Goal: Task Accomplishment & Management: Manage account settings

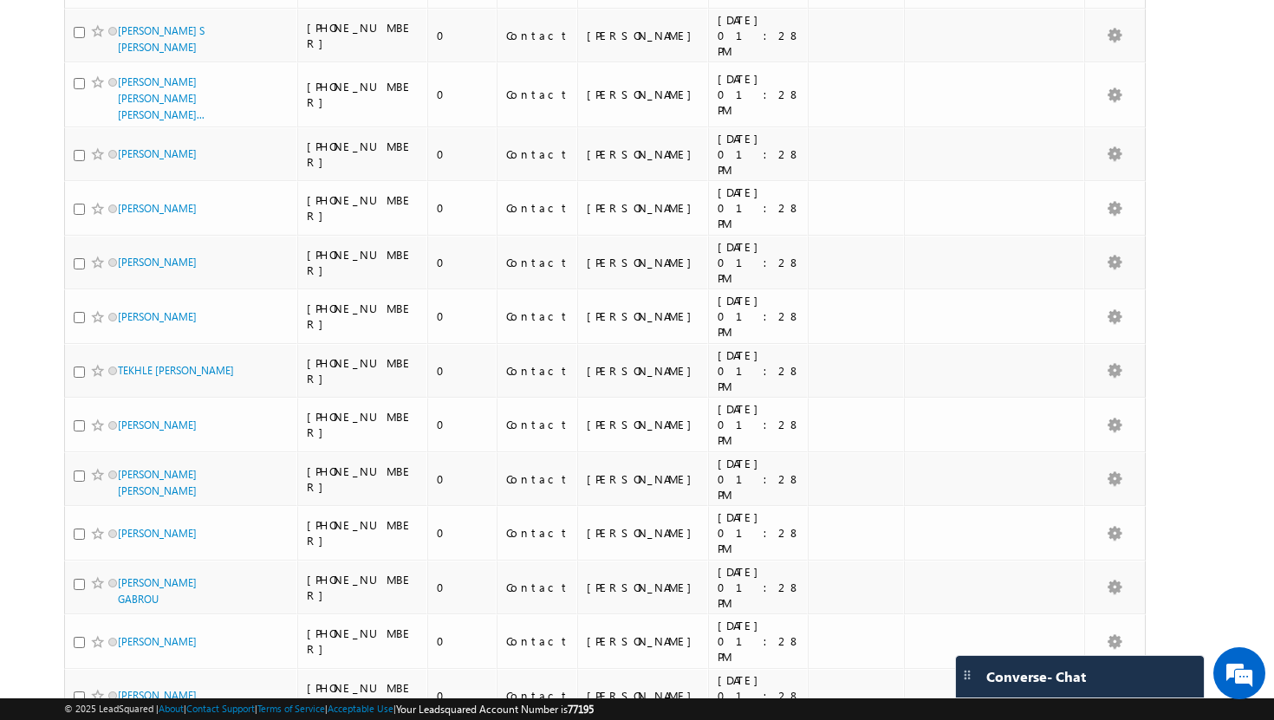
scroll to position [4114, 0]
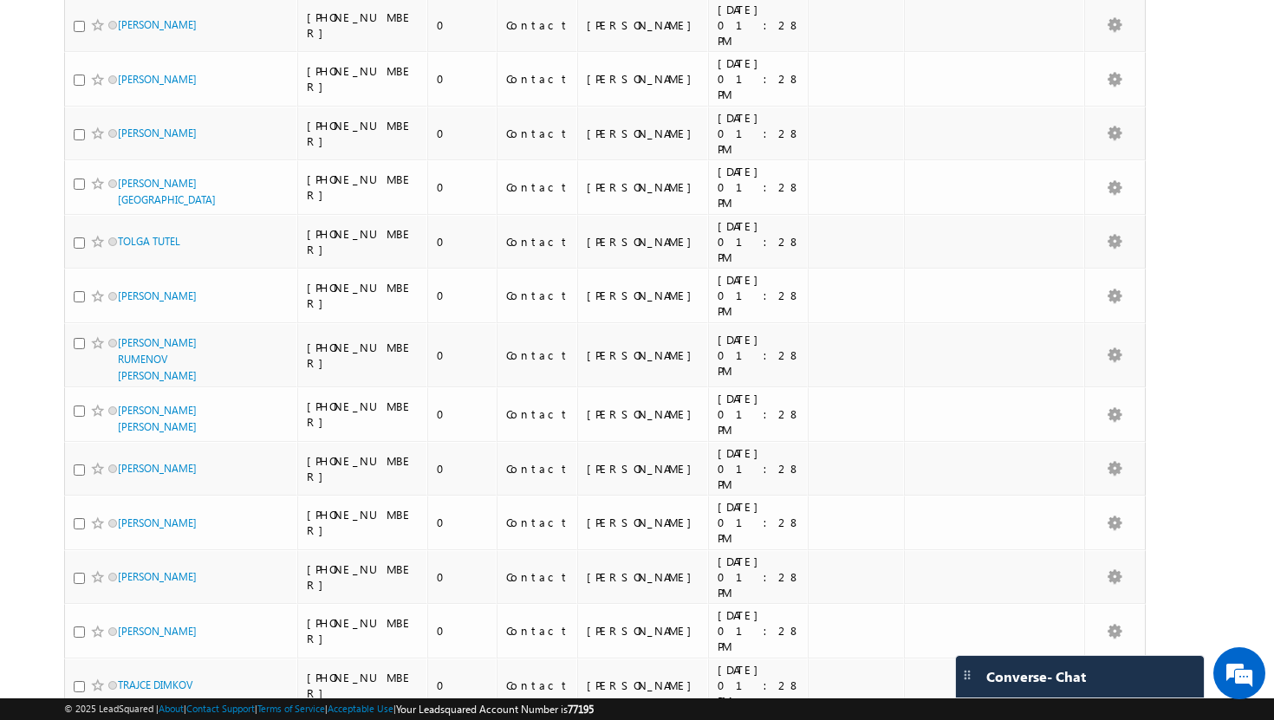
click at [121, 675] on li "50" at bounding box center [123, 671] width 42 height 17
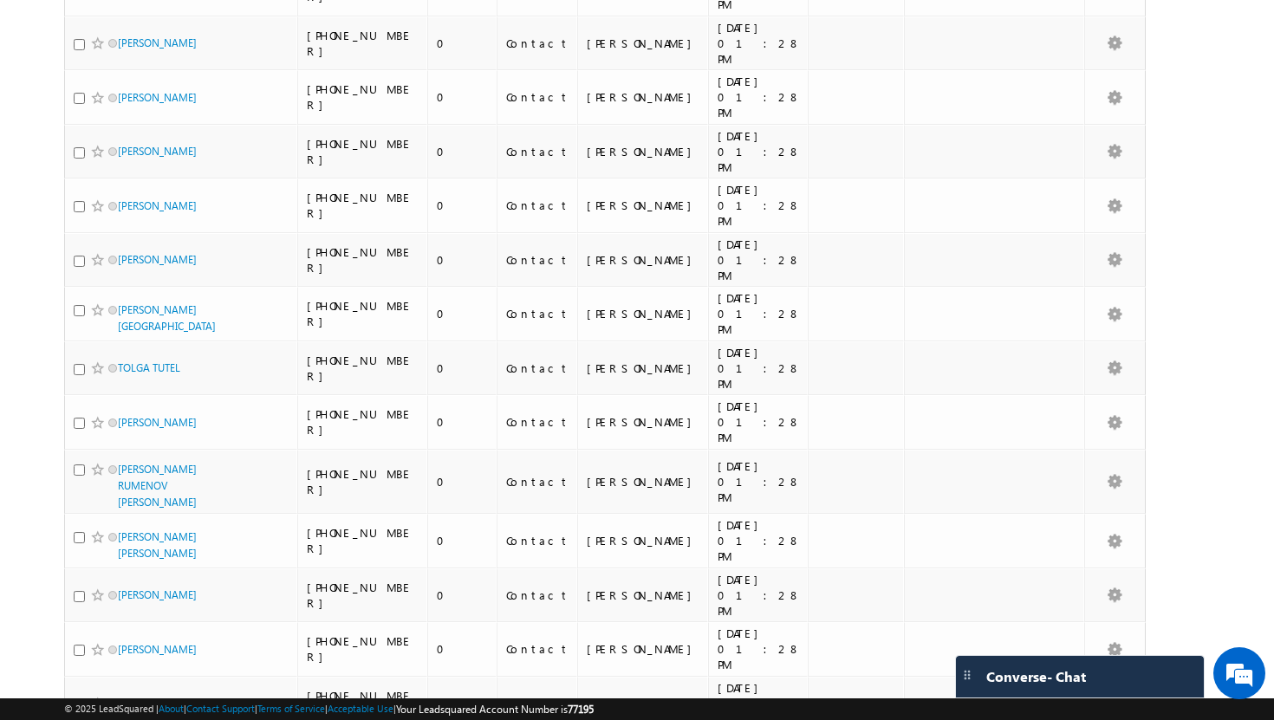
scroll to position [4114, 0]
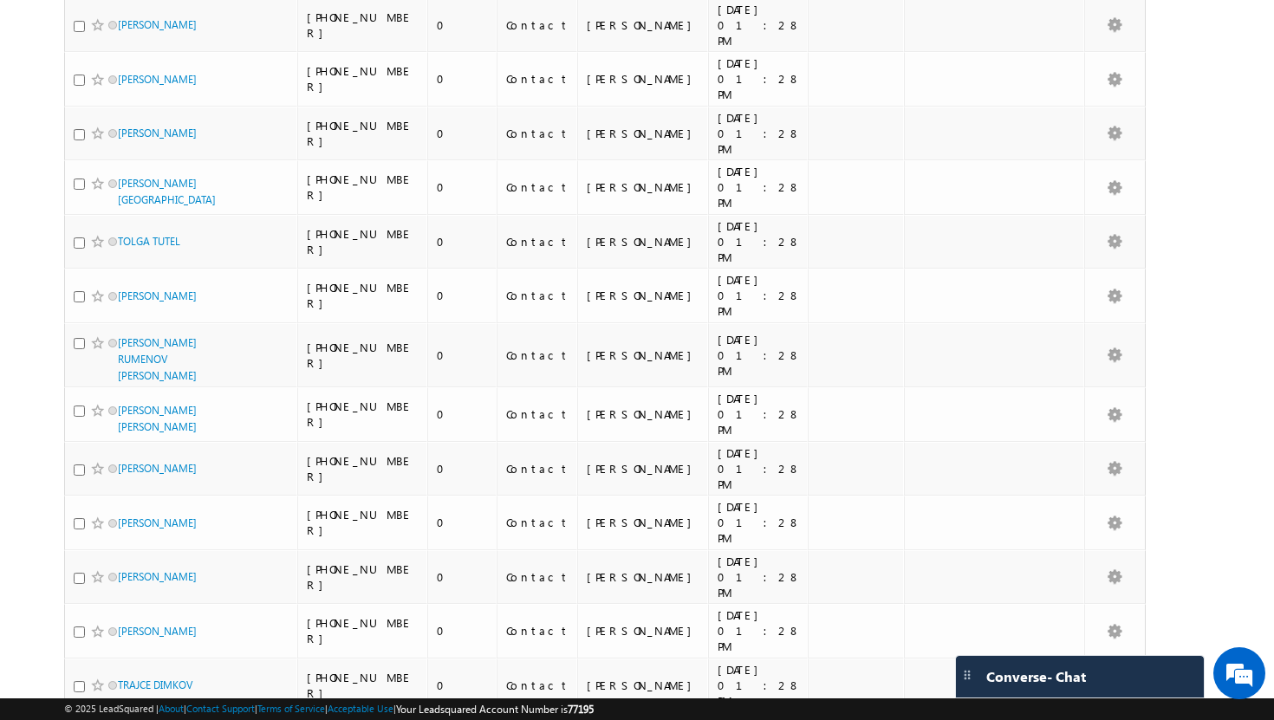
click at [126, 673] on li "50" at bounding box center [123, 671] width 42 height 17
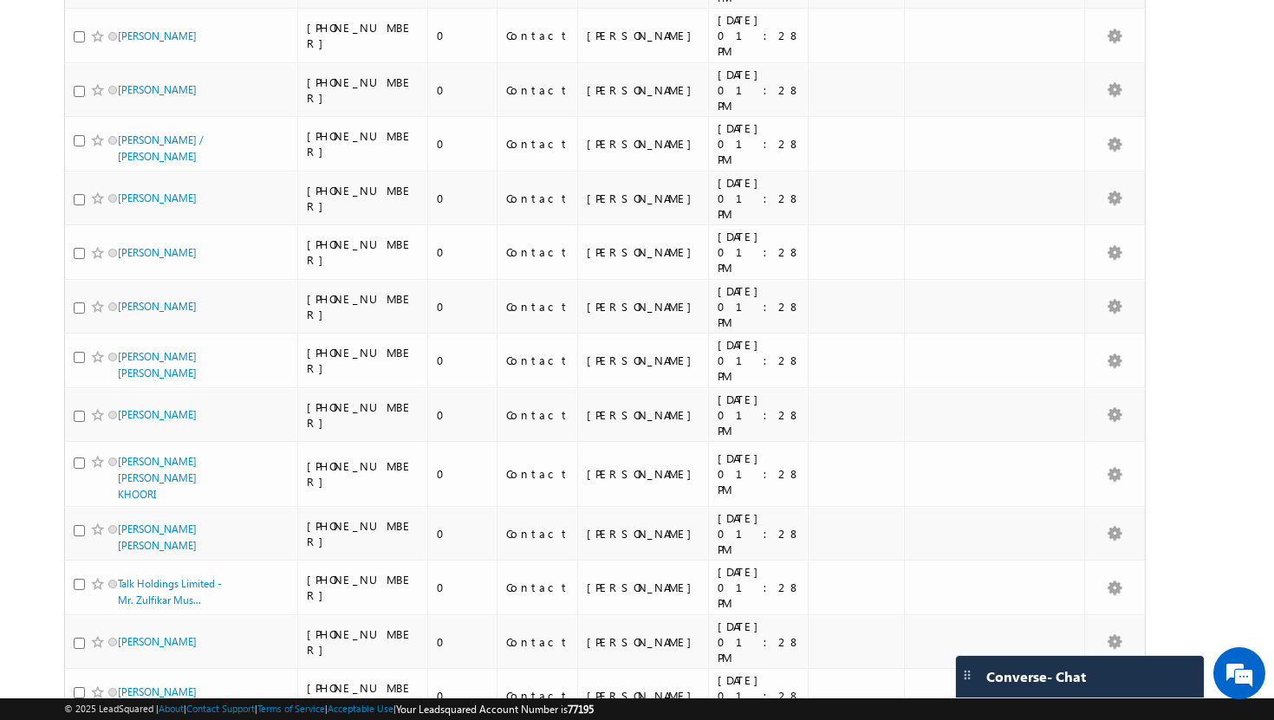
scroll to position [0, 0]
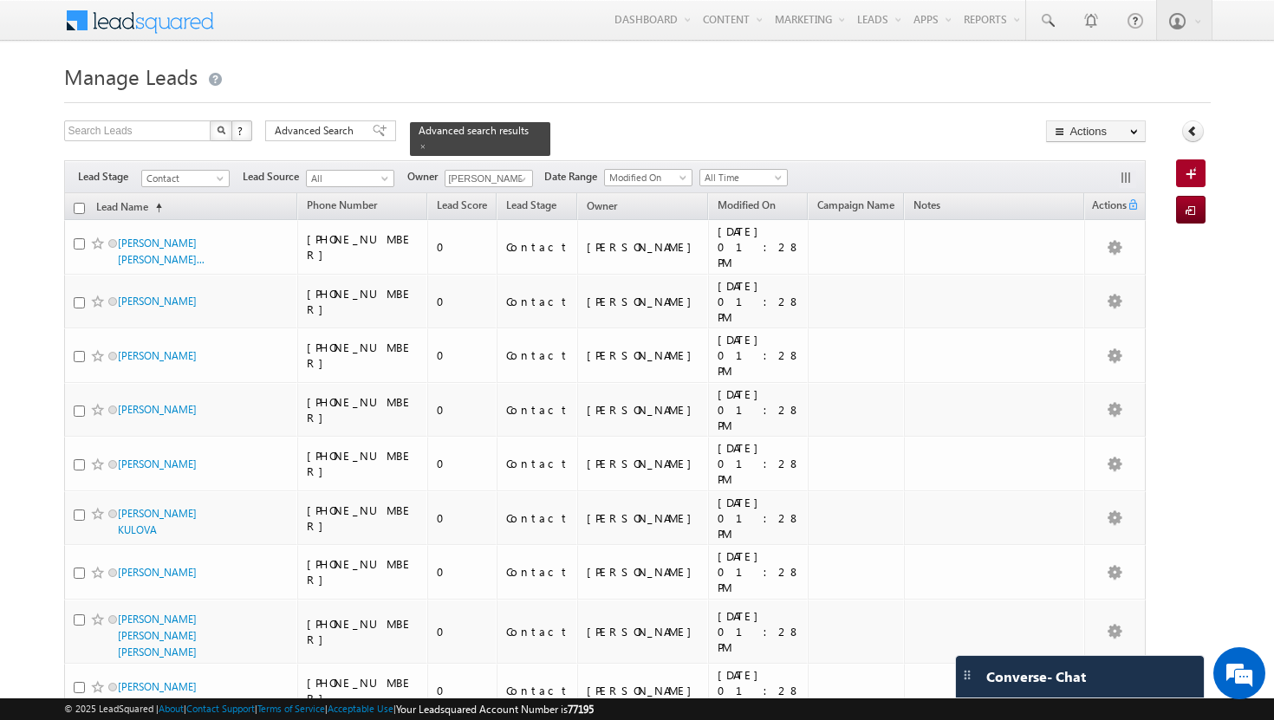
click at [80, 203] on input "checkbox" at bounding box center [79, 208] width 11 height 11
checkbox input "true"
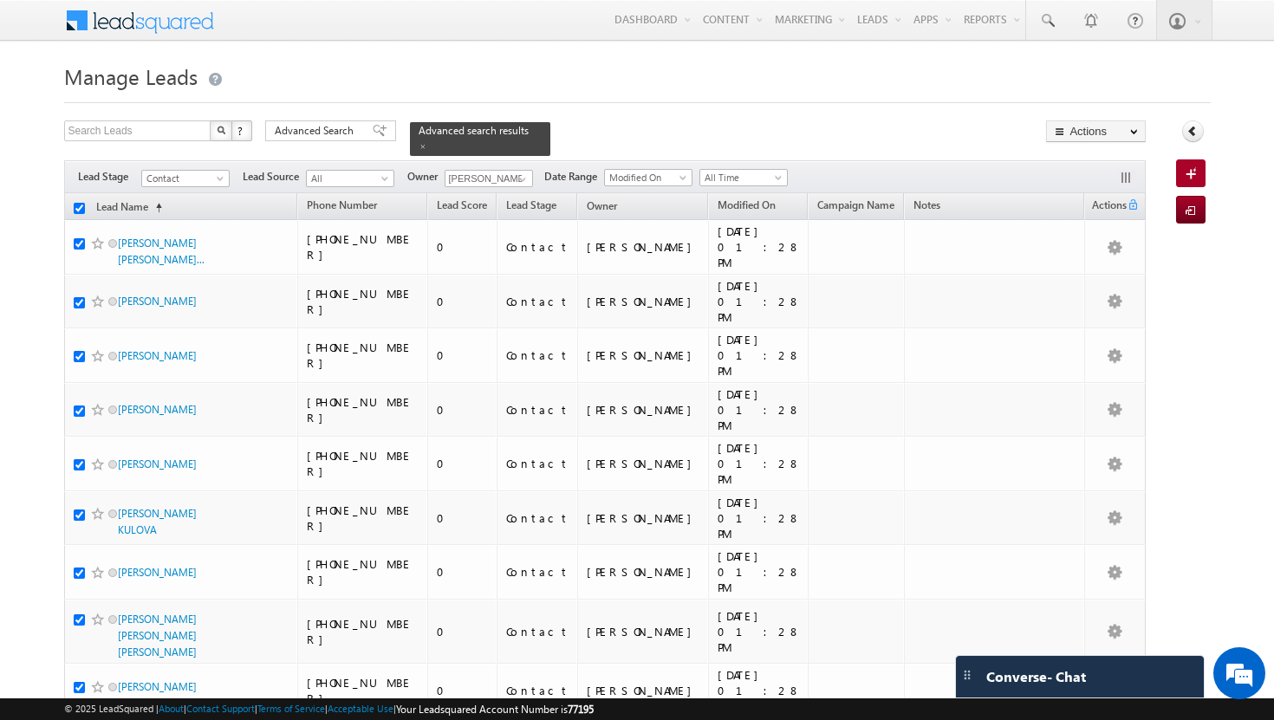
checkbox input "true"
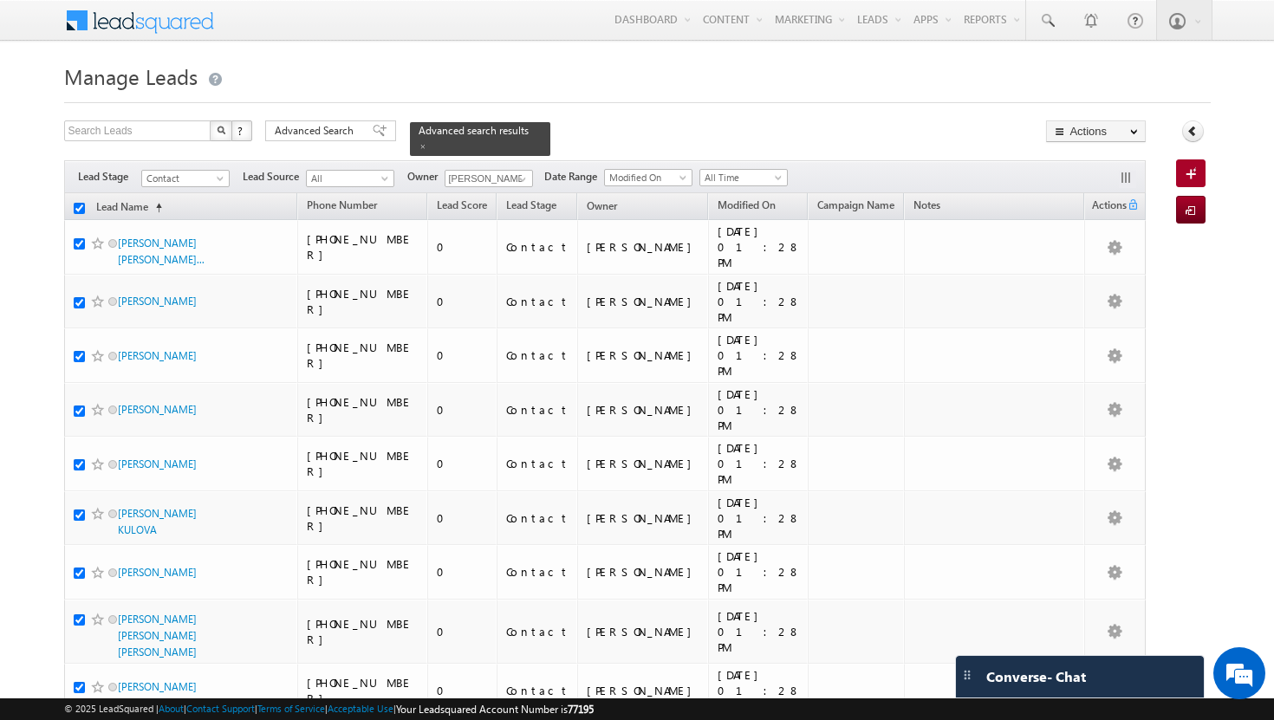
checkbox input "true"
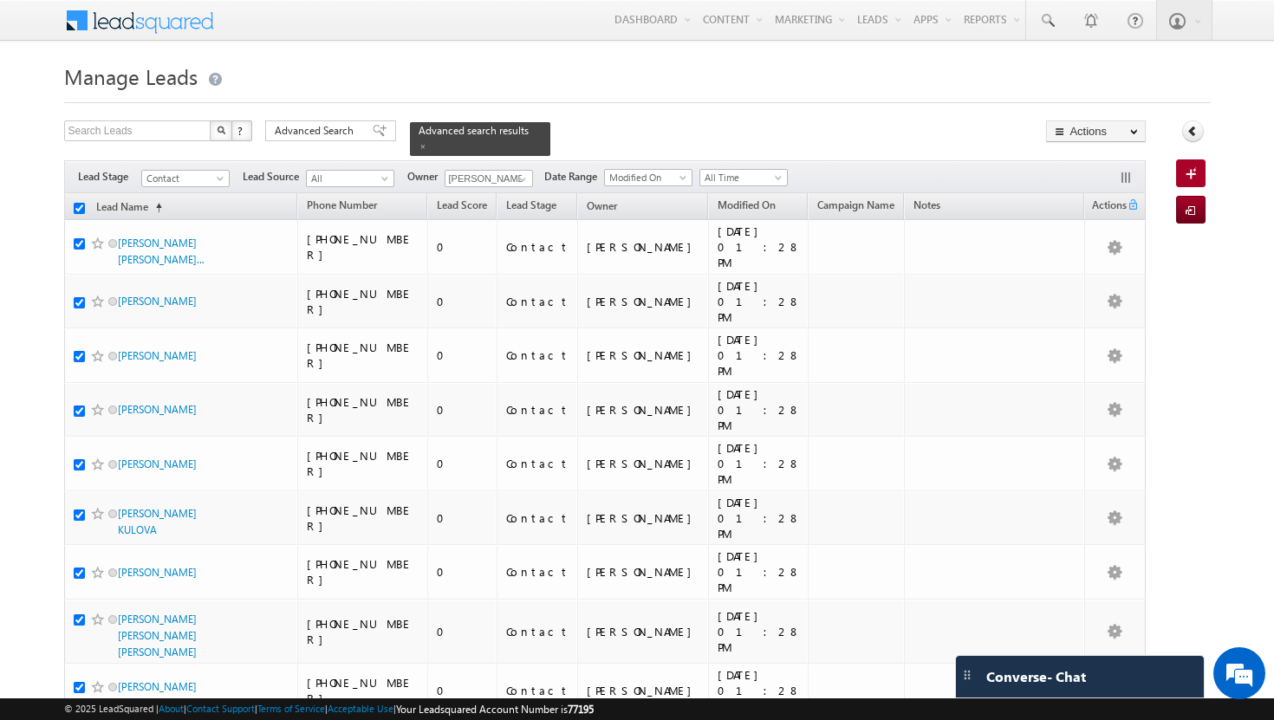
checkbox input "true"
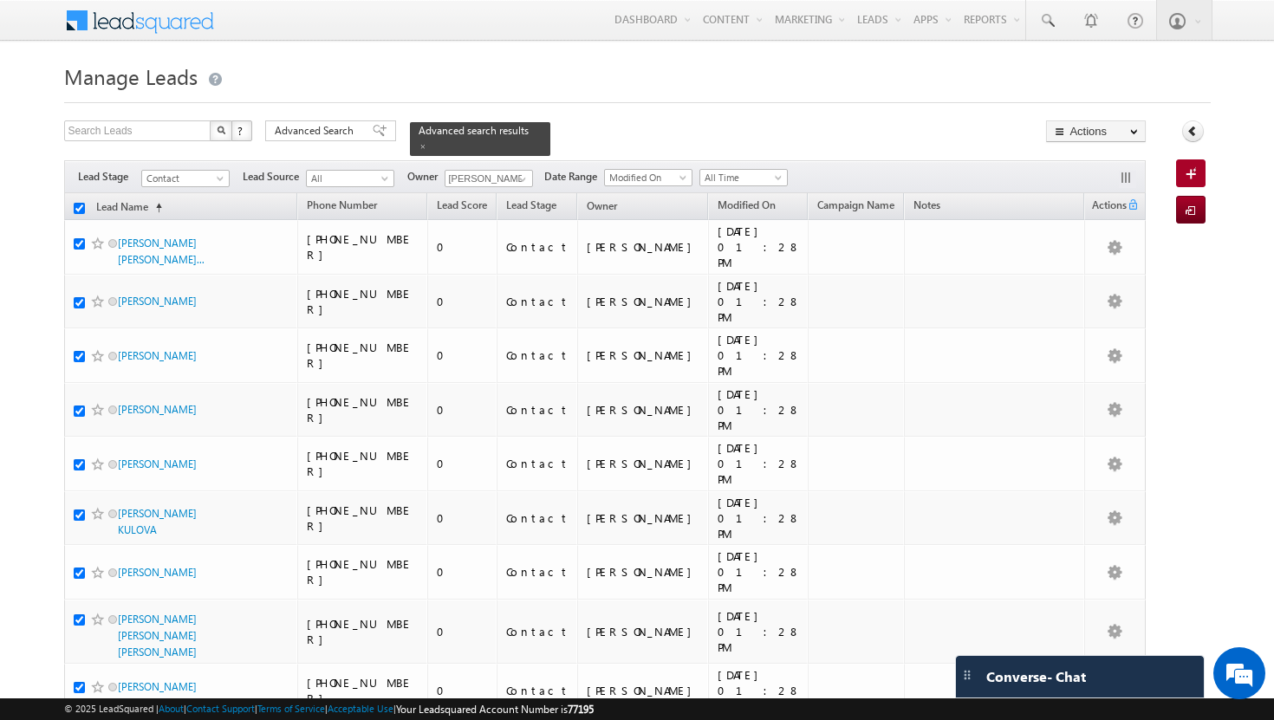
checkbox input "true"
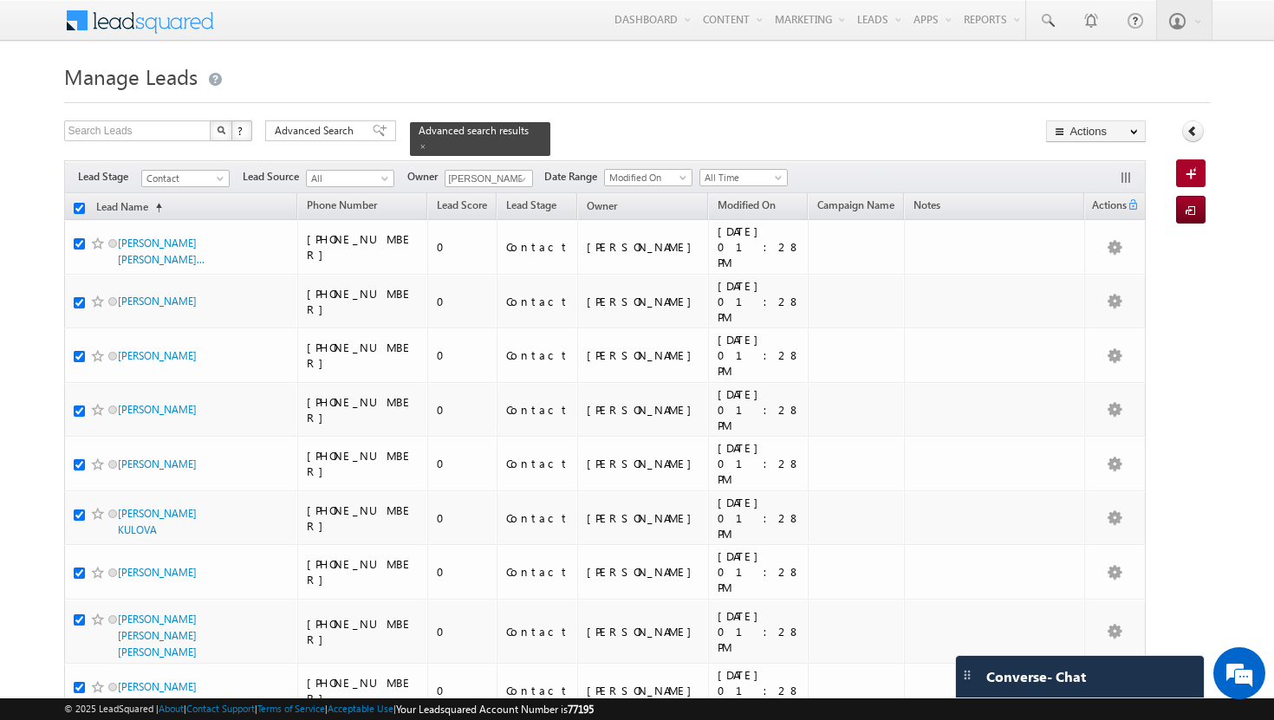
checkbox input "true"
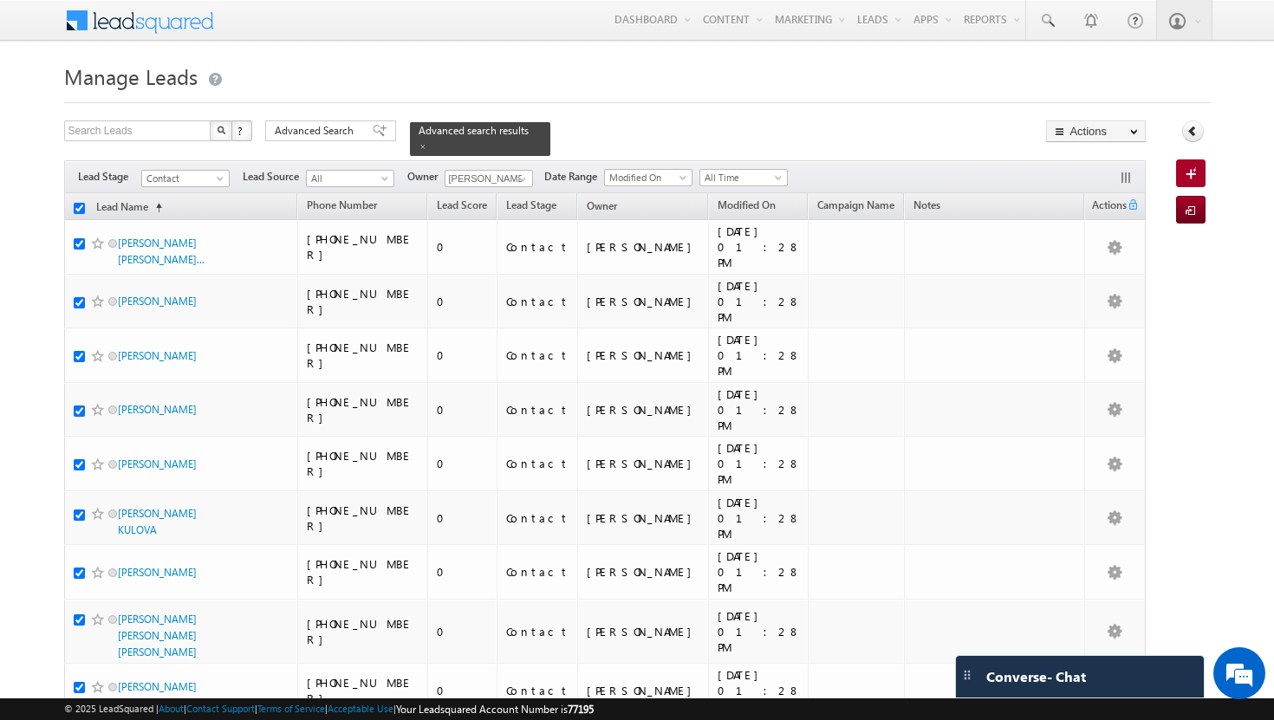
checkbox input "true"
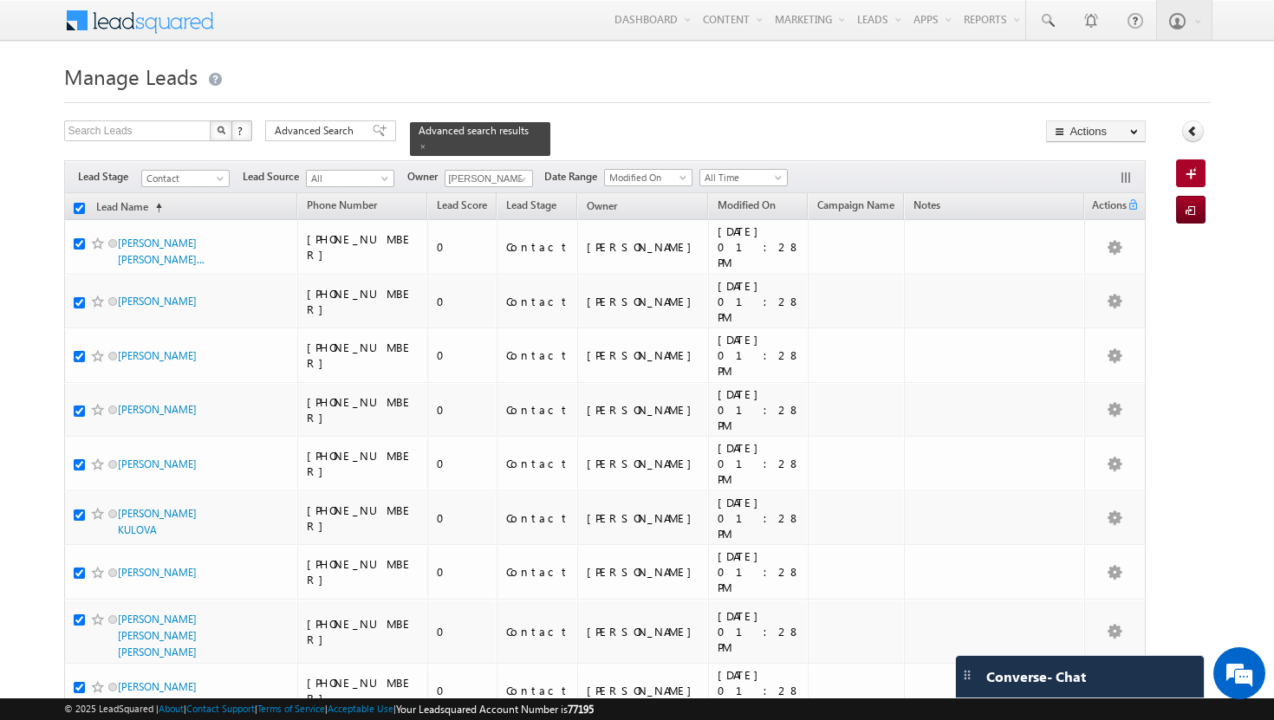
checkbox input "true"
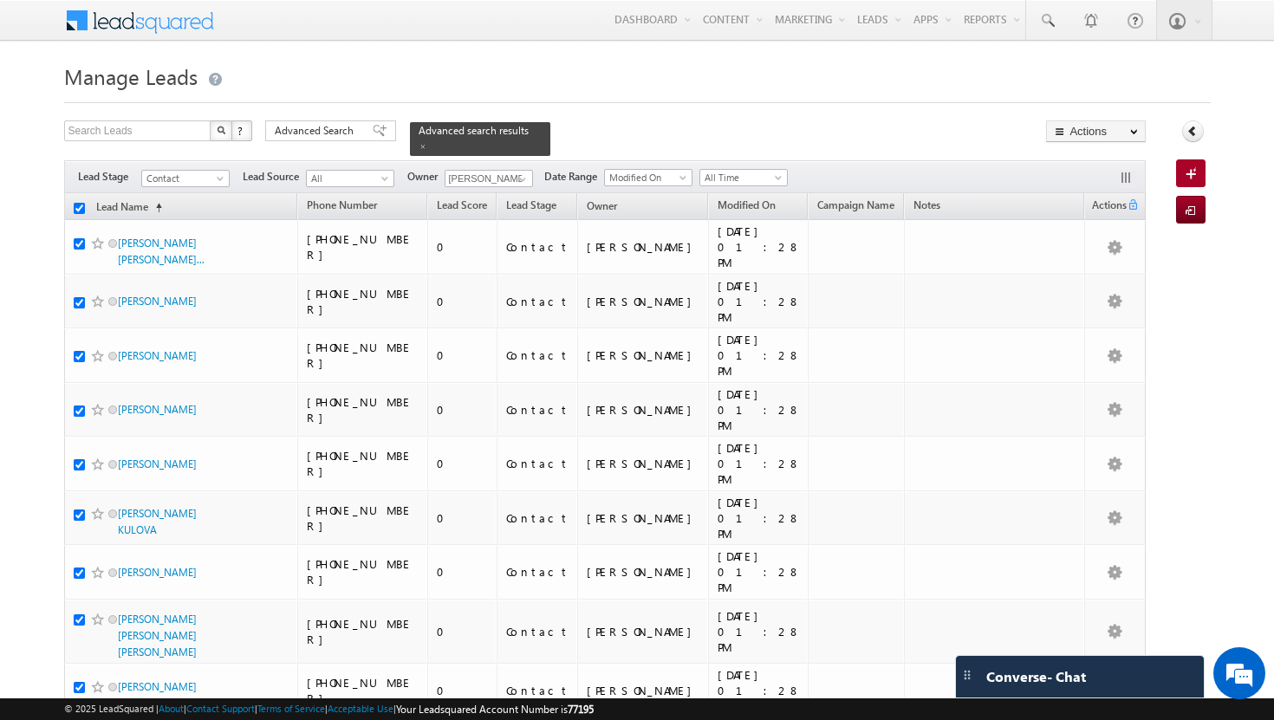
checkbox input "true"
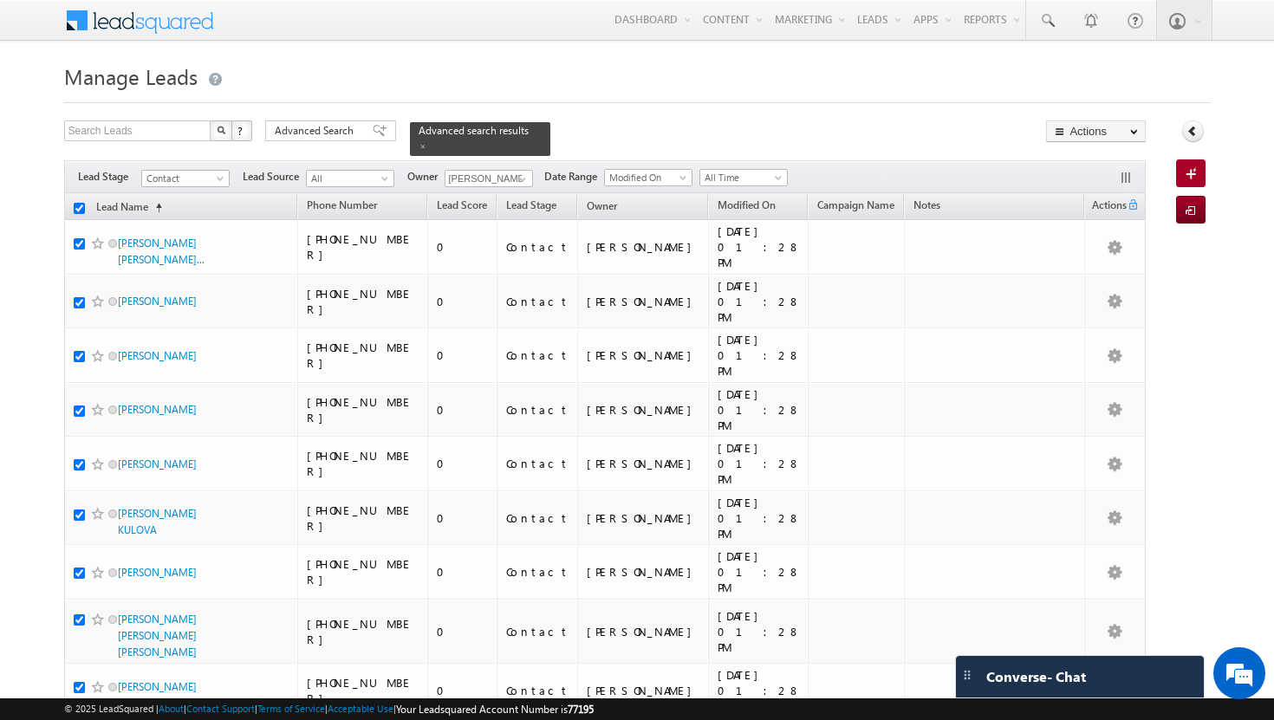
checkbox input "true"
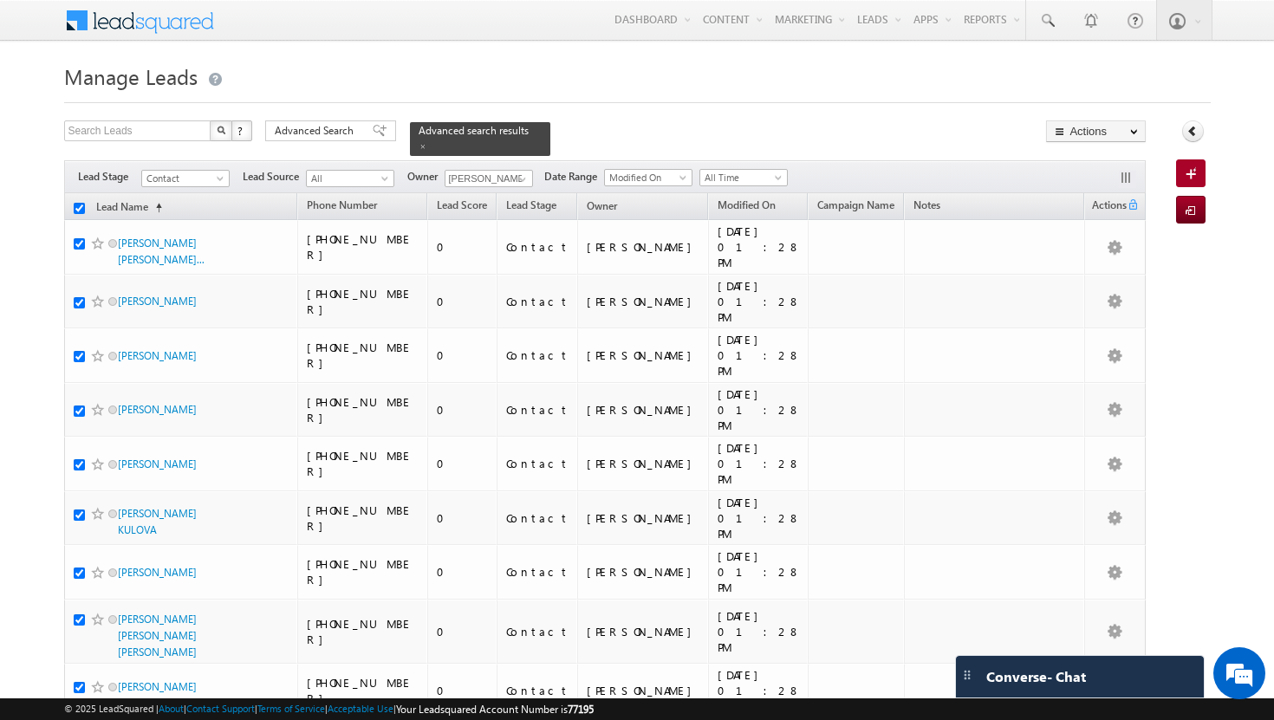
checkbox input "true"
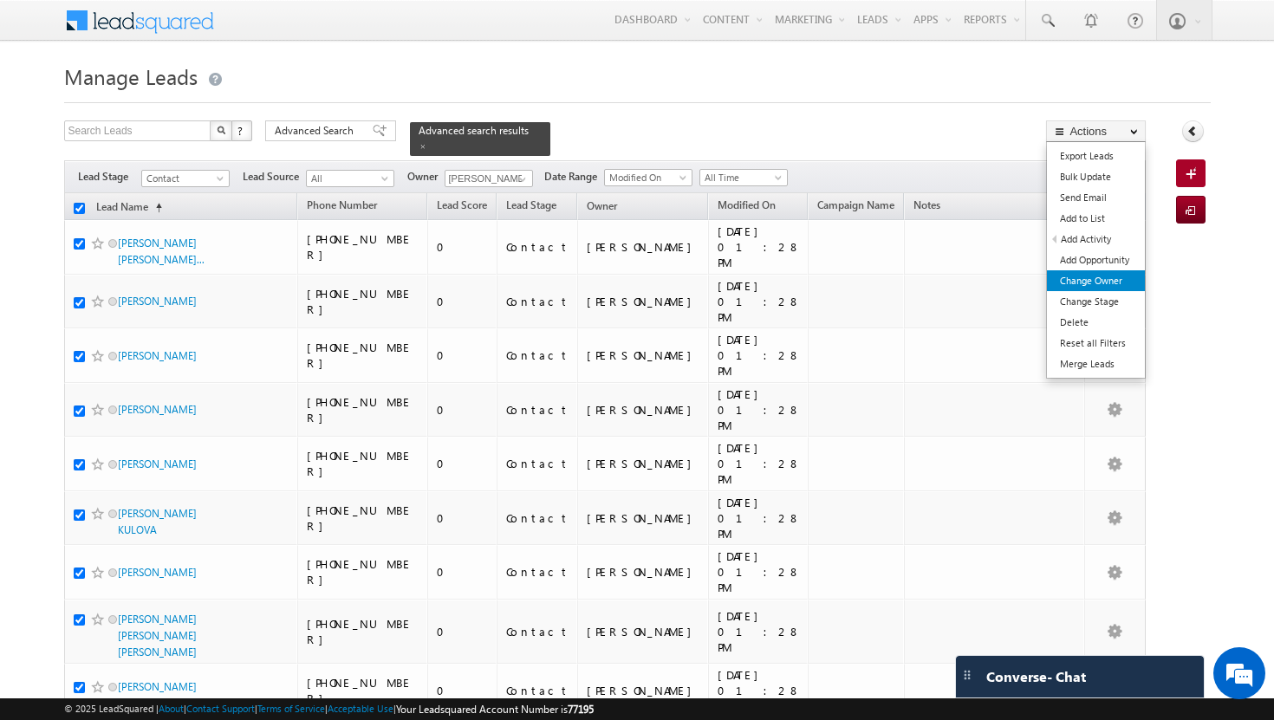
click at [1105, 284] on link "Change Owner" at bounding box center [1096, 280] width 98 height 21
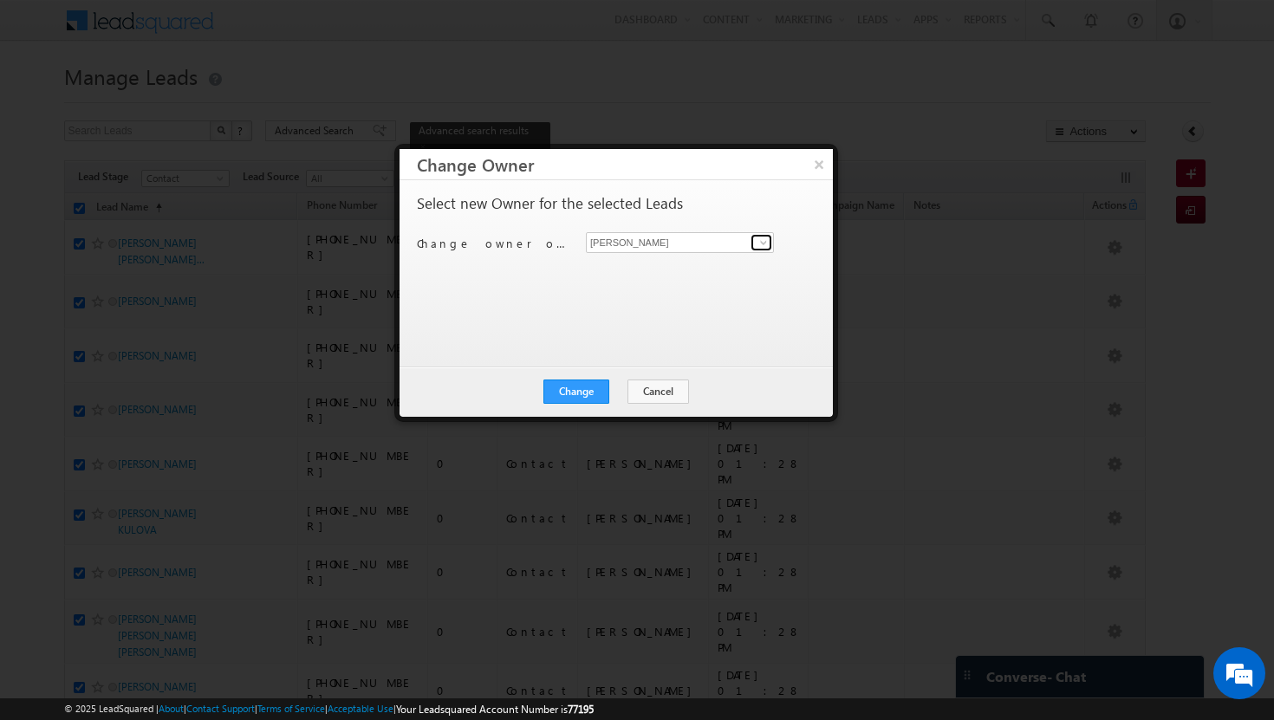
click at [759, 243] on span at bounding box center [764, 243] width 14 height 14
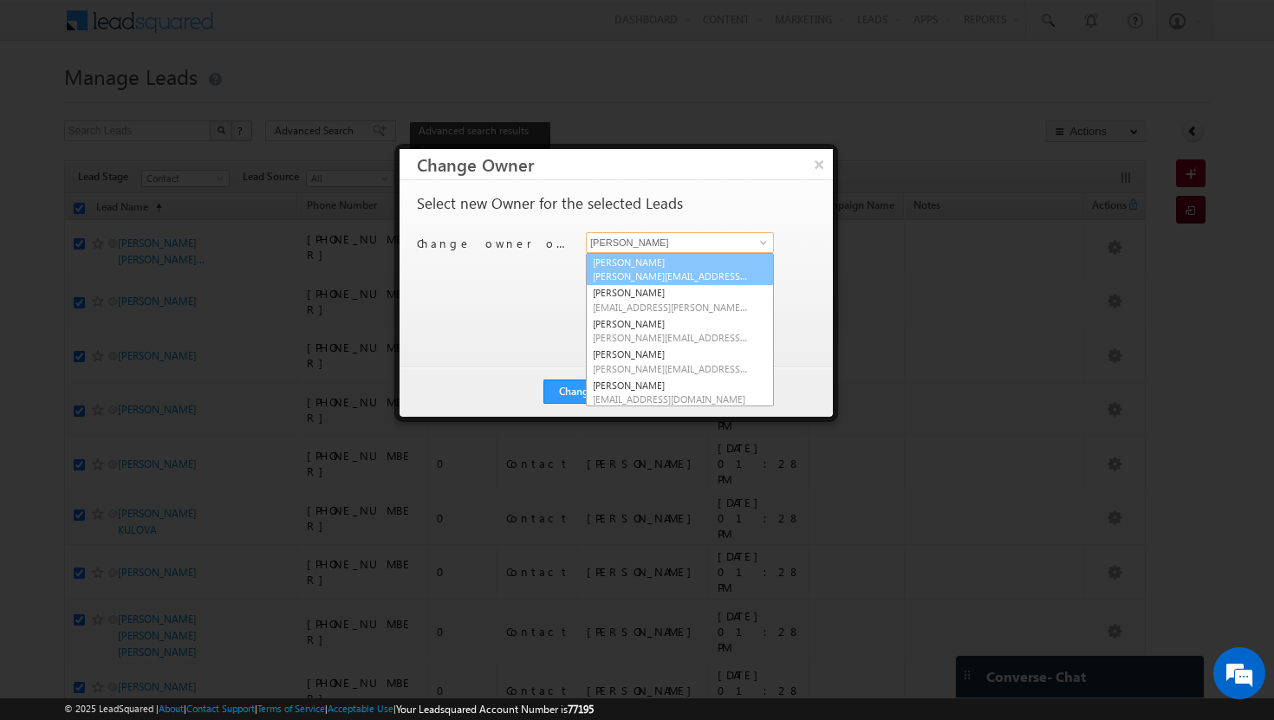
click at [733, 260] on link "[PERSON_NAME][DEMOGRAPHIC_DATA] [PERSON_NAME][EMAIL_ADDRESS][DOMAIN_NAME]" at bounding box center [680, 269] width 188 height 33
type input "[PERSON_NAME]"
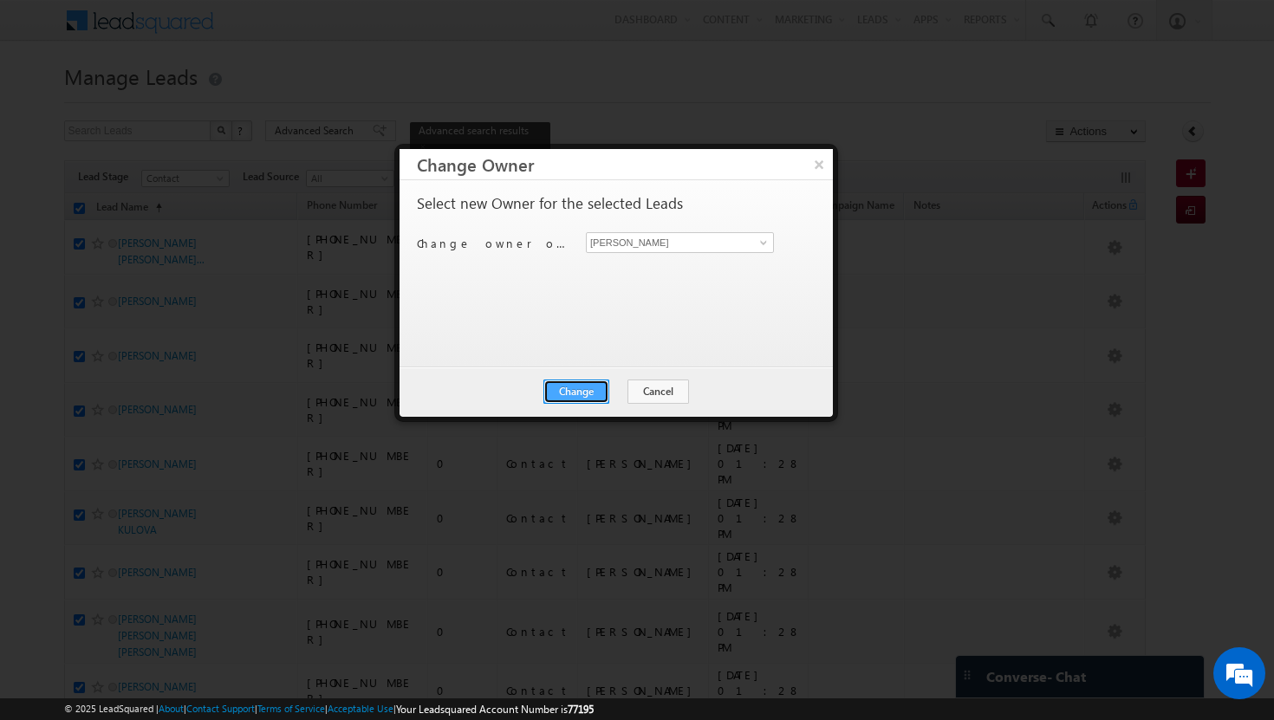
click at [592, 387] on button "Change" at bounding box center [576, 392] width 66 height 24
click at [612, 390] on button "Close" at bounding box center [618, 392] width 55 height 24
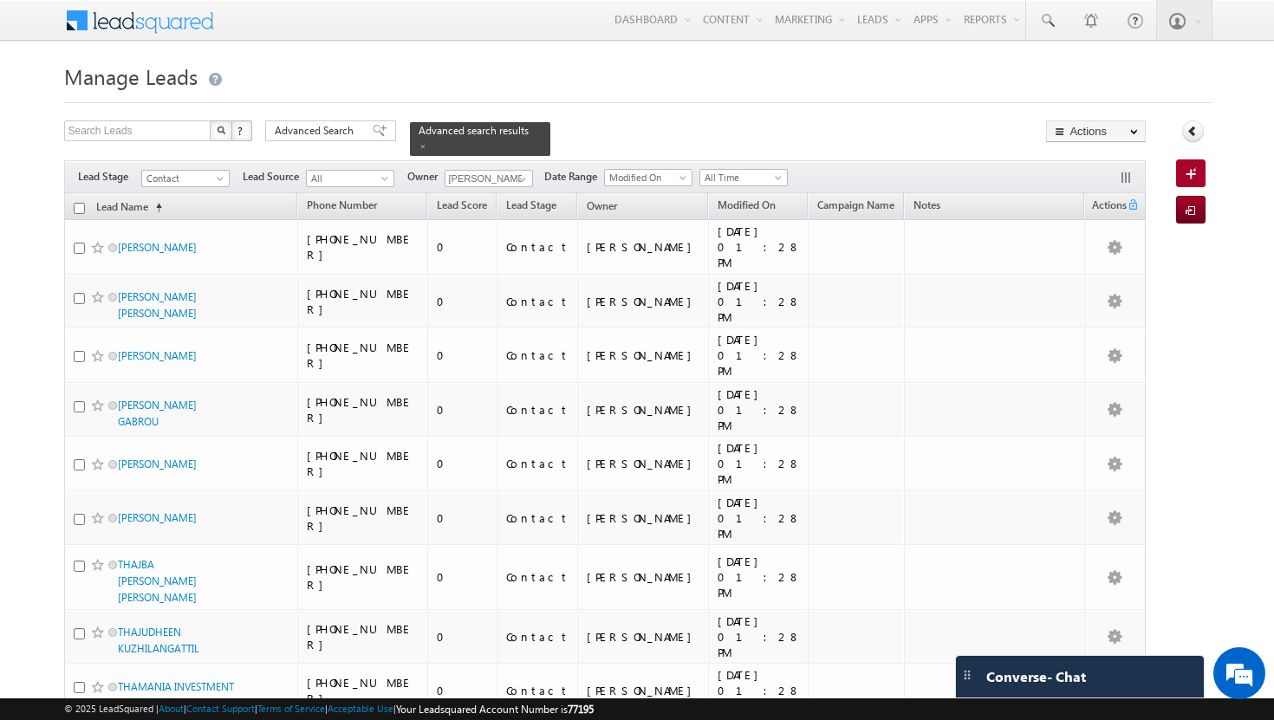
click at [76, 203] on input "checkbox" at bounding box center [79, 208] width 11 height 11
checkbox input "true"
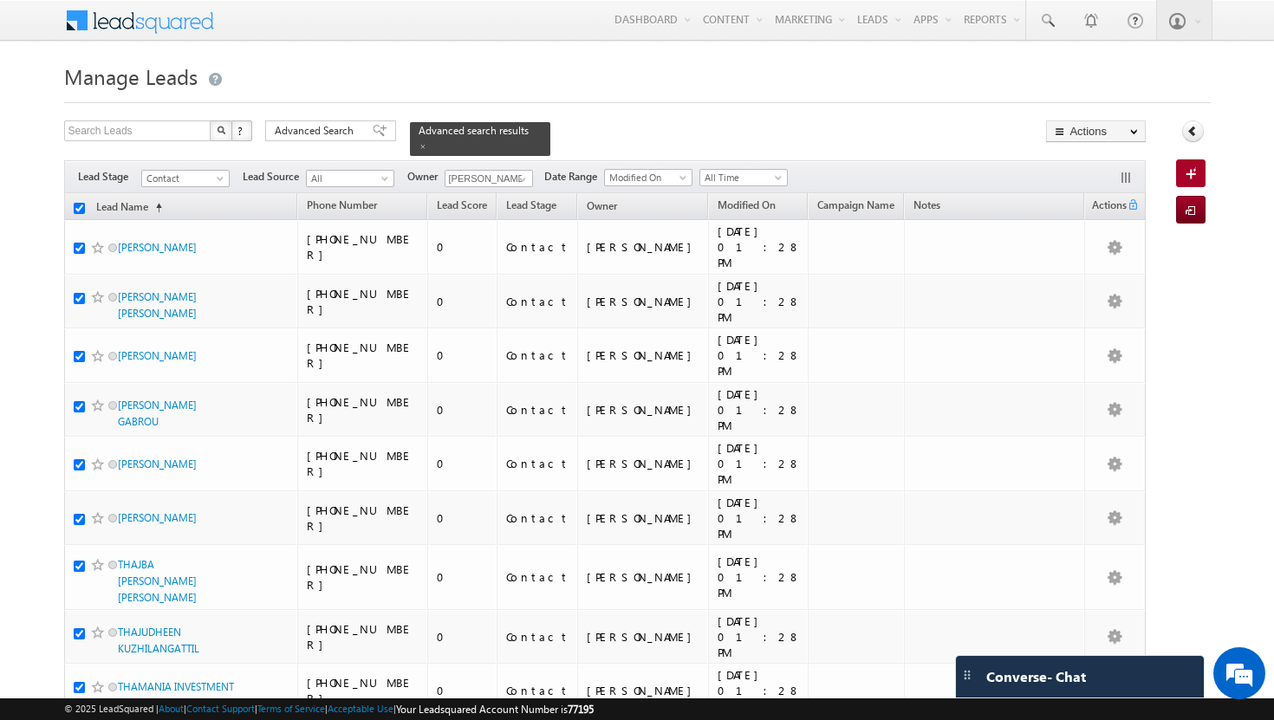
checkbox input "true"
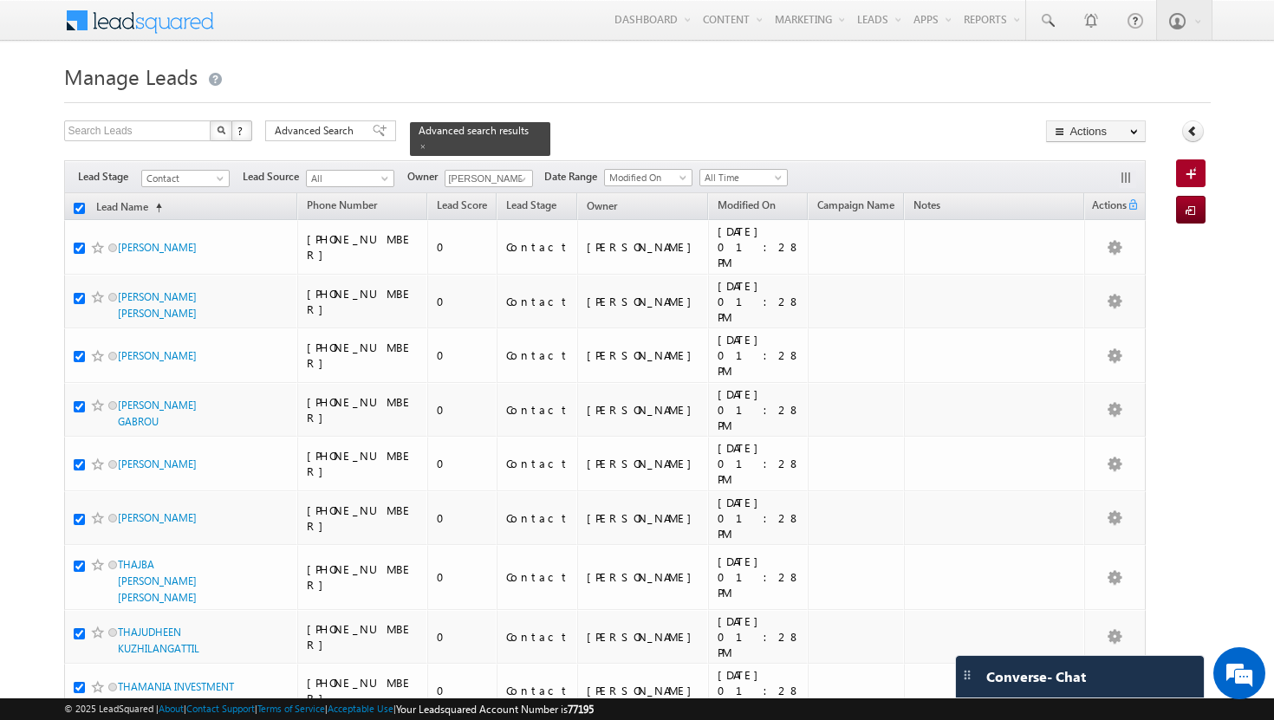
checkbox input "true"
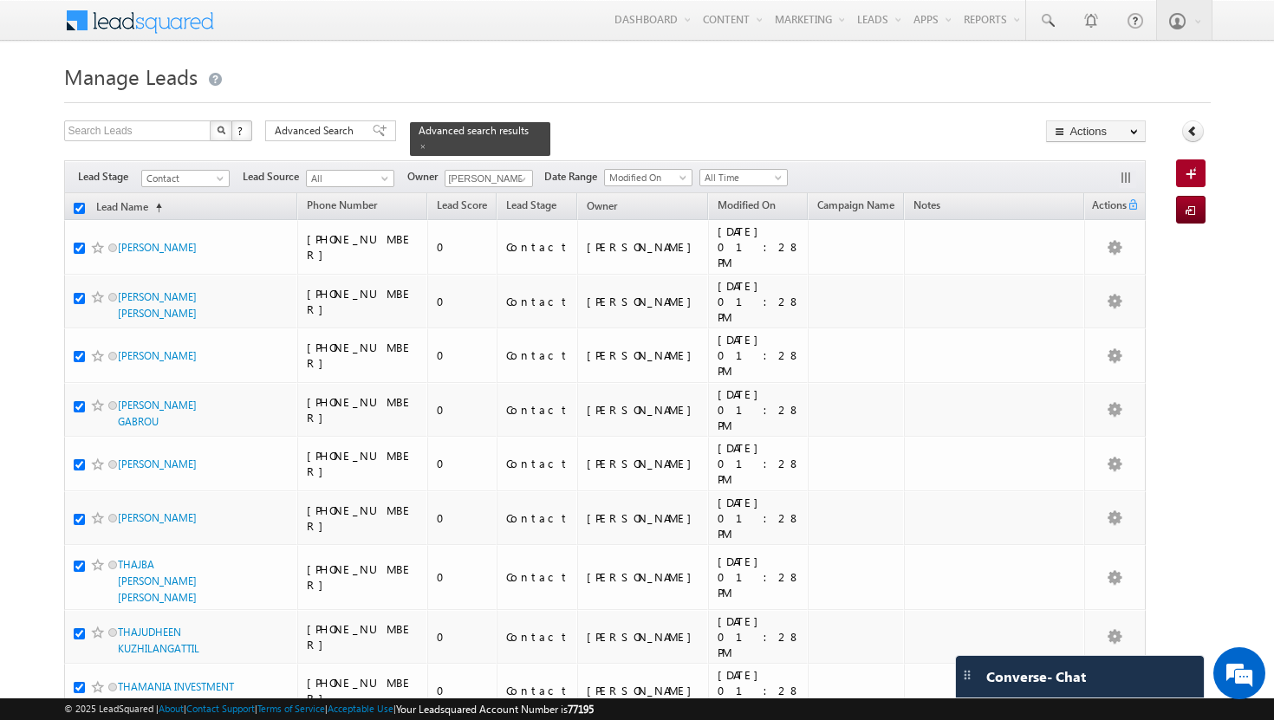
checkbox input "true"
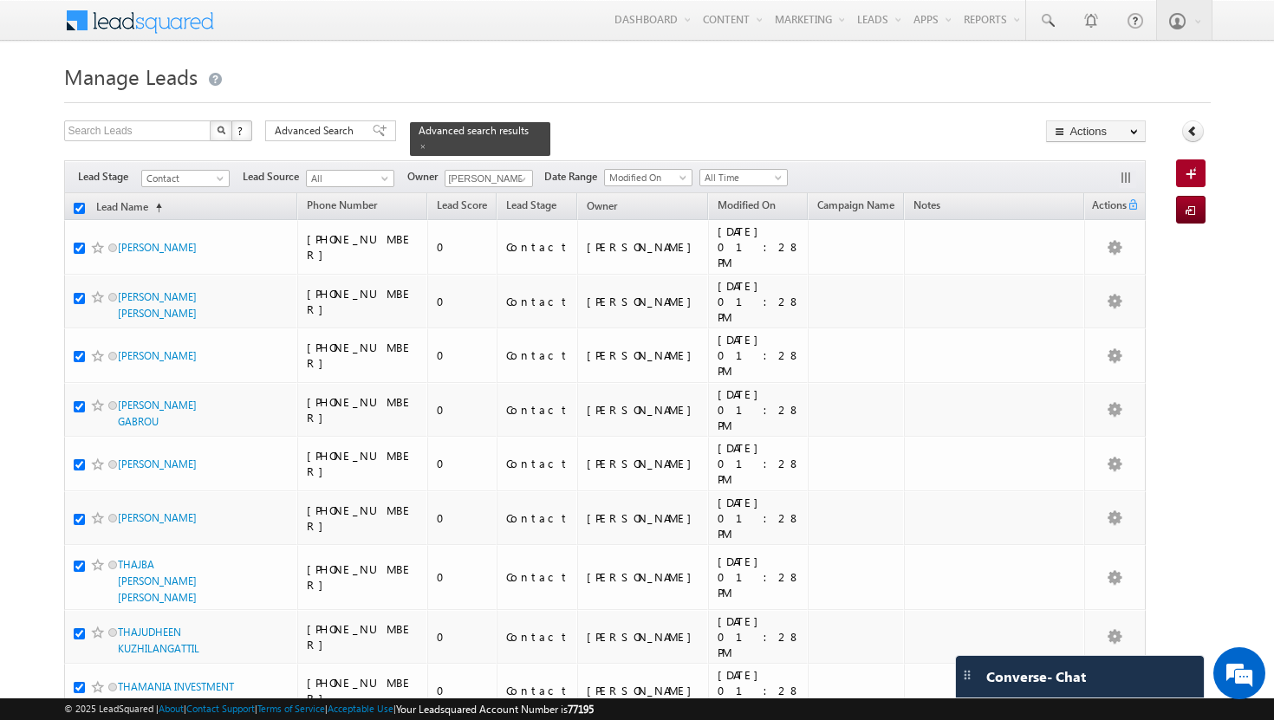
checkbox input "true"
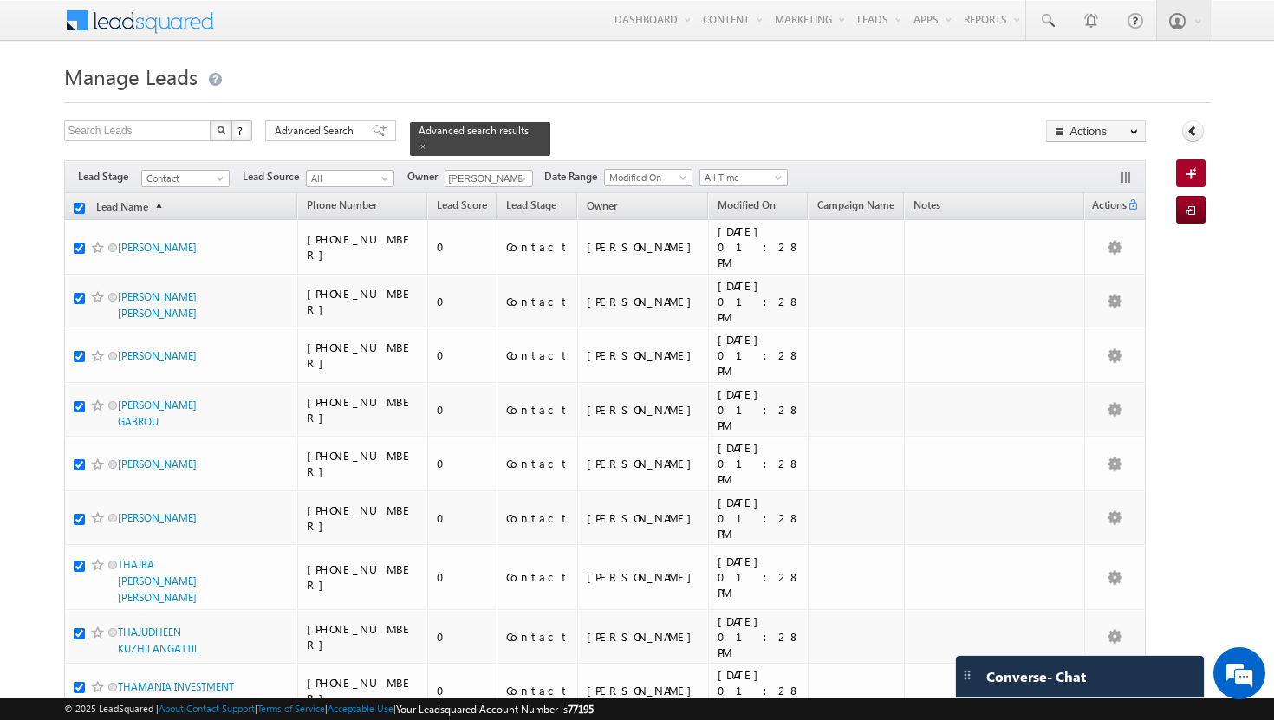
checkbox input "true"
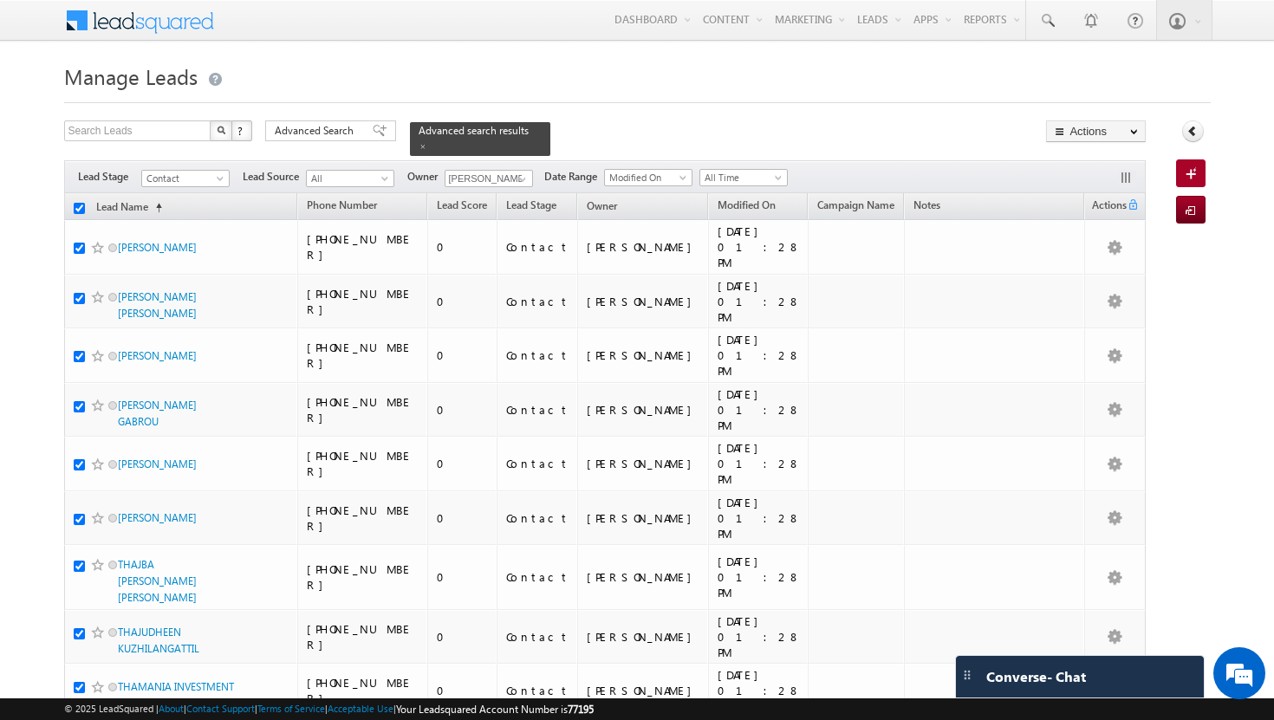
checkbox input "true"
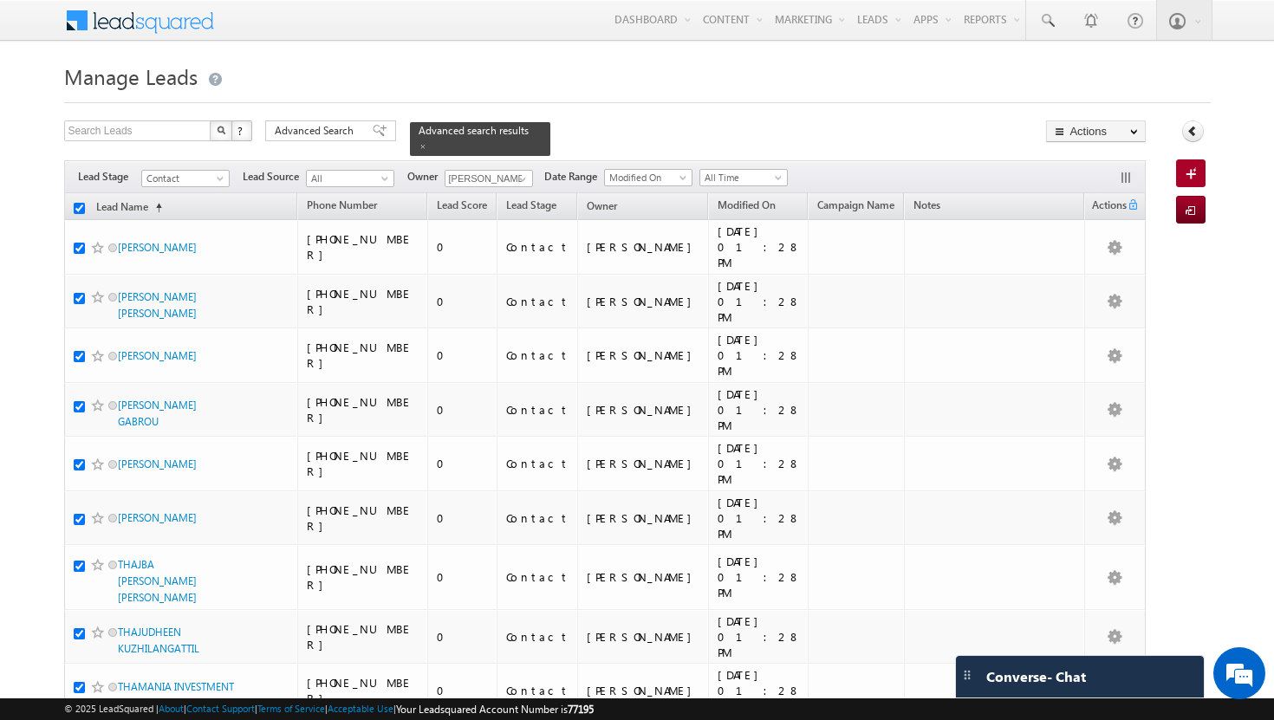
checkbox input "true"
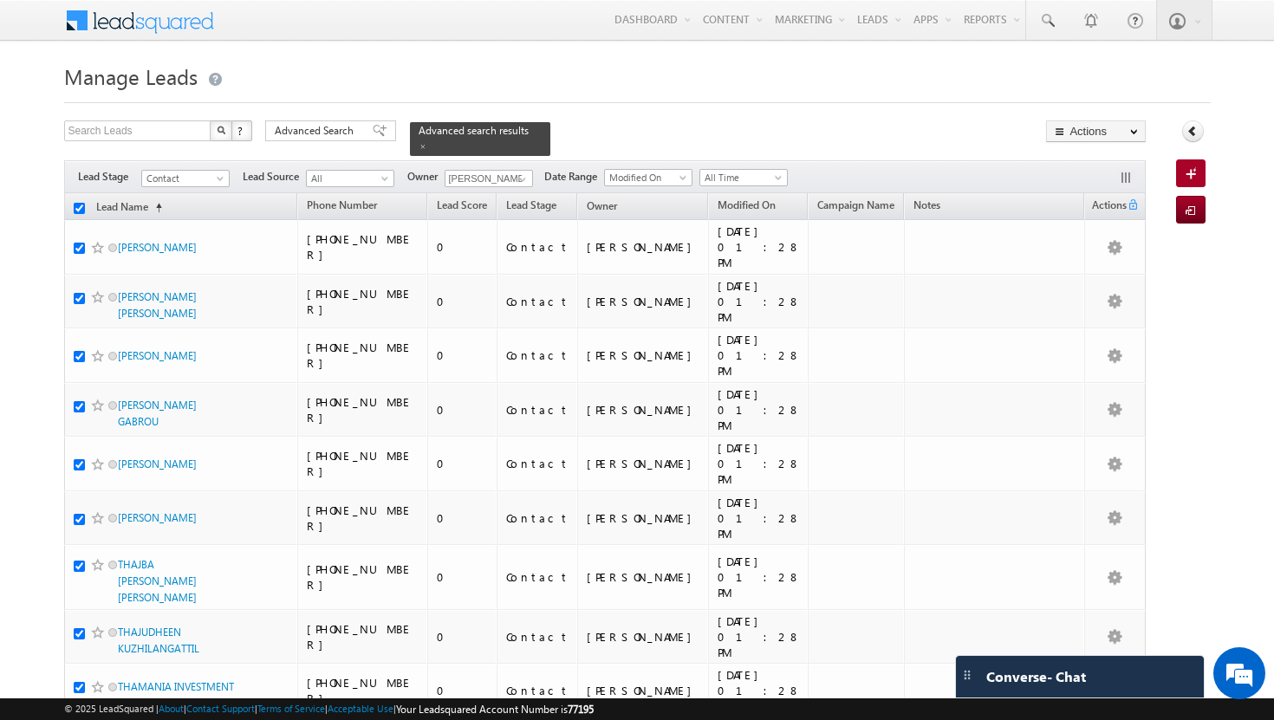
checkbox input "true"
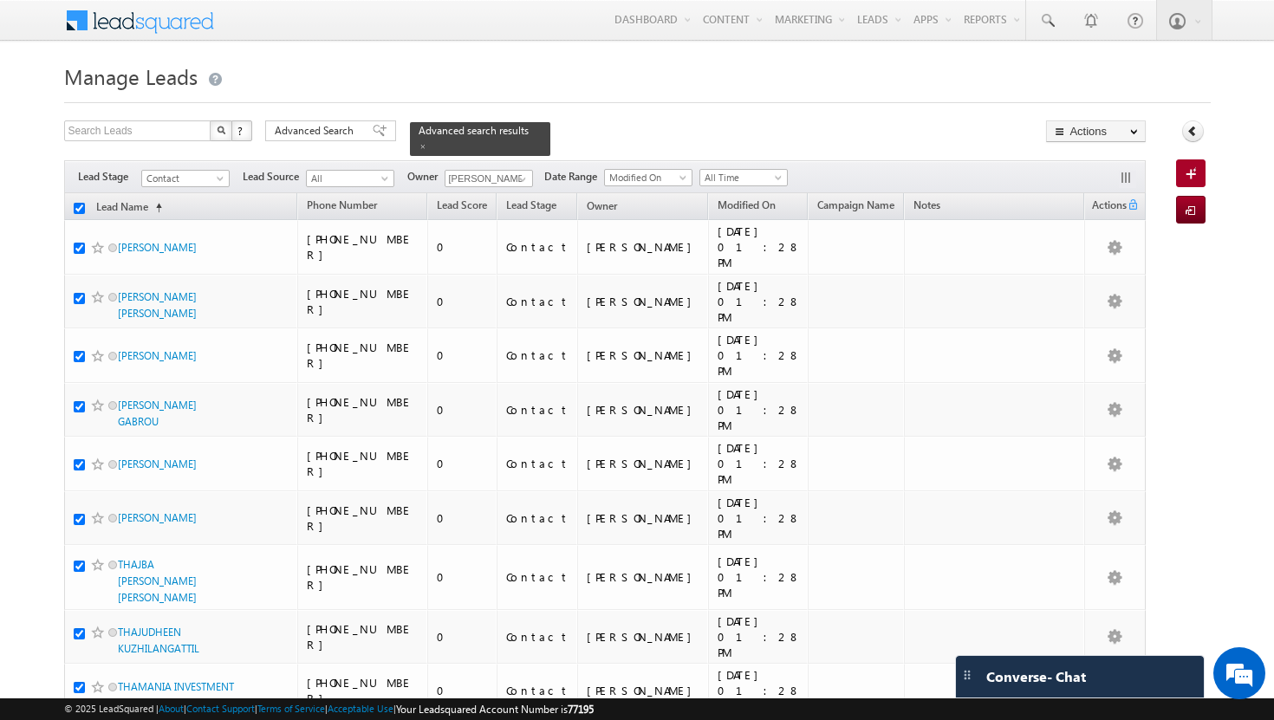
checkbox input "true"
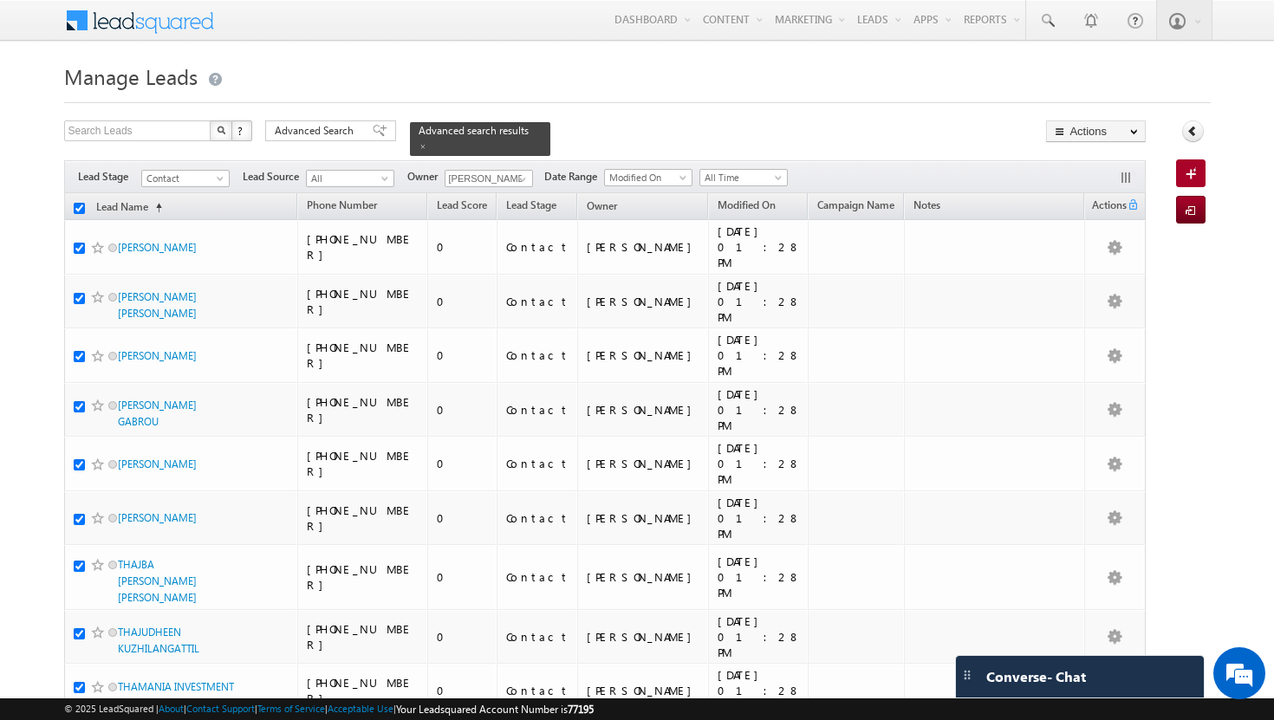
checkbox input "true"
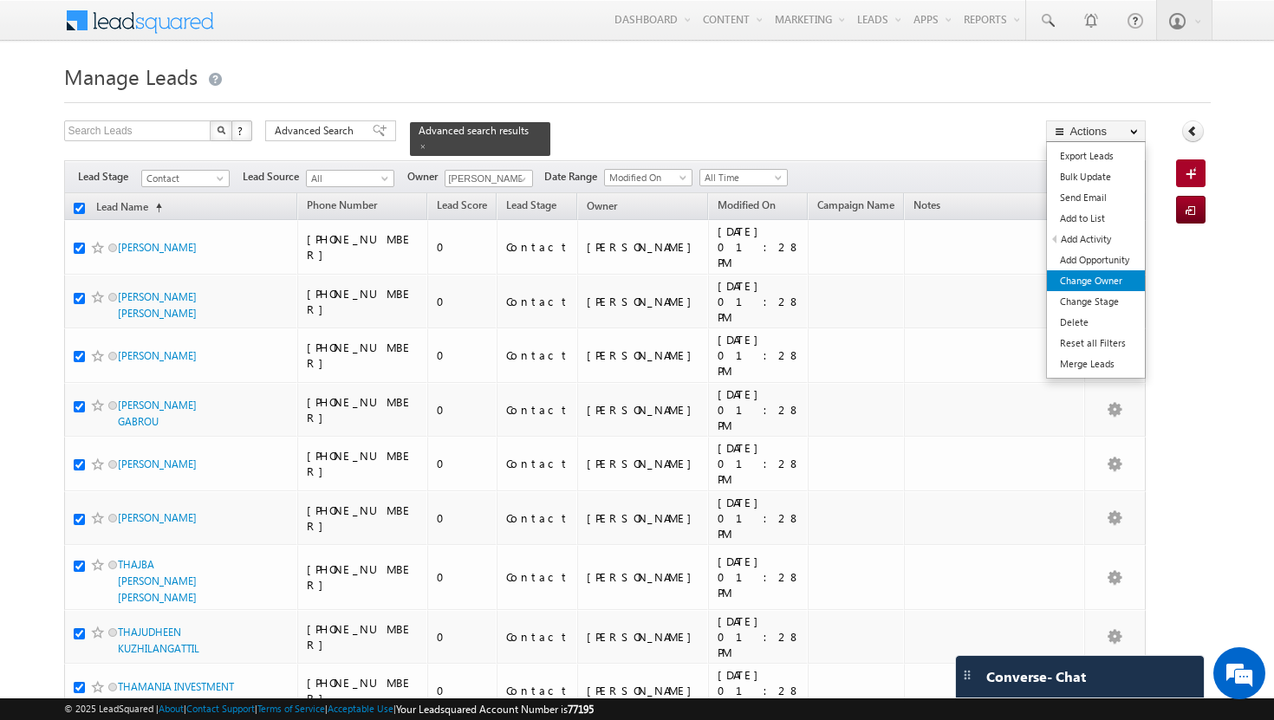
click at [1106, 276] on link "Change Owner" at bounding box center [1096, 280] width 98 height 21
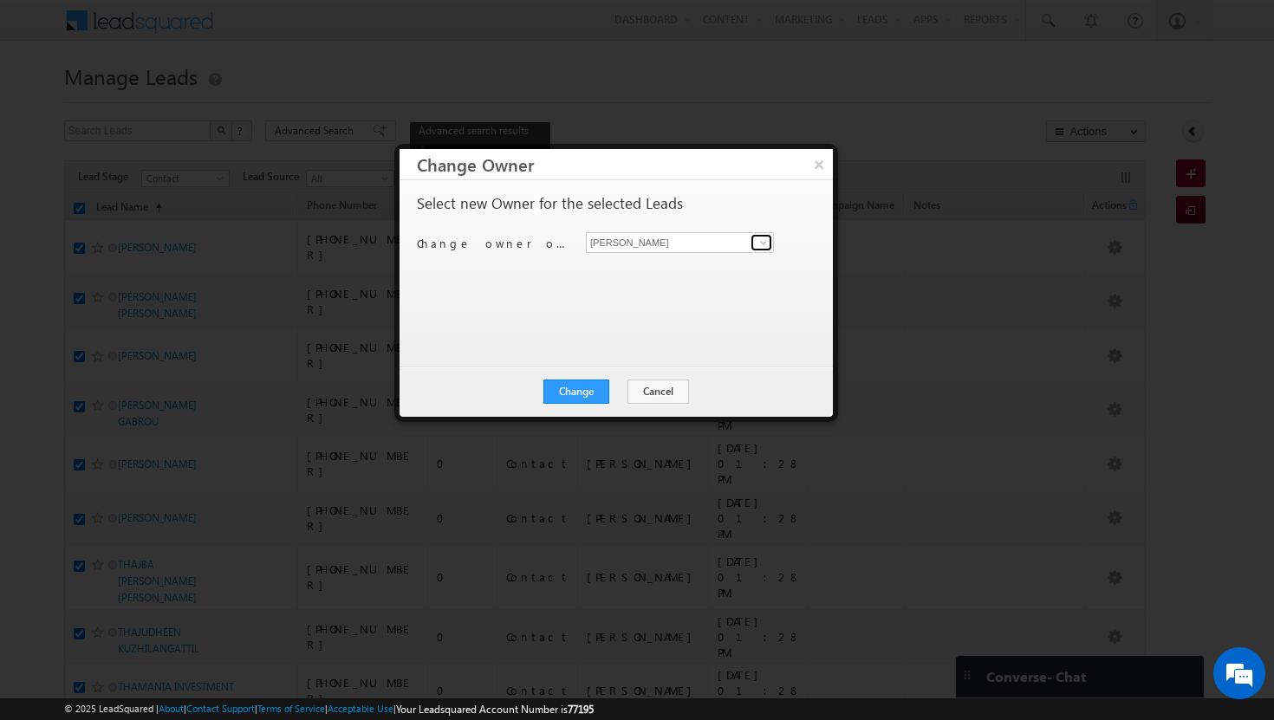
click at [758, 244] on span at bounding box center [764, 243] width 14 height 14
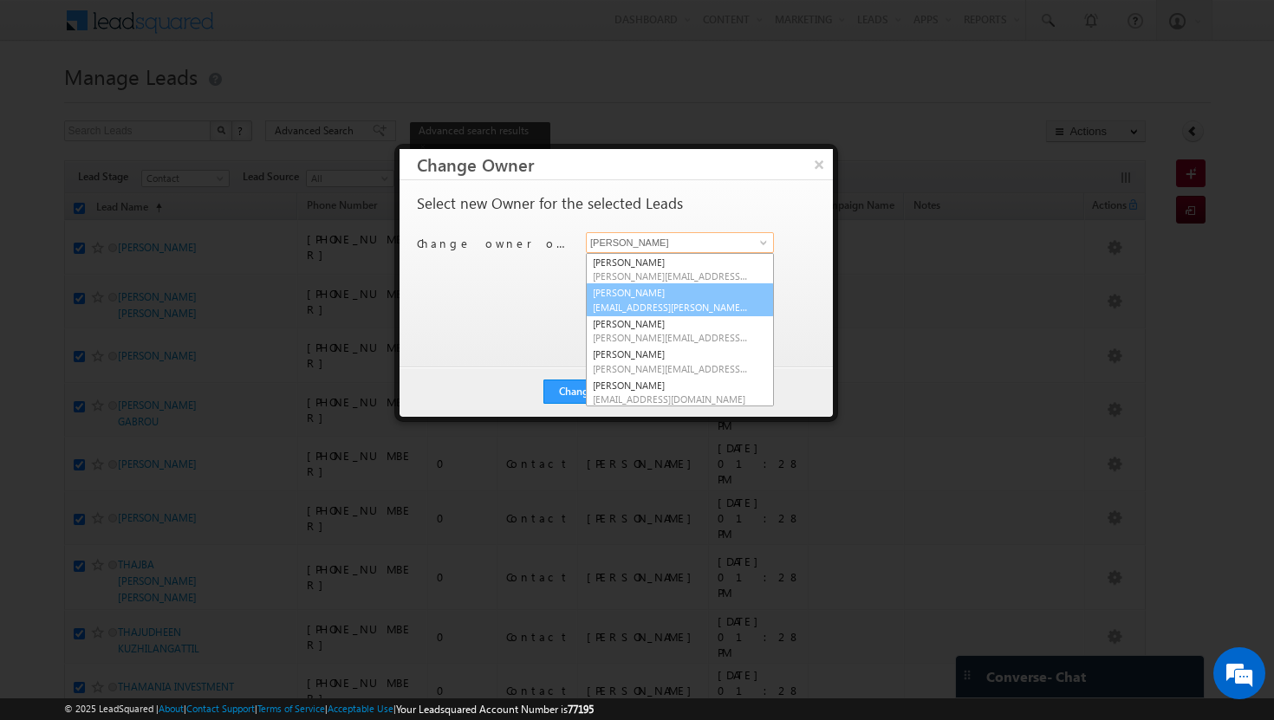
click at [721, 301] on span "[EMAIL_ADDRESS][PERSON_NAME][DOMAIN_NAME]" at bounding box center [671, 307] width 156 height 13
type input "[PERSON_NAME]"
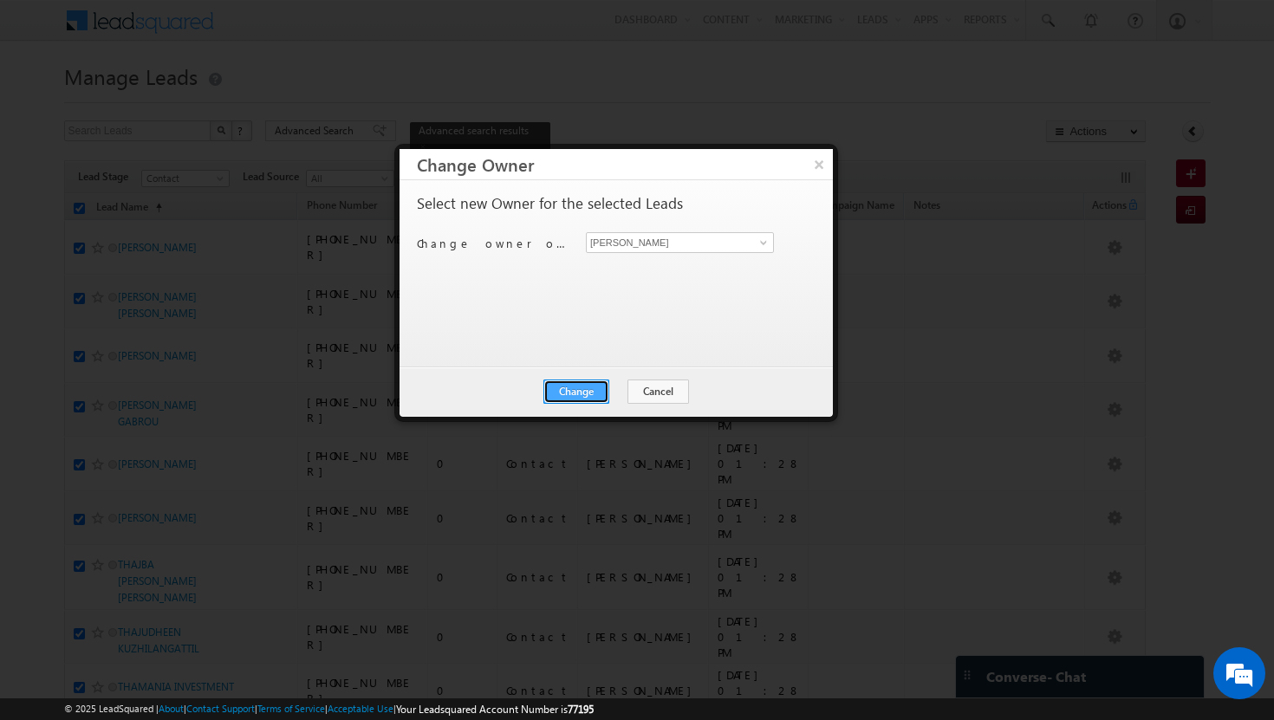
click at [594, 387] on button "Change" at bounding box center [576, 392] width 66 height 24
click at [615, 390] on button "Close" at bounding box center [618, 392] width 55 height 24
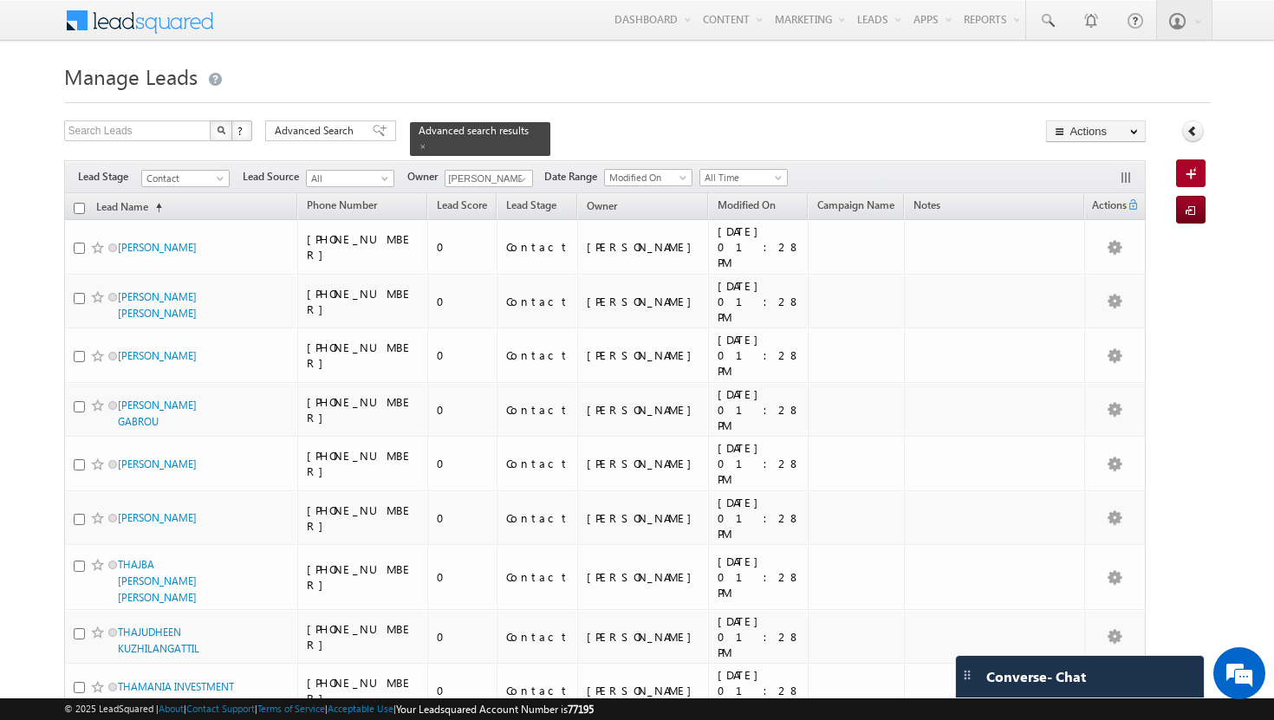
click at [79, 203] on input "checkbox" at bounding box center [79, 208] width 11 height 11
checkbox input "true"
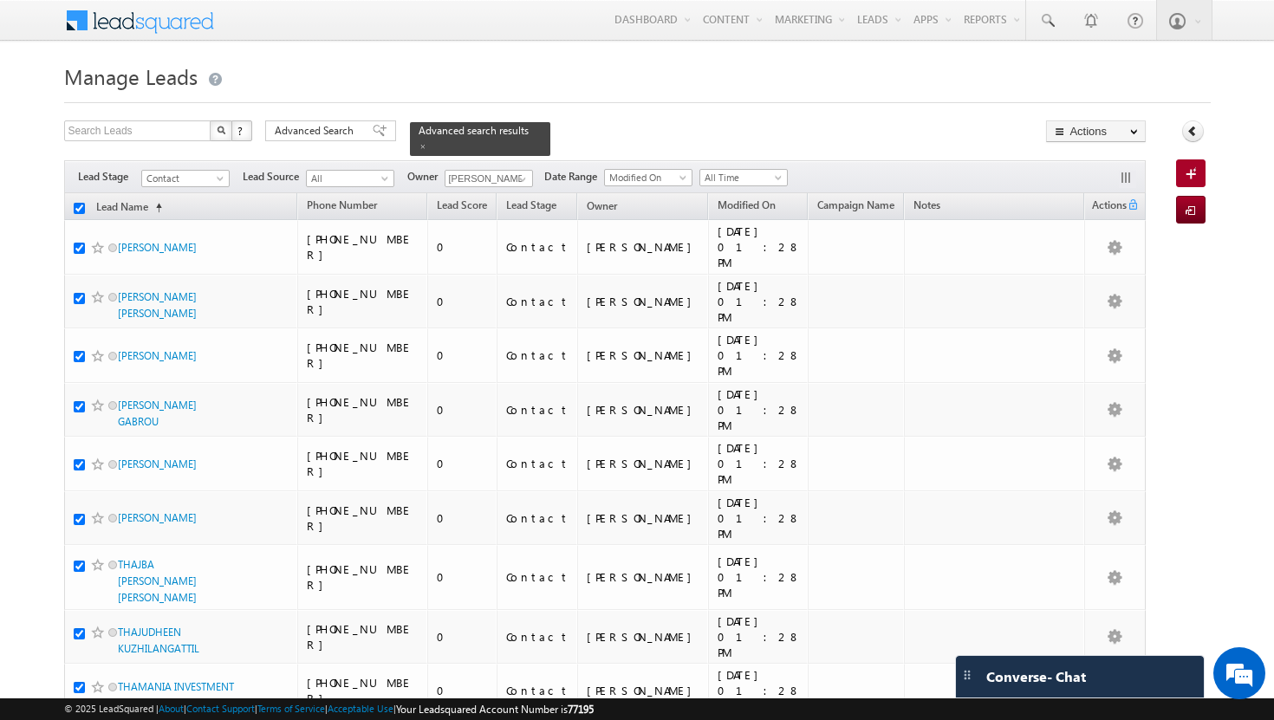
checkbox input "true"
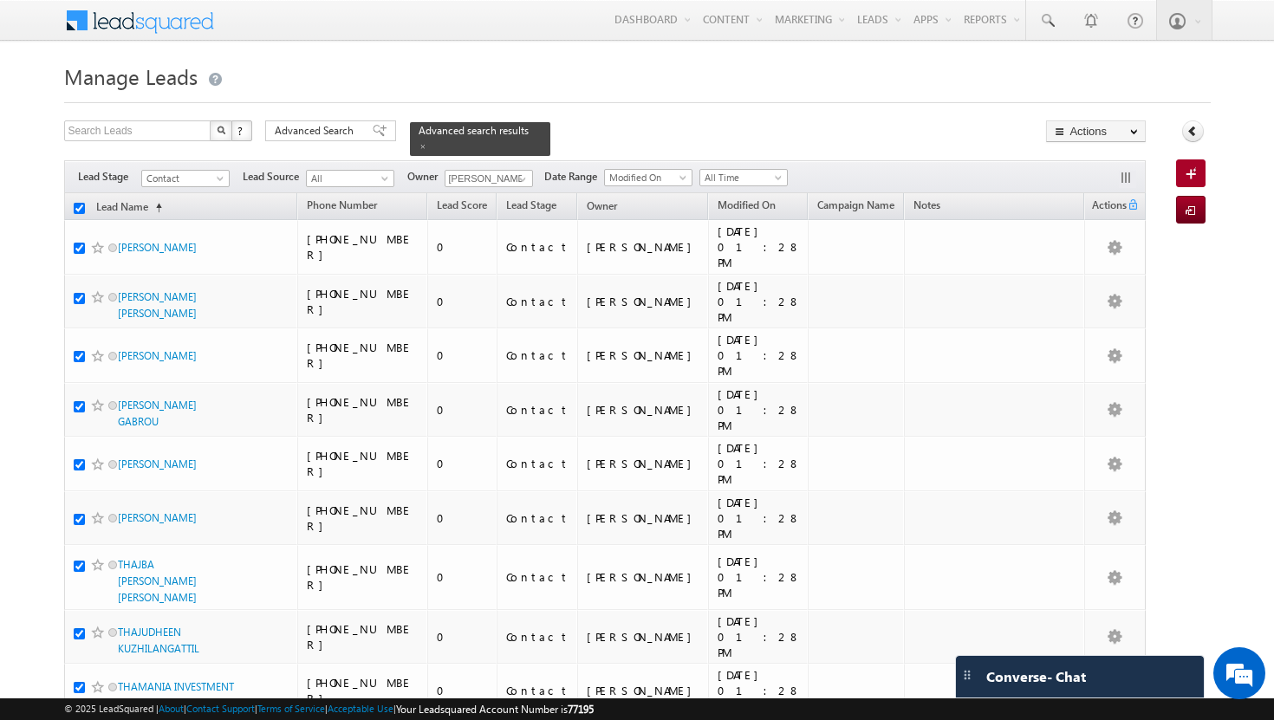
checkbox input "true"
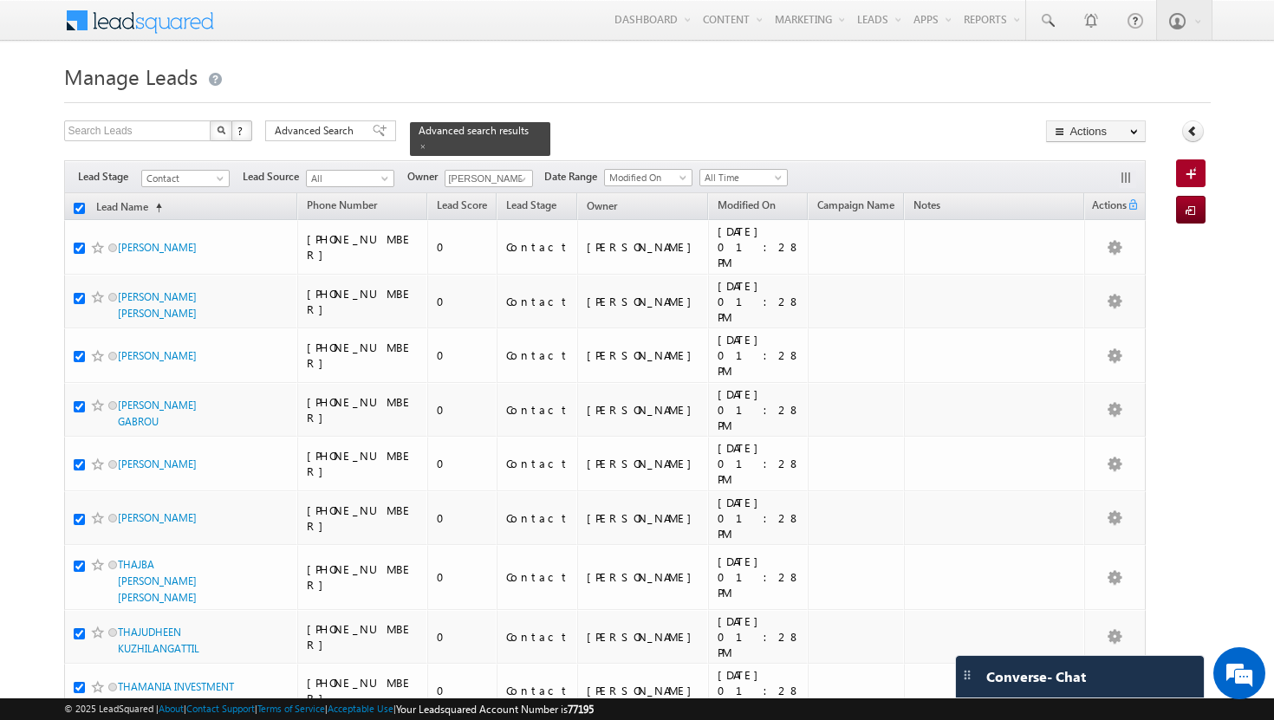
checkbox input "true"
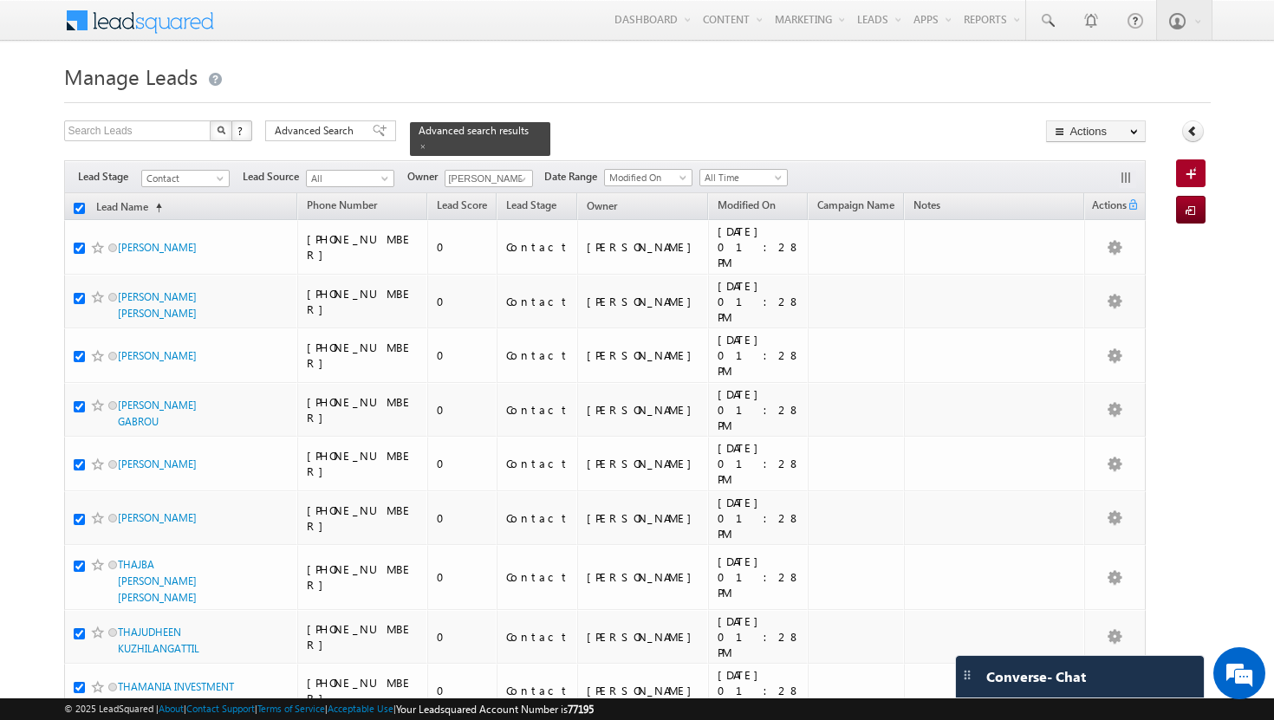
checkbox input "true"
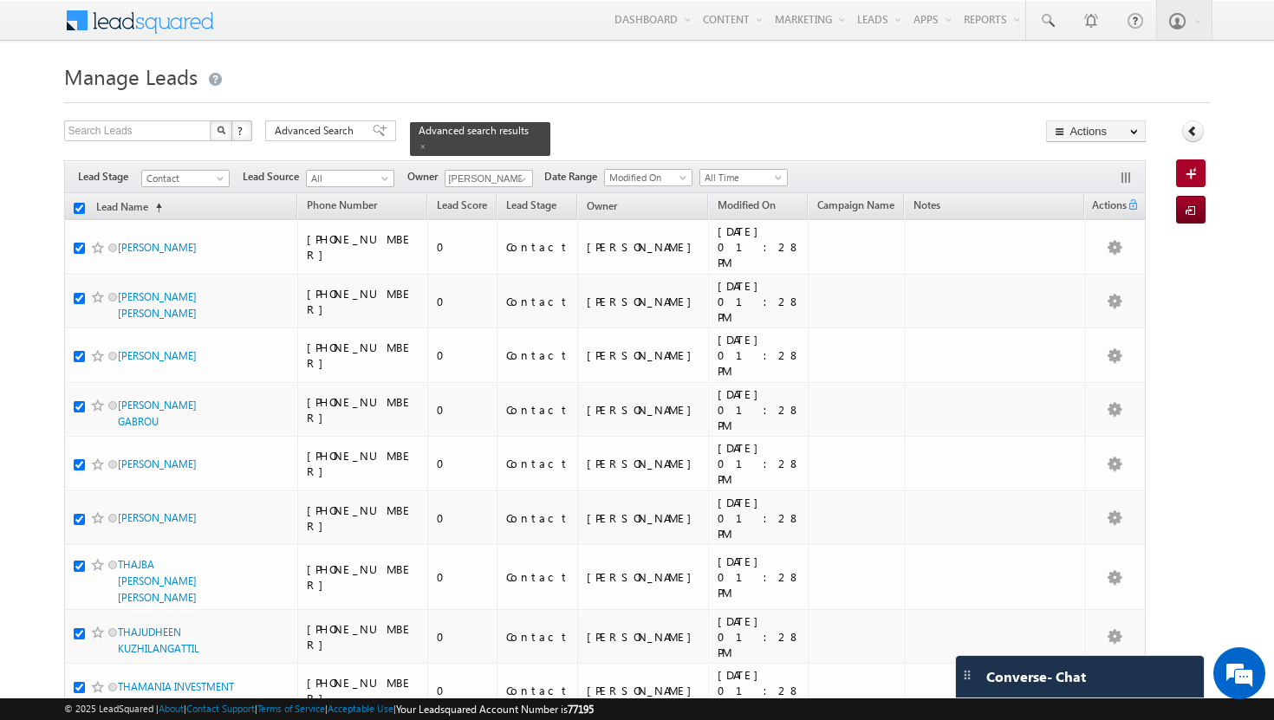
checkbox input "true"
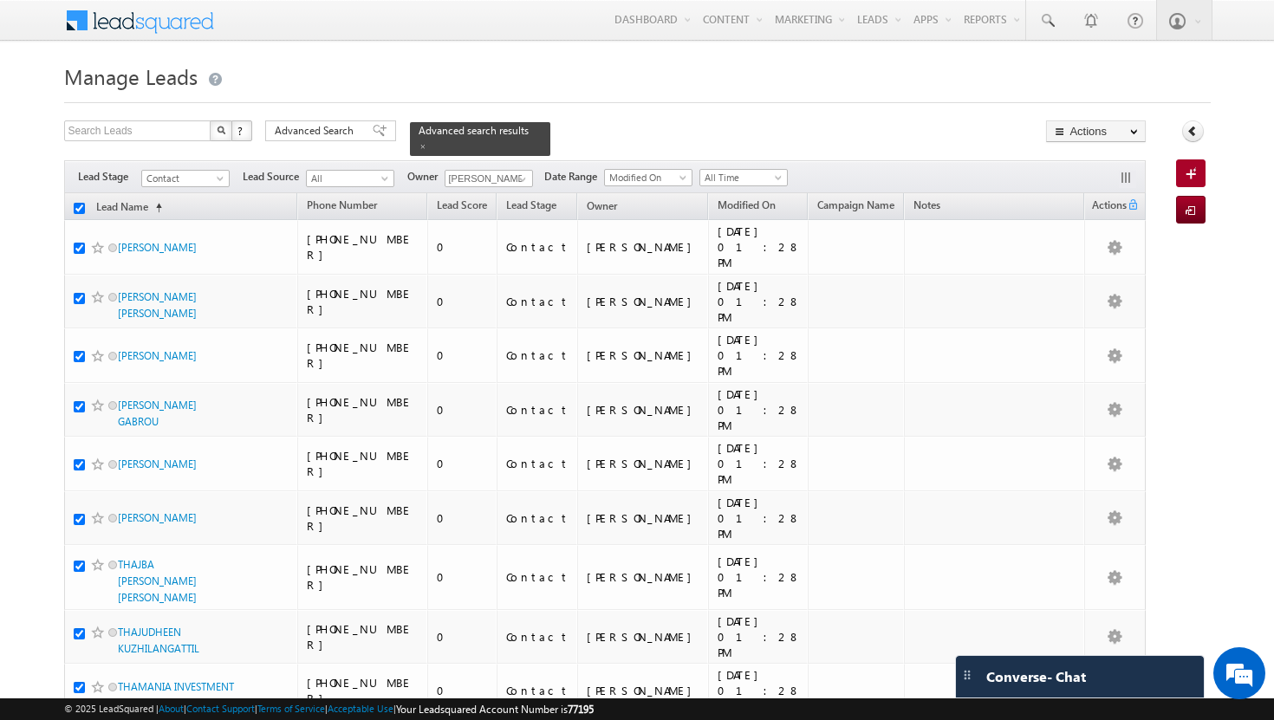
checkbox input "true"
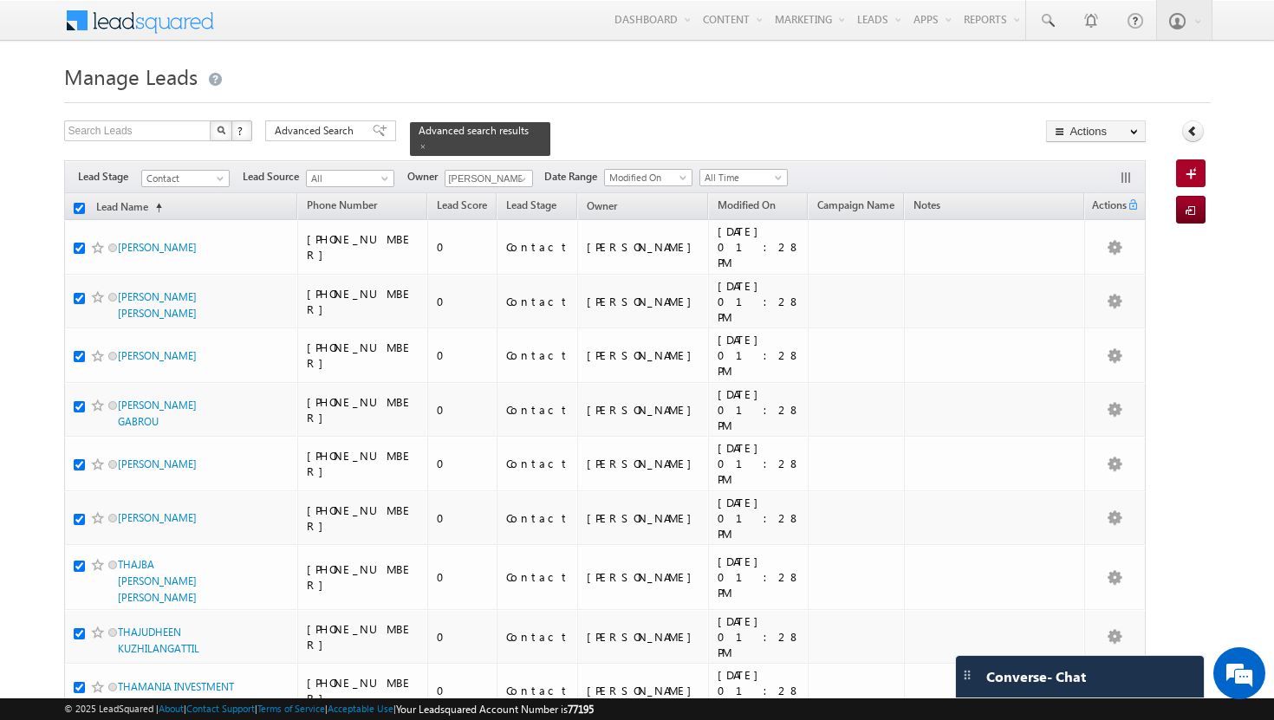
checkbox input "true"
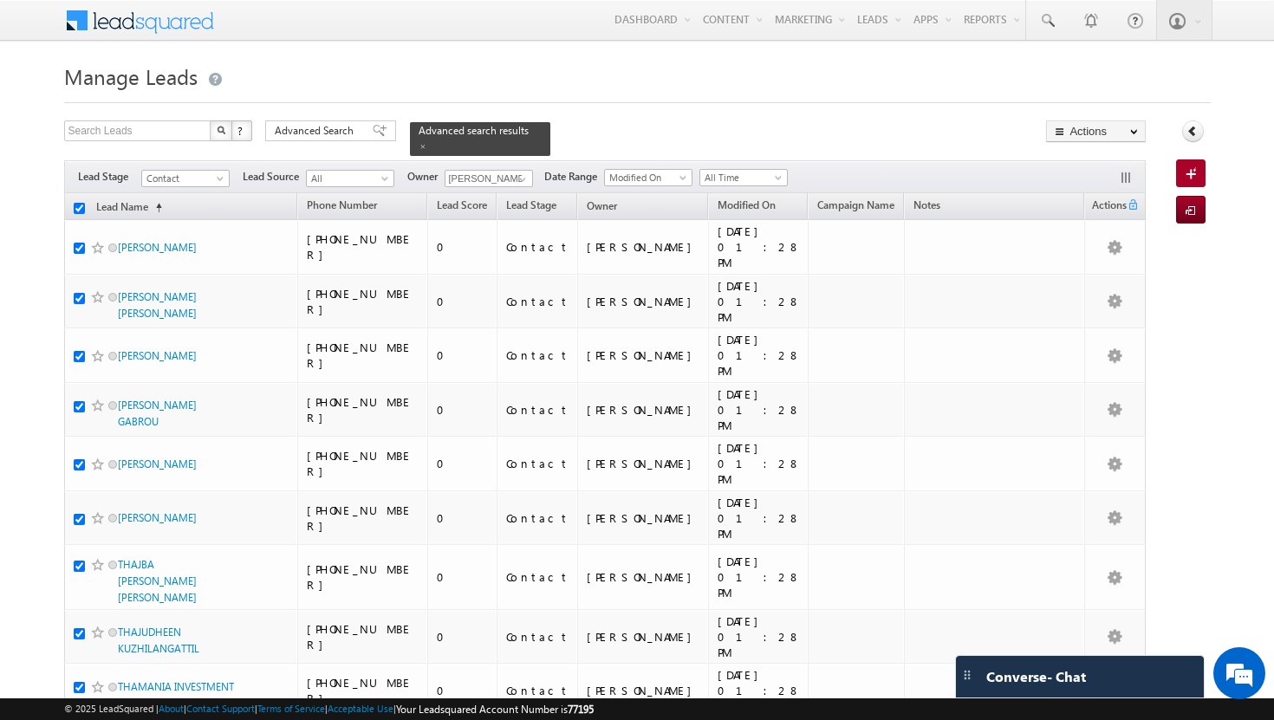
checkbox input "true"
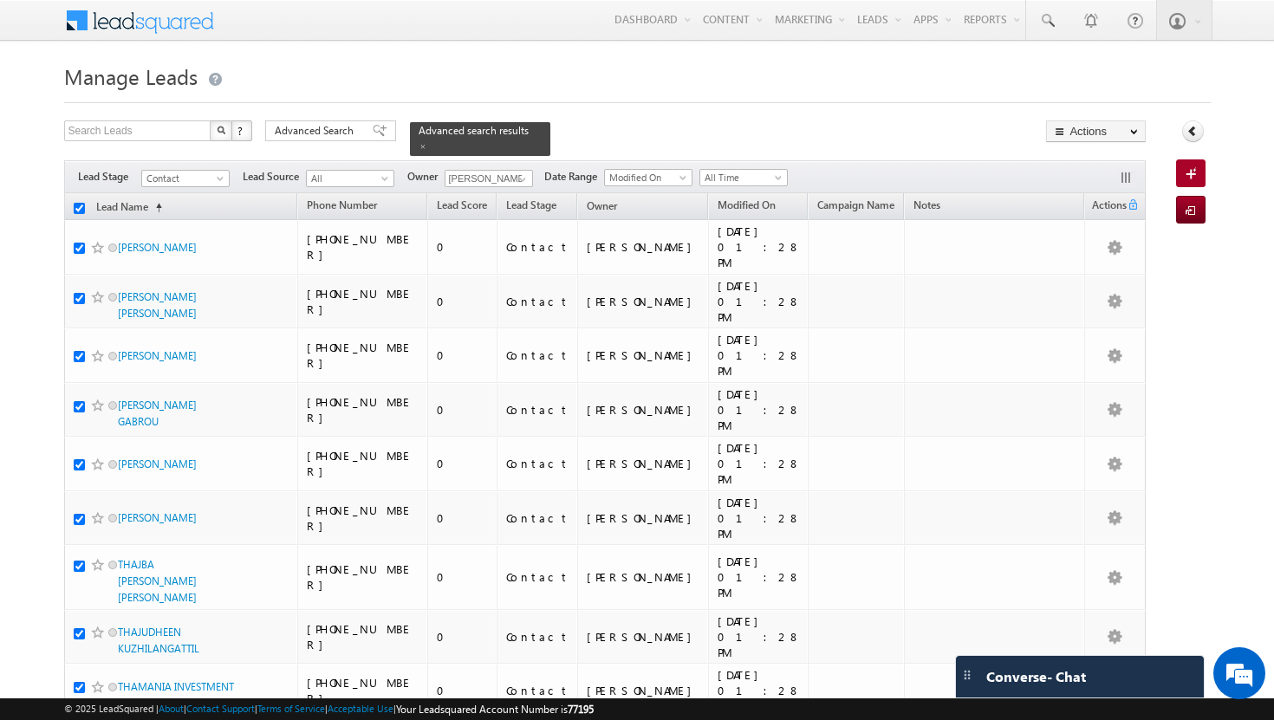
checkbox input "true"
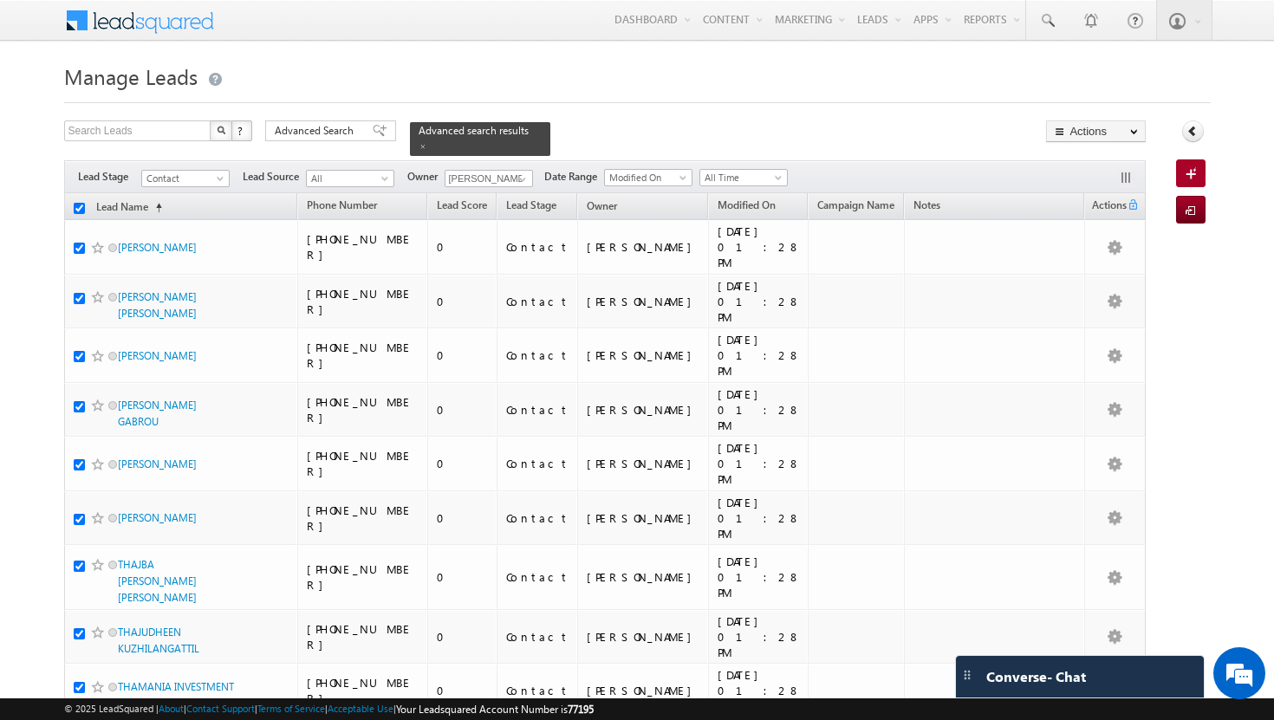
checkbox input "true"
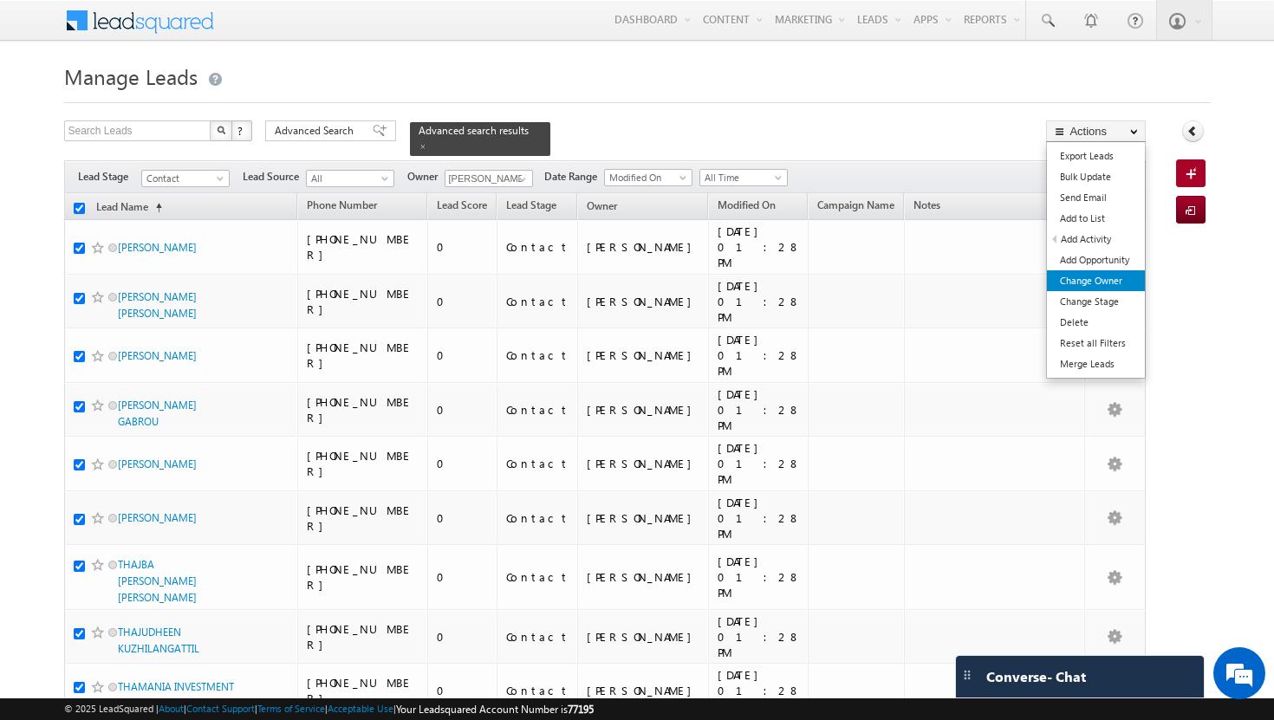
click at [1086, 283] on link "Change Owner" at bounding box center [1096, 280] width 98 height 21
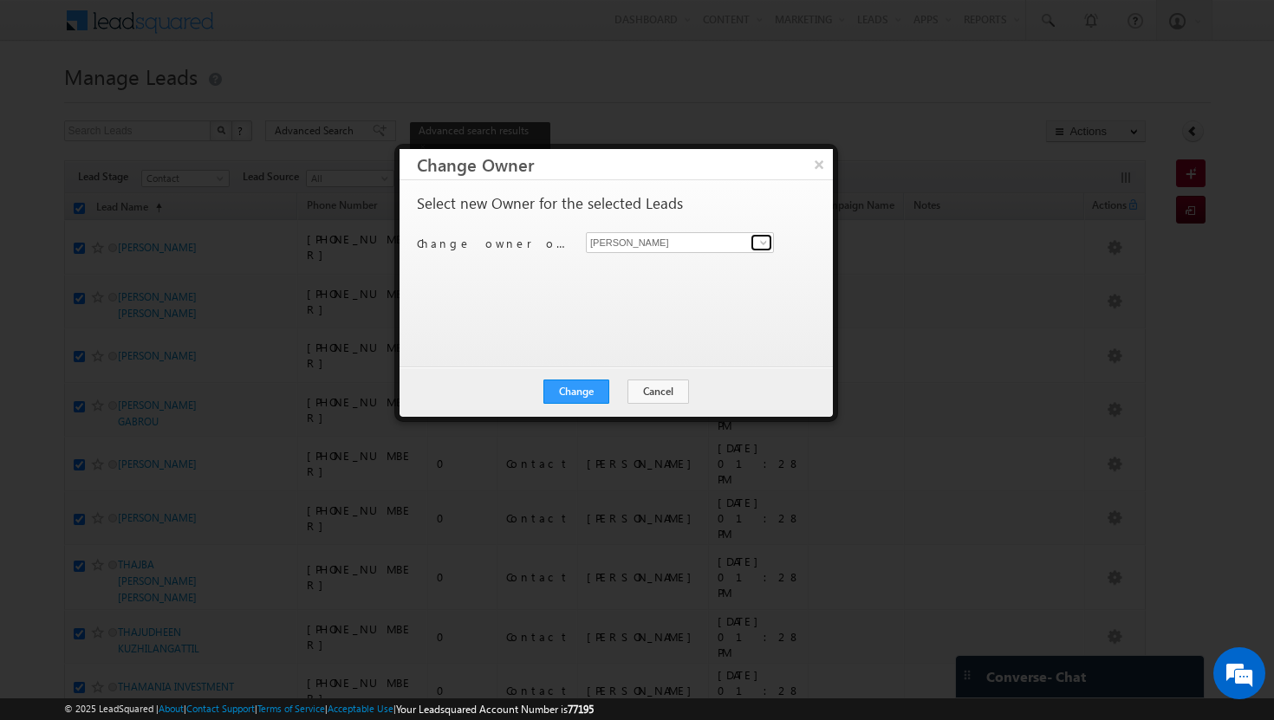
click at [763, 242] on span at bounding box center [764, 243] width 14 height 14
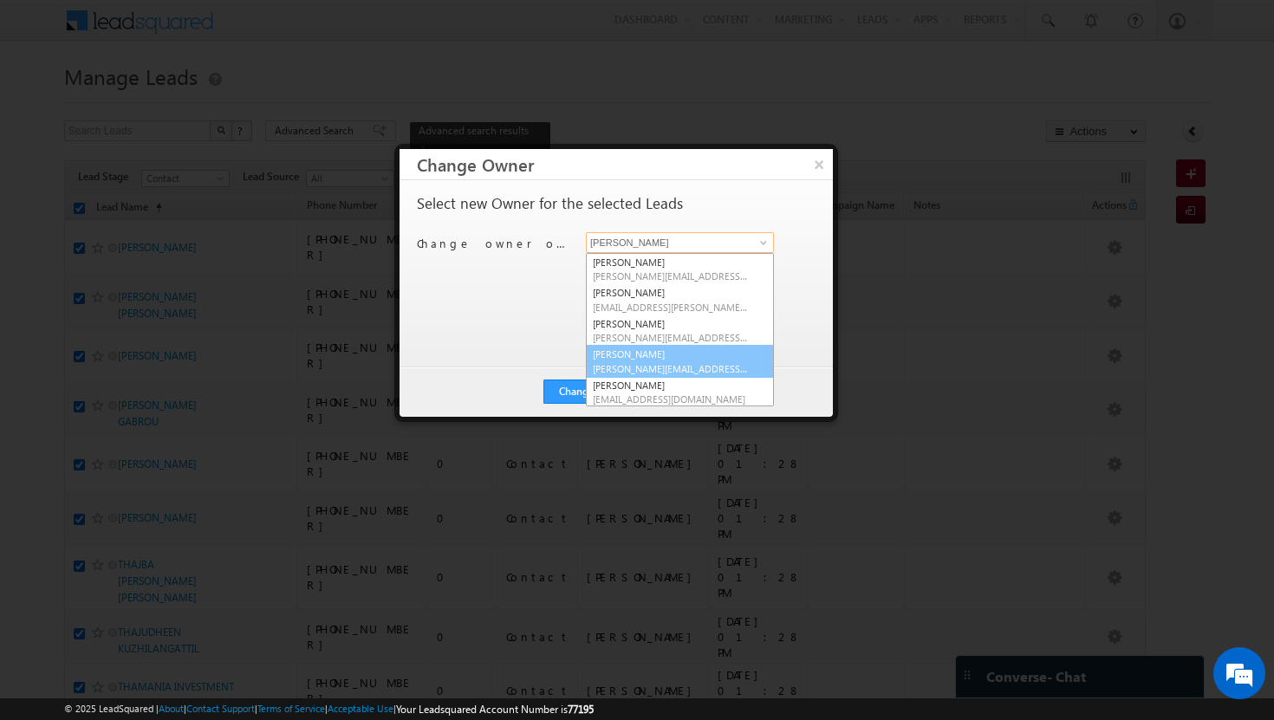
click at [706, 364] on span "[PERSON_NAME][EMAIL_ADDRESS][DOMAIN_NAME]" at bounding box center [671, 368] width 156 height 13
type input "[PERSON_NAME]"
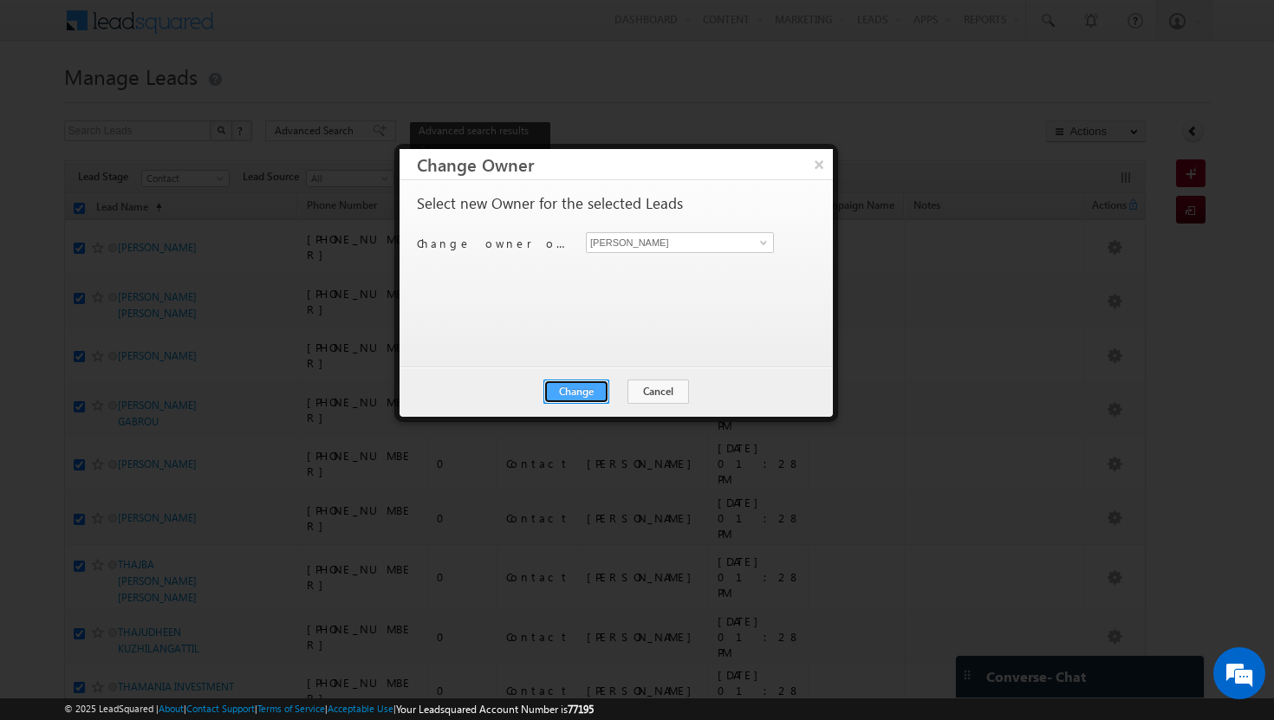
click at [608, 394] on button "Change" at bounding box center [576, 392] width 66 height 24
click at [630, 395] on button "Close" at bounding box center [618, 392] width 55 height 24
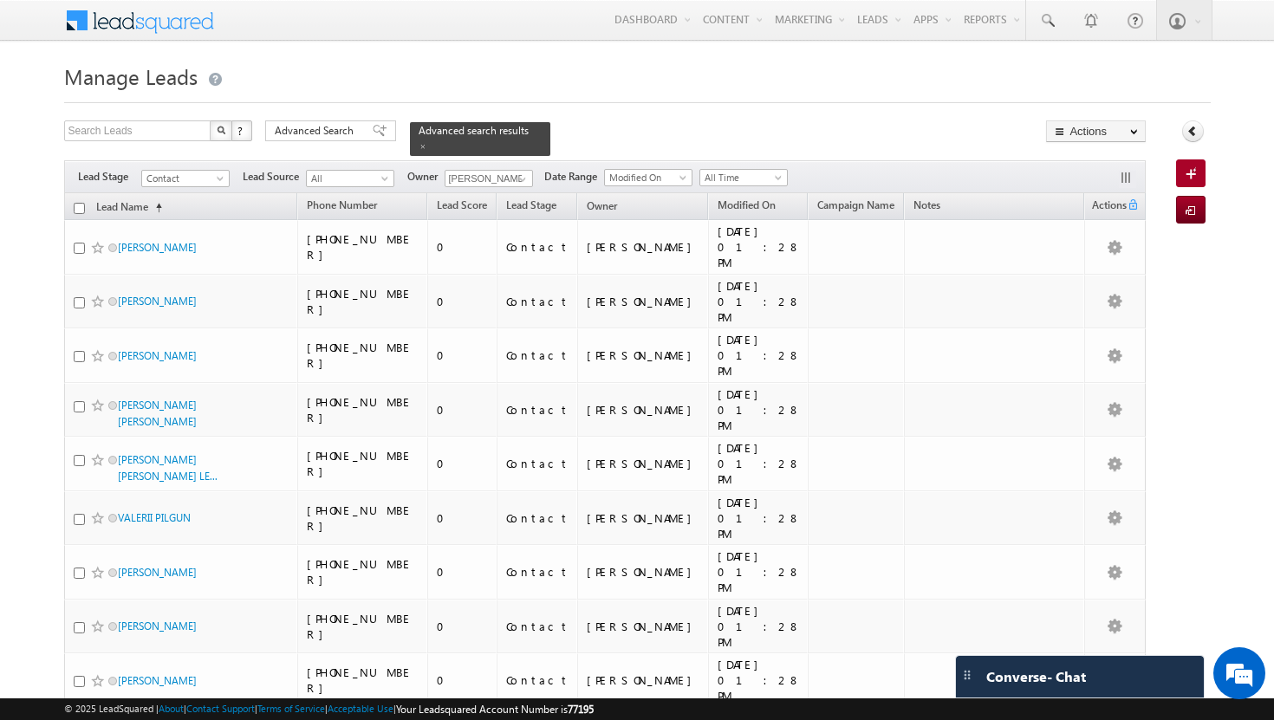
click at [77, 203] on input "checkbox" at bounding box center [79, 208] width 11 height 11
checkbox input "true"
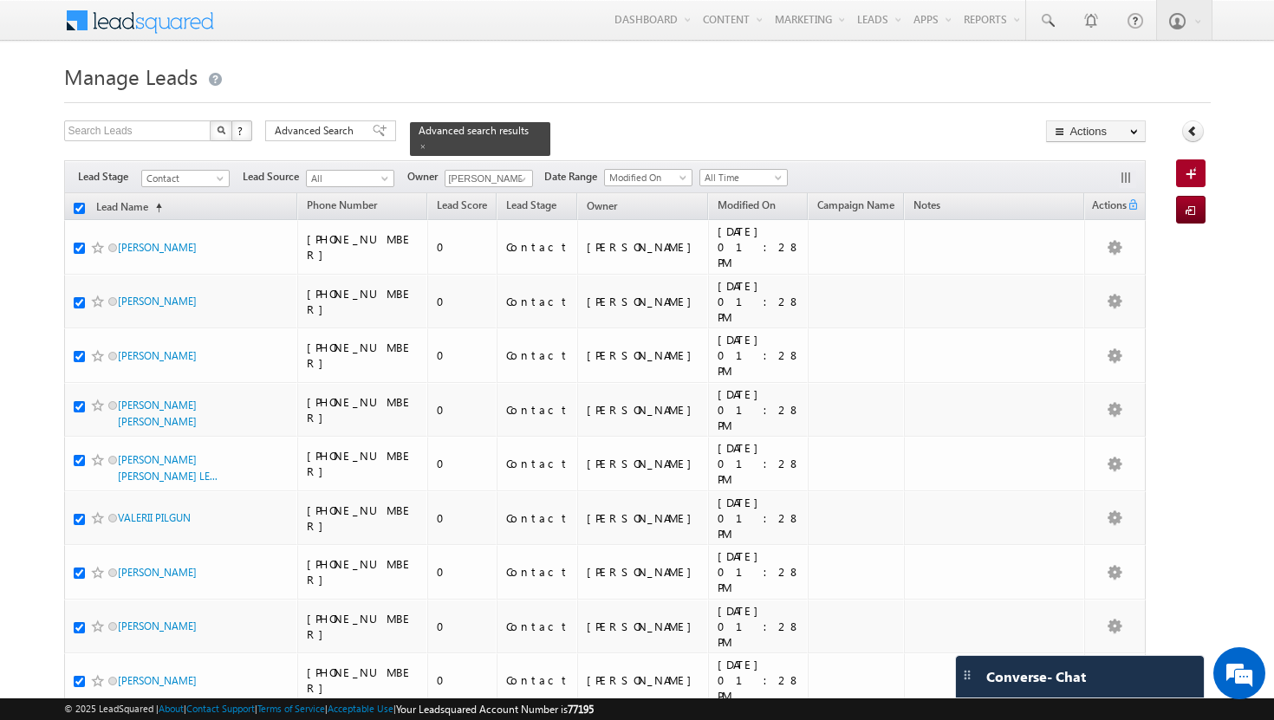
checkbox input "true"
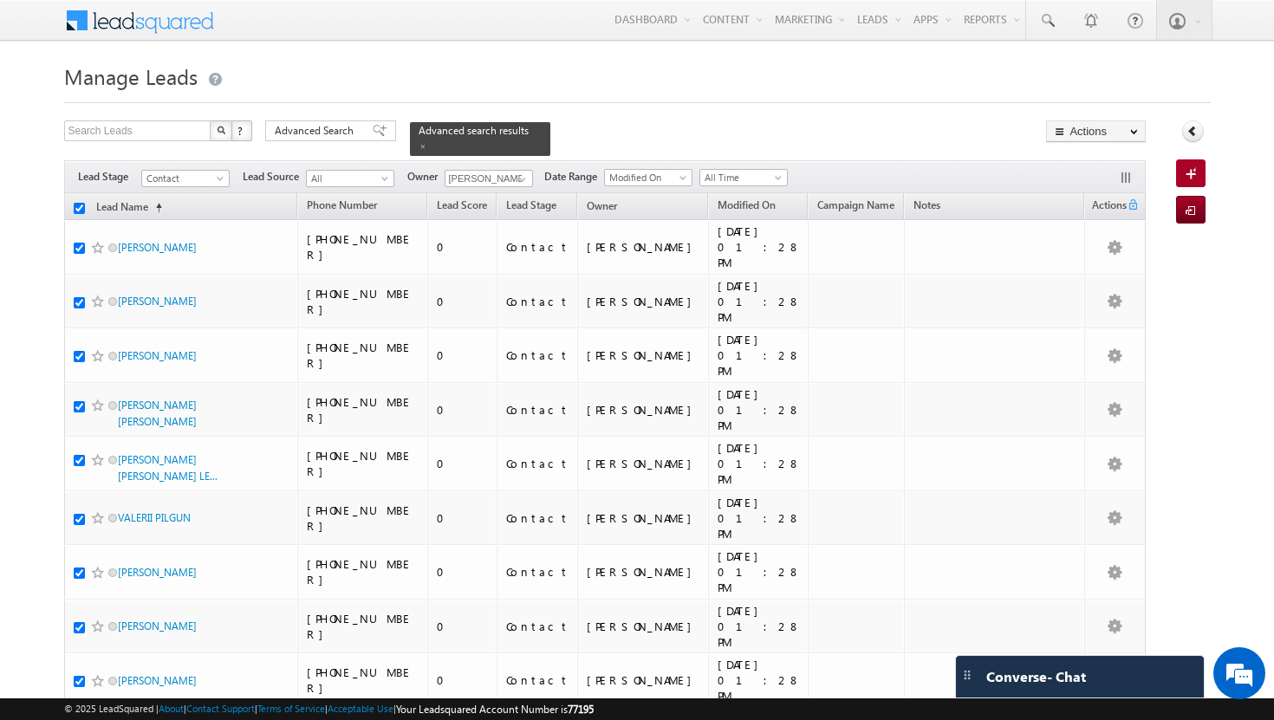
checkbox input "true"
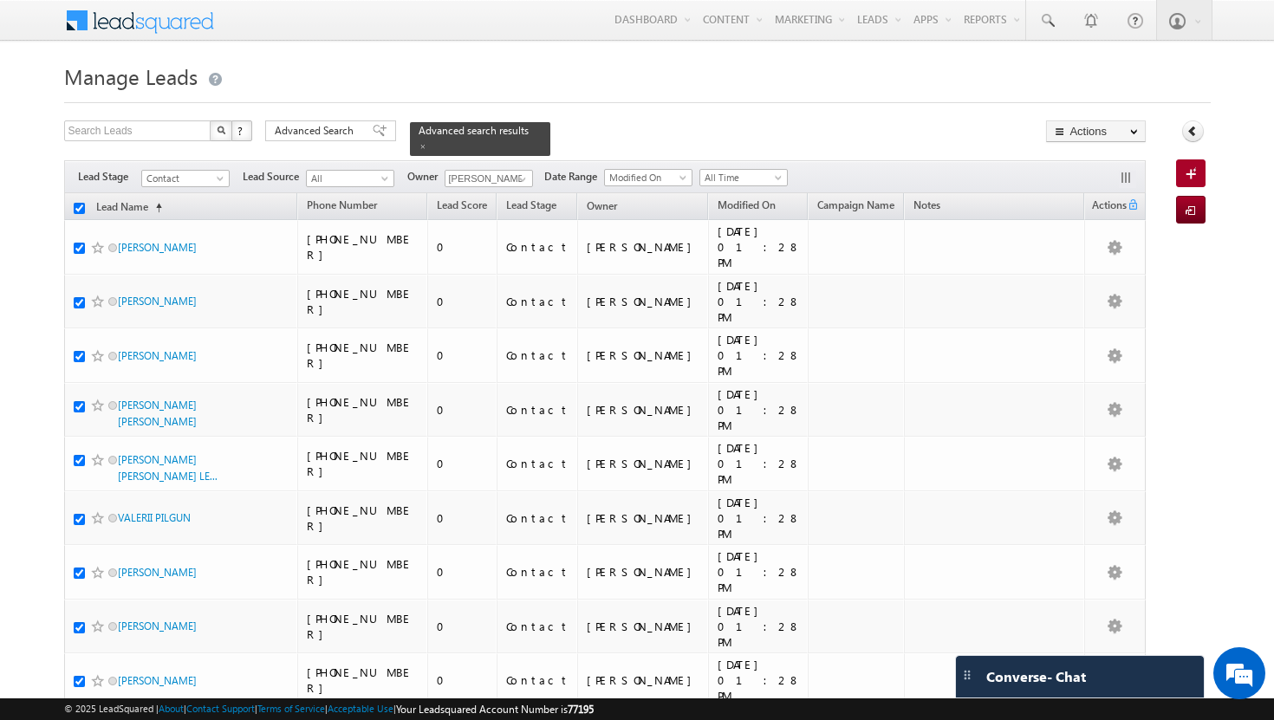
checkbox input "true"
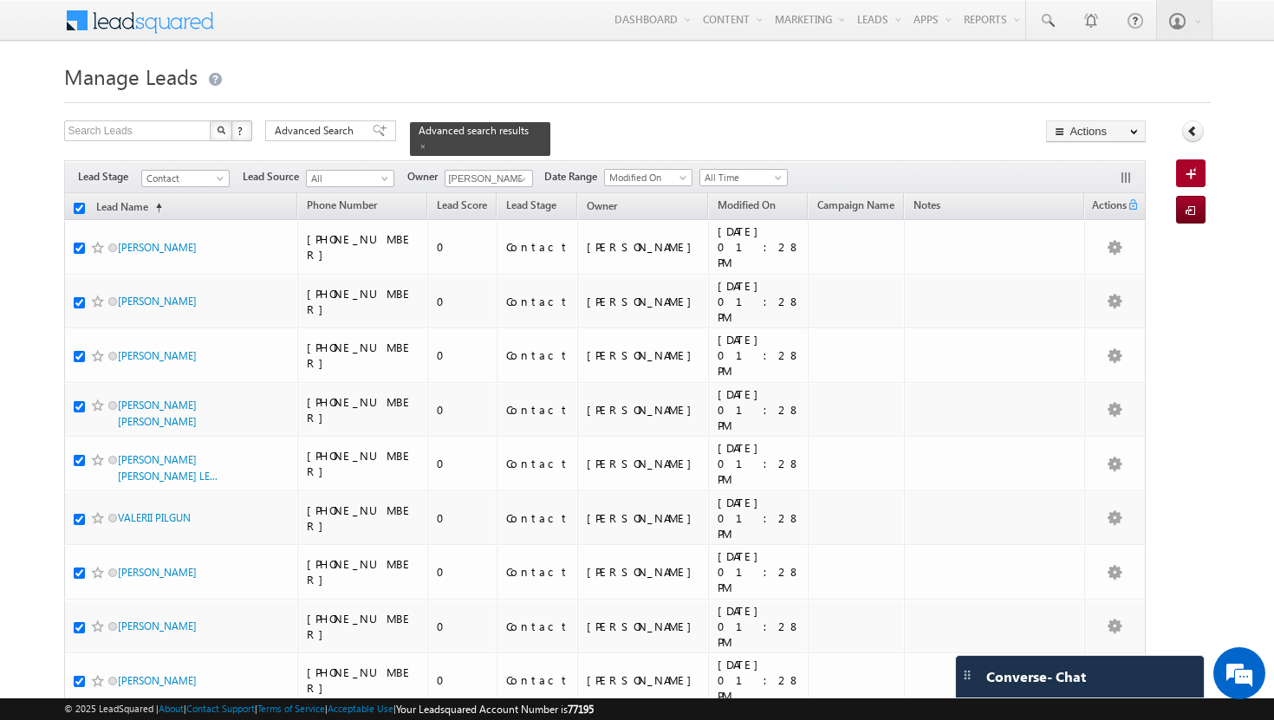
checkbox input "true"
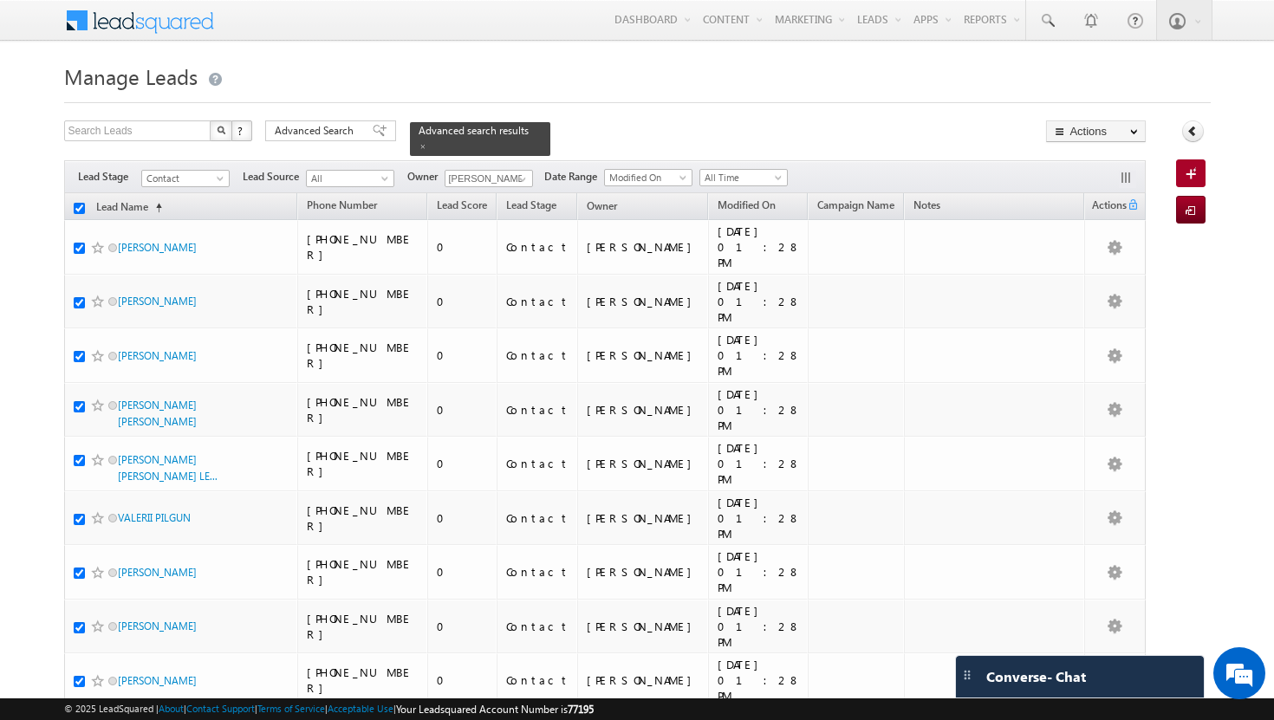
checkbox input "true"
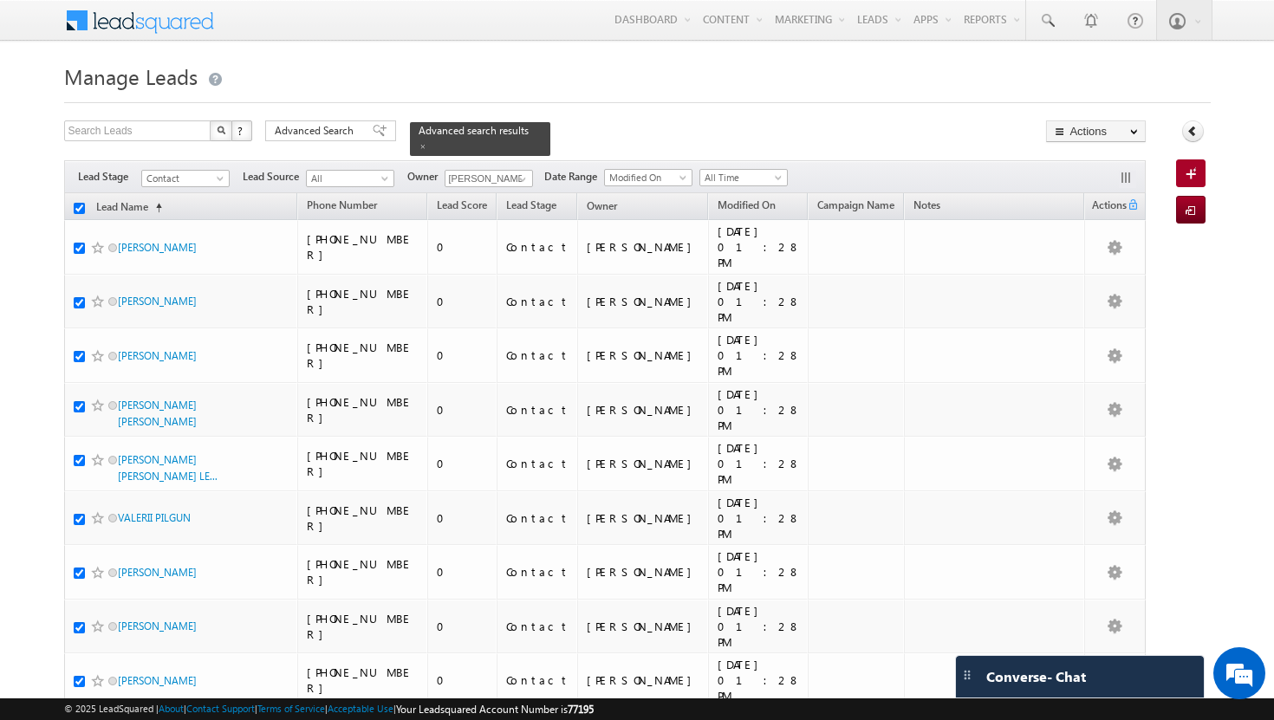
checkbox input "true"
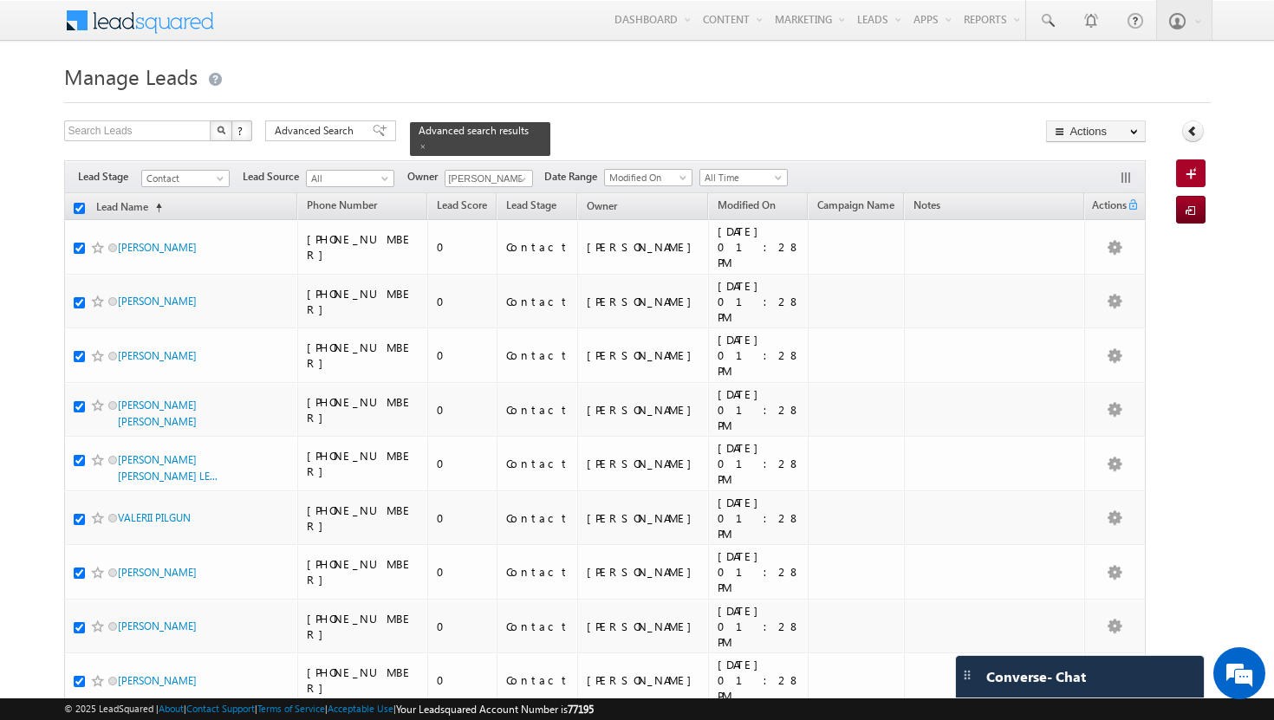
checkbox input "true"
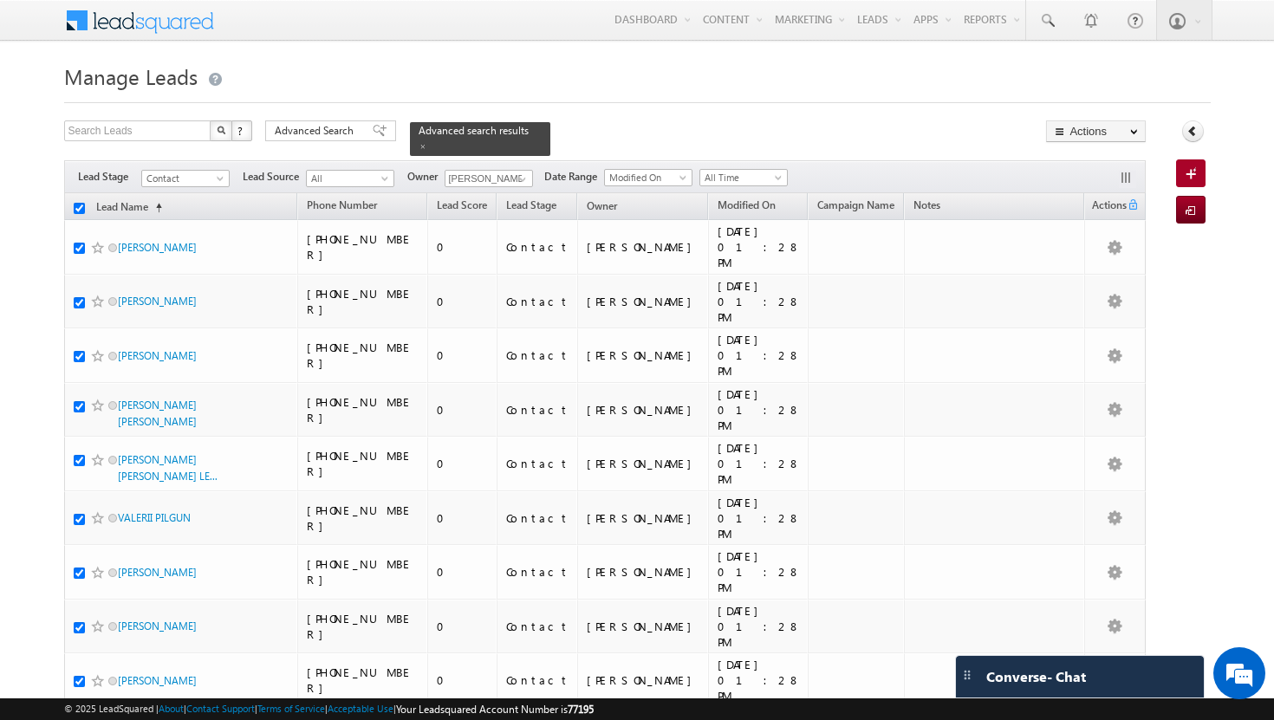
checkbox input "true"
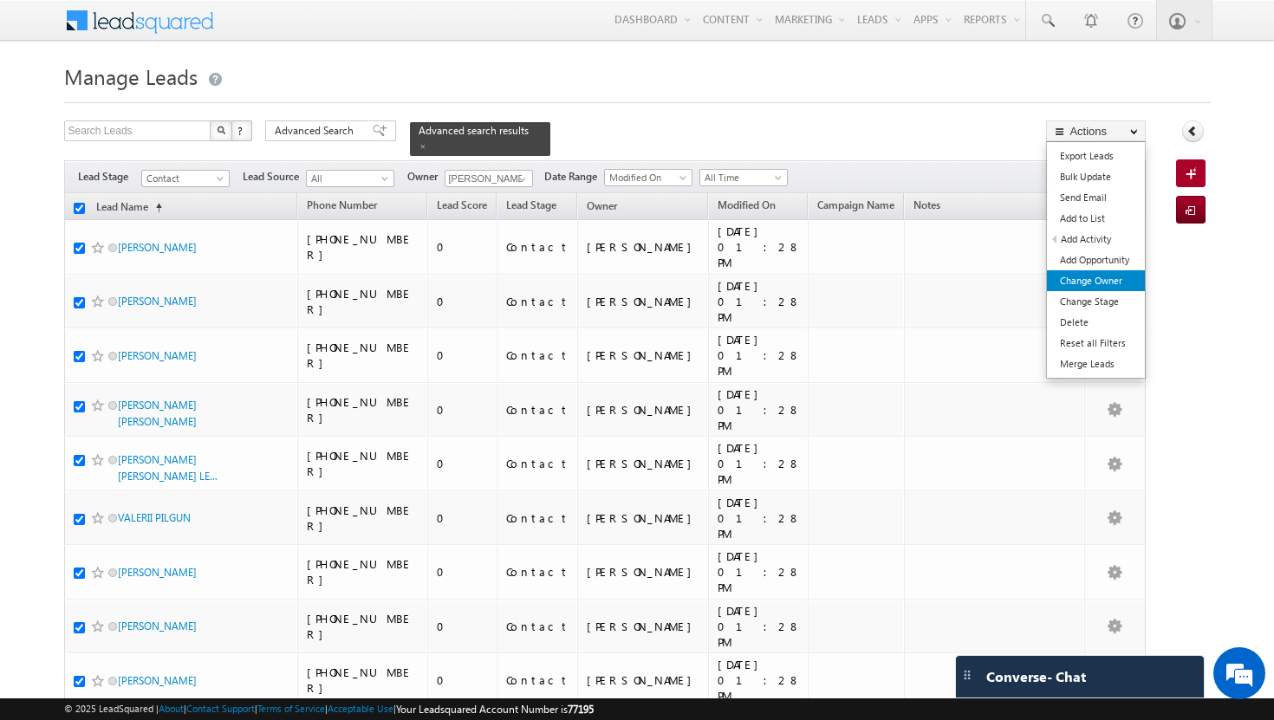
click at [1109, 276] on link "Change Owner" at bounding box center [1096, 280] width 98 height 21
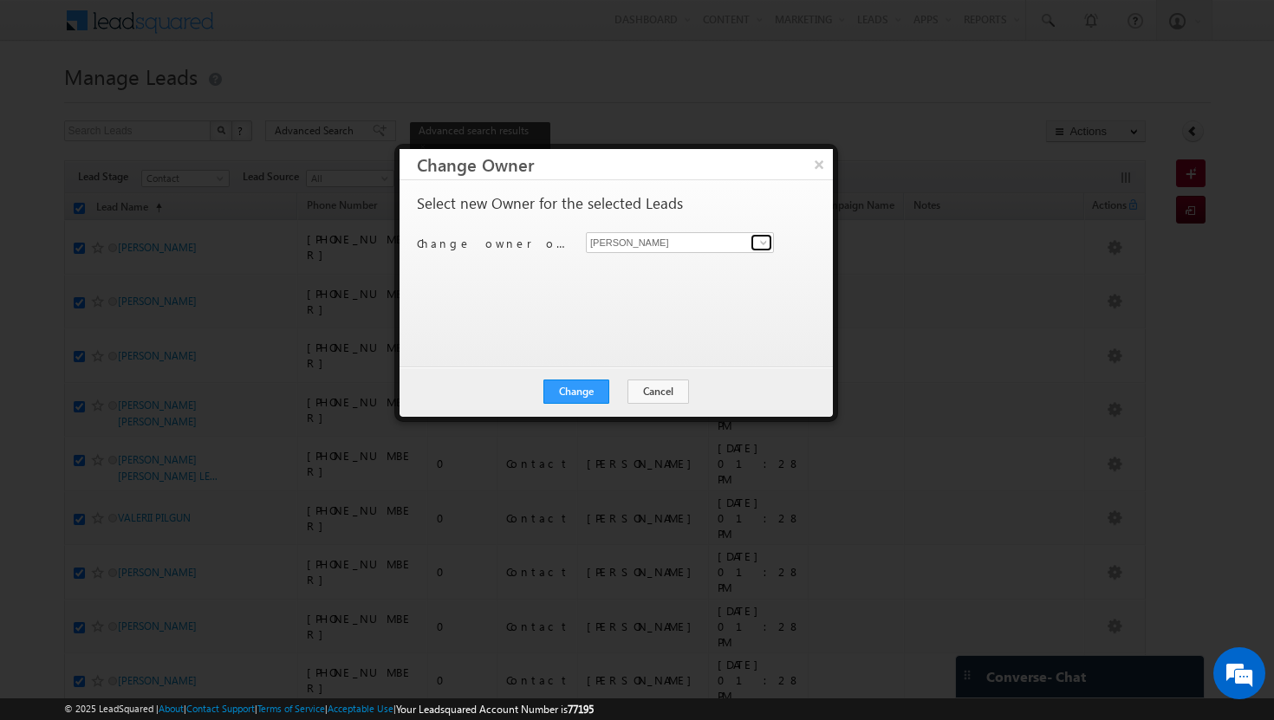
click at [763, 246] on span at bounding box center [764, 243] width 14 height 14
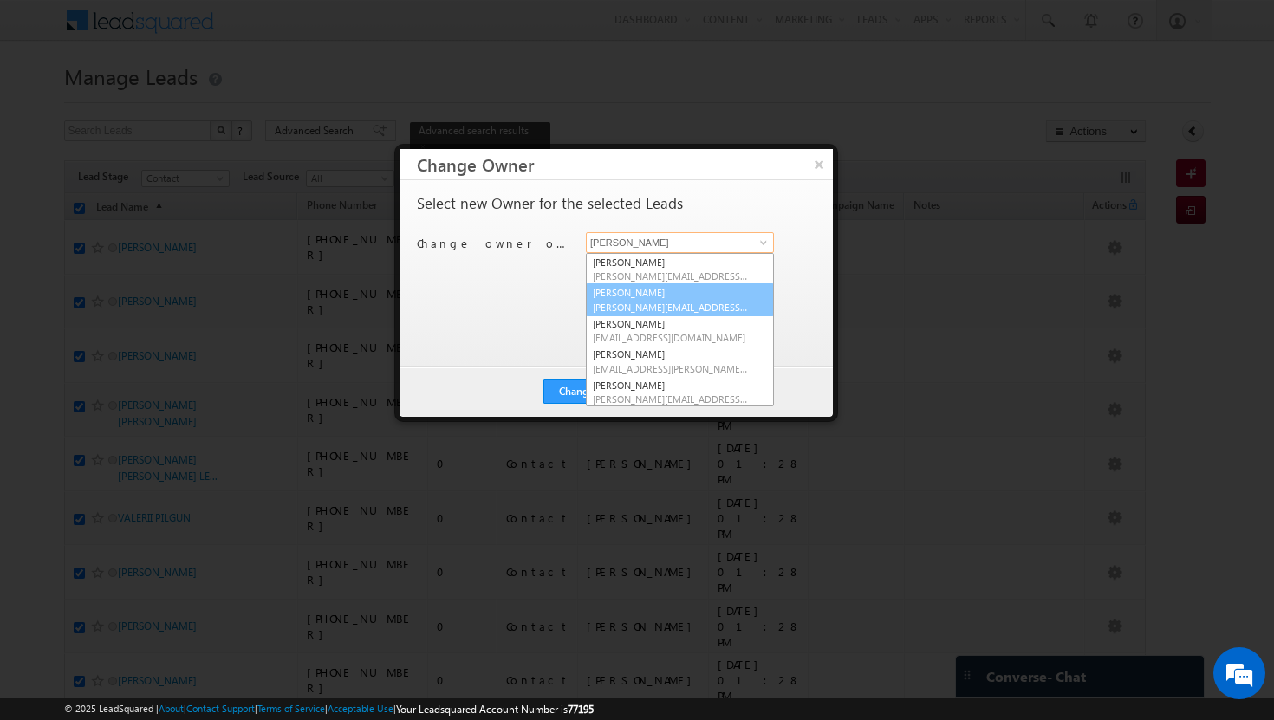
scroll to position [68, 0]
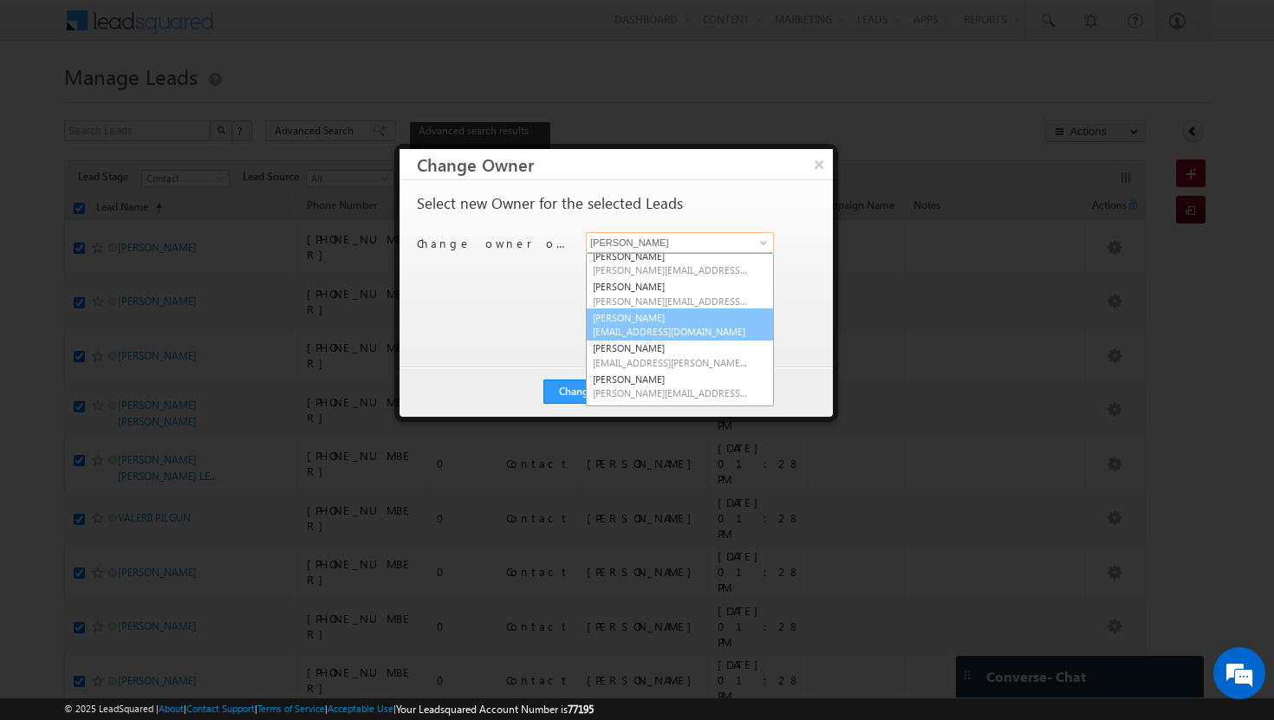
click at [669, 335] on span "[EMAIL_ADDRESS][DOMAIN_NAME]" at bounding box center [671, 331] width 156 height 13
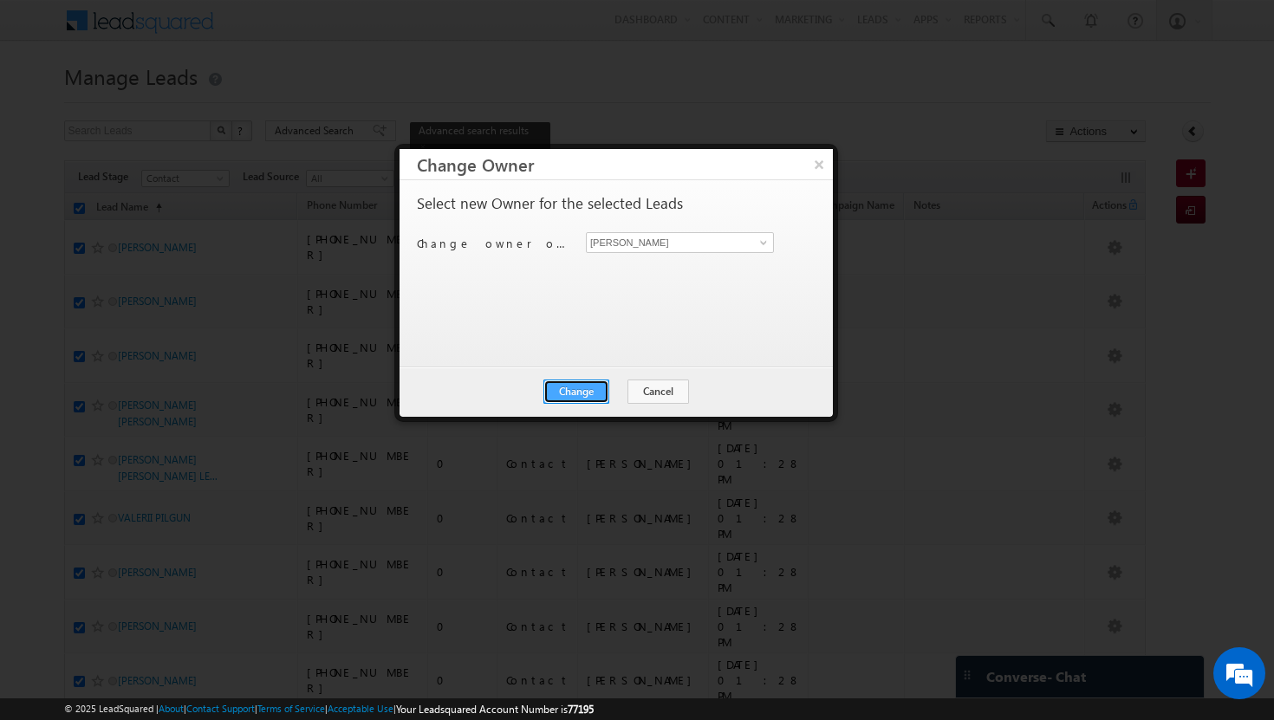
click at [587, 397] on button "Change" at bounding box center [576, 392] width 66 height 24
click at [612, 398] on button "Close" at bounding box center [618, 392] width 55 height 24
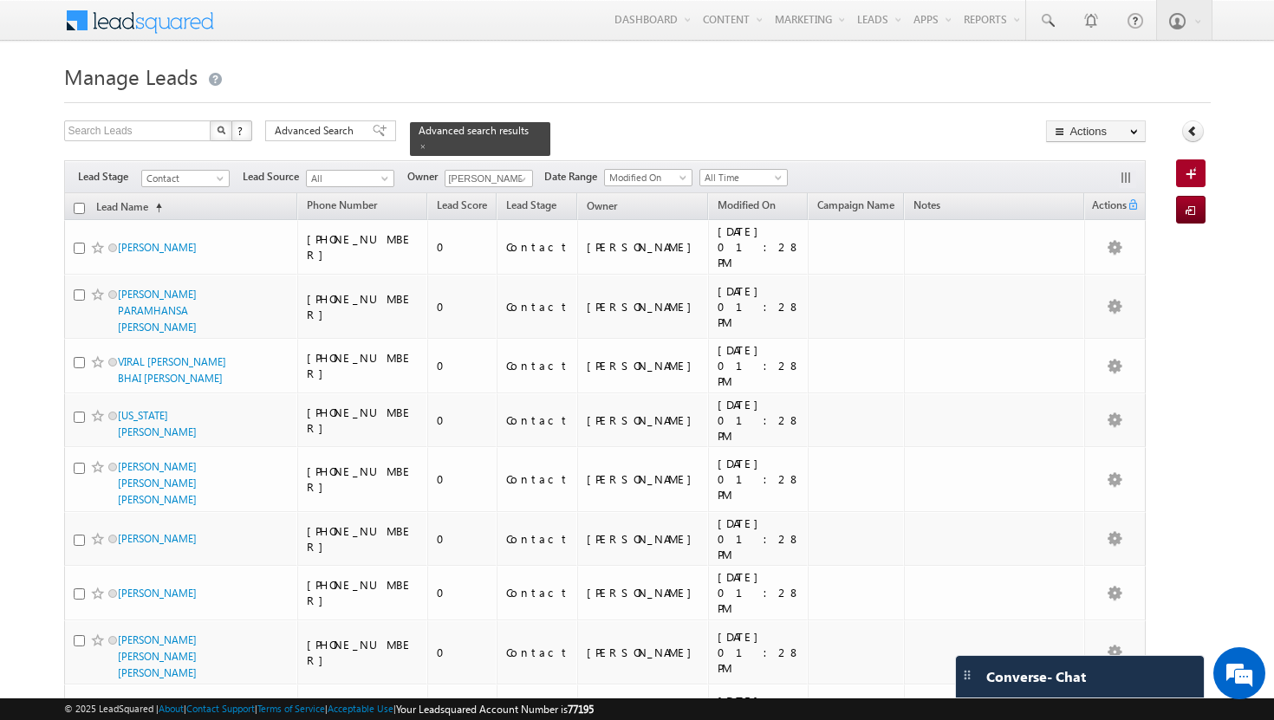
click at [78, 203] on input "checkbox" at bounding box center [79, 208] width 11 height 11
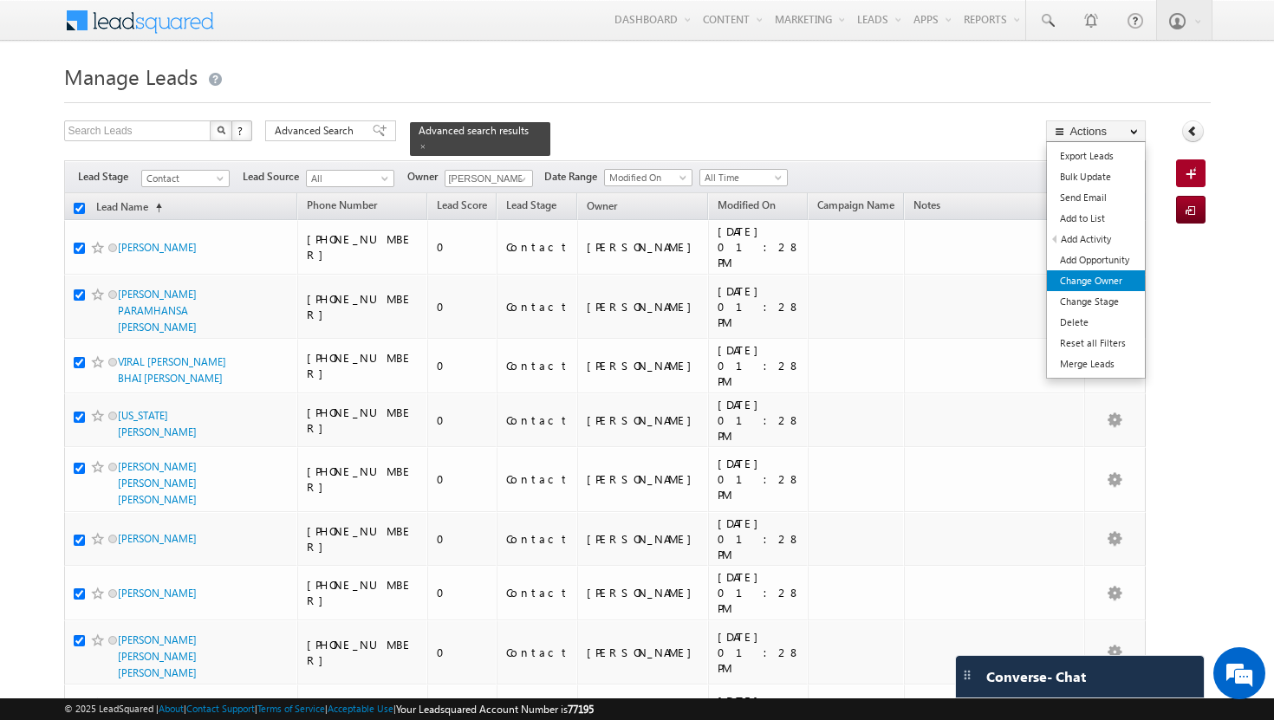
click at [1109, 275] on link "Change Owner" at bounding box center [1096, 280] width 98 height 21
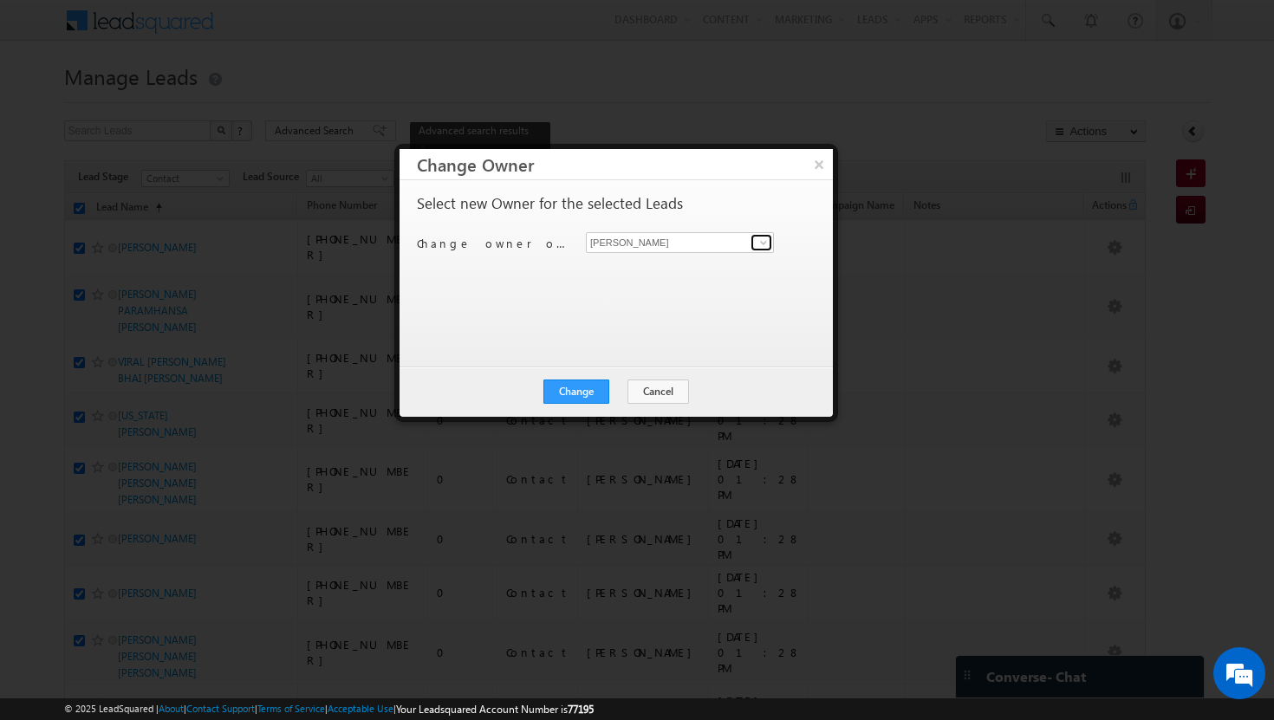
click at [760, 242] on span at bounding box center [764, 243] width 14 height 14
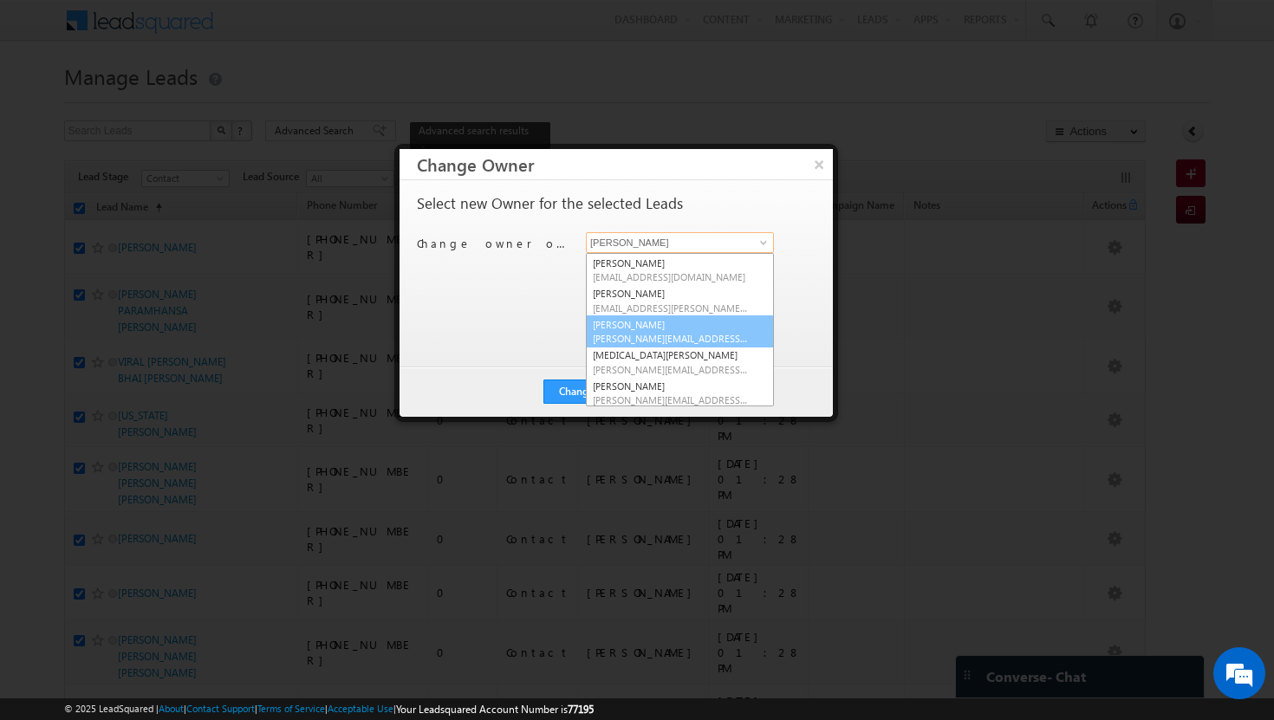
scroll to position [125, 0]
click at [686, 372] on span "[PERSON_NAME][EMAIL_ADDRESS][DOMAIN_NAME]" at bounding box center [671, 368] width 156 height 13
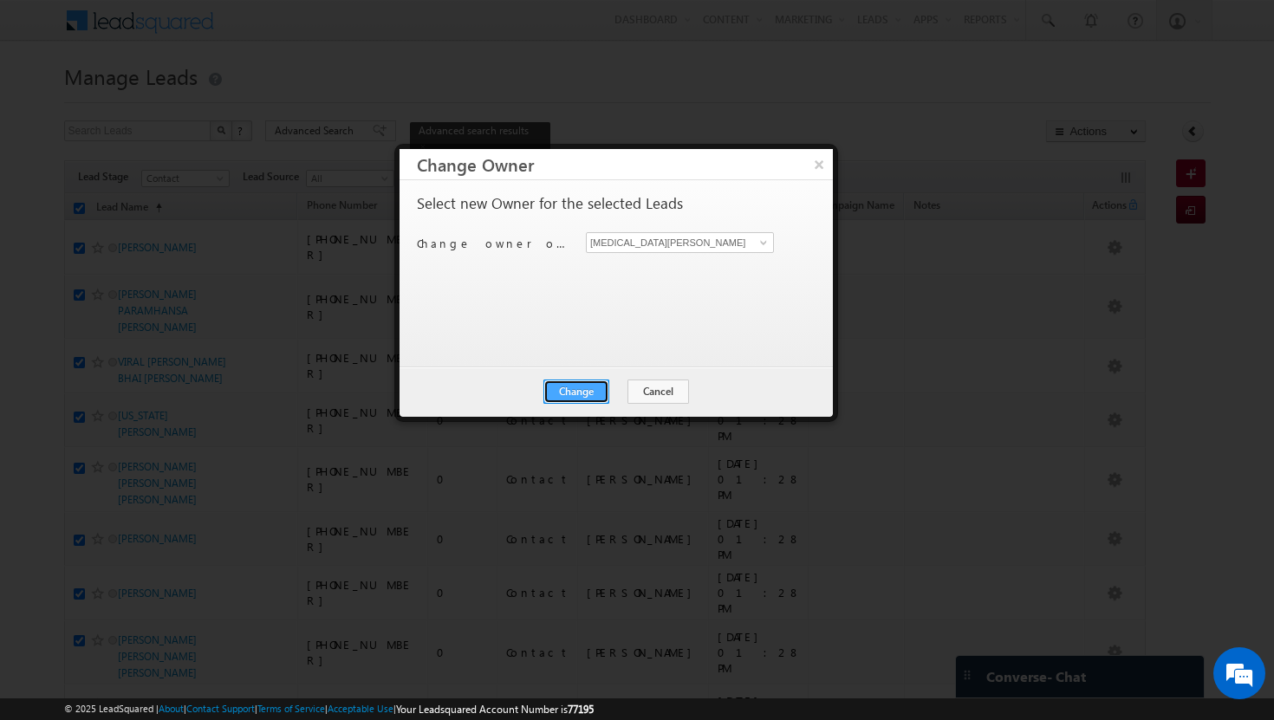
click at [589, 389] on button "Change" at bounding box center [576, 392] width 66 height 24
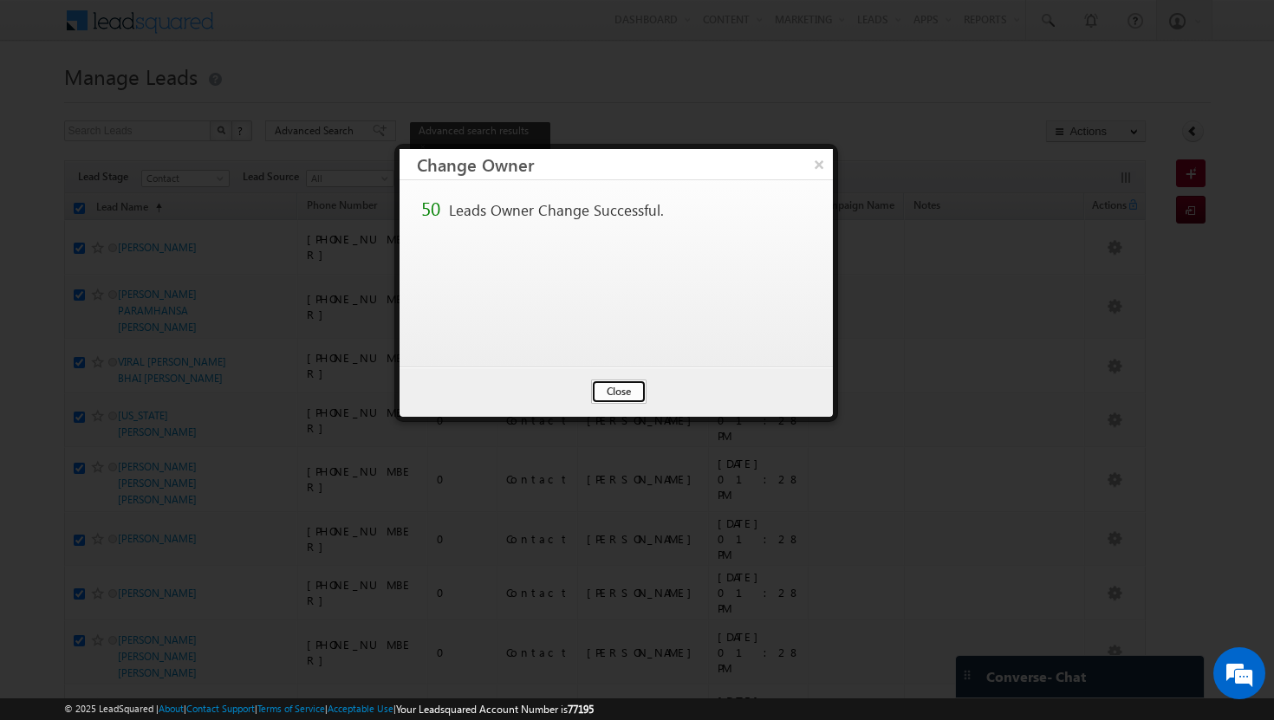
click at [625, 388] on button "Close" at bounding box center [618, 392] width 55 height 24
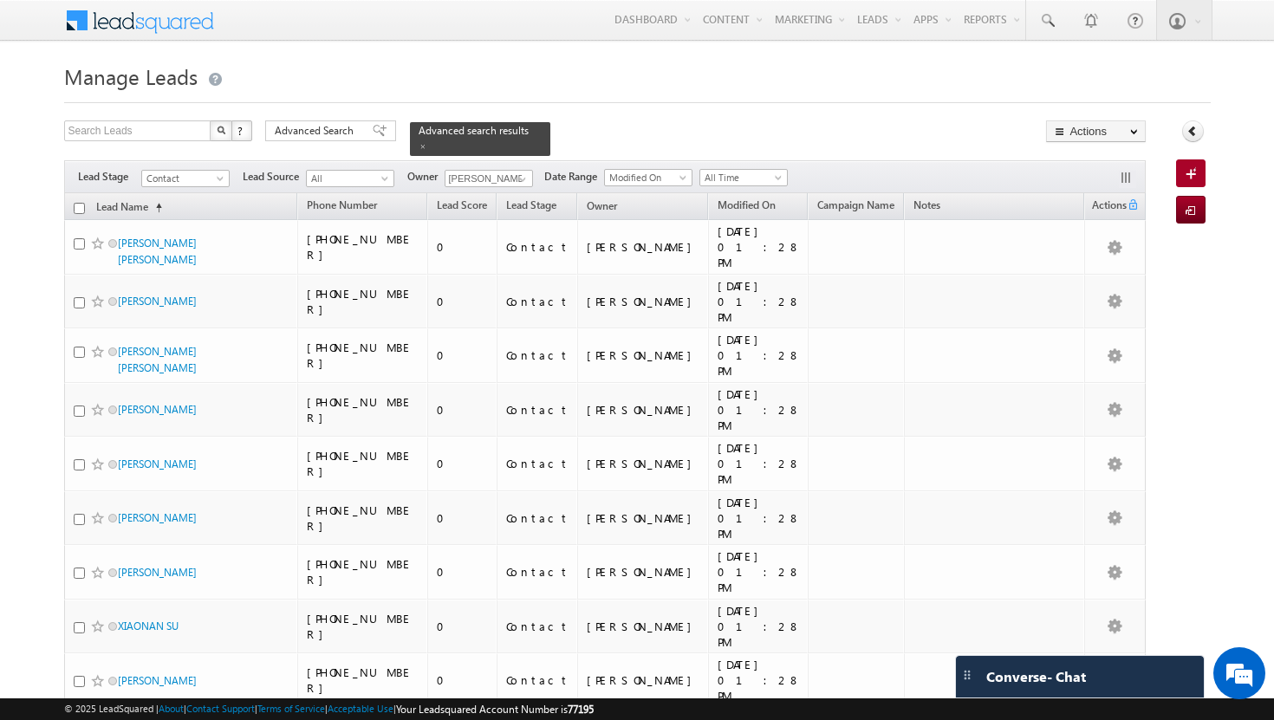
click at [81, 203] on input "checkbox" at bounding box center [79, 208] width 11 height 11
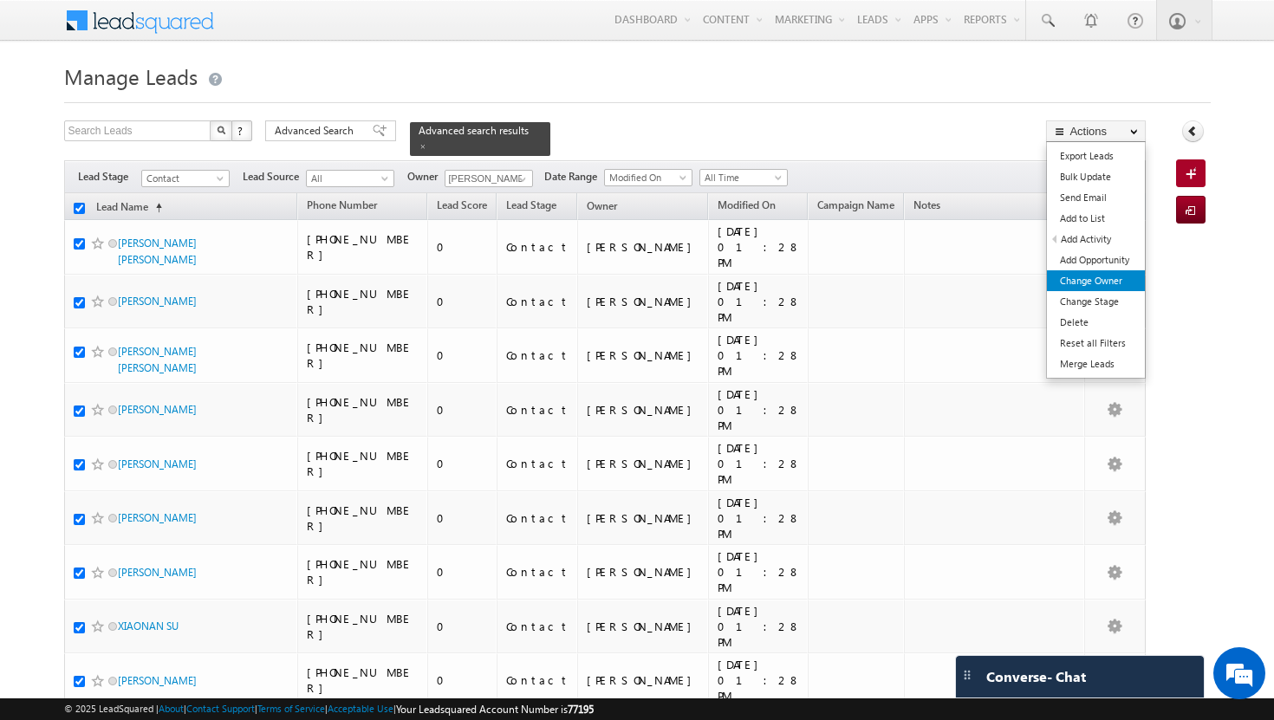
click at [1100, 287] on link "Change Owner" at bounding box center [1096, 280] width 98 height 21
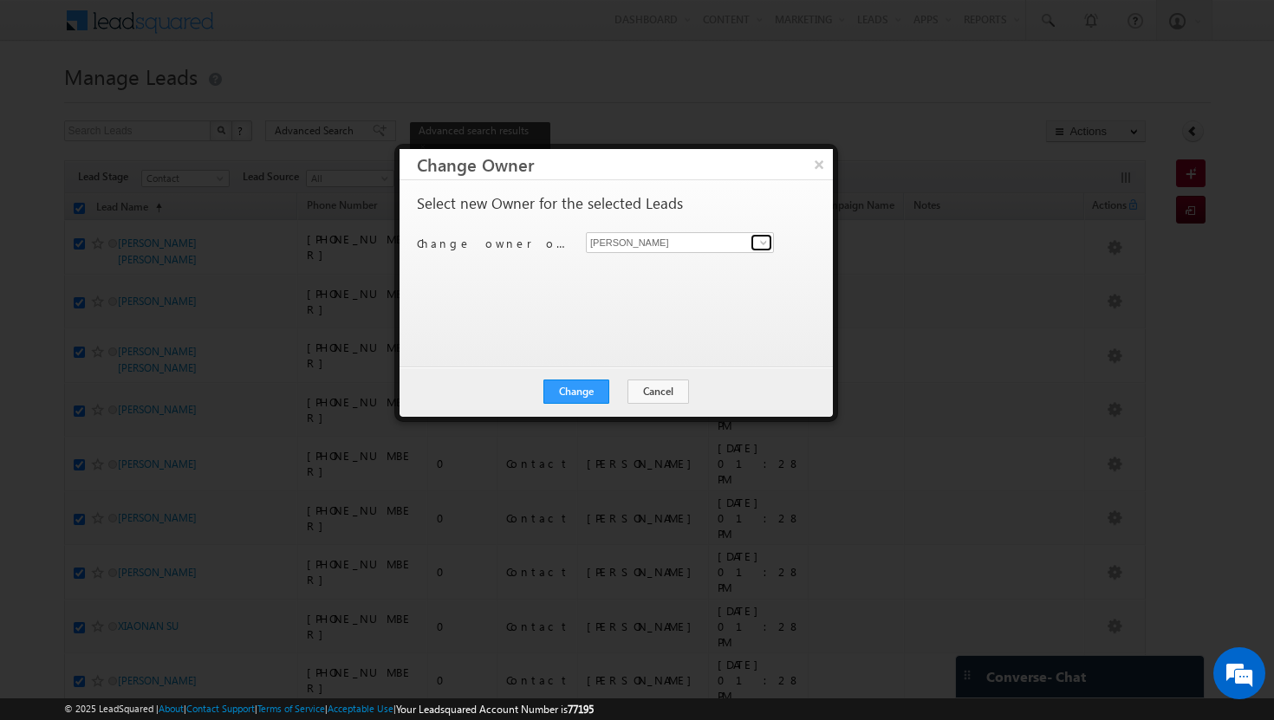
click at [760, 244] on span at bounding box center [764, 243] width 14 height 14
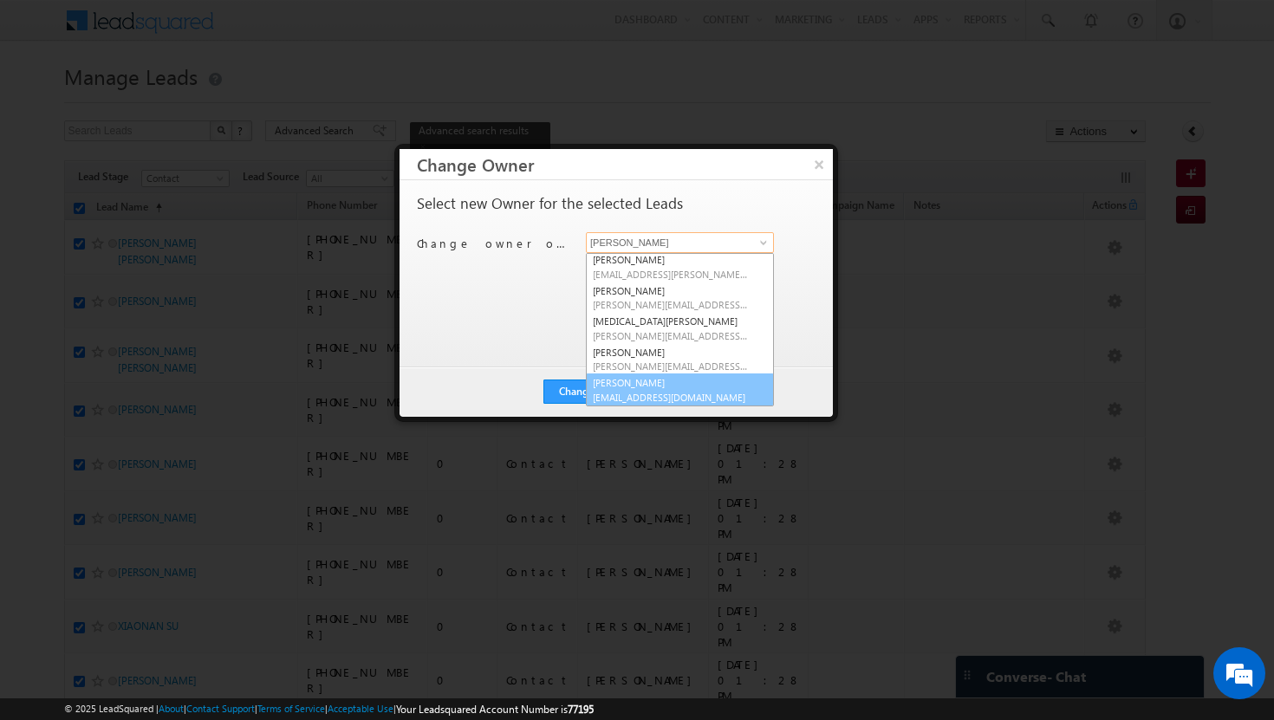
scroll to position [157, 0]
click at [684, 387] on link "[PERSON_NAME] [PERSON_NAME][EMAIL_ADDRESS][DOMAIN_NAME]" at bounding box center [680, 389] width 188 height 33
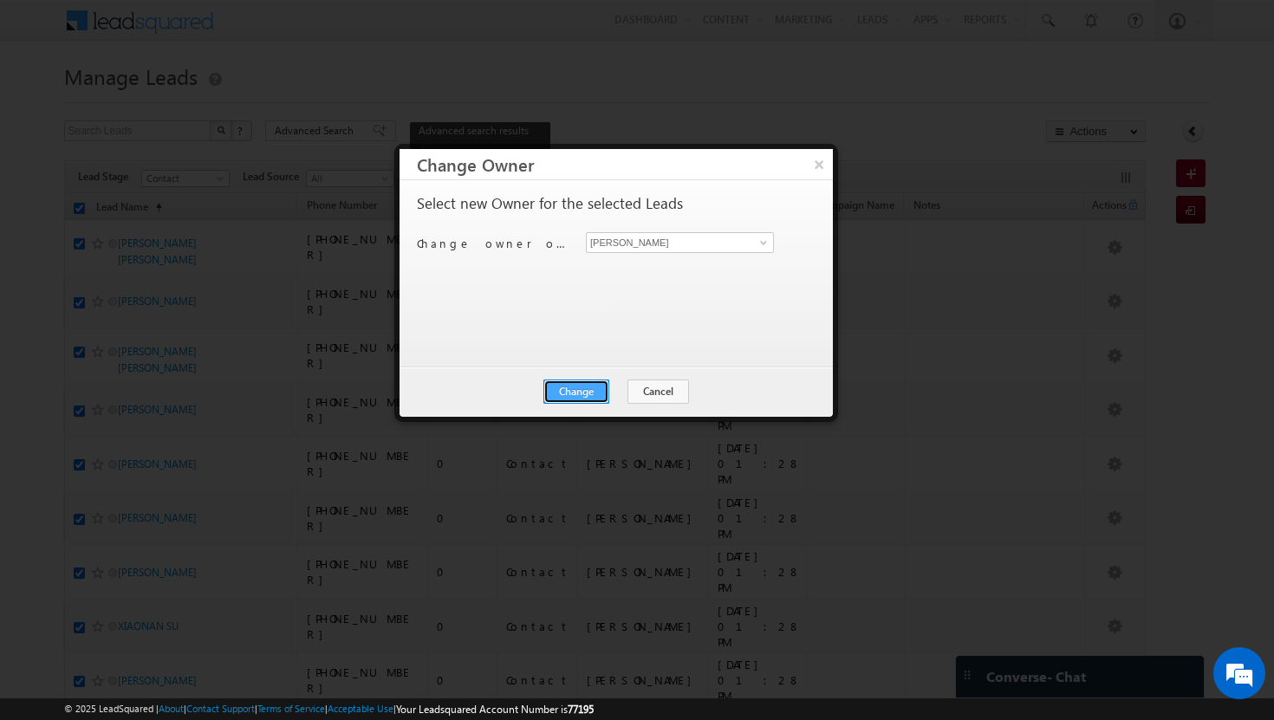
click at [601, 392] on button "Change" at bounding box center [576, 392] width 66 height 24
click at [617, 394] on button "Close" at bounding box center [618, 392] width 55 height 24
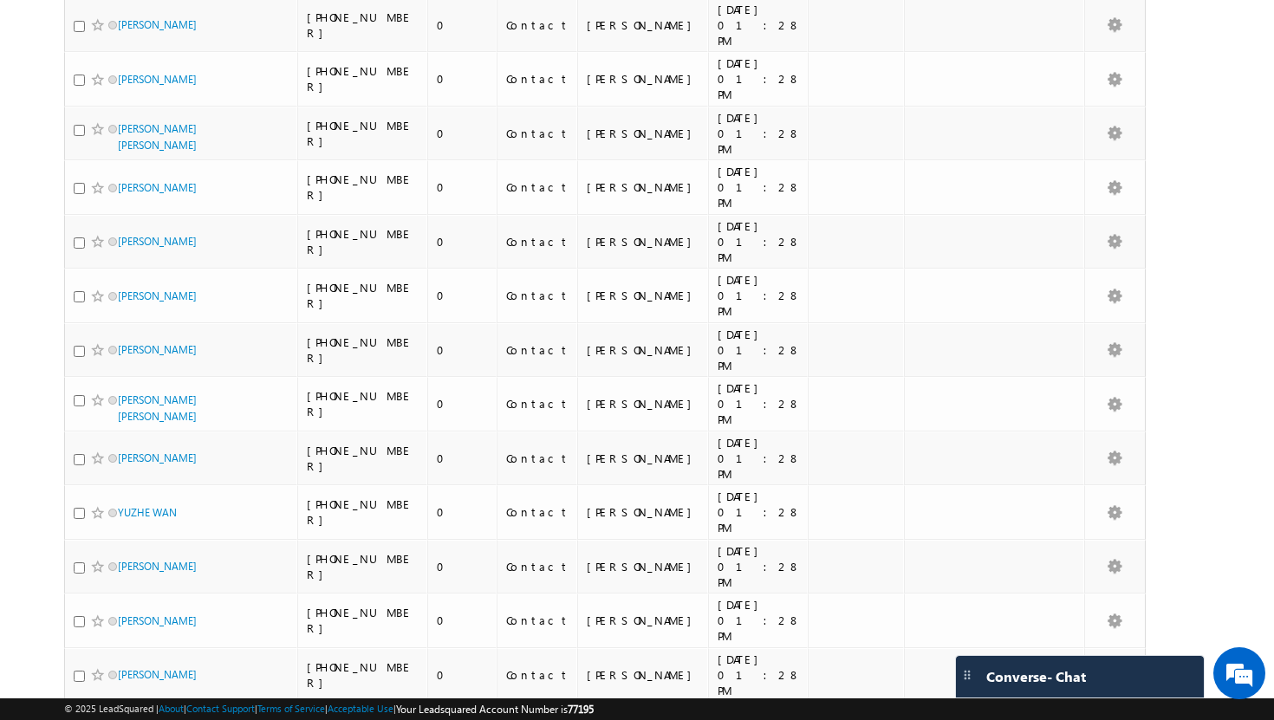
scroll to position [0, 0]
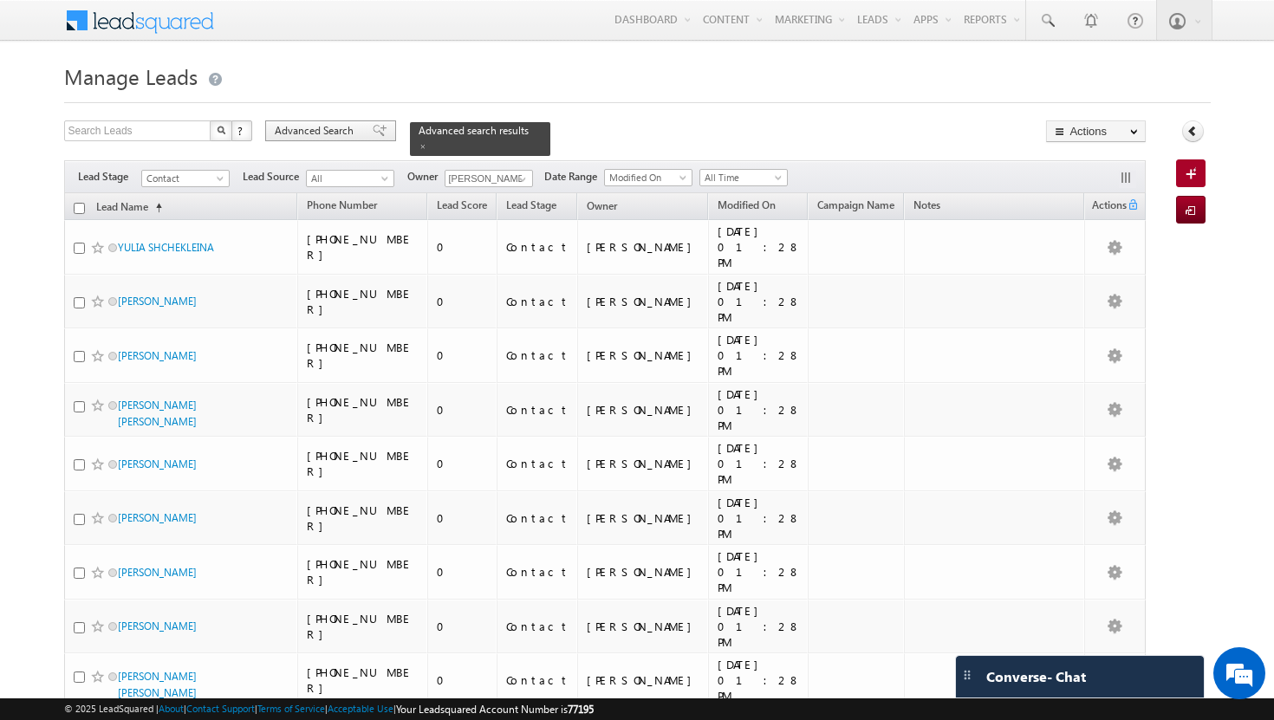
click at [357, 131] on div "Advanced Search" at bounding box center [330, 130] width 131 height 21
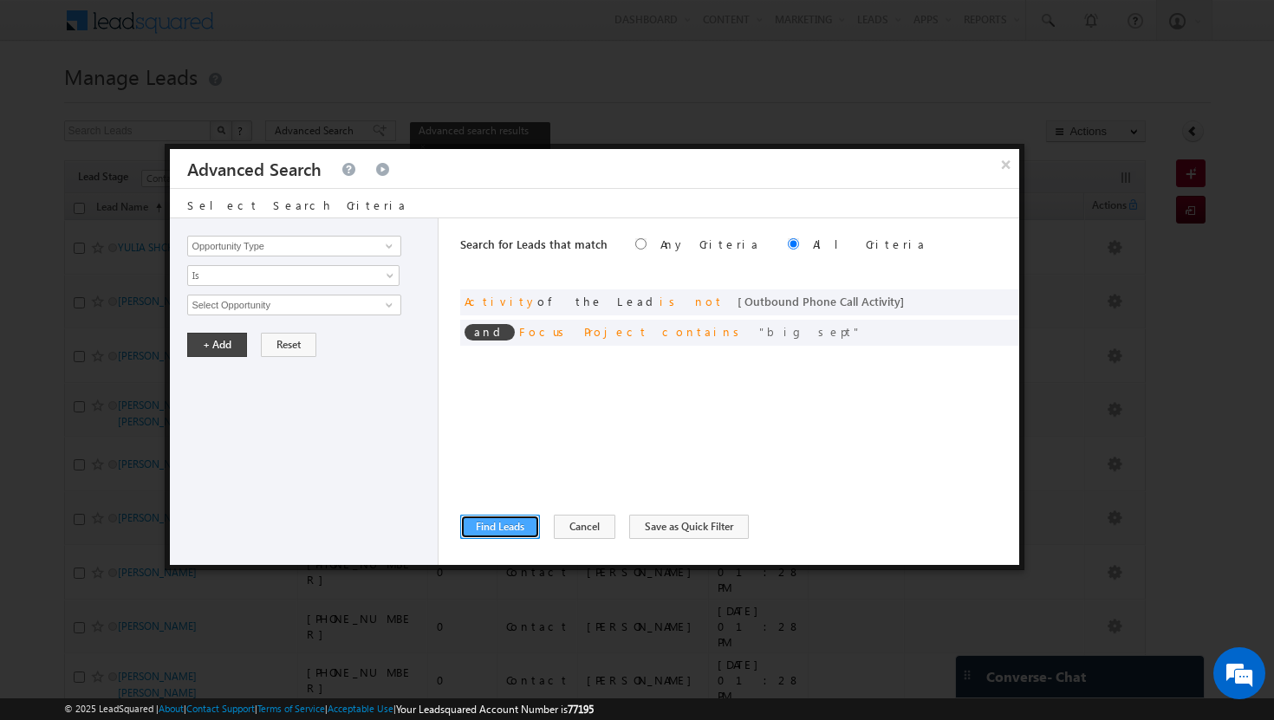
click at [503, 524] on button "Find Leads" at bounding box center [500, 527] width 80 height 24
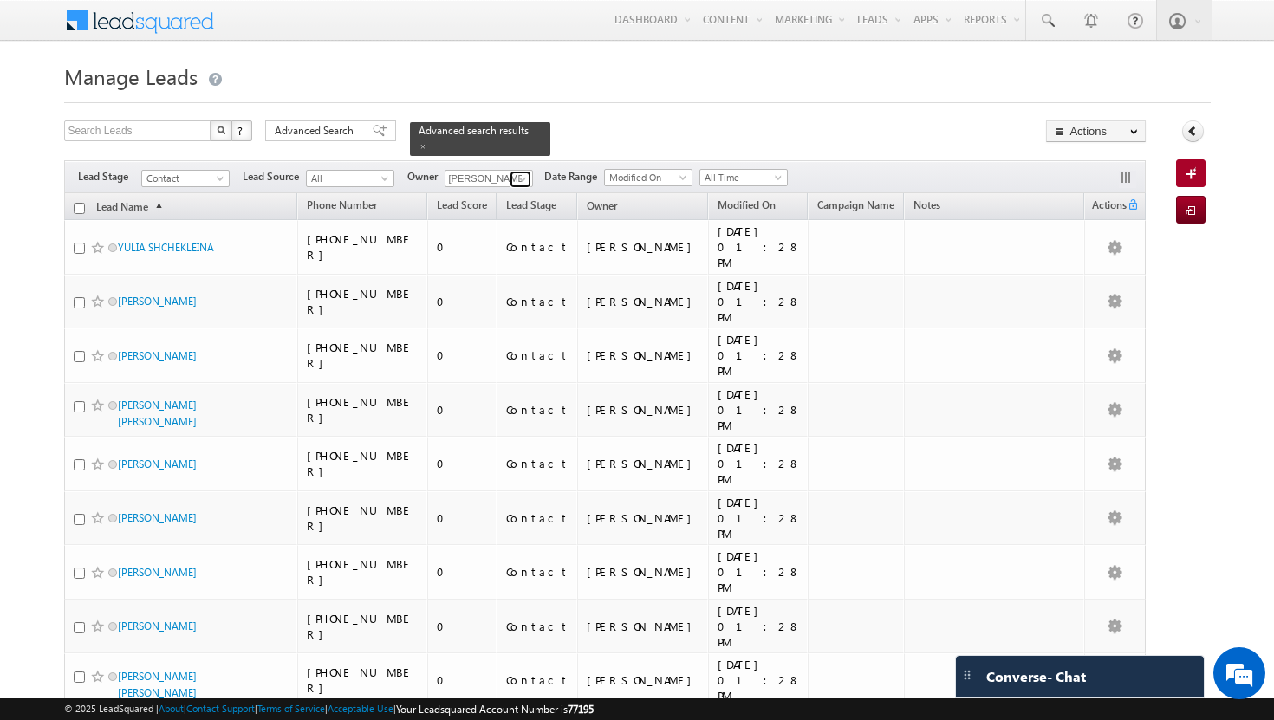
click at [527, 172] on span at bounding box center [523, 179] width 14 height 14
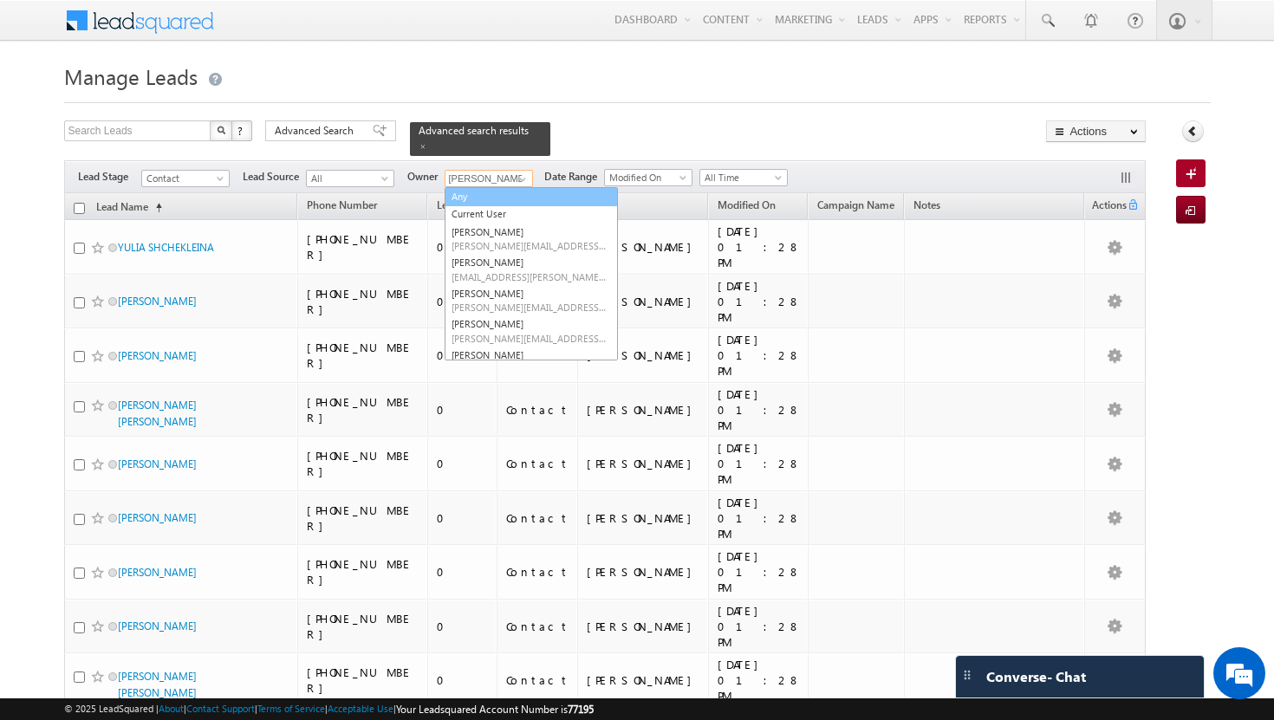
click at [527, 189] on link "Any" at bounding box center [531, 197] width 173 height 20
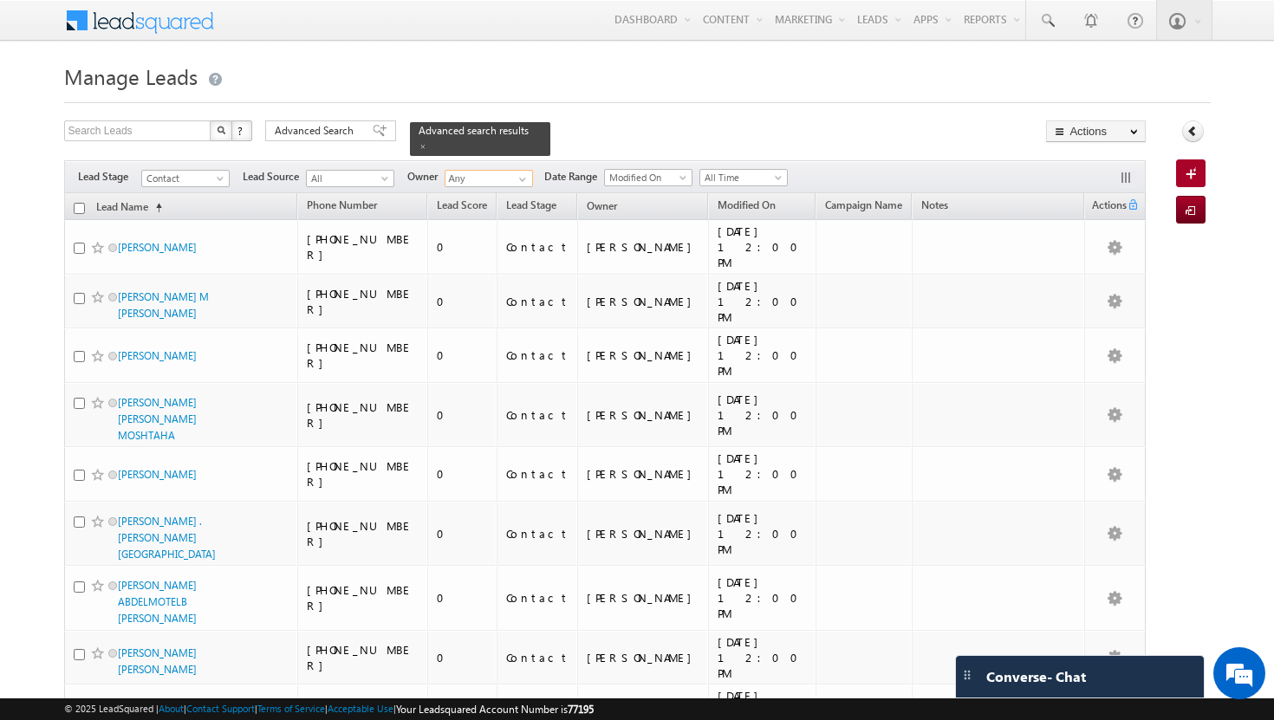
click at [79, 203] on input "checkbox" at bounding box center [79, 208] width 11 height 11
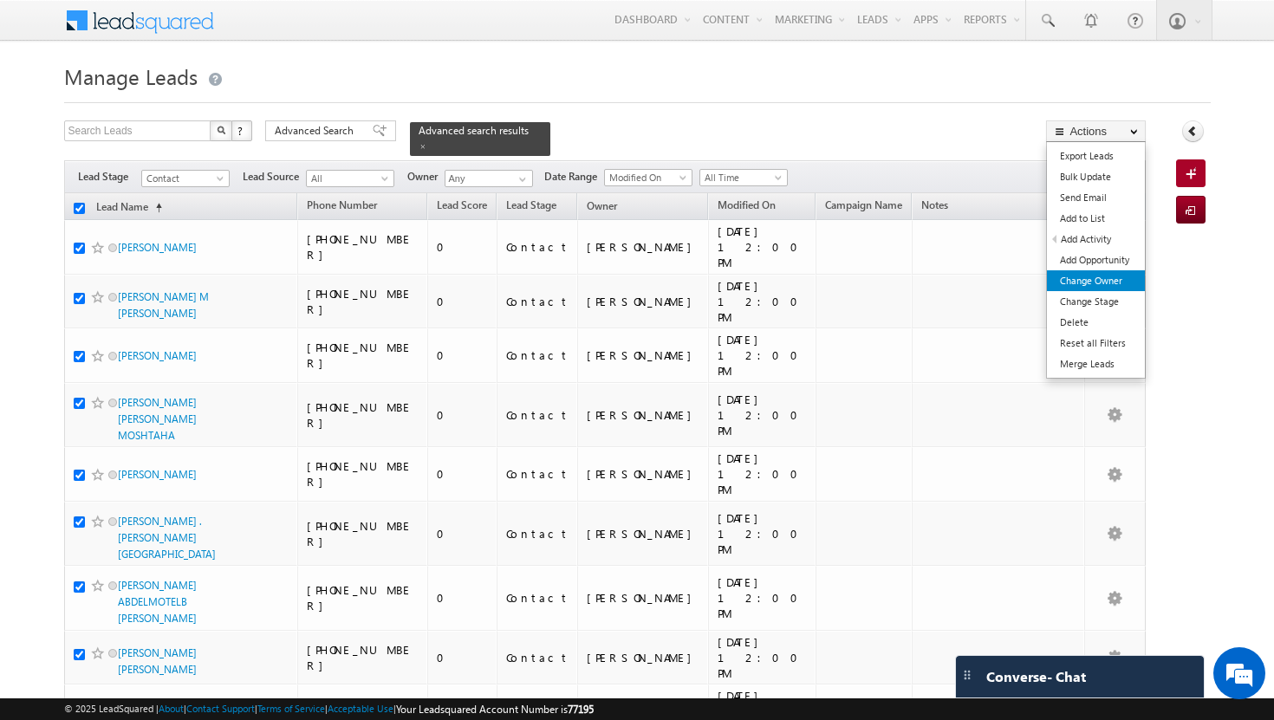
click at [1104, 281] on link "Change Owner" at bounding box center [1096, 280] width 98 height 21
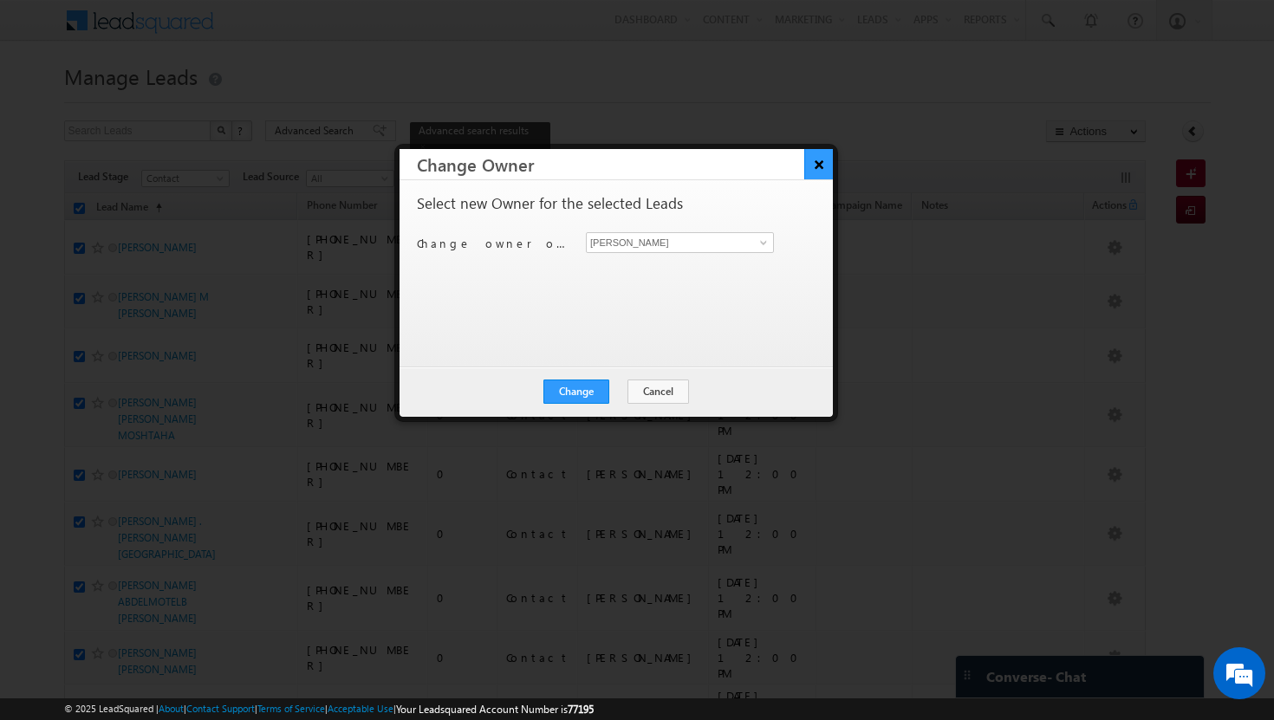
click at [818, 164] on button "×" at bounding box center [818, 164] width 29 height 30
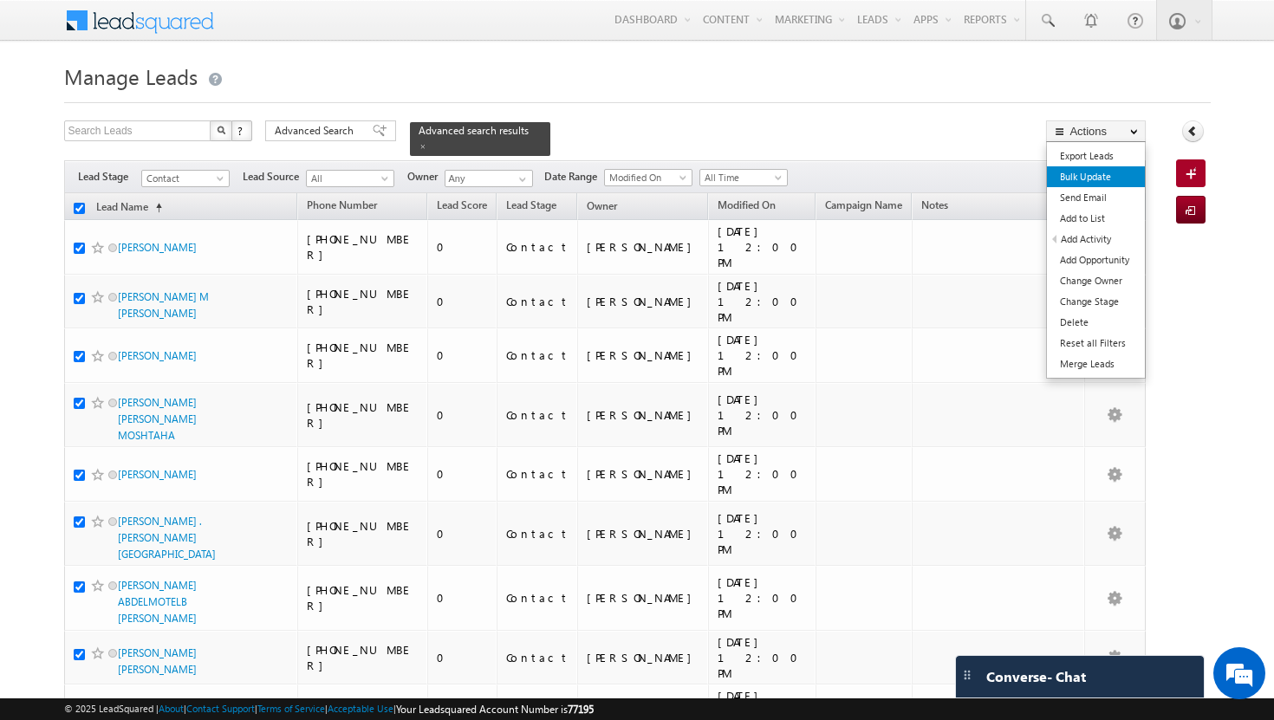
click at [1104, 183] on link "Bulk Update" at bounding box center [1096, 176] width 98 height 21
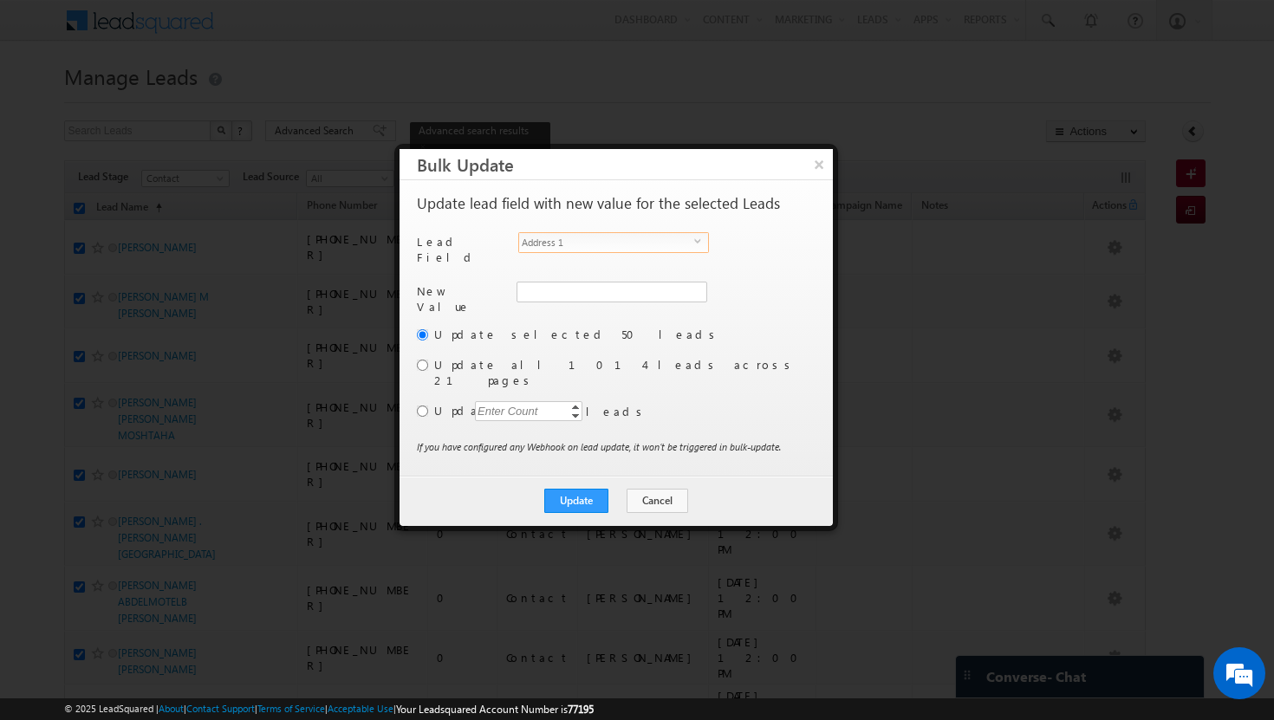
click at [683, 241] on span "Address 1" at bounding box center [606, 242] width 175 height 19
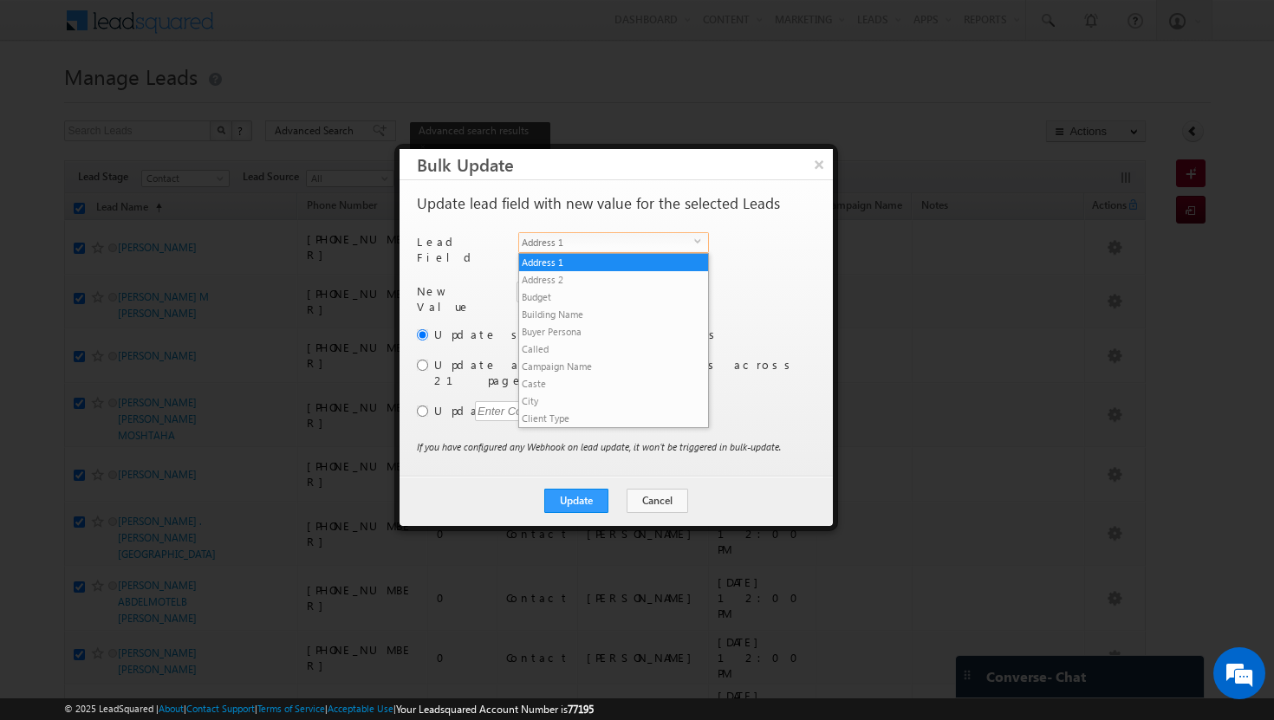
scroll to position [677, 0]
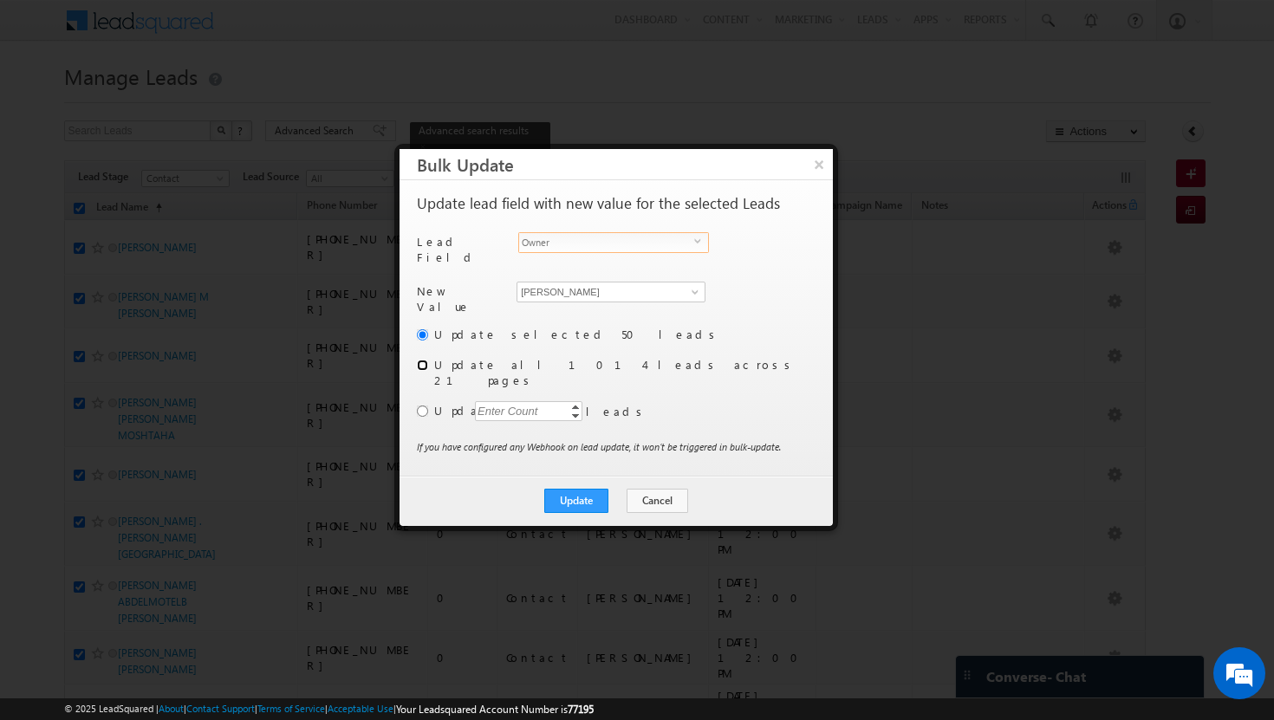
click at [424, 360] on input "radio" at bounding box center [422, 365] width 11 height 11
click at [569, 489] on button "Update" at bounding box center [576, 501] width 64 height 24
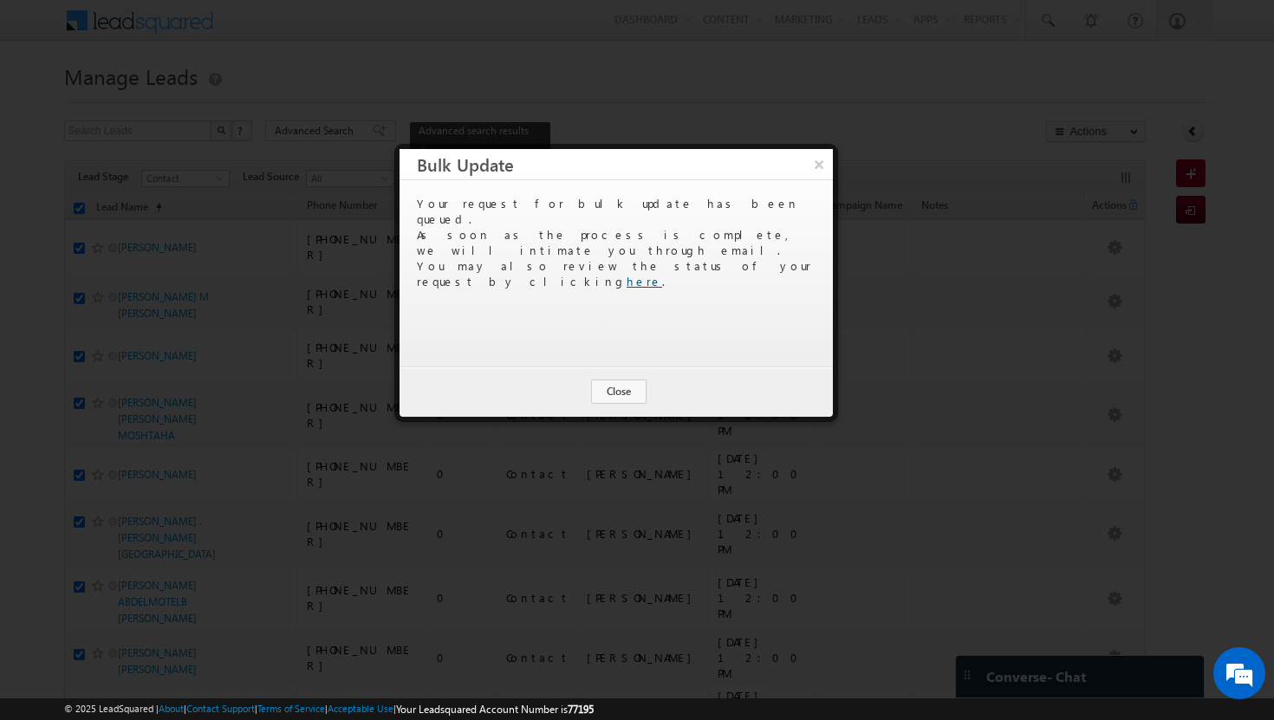
click at [662, 274] on link "here" at bounding box center [645, 281] width 36 height 15
click at [817, 167] on button "×" at bounding box center [818, 164] width 29 height 30
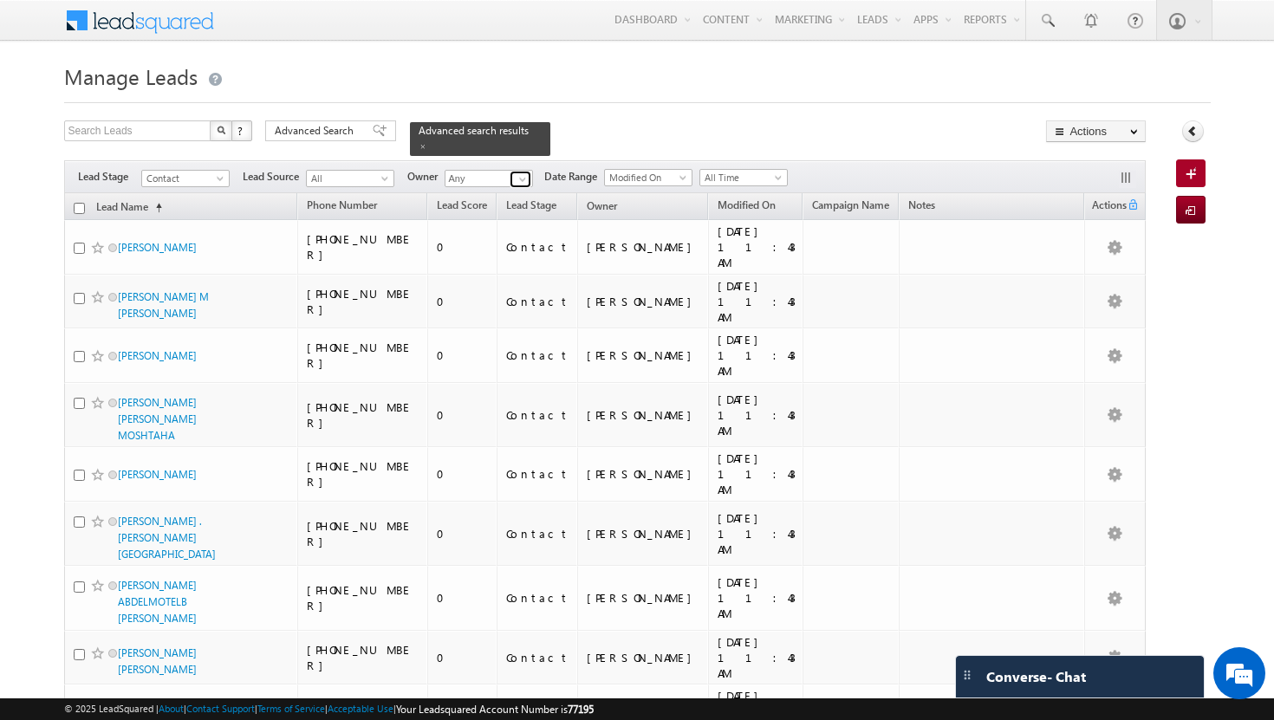
click at [523, 172] on span at bounding box center [523, 179] width 14 height 14
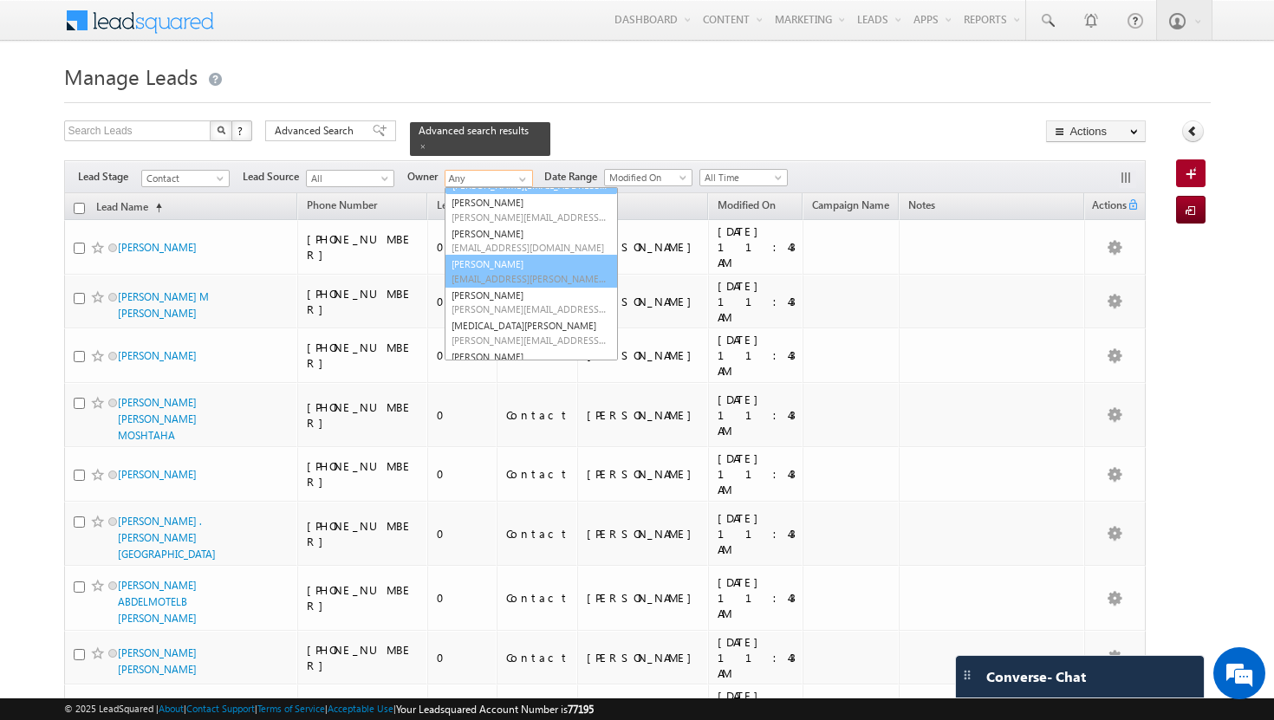
scroll to position [125, 0]
click at [491, 301] on span "[PERSON_NAME][EMAIL_ADDRESS][PERSON_NAME][DOMAIN_NAME]" at bounding box center [530, 307] width 156 height 13
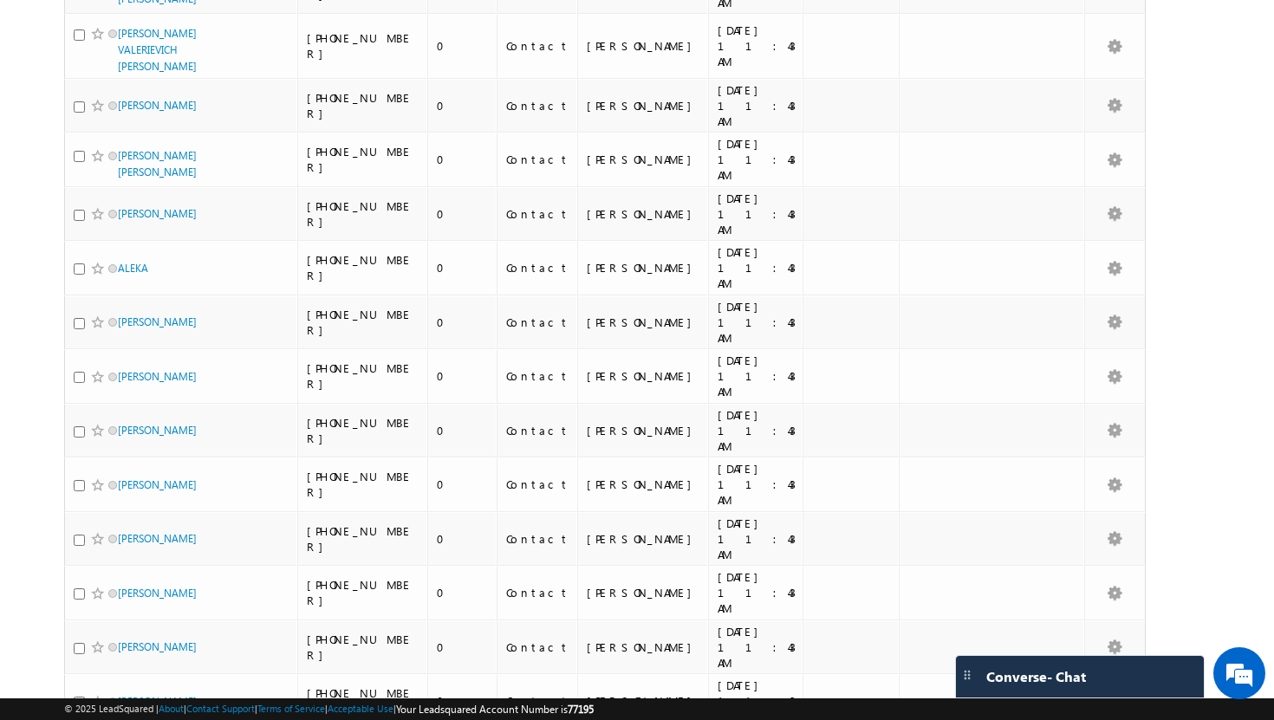
scroll to position [1809, 0]
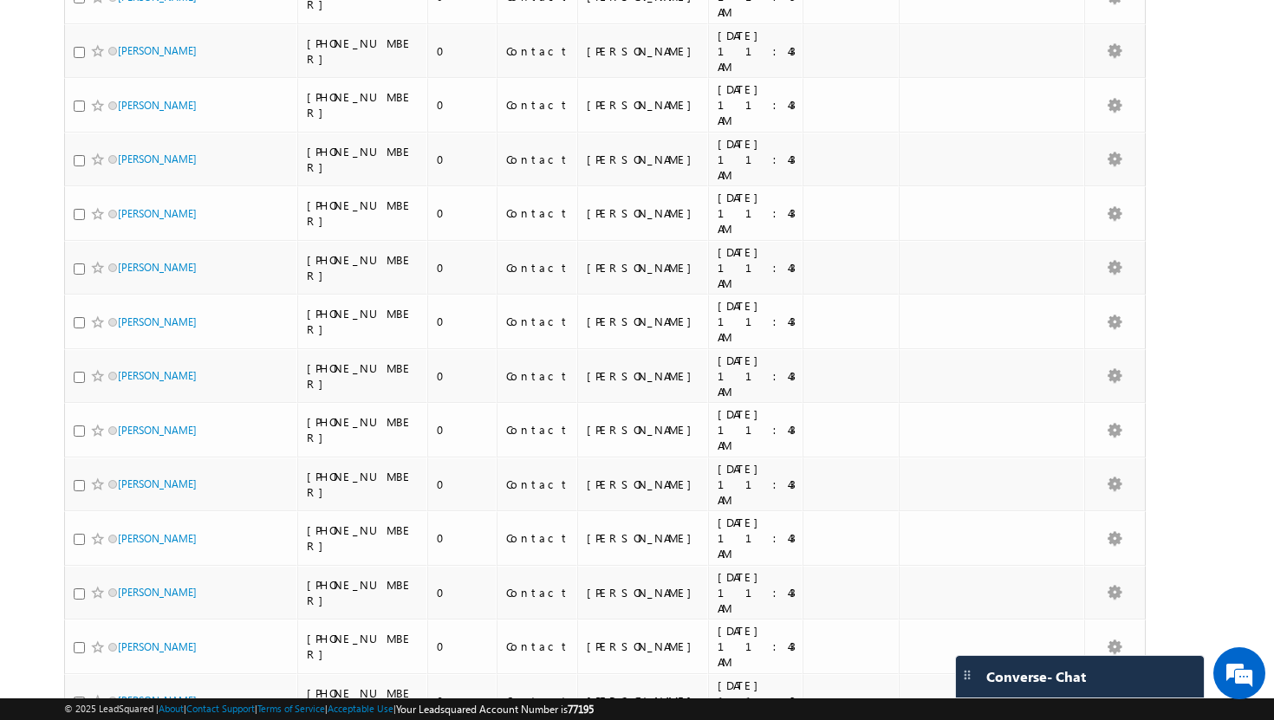
click at [130, 691] on li "100" at bounding box center [123, 688] width 42 height 17
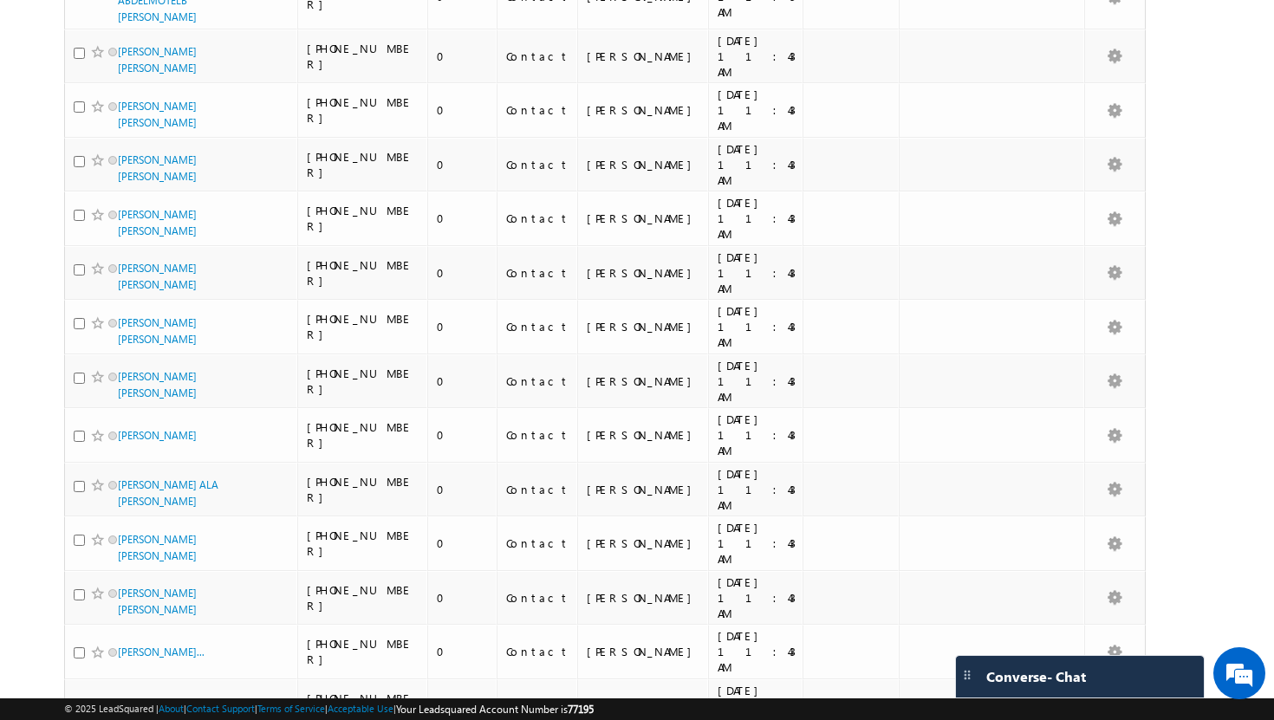
scroll to position [0, 0]
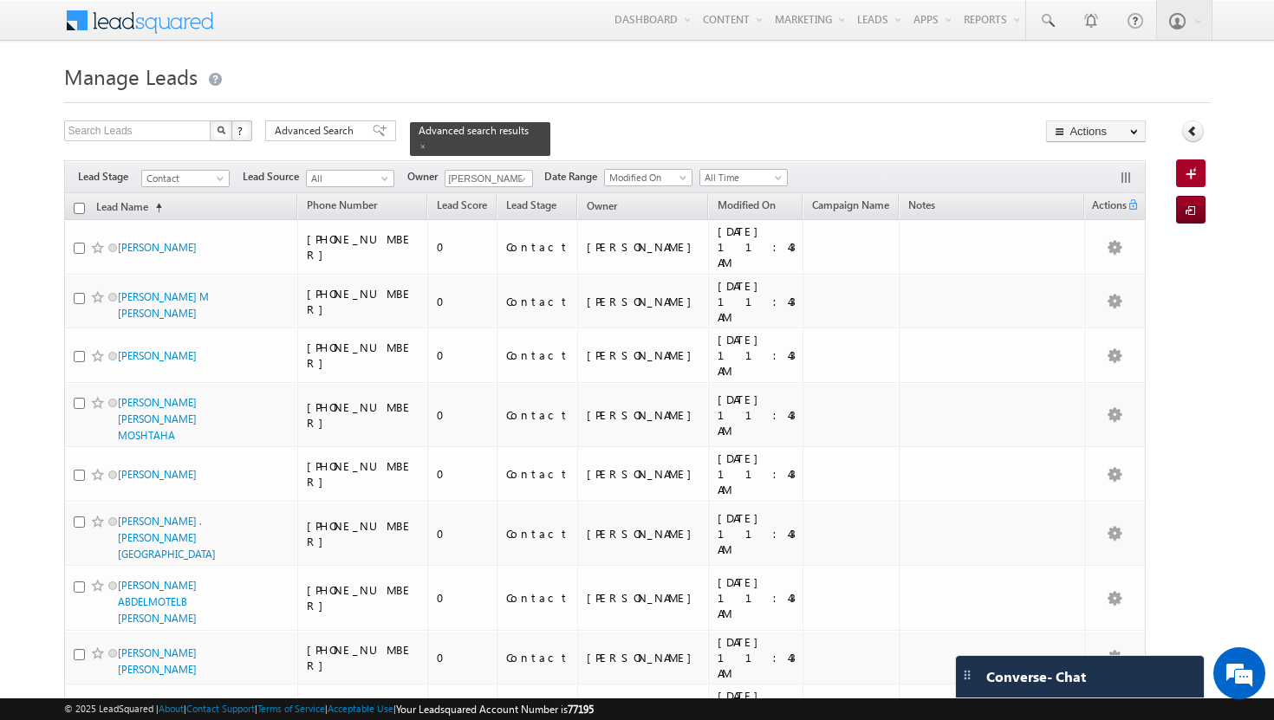
click at [77, 203] on input "checkbox" at bounding box center [79, 208] width 11 height 11
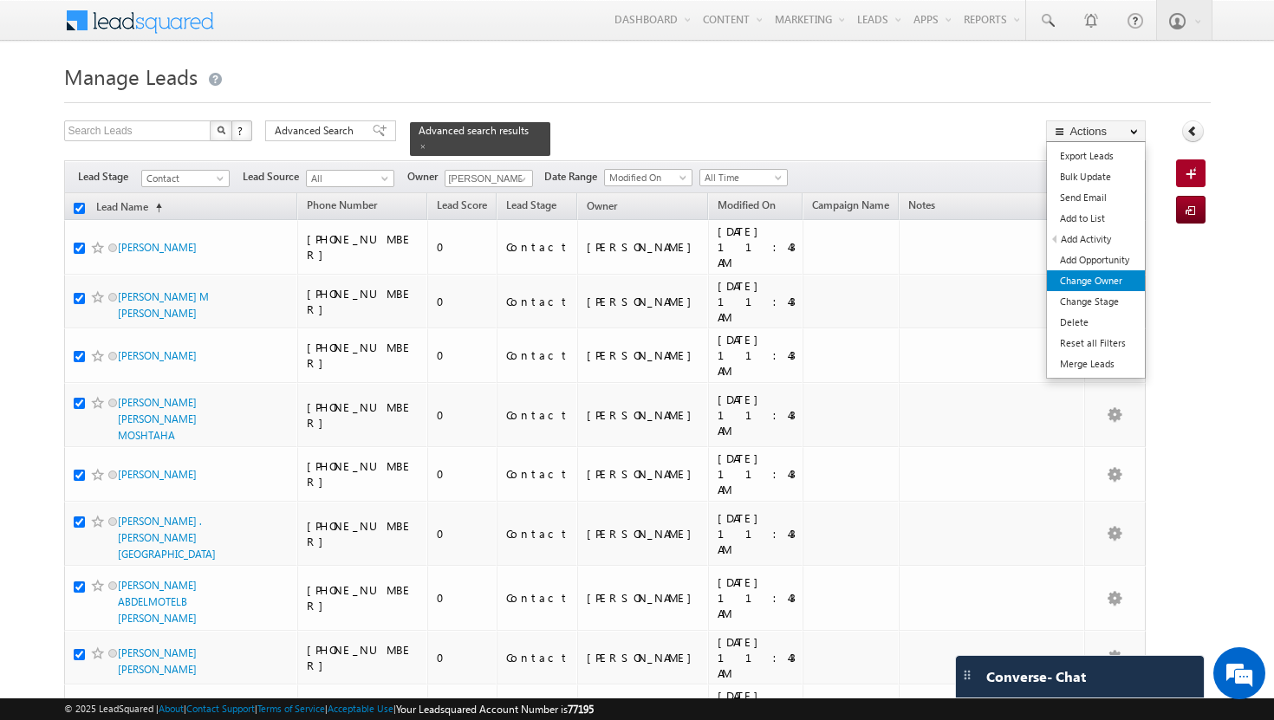
click at [1117, 282] on link "Change Owner" at bounding box center [1096, 280] width 98 height 21
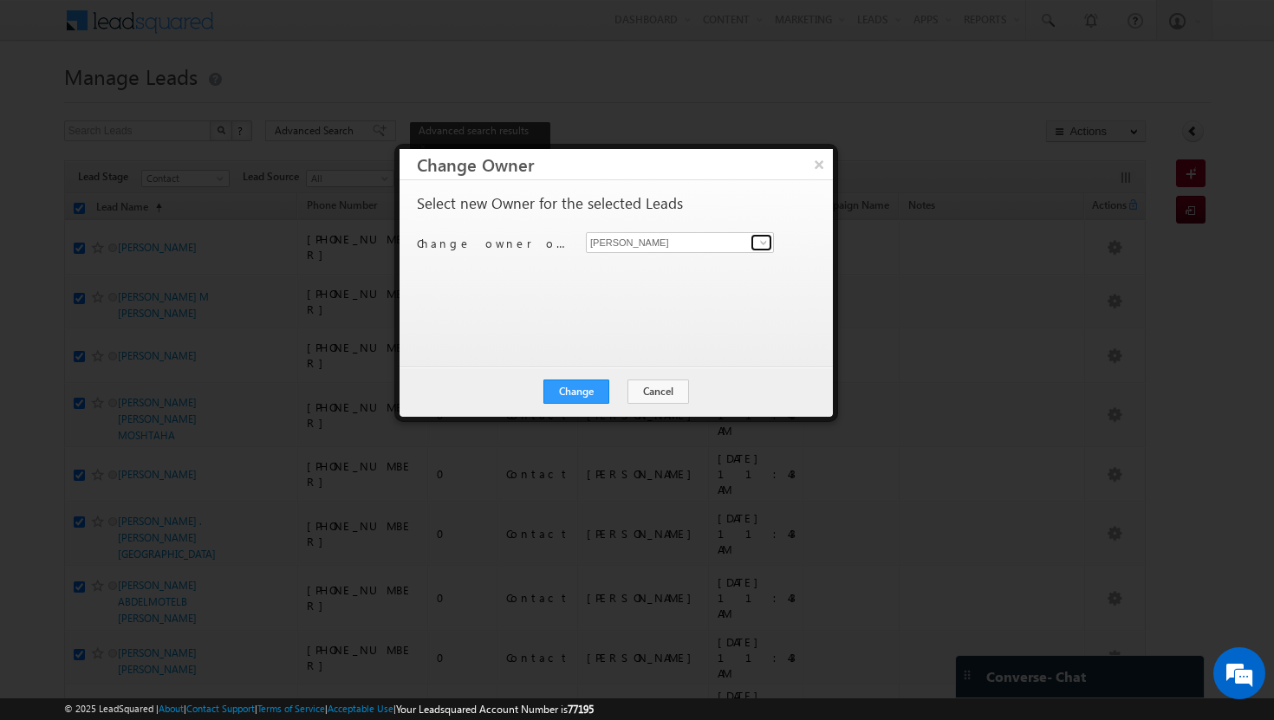
click at [769, 244] on span at bounding box center [764, 243] width 14 height 14
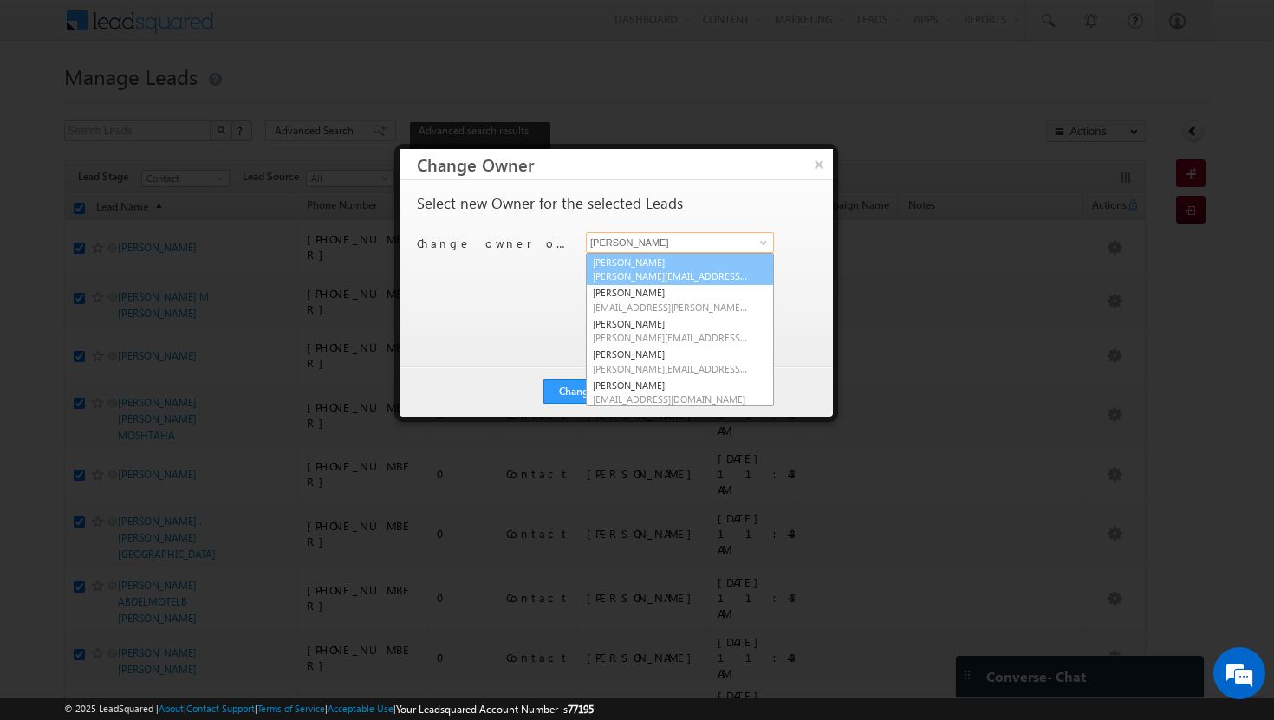
click at [724, 257] on link "[PERSON_NAME][DEMOGRAPHIC_DATA] [PERSON_NAME][EMAIL_ADDRESS][DOMAIN_NAME]" at bounding box center [680, 269] width 188 height 33
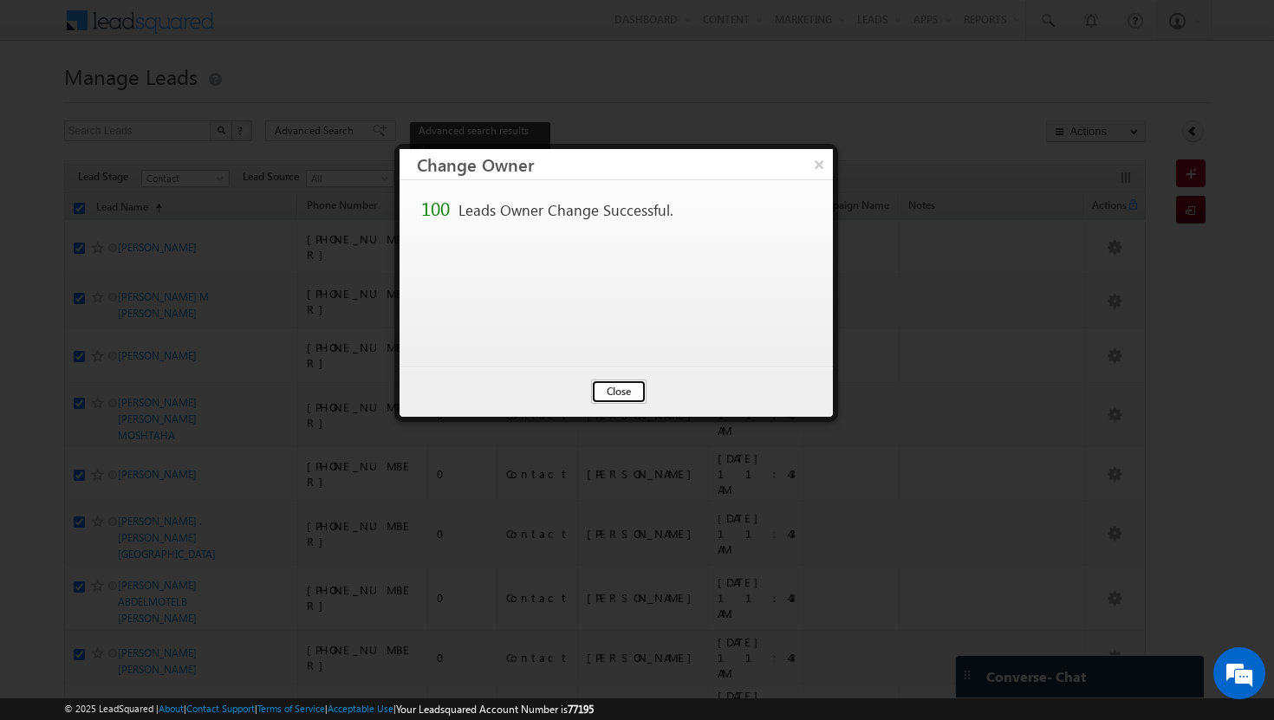
click at [615, 386] on button "Close" at bounding box center [618, 392] width 55 height 24
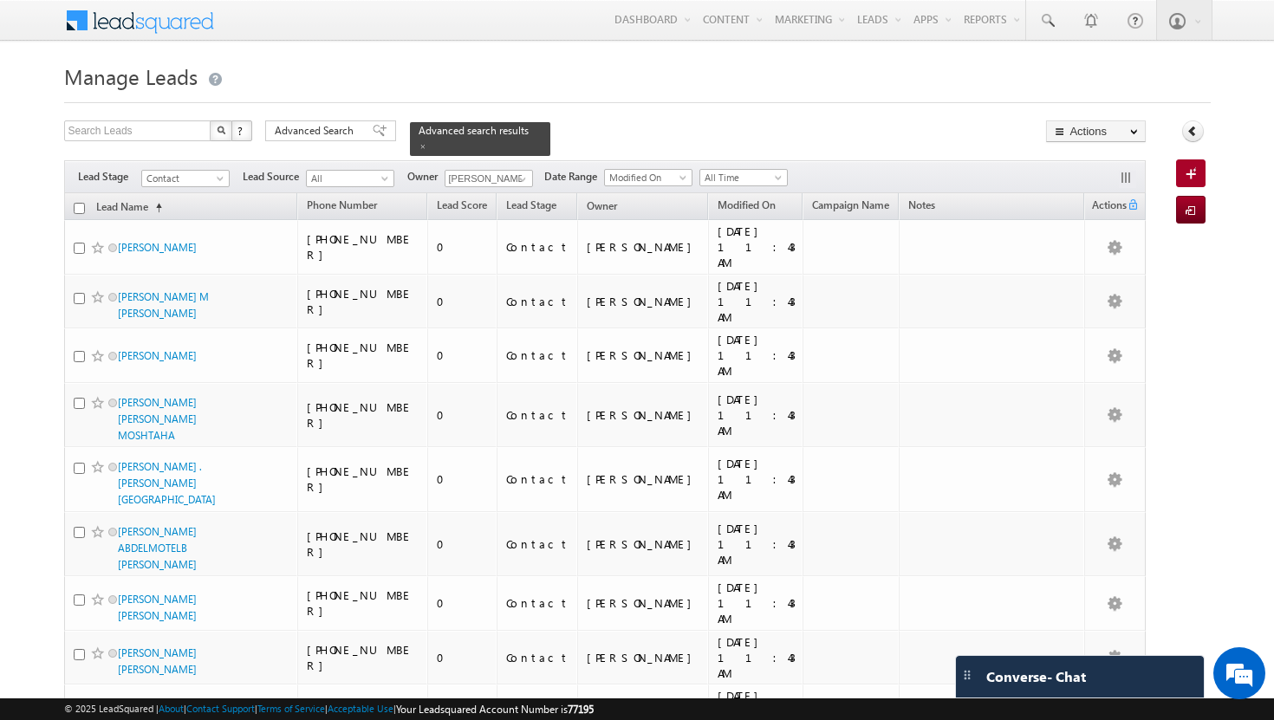
click at [81, 203] on input "checkbox" at bounding box center [79, 208] width 11 height 11
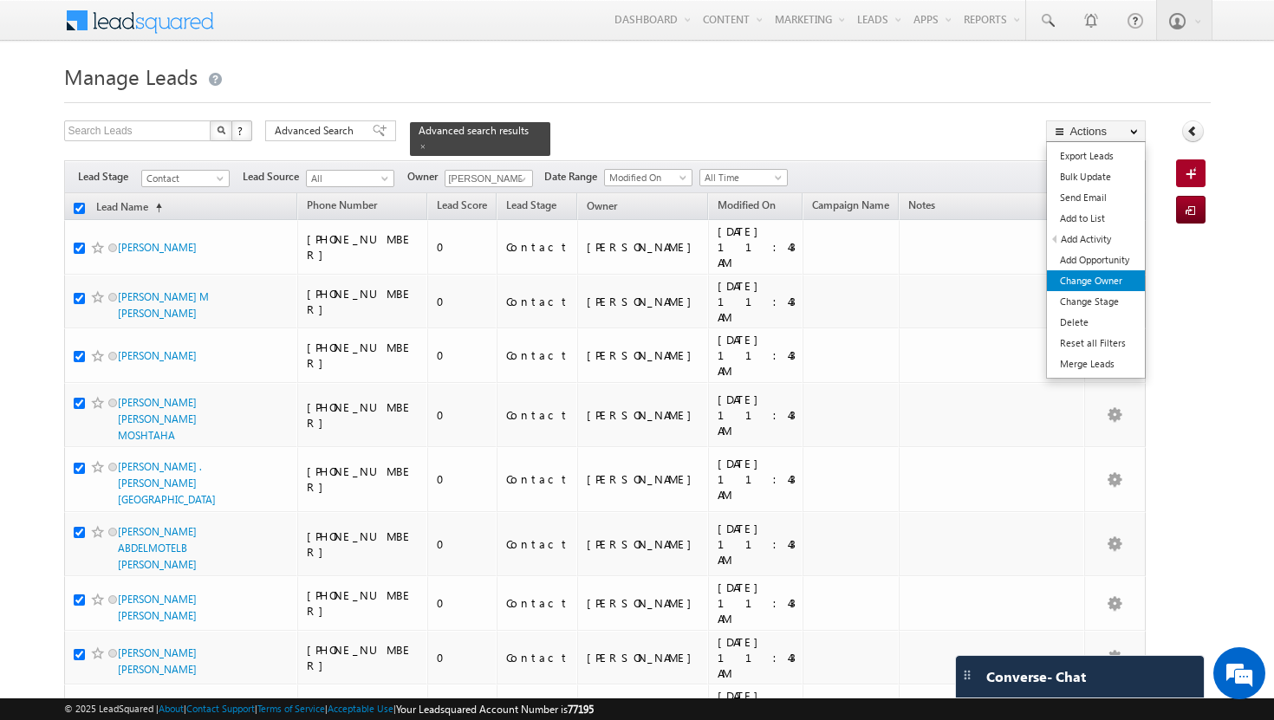
click at [1122, 284] on link "Change Owner" at bounding box center [1096, 280] width 98 height 21
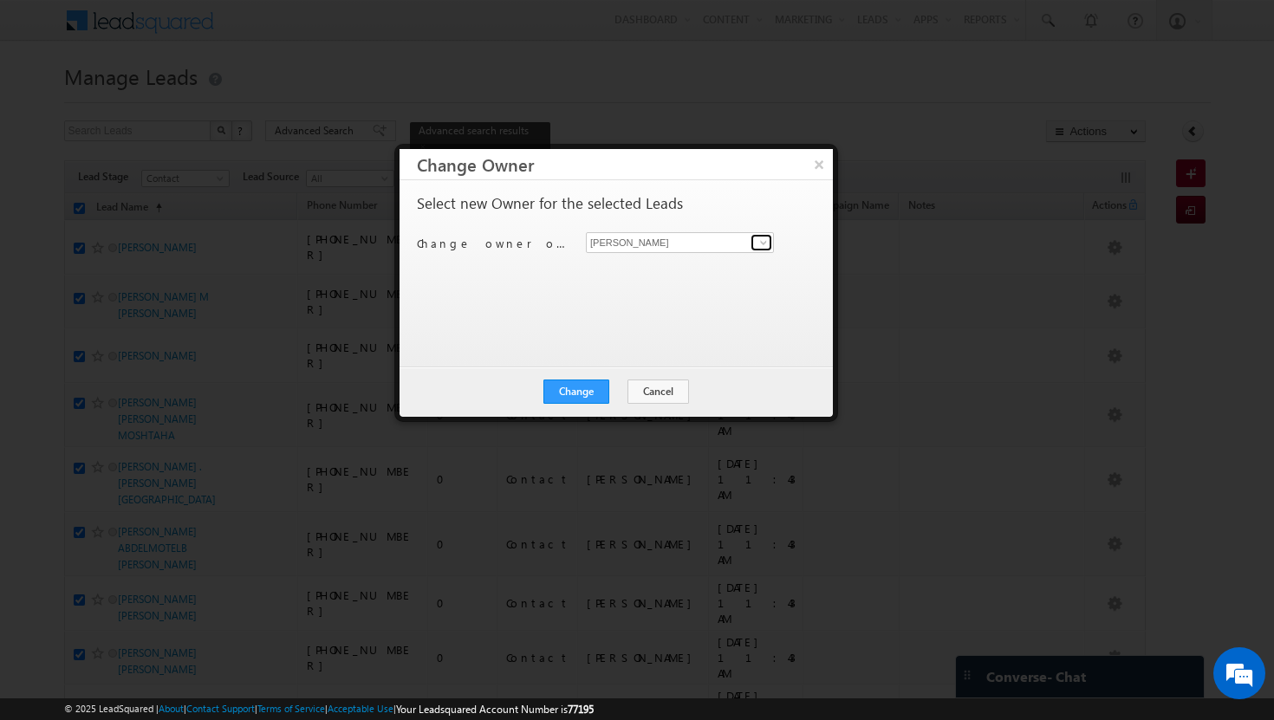
click at [759, 243] on span at bounding box center [764, 243] width 14 height 14
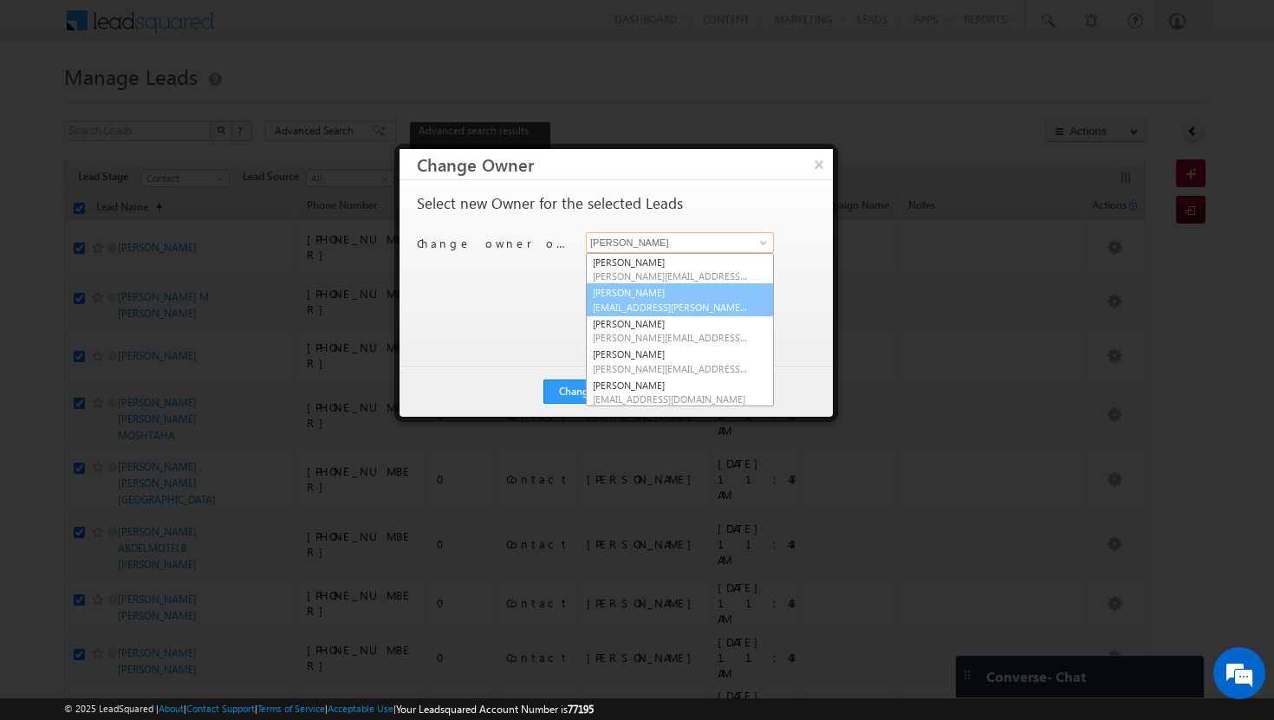
click at [725, 297] on link "Afeef Mohammad [EMAIL_ADDRESS][PERSON_NAME][DOMAIN_NAME]" at bounding box center [680, 299] width 188 height 33
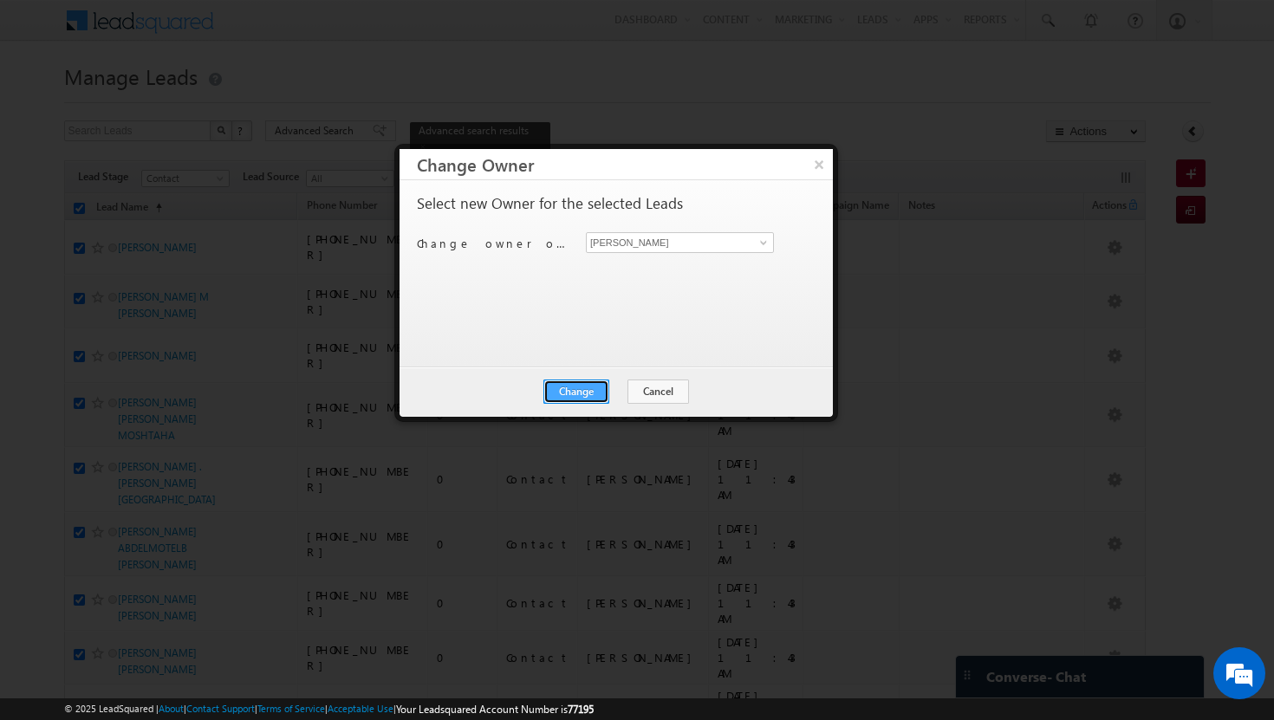
click at [599, 390] on button "Change" at bounding box center [576, 392] width 66 height 24
click at [621, 390] on button "Close" at bounding box center [618, 392] width 55 height 24
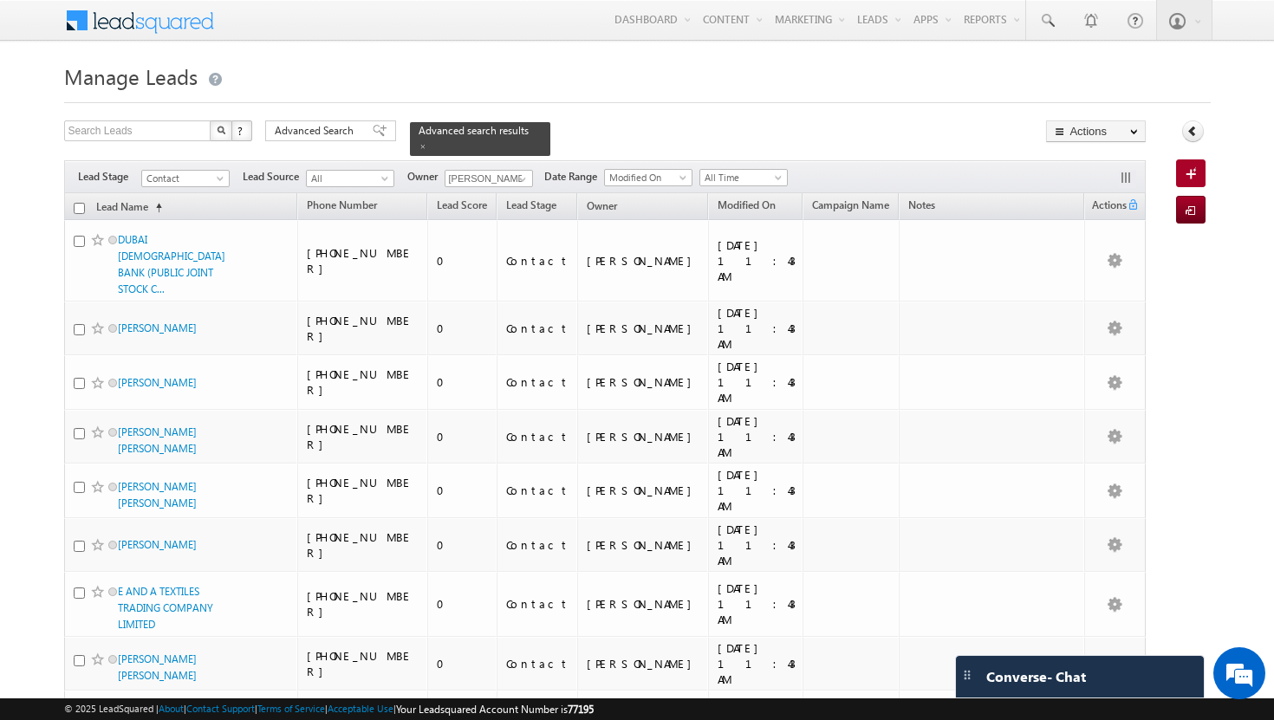
click at [80, 203] on input "checkbox" at bounding box center [79, 208] width 11 height 11
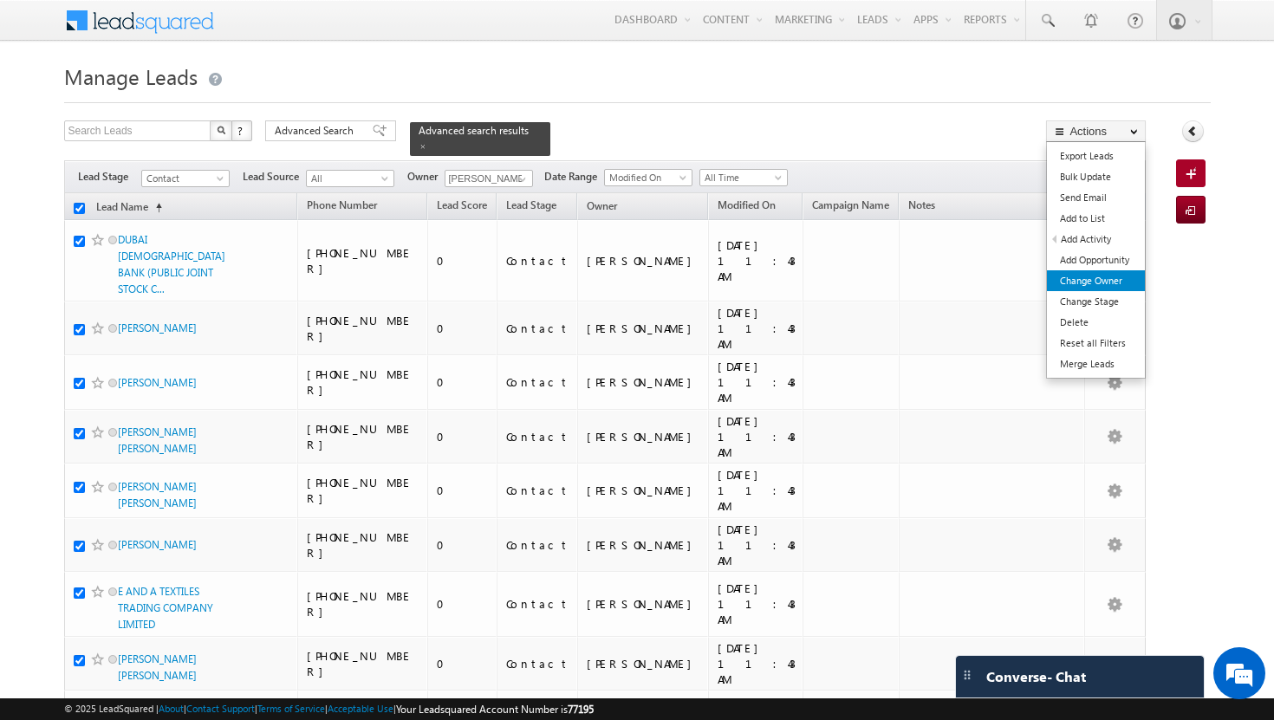
click at [1096, 285] on link "Change Owner" at bounding box center [1096, 280] width 98 height 21
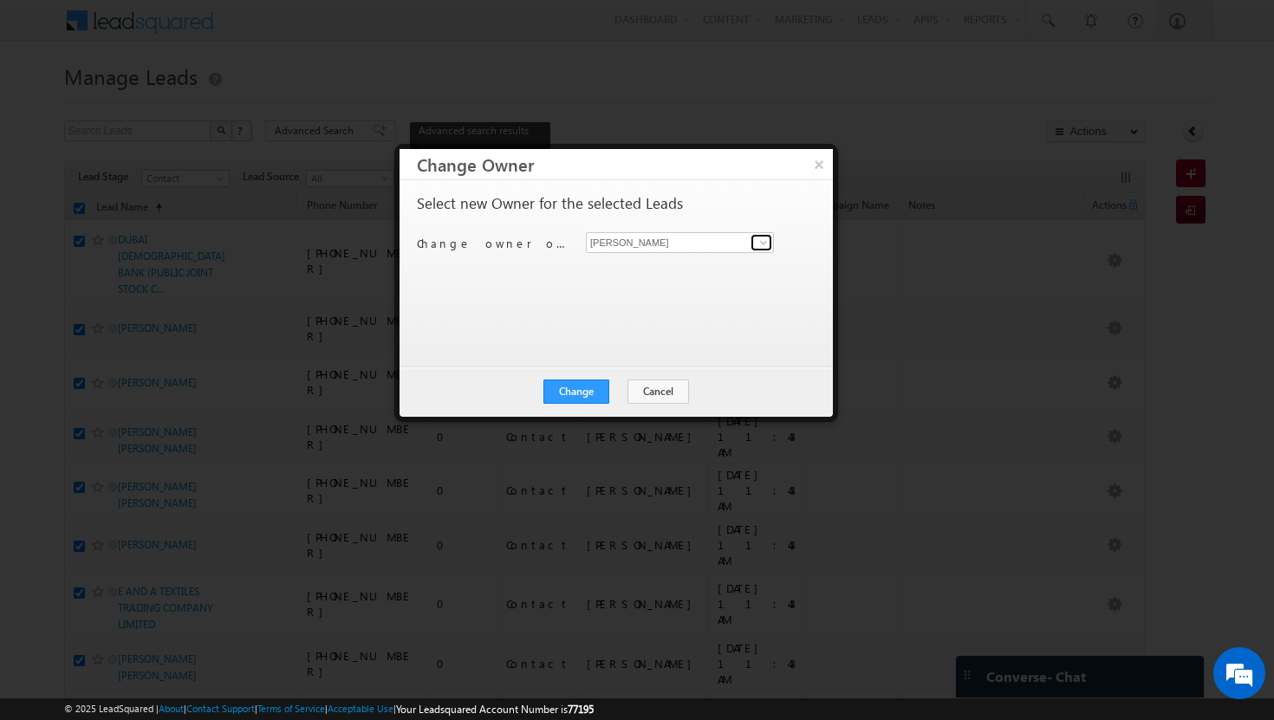
click at [764, 239] on span at bounding box center [764, 243] width 14 height 14
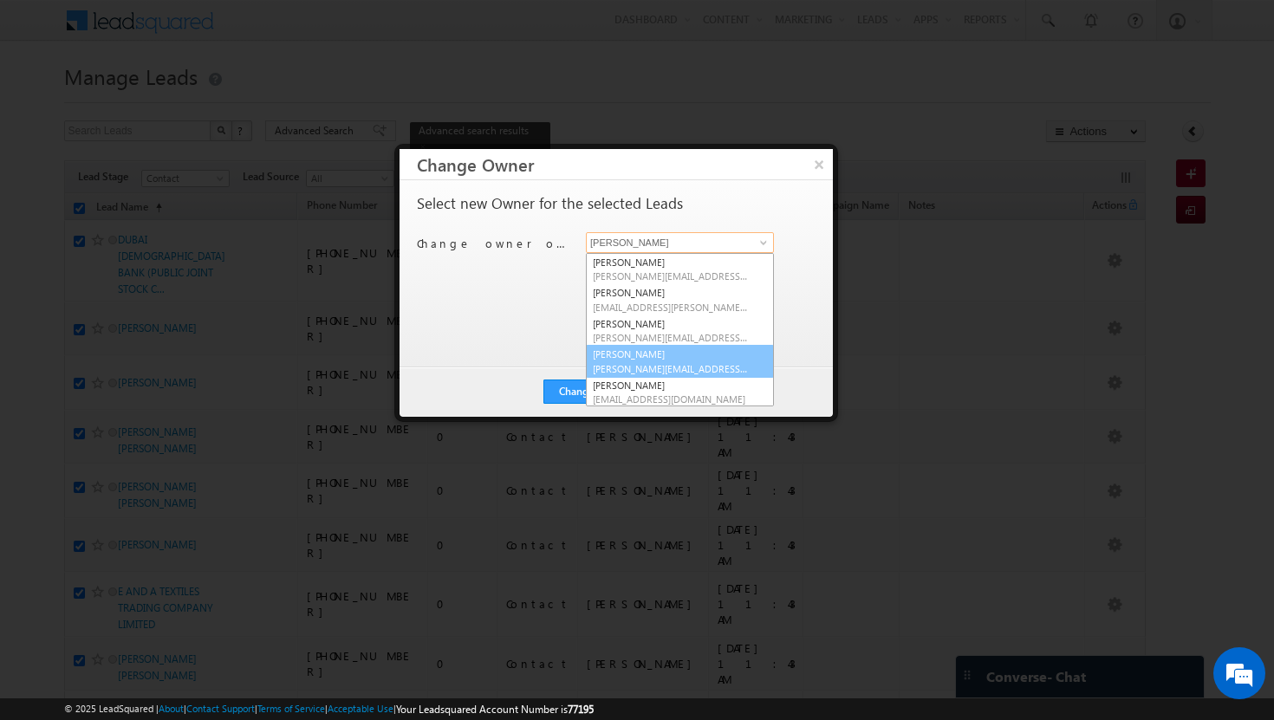
click at [695, 364] on span "[PERSON_NAME][EMAIL_ADDRESS][DOMAIN_NAME]" at bounding box center [671, 368] width 156 height 13
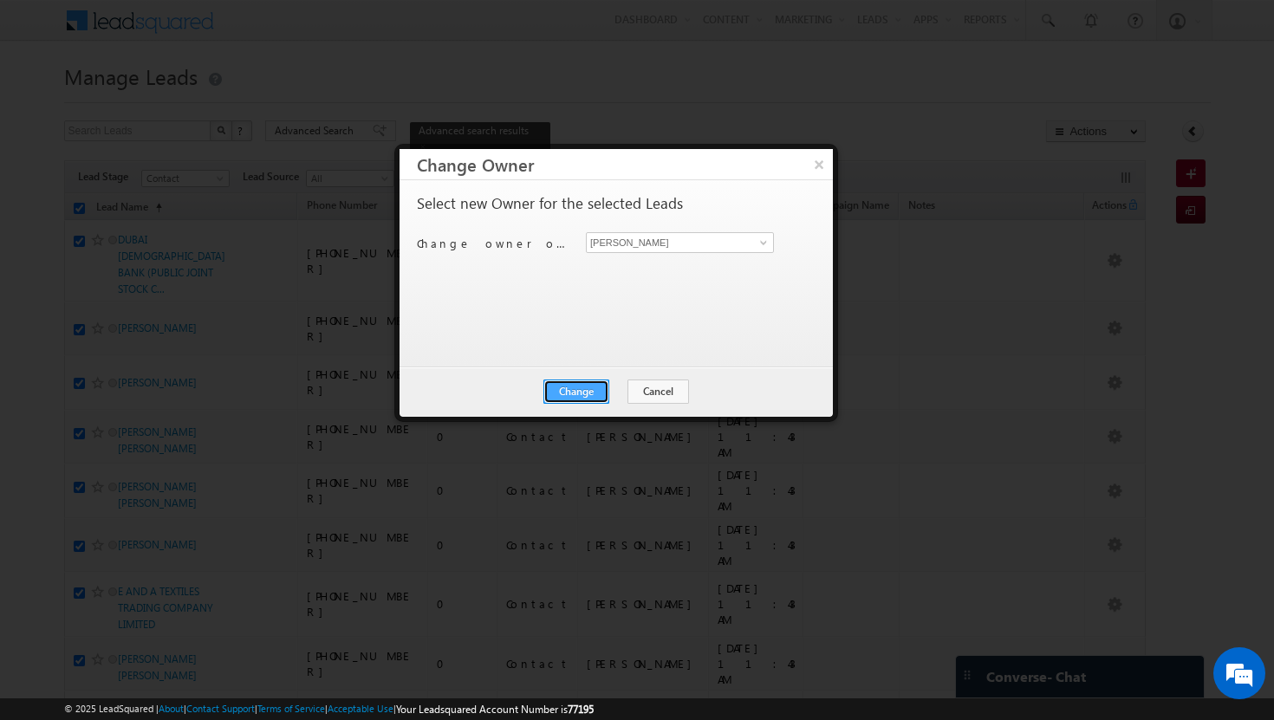
click at [590, 393] on button "Change" at bounding box center [576, 392] width 66 height 24
click at [615, 398] on button "Close" at bounding box center [618, 392] width 55 height 24
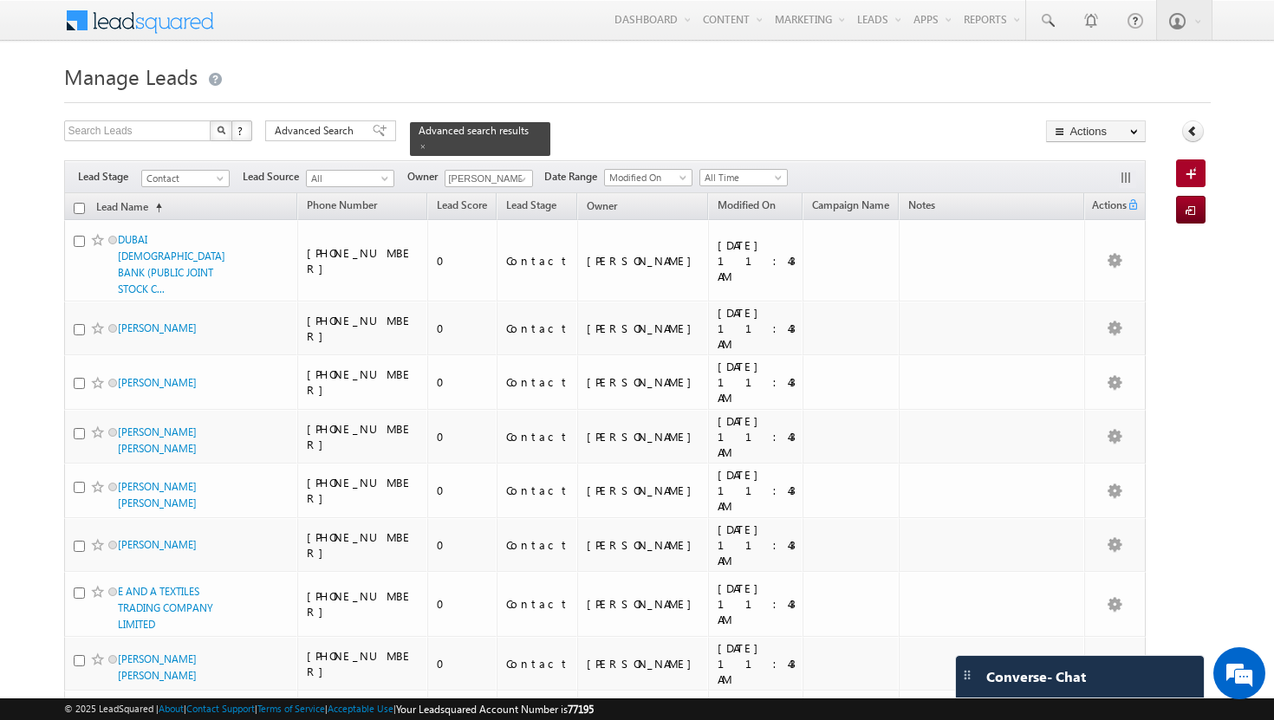
click at [80, 203] on input "checkbox" at bounding box center [79, 208] width 11 height 11
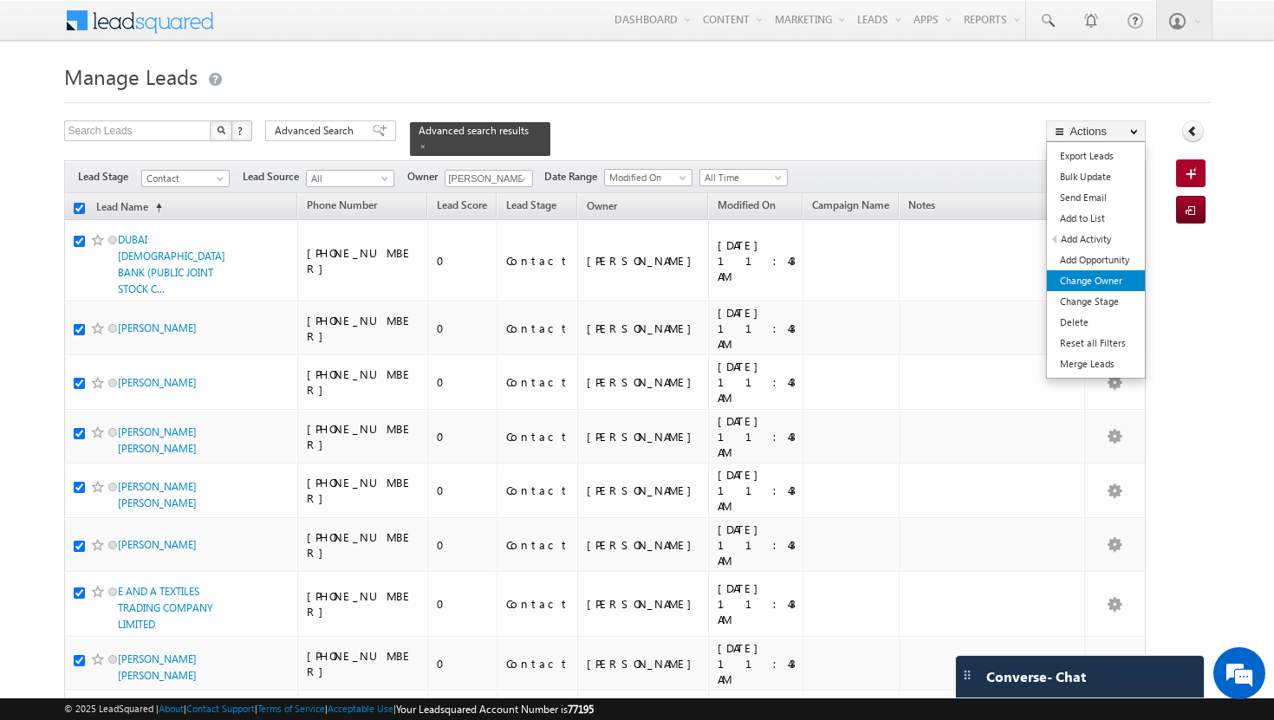
click at [1115, 286] on link "Change Owner" at bounding box center [1096, 280] width 98 height 21
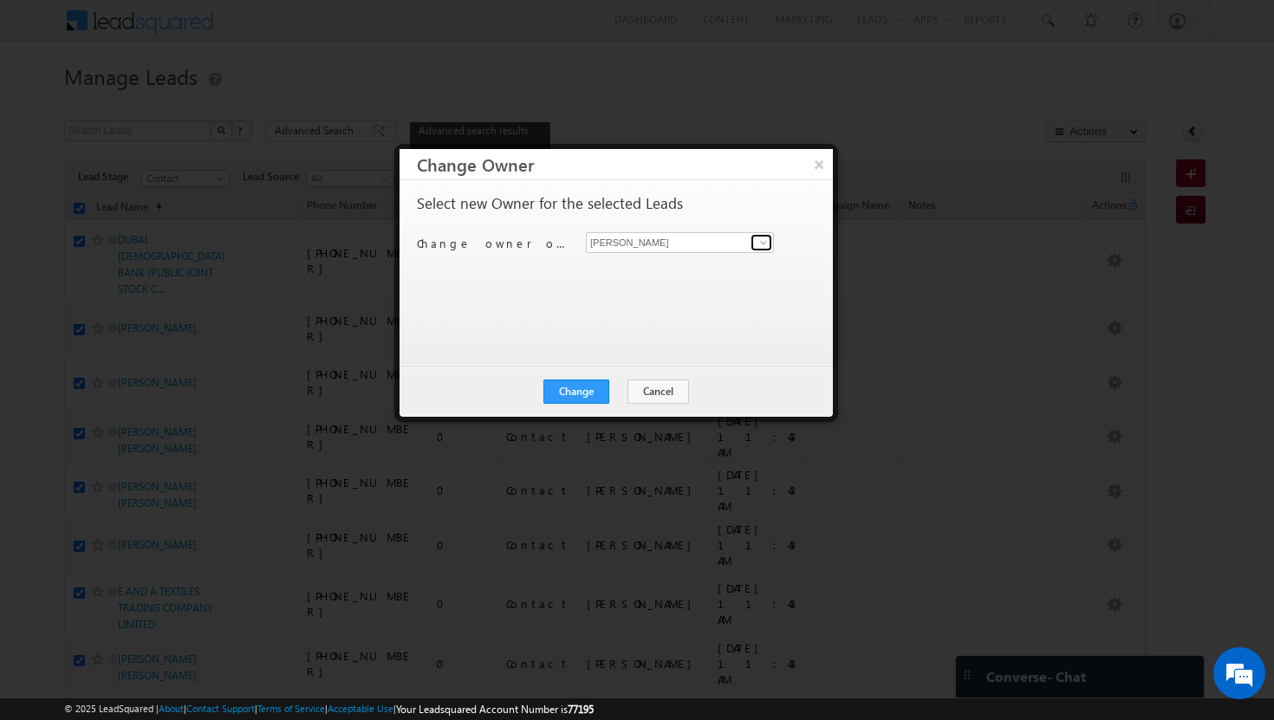
click at [757, 244] on span at bounding box center [764, 243] width 14 height 14
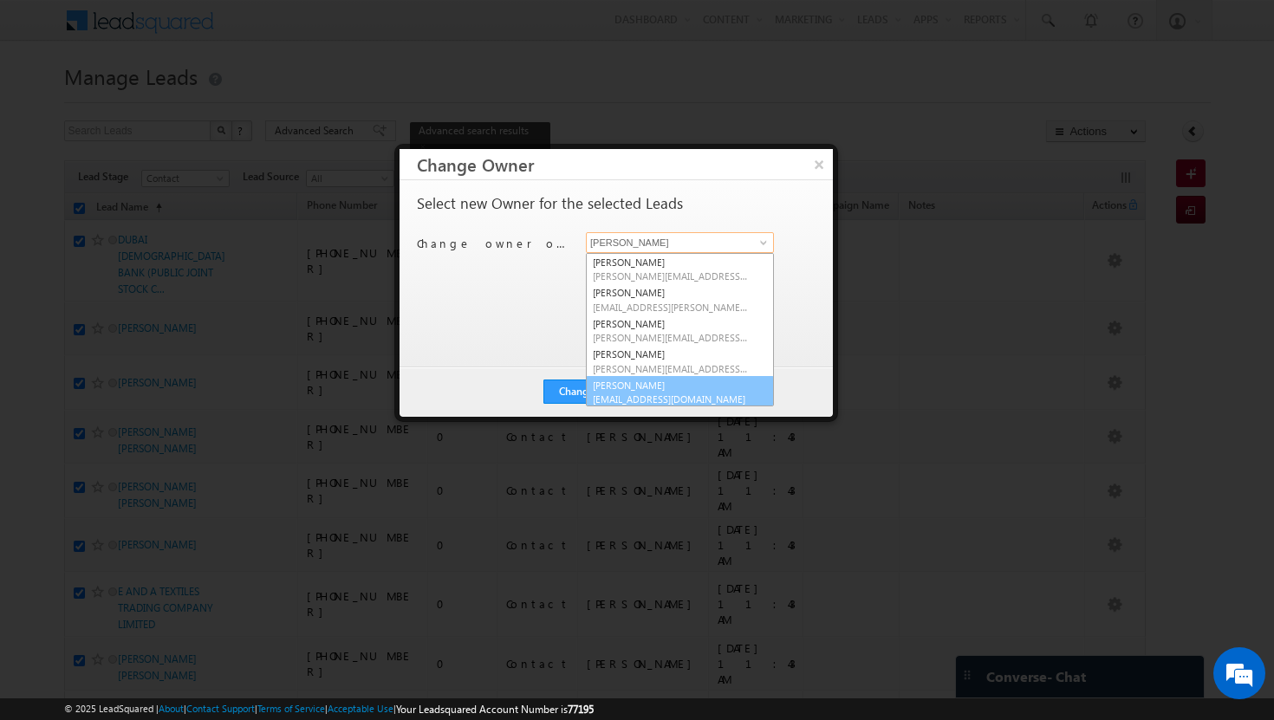
scroll to position [4, 0]
click at [692, 380] on link "[PERSON_NAME] [PERSON_NAME][EMAIL_ADDRESS][DOMAIN_NAME]" at bounding box center [680, 388] width 188 height 33
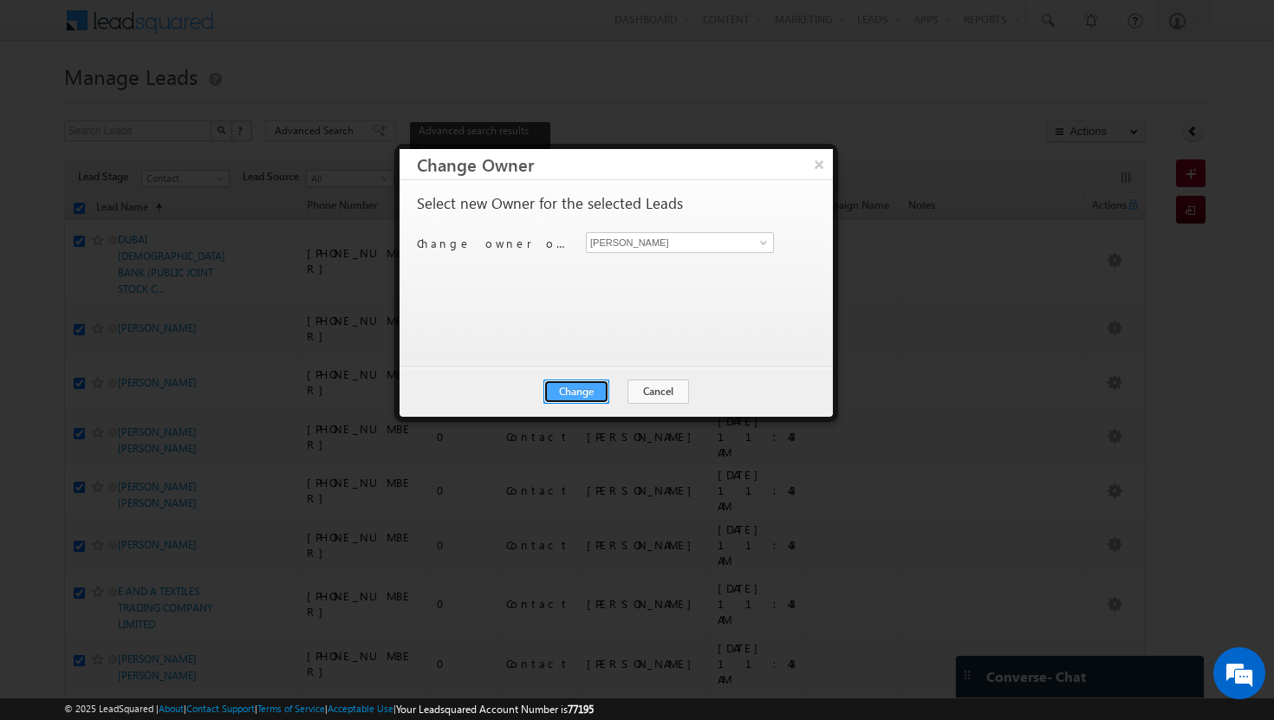
click at [578, 387] on button "Change" at bounding box center [576, 392] width 66 height 24
click at [602, 387] on button "Close" at bounding box center [618, 392] width 55 height 24
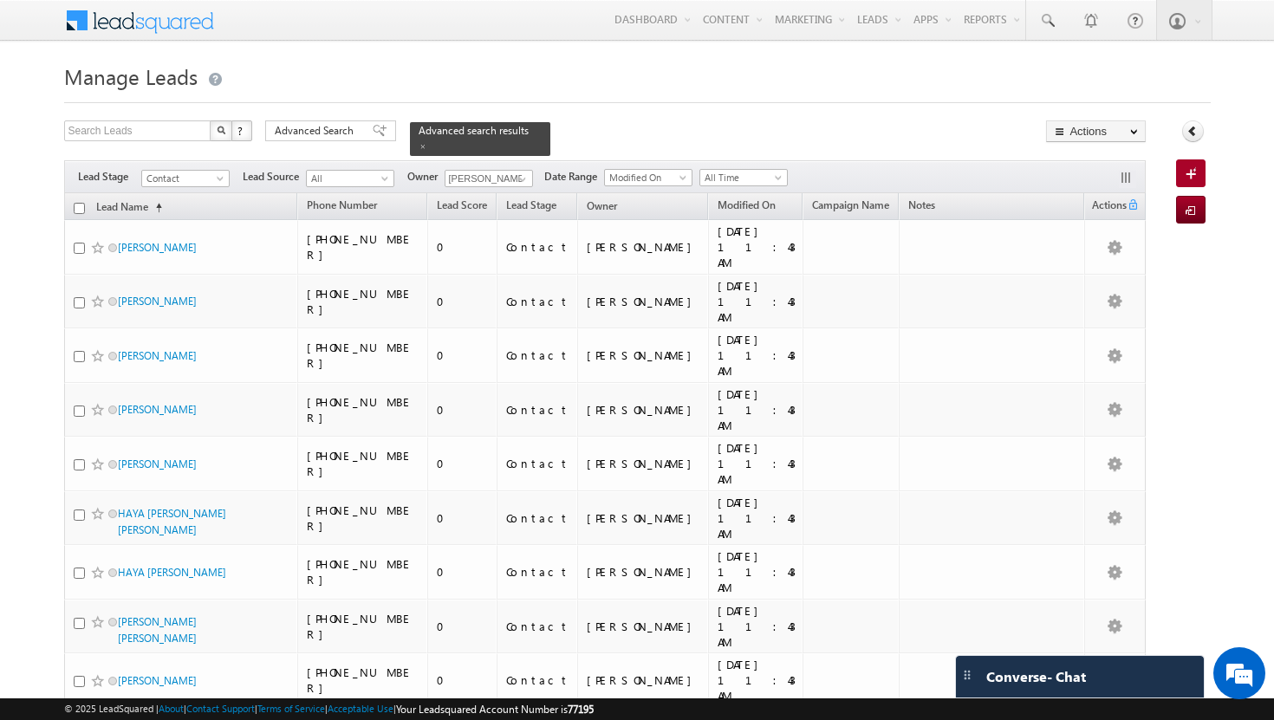
click at [81, 203] on input "checkbox" at bounding box center [79, 208] width 11 height 11
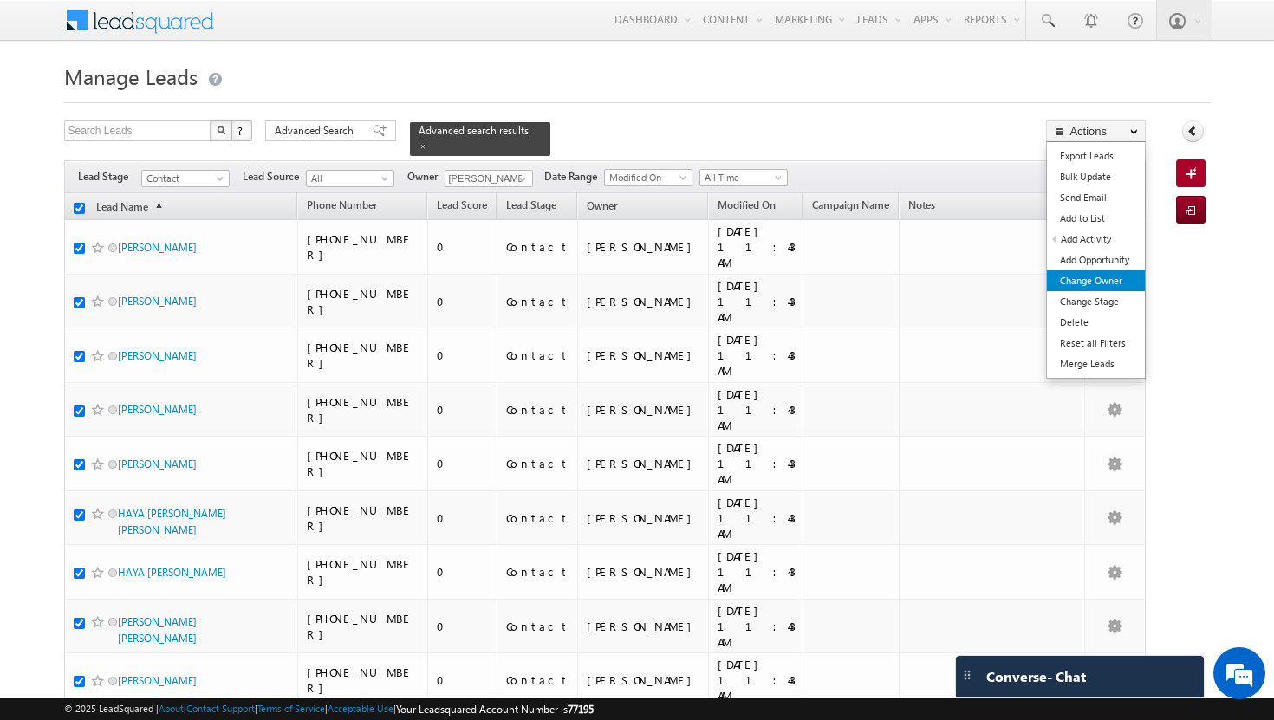
click at [1123, 278] on link "Change Owner" at bounding box center [1096, 280] width 98 height 21
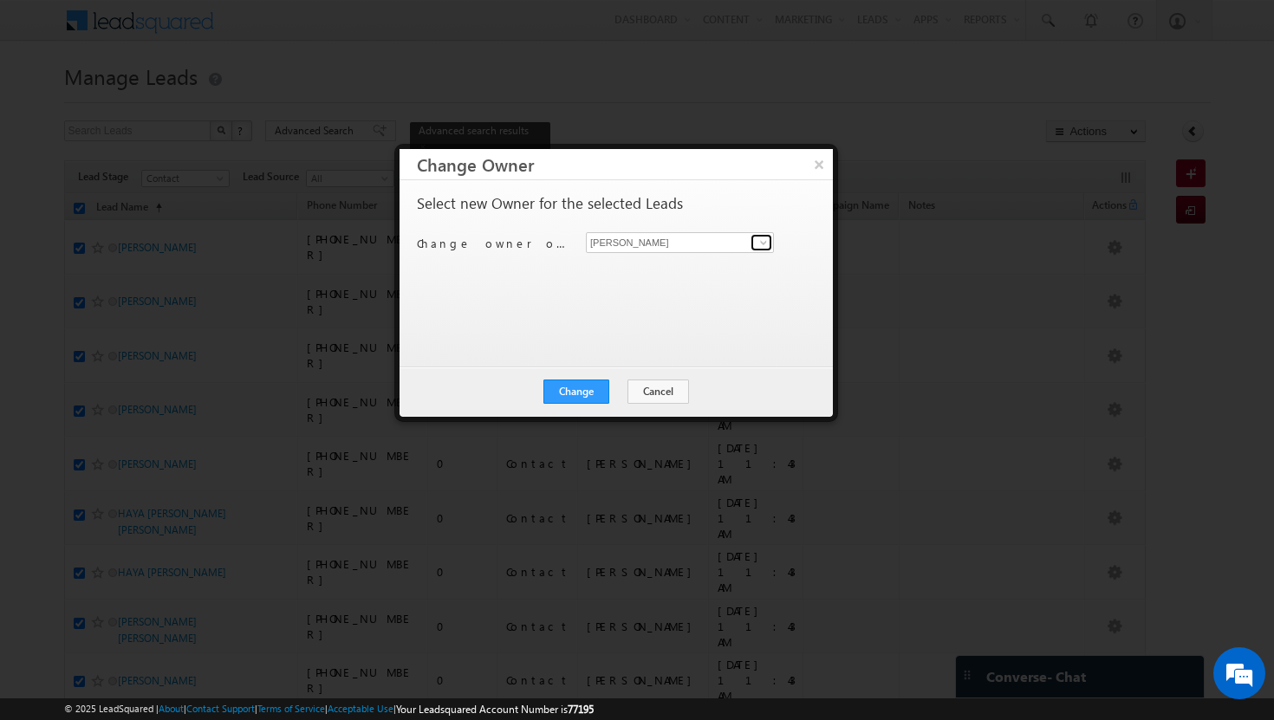
click at [769, 246] on span at bounding box center [764, 243] width 14 height 14
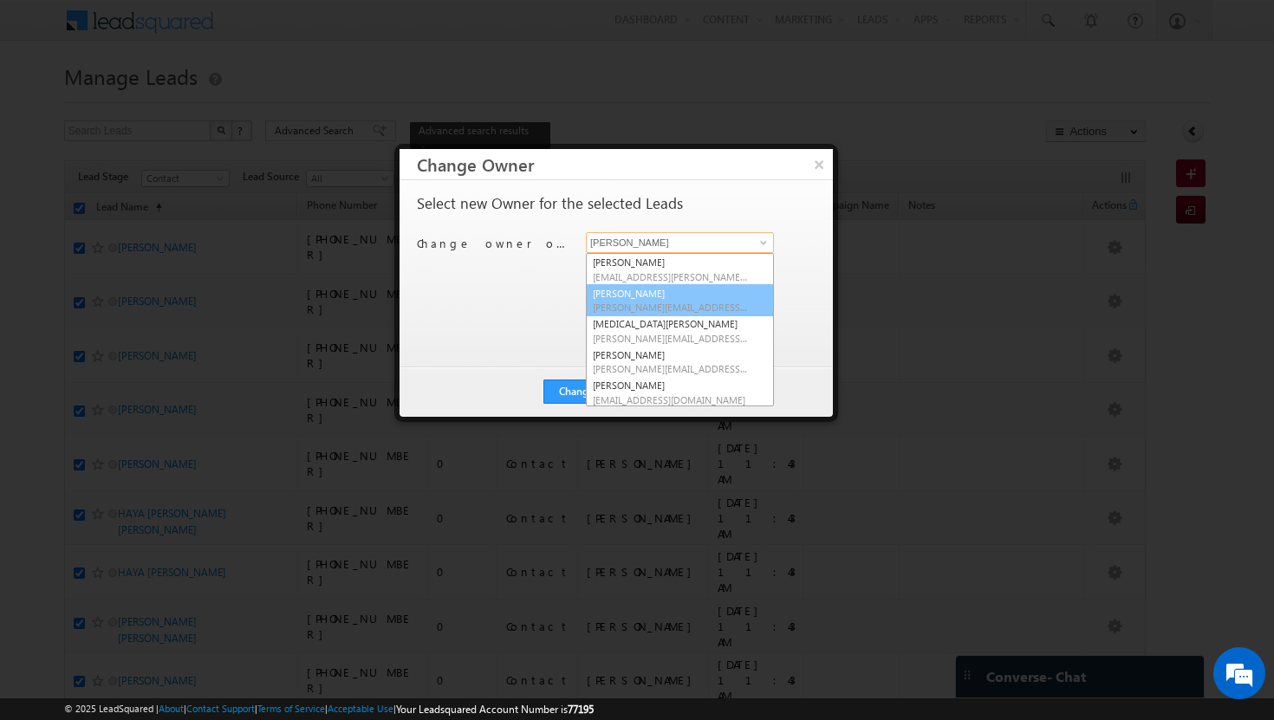
scroll to position [156, 0]
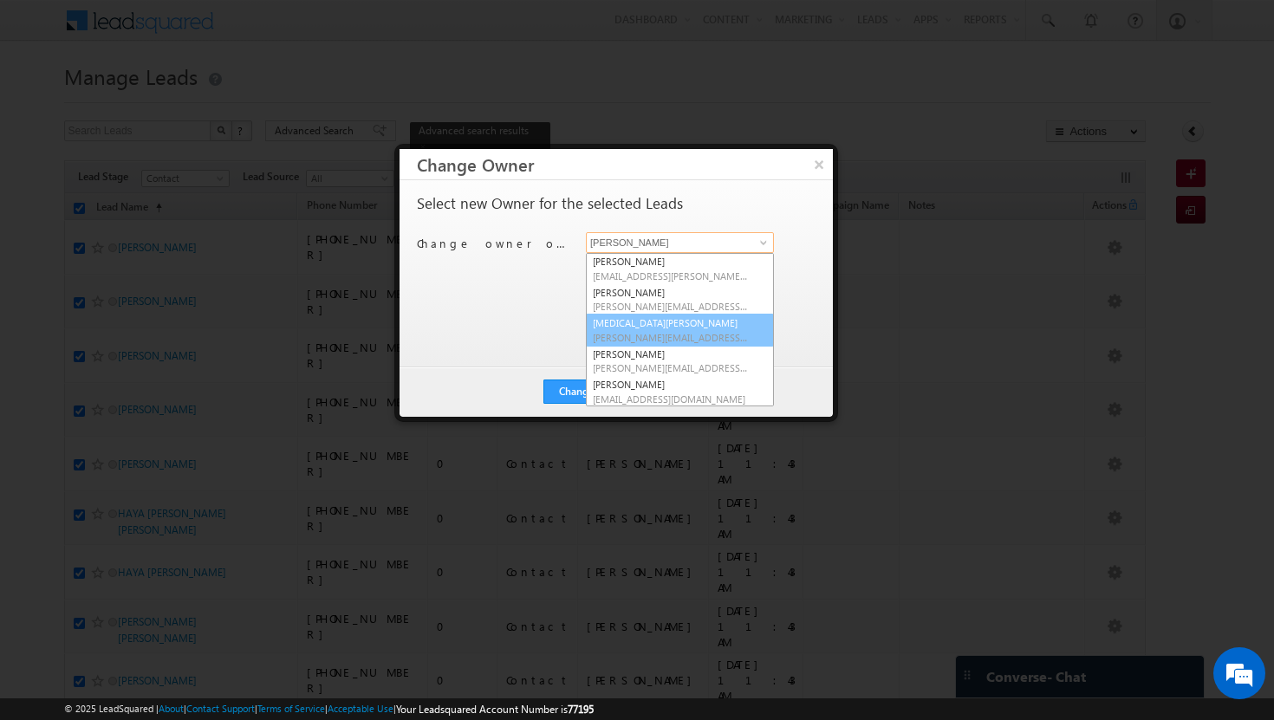
click at [697, 323] on link "[MEDICAL_DATA][PERSON_NAME] [MEDICAL_DATA][PERSON_NAME][EMAIL_ADDRESS][DOMAIN_N…" at bounding box center [680, 330] width 188 height 33
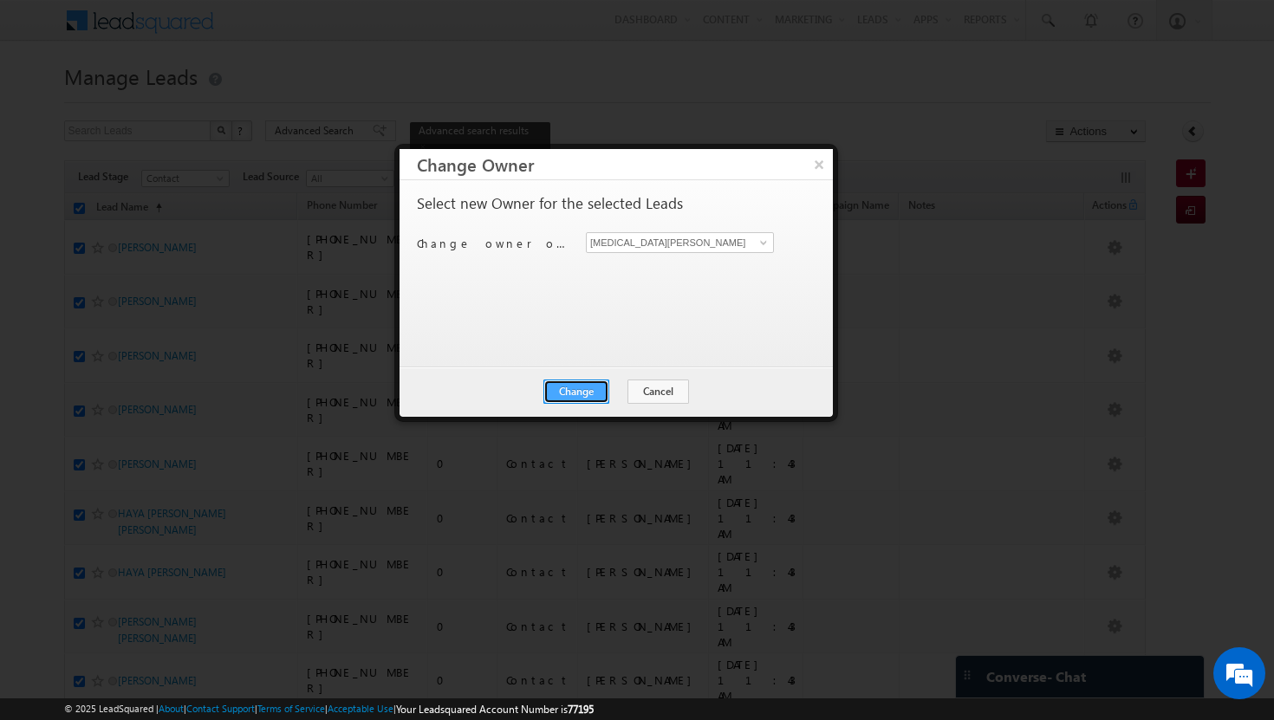
click at [598, 386] on button "Change" at bounding box center [576, 392] width 66 height 24
click at [618, 391] on button "Close" at bounding box center [618, 392] width 55 height 24
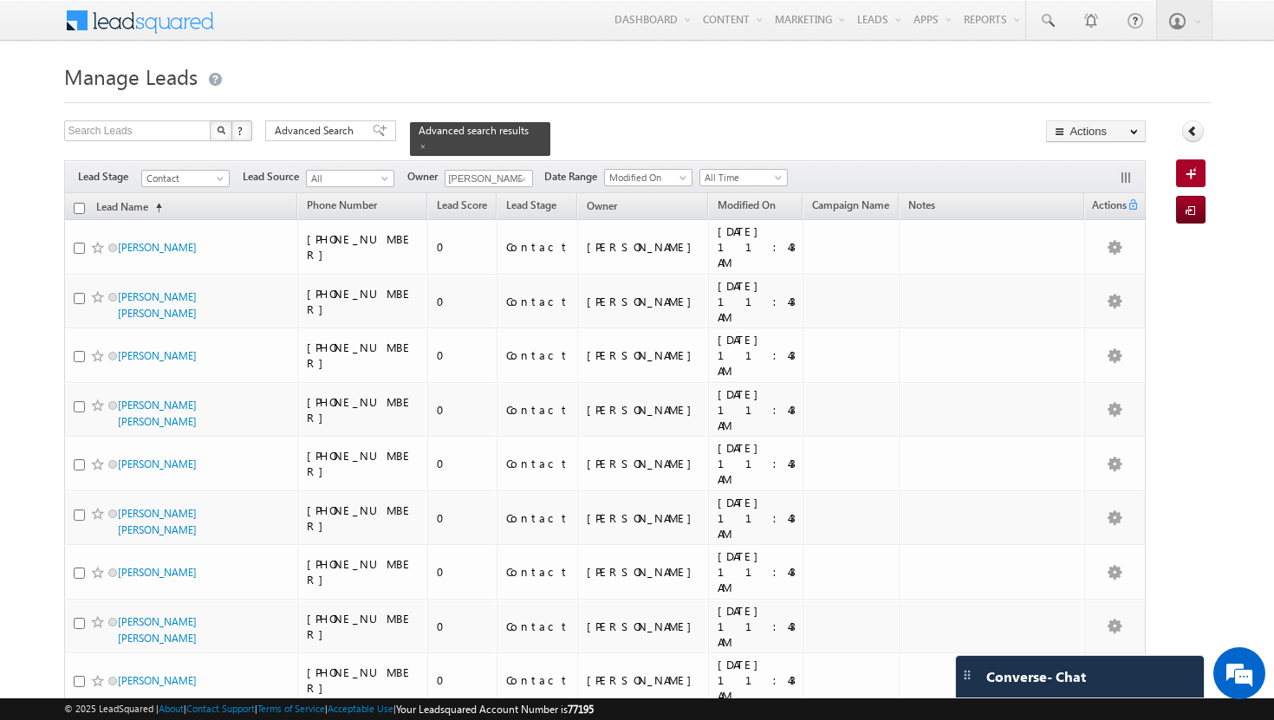
click at [81, 203] on input "checkbox" at bounding box center [79, 208] width 11 height 11
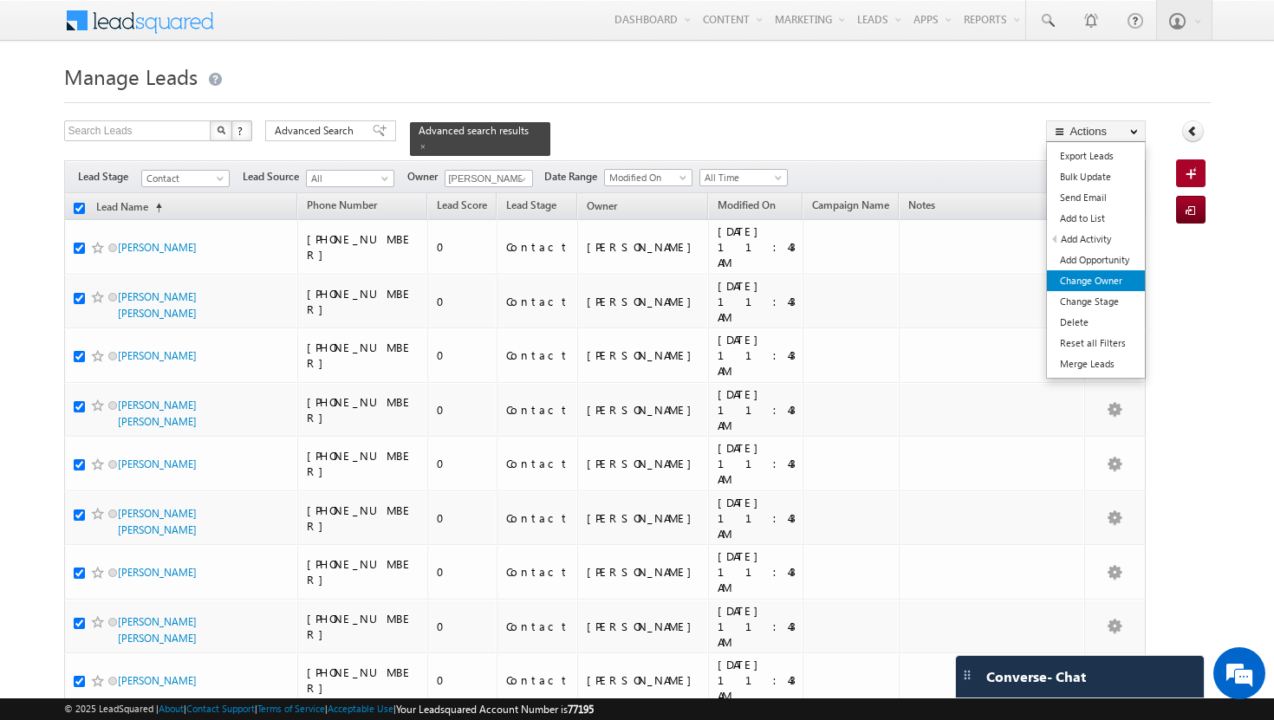
click at [1117, 280] on link "Change Owner" at bounding box center [1096, 280] width 98 height 21
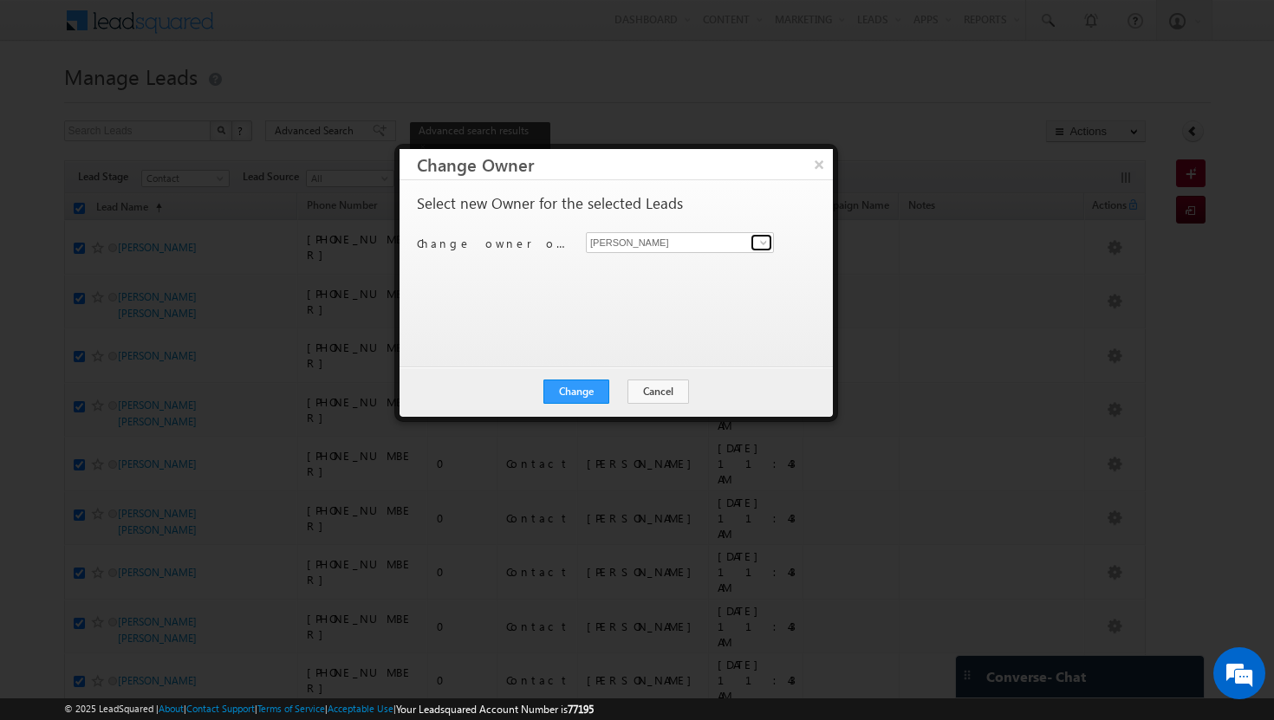
click at [762, 242] on span at bounding box center [764, 243] width 14 height 14
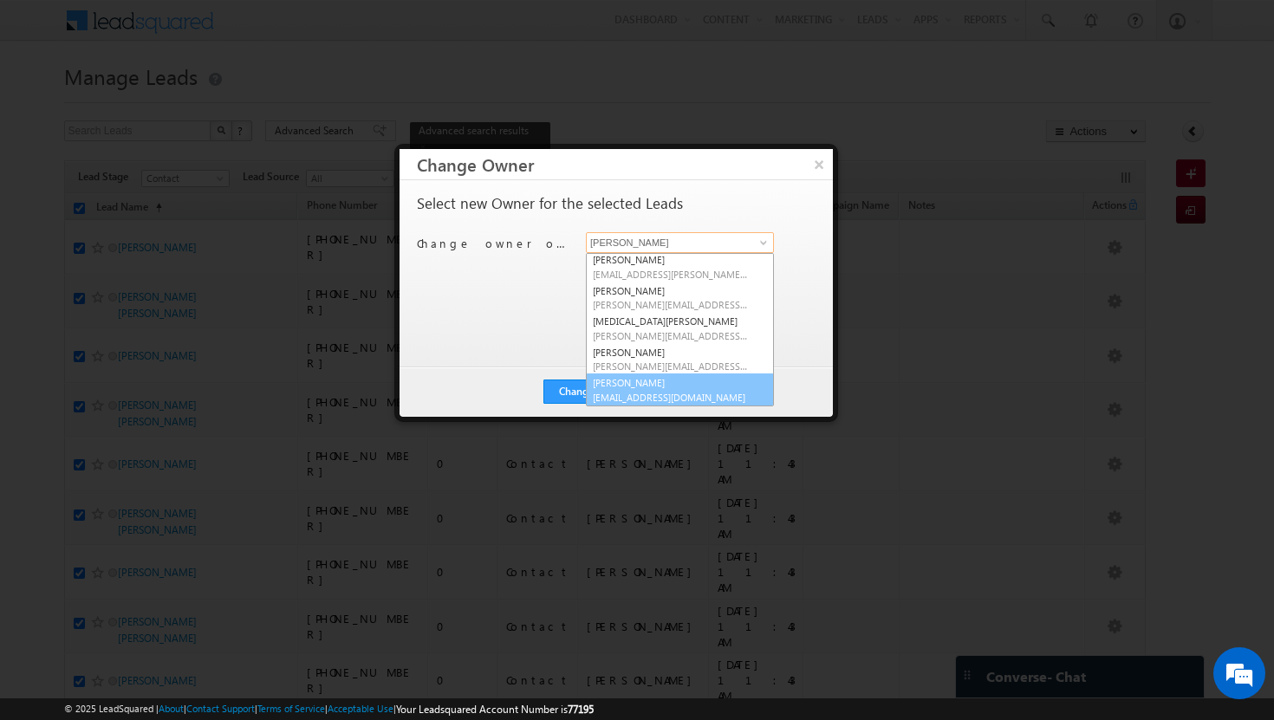
scroll to position [157, 0]
click at [700, 385] on link "[PERSON_NAME] [PERSON_NAME][EMAIL_ADDRESS][DOMAIN_NAME]" at bounding box center [680, 389] width 188 height 33
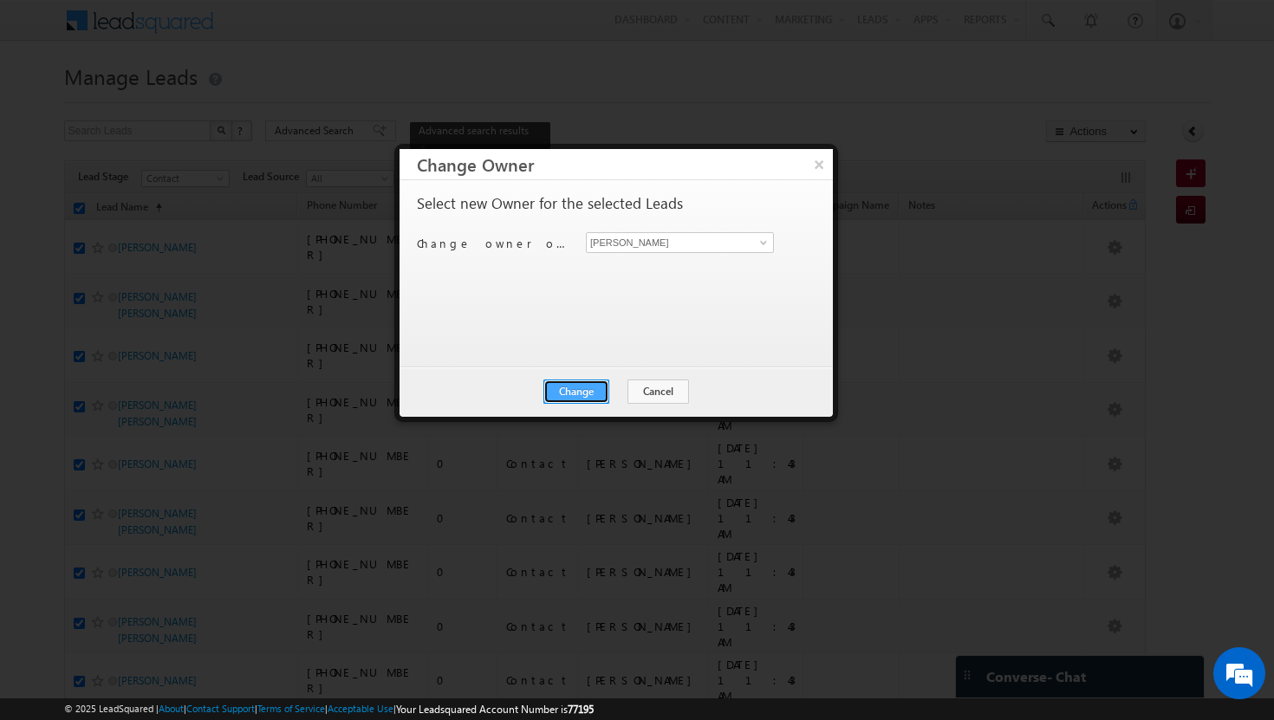
click at [576, 387] on button "Change" at bounding box center [576, 392] width 66 height 24
click at [608, 386] on button "Close" at bounding box center [618, 392] width 55 height 24
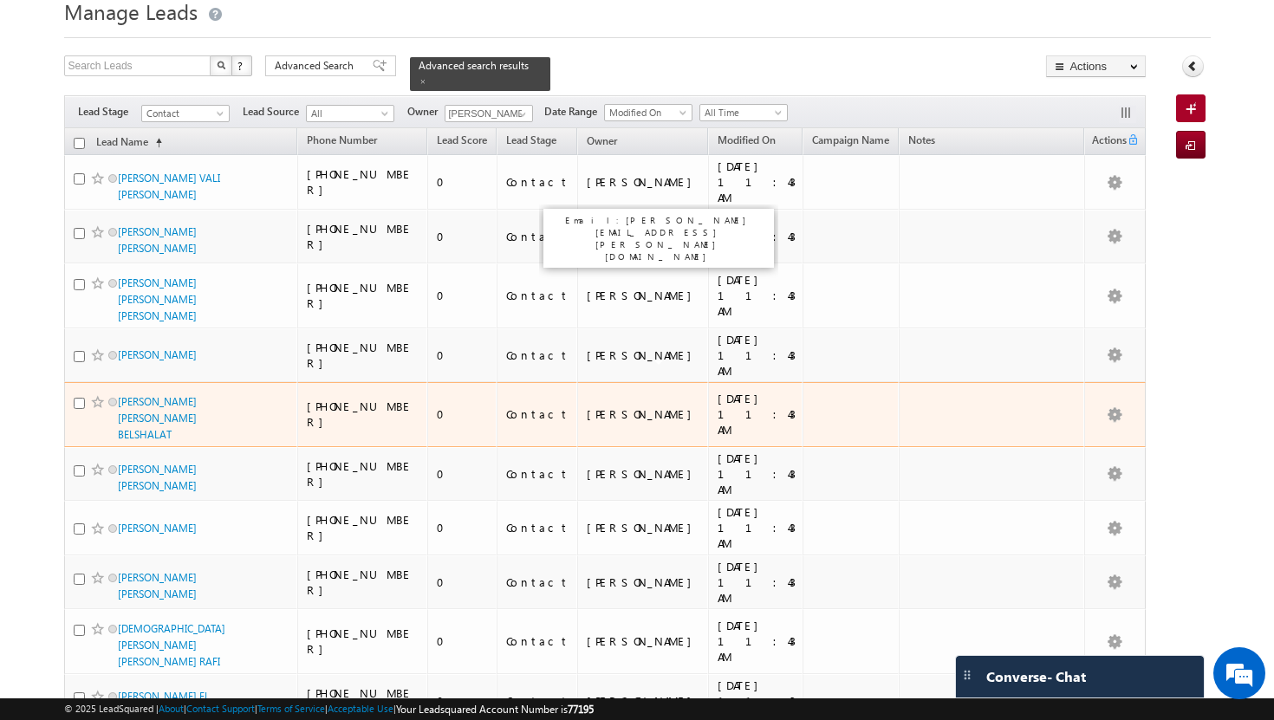
scroll to position [0, 0]
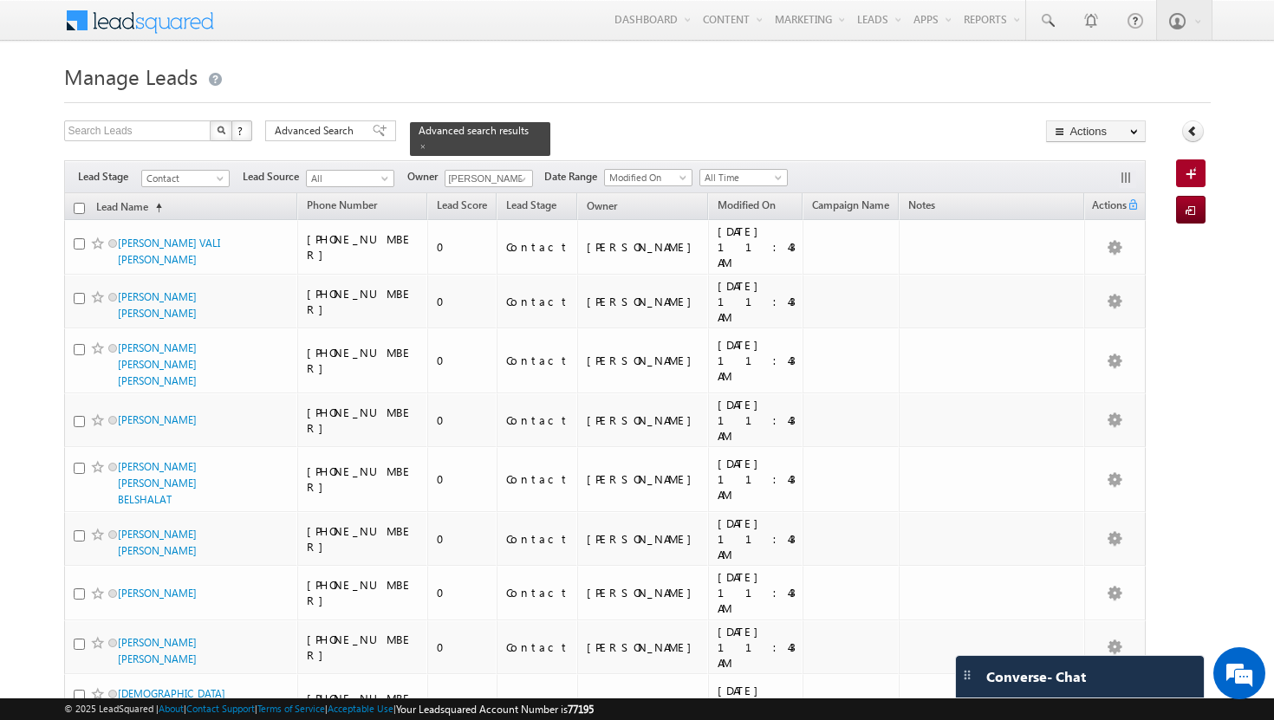
click at [77, 203] on input "checkbox" at bounding box center [79, 208] width 11 height 11
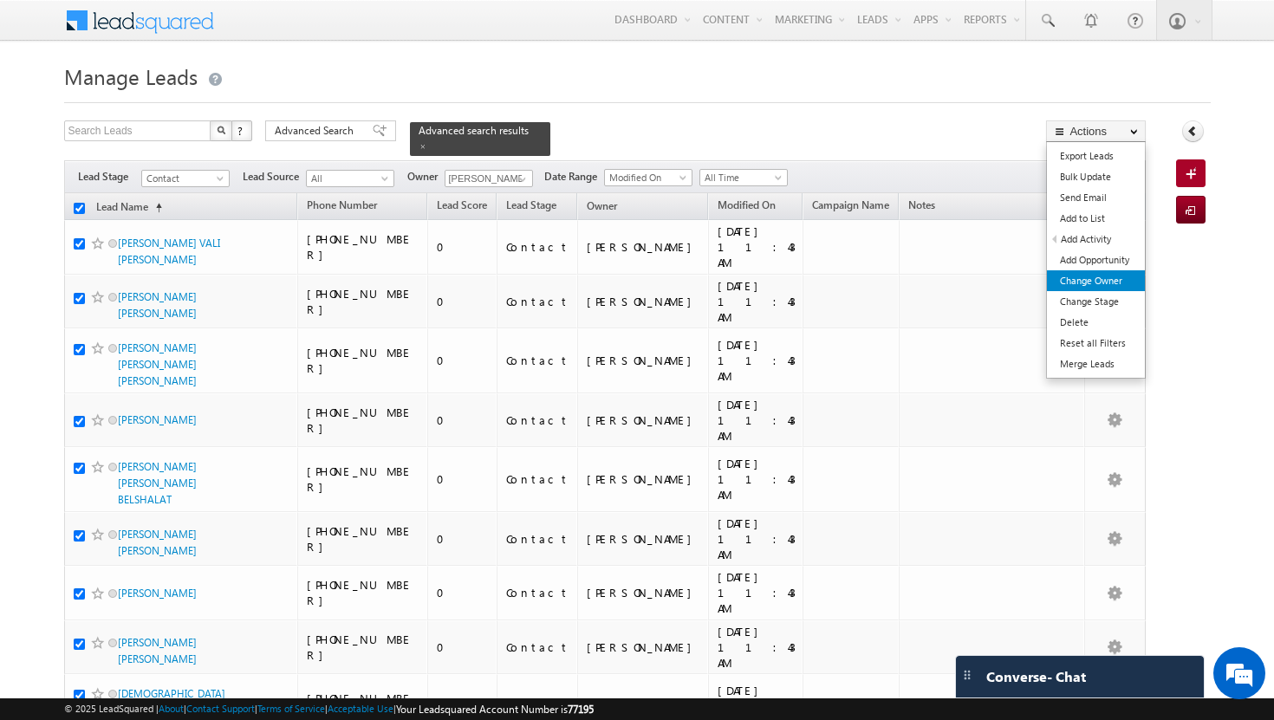
click at [1115, 276] on link "Change Owner" at bounding box center [1096, 280] width 98 height 21
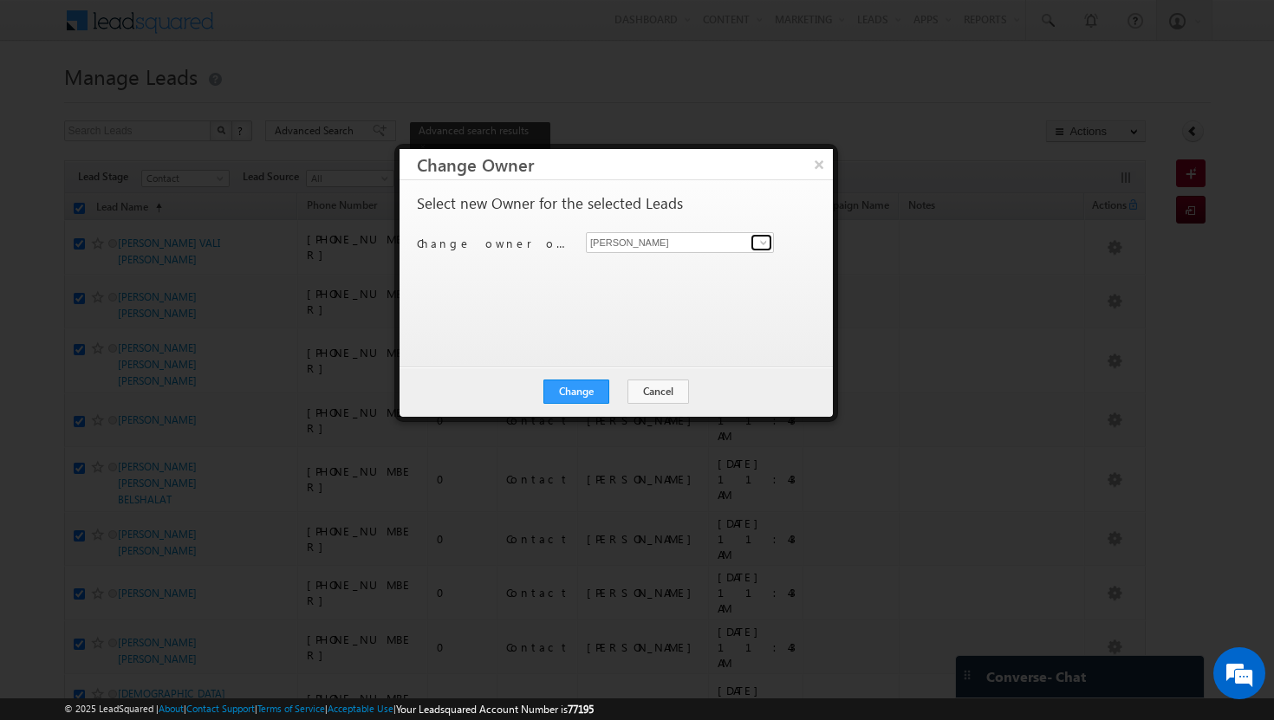
click at [767, 239] on span at bounding box center [764, 243] width 14 height 14
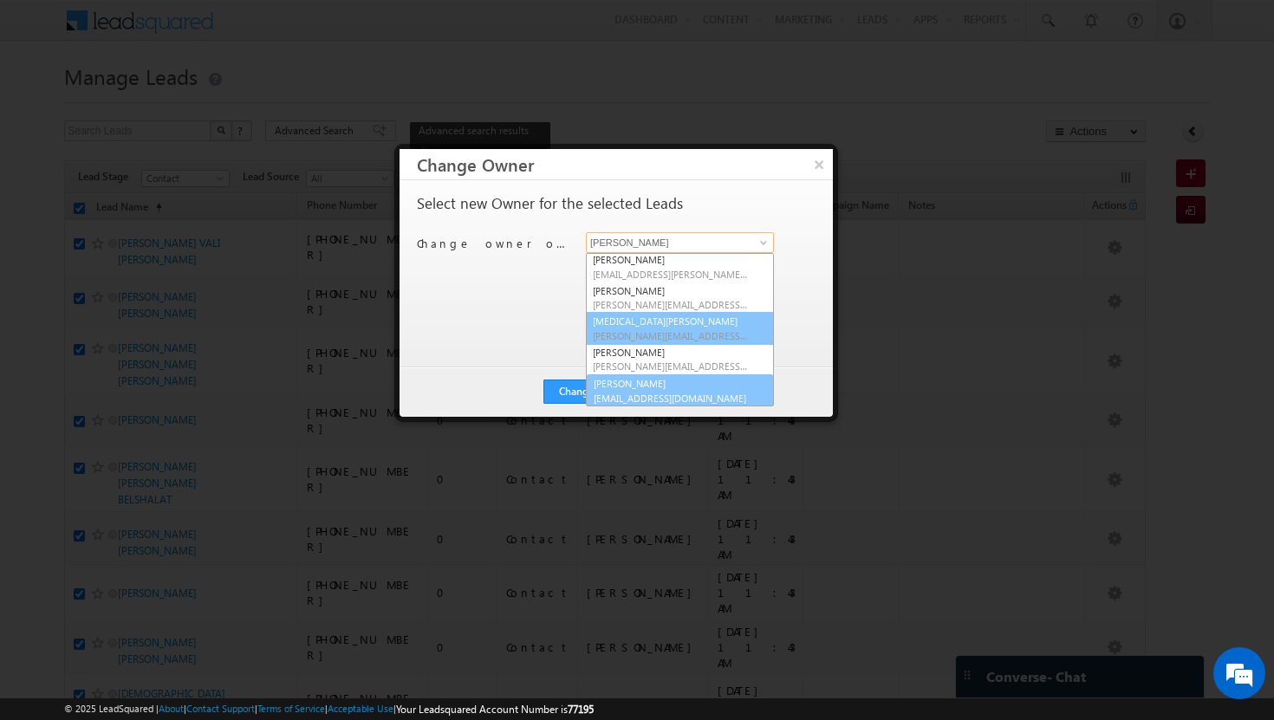
scroll to position [157, 0]
click at [672, 397] on span "[EMAIL_ADDRESS][DOMAIN_NAME]" at bounding box center [671, 396] width 156 height 13
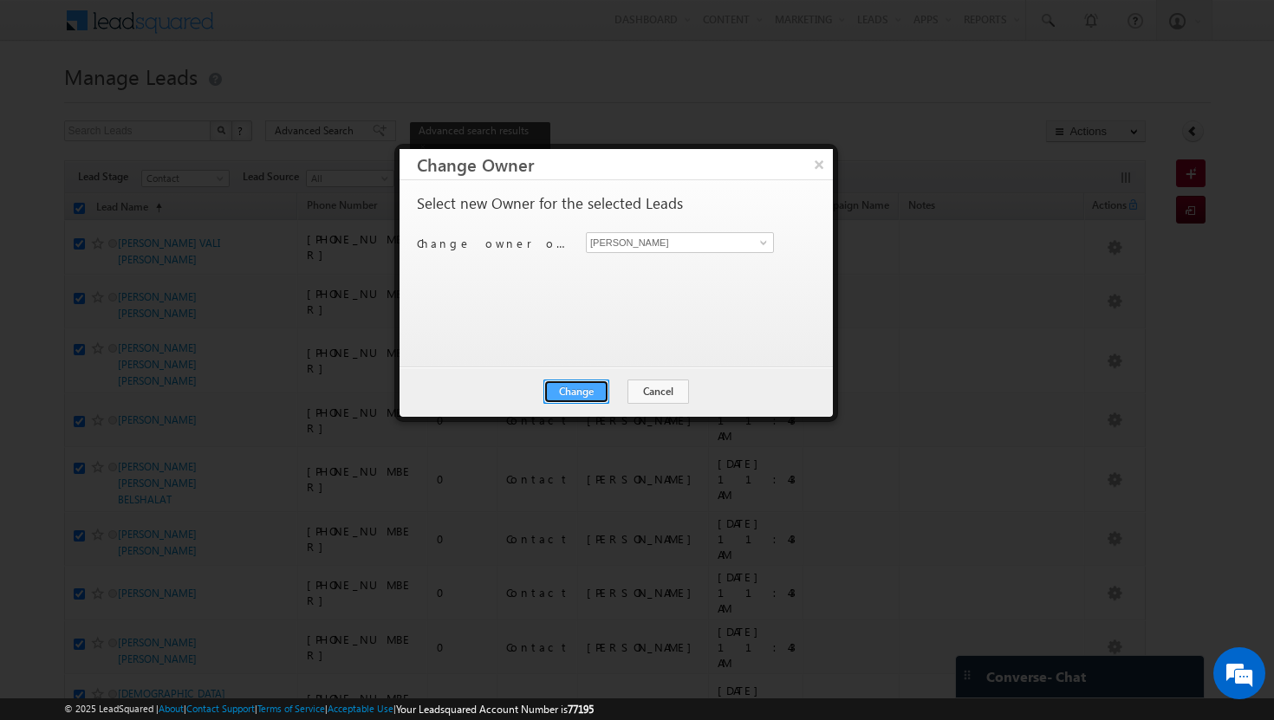
click at [587, 394] on button "Change" at bounding box center [576, 392] width 66 height 24
click at [617, 393] on button "Close" at bounding box center [618, 392] width 55 height 24
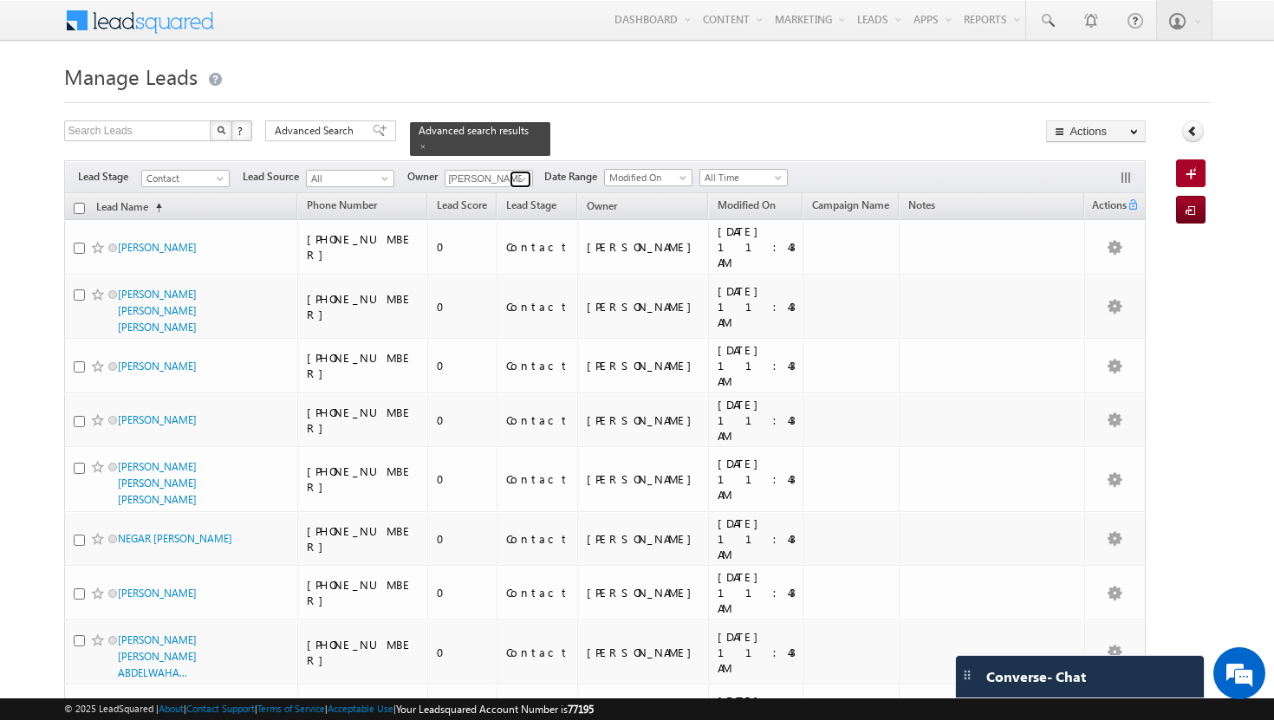
click at [525, 172] on span at bounding box center [523, 179] width 14 height 14
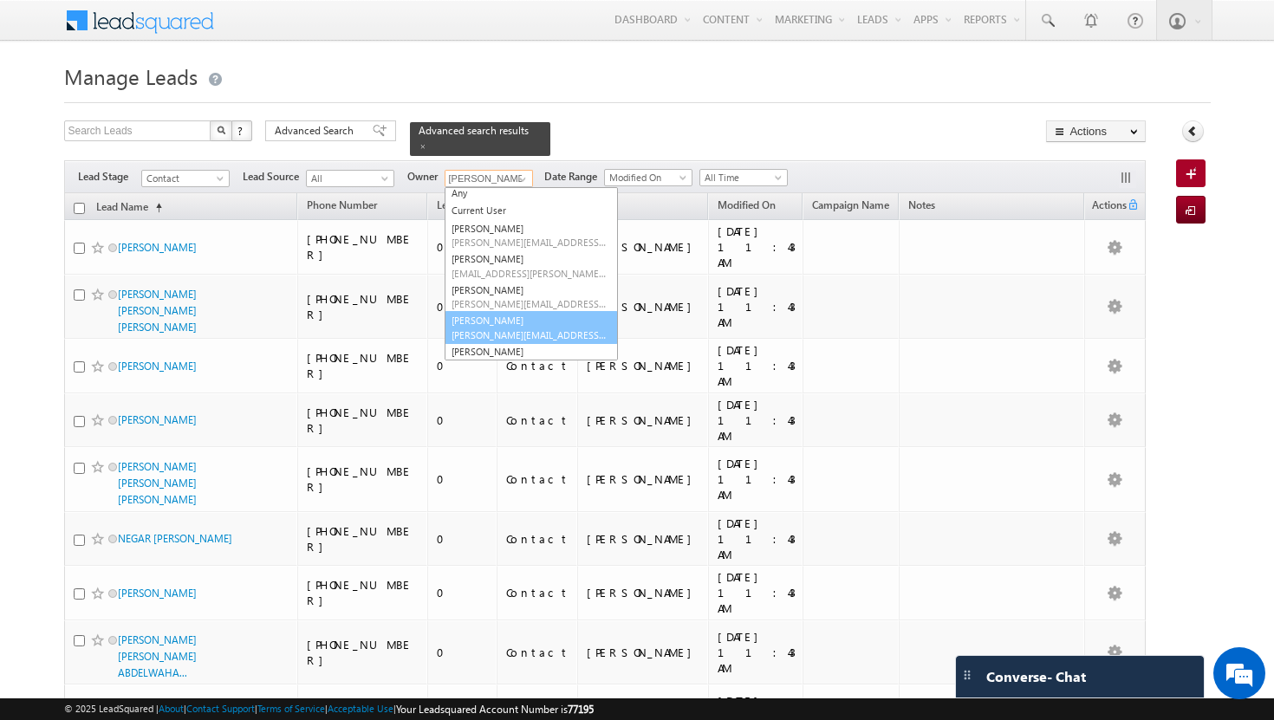
scroll to position [0, 0]
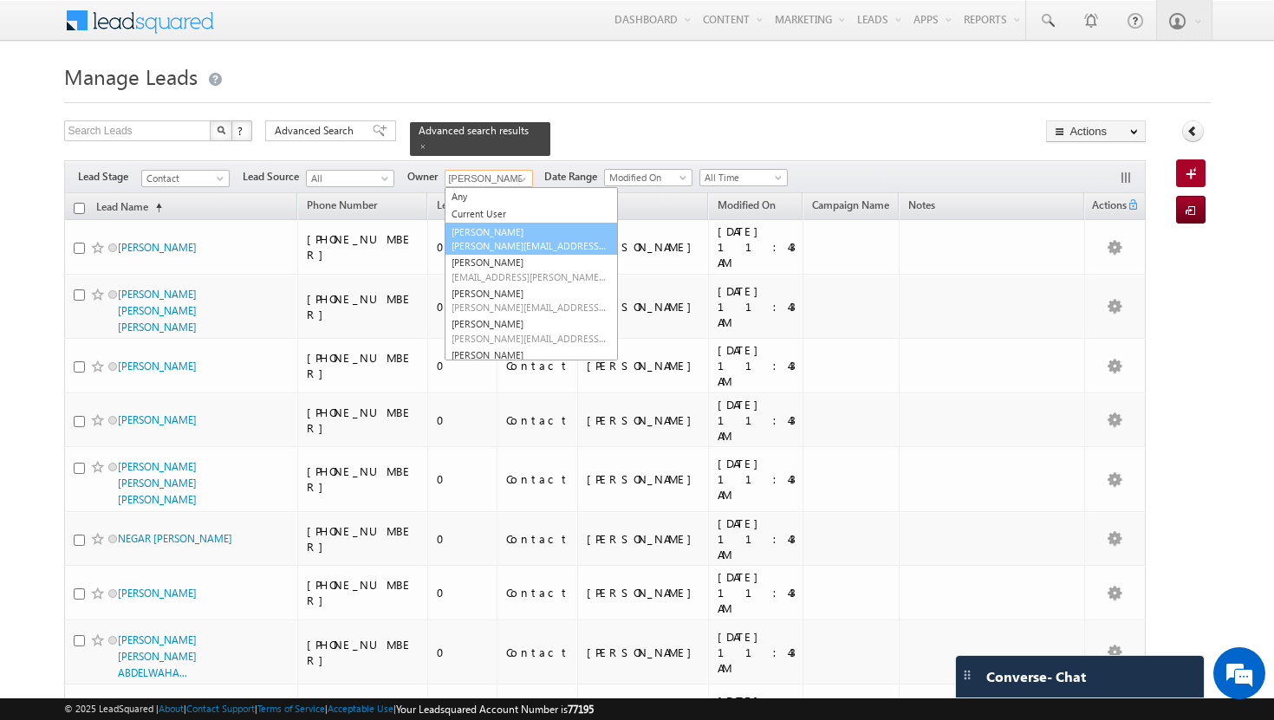
click at [534, 224] on link "[PERSON_NAME][DEMOGRAPHIC_DATA] [PERSON_NAME][EMAIL_ADDRESS][DOMAIN_NAME]" at bounding box center [531, 239] width 173 height 33
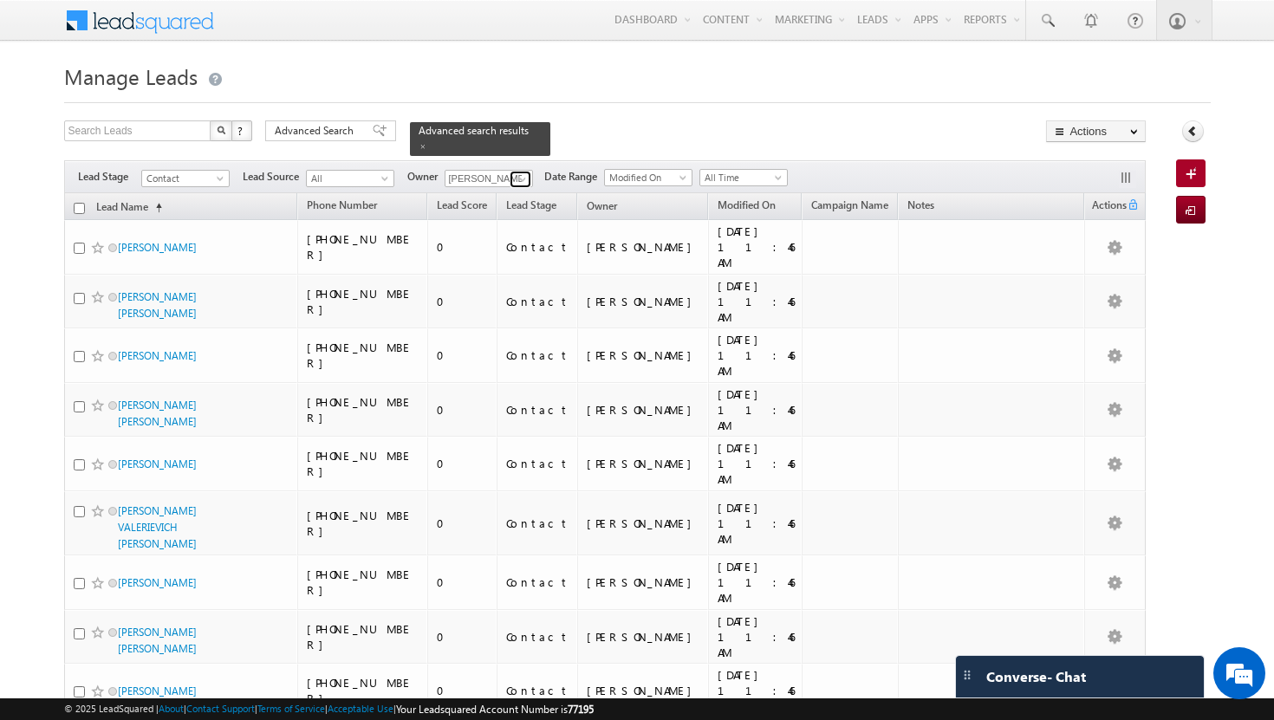
click at [529, 172] on span at bounding box center [523, 179] width 14 height 14
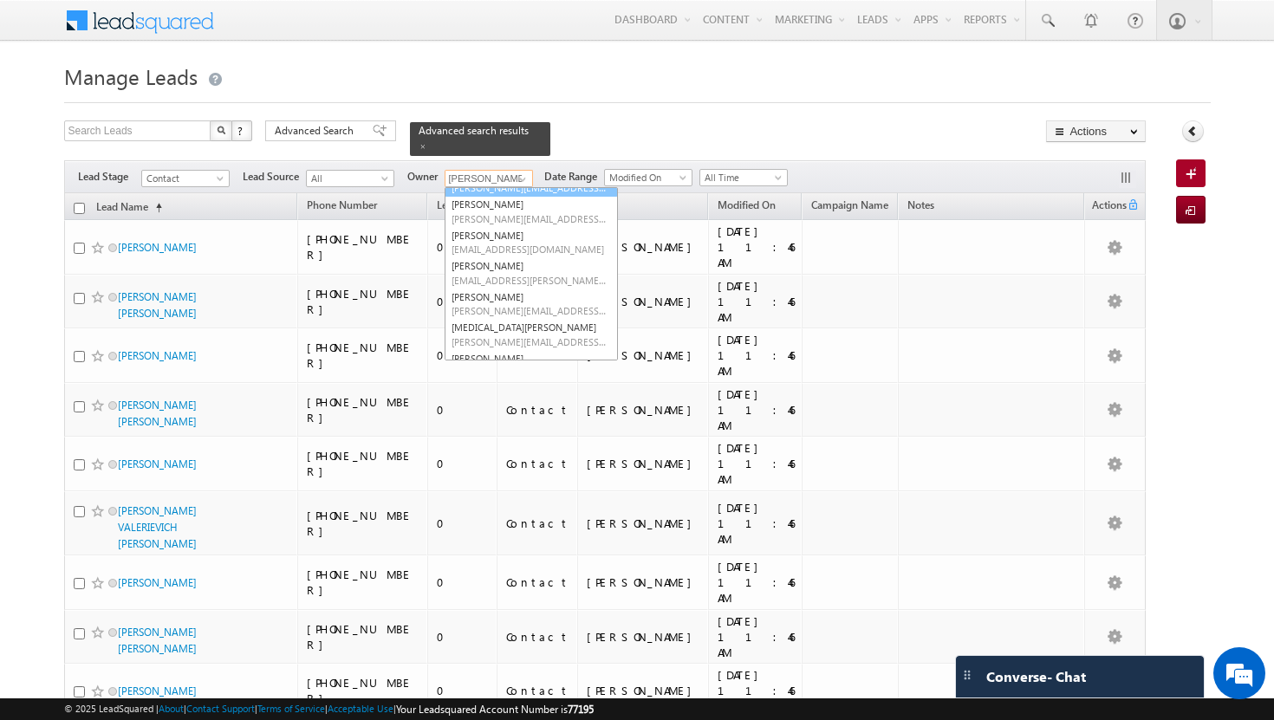
scroll to position [123, 0]
click at [518, 286] on link "[PERSON_NAME] [PERSON_NAME][EMAIL_ADDRESS][PERSON_NAME][DOMAIN_NAME]" at bounding box center [531, 302] width 173 height 33
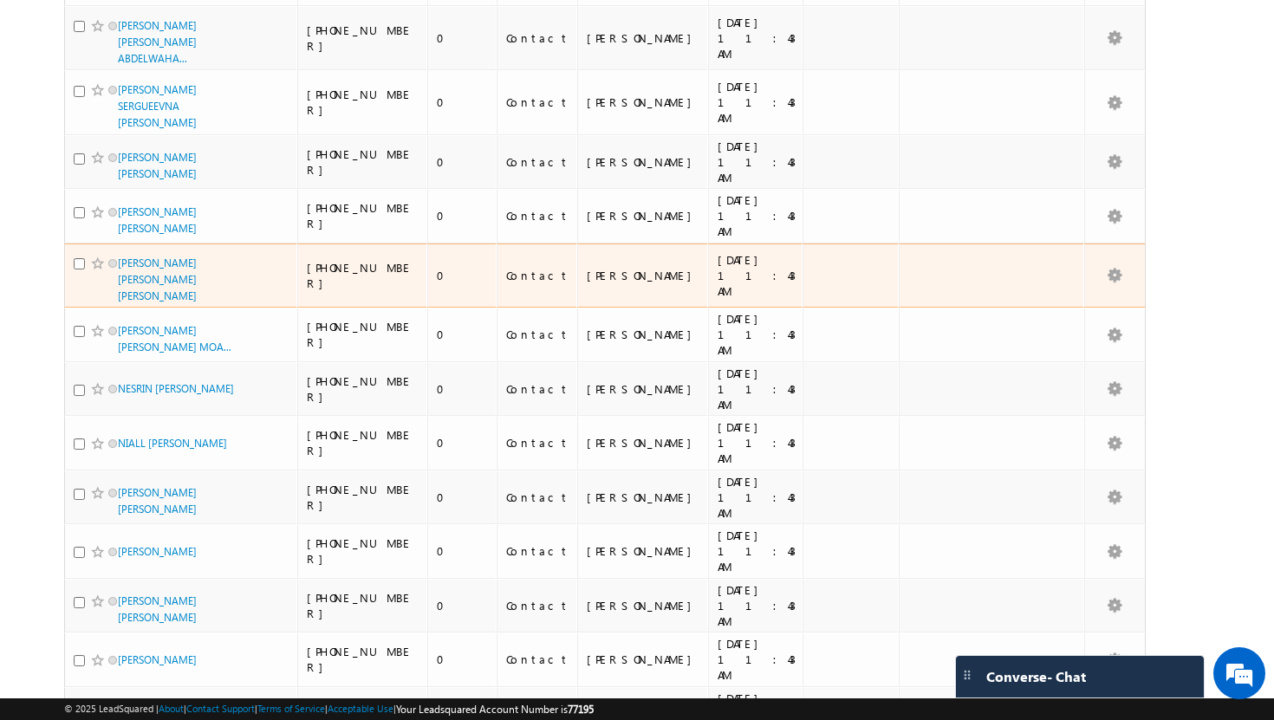
scroll to position [0, 0]
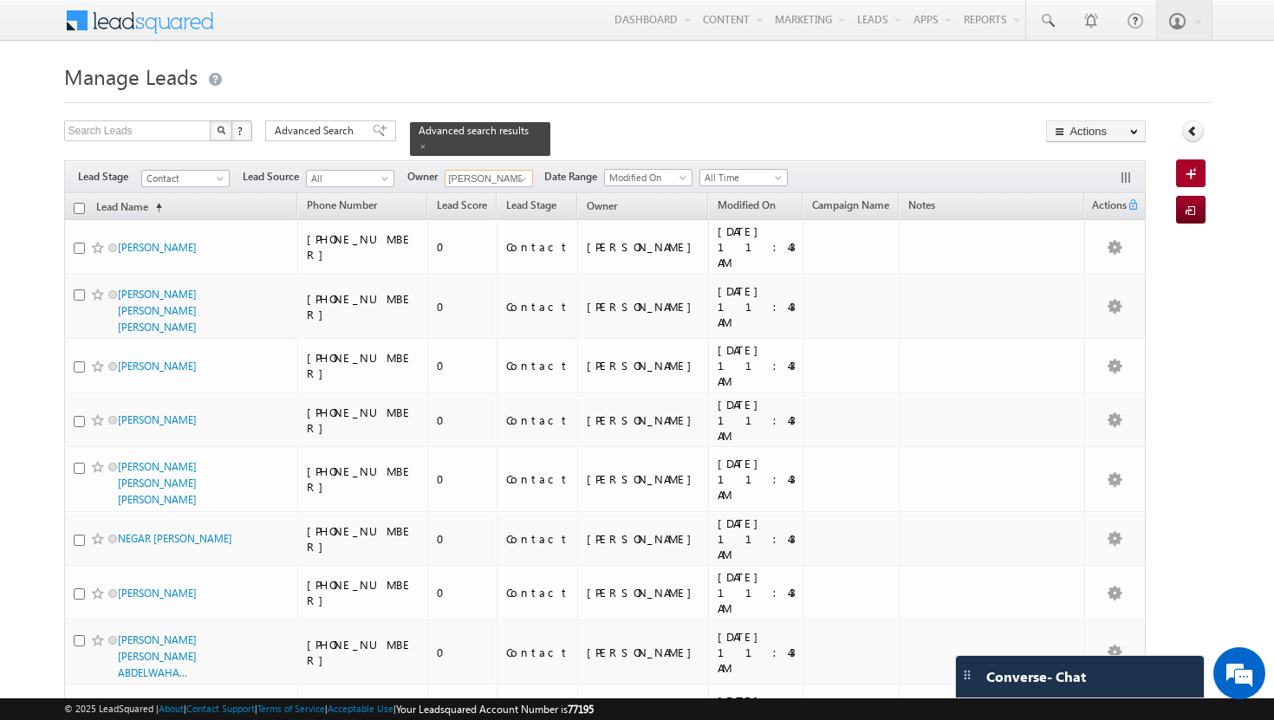
click at [78, 203] on input "checkbox" at bounding box center [79, 208] width 11 height 11
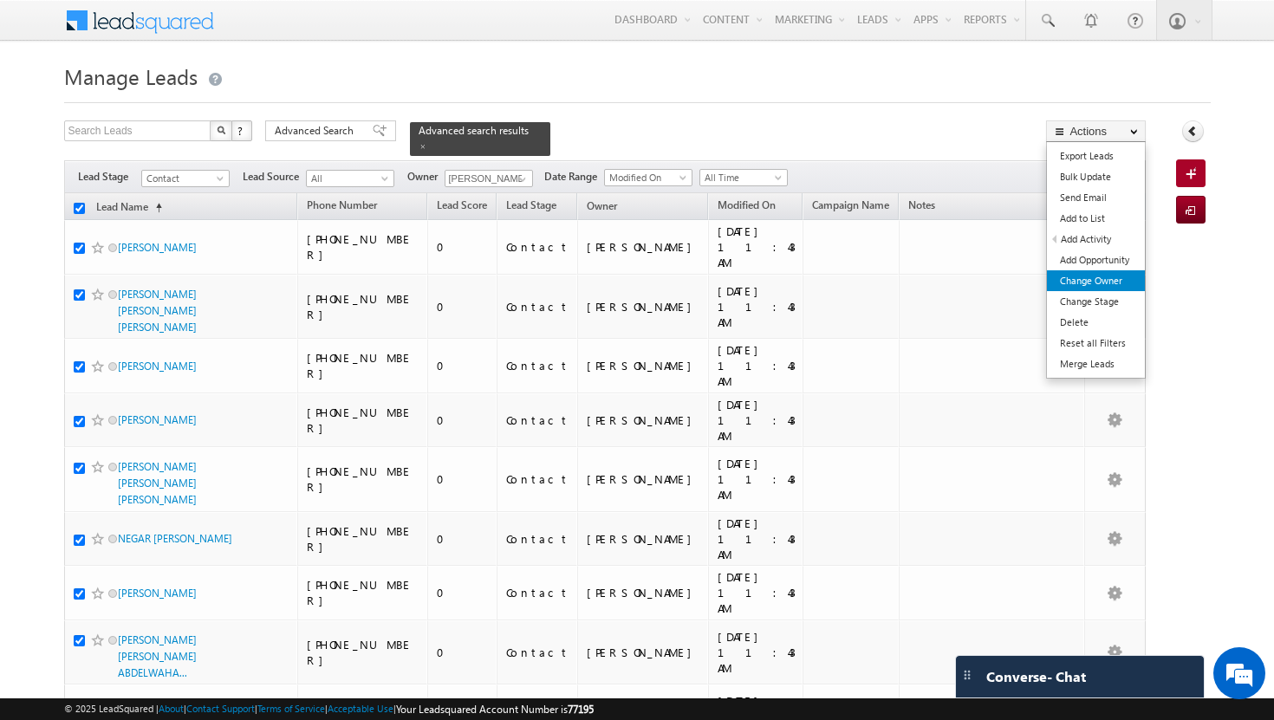
click at [1122, 278] on link "Change Owner" at bounding box center [1096, 280] width 98 height 21
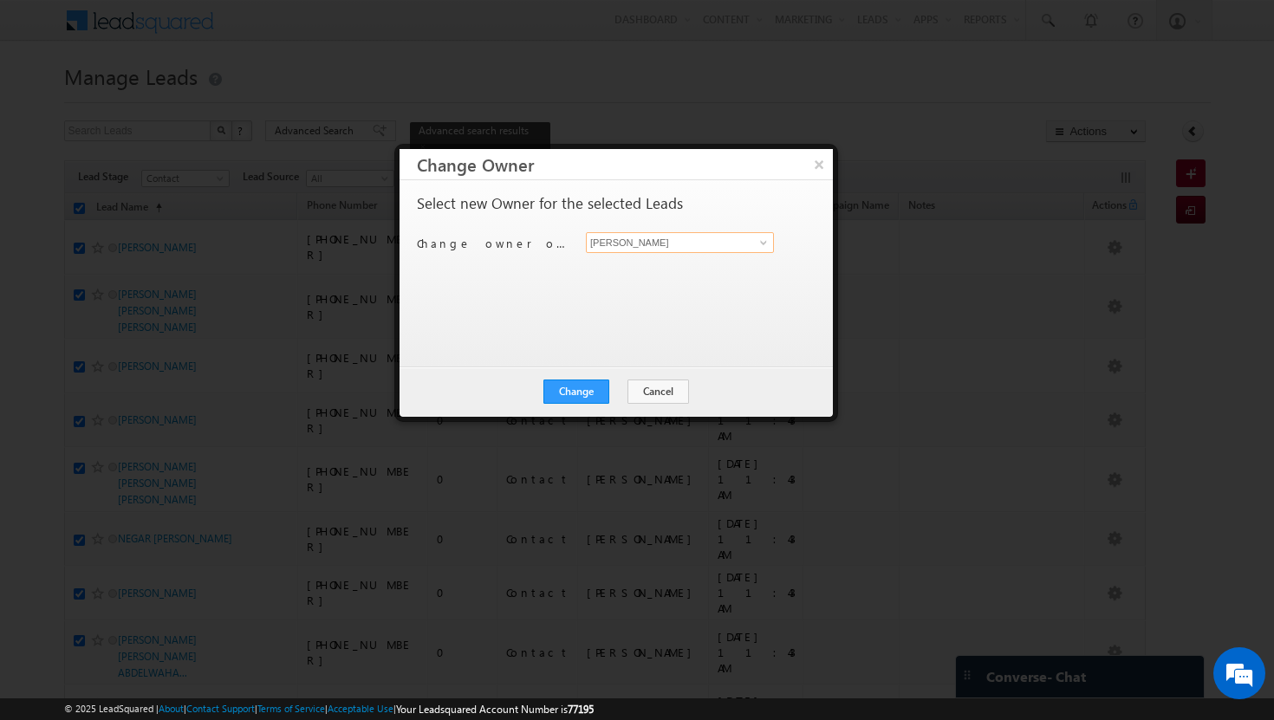
click at [764, 252] on input "[PERSON_NAME]" at bounding box center [680, 242] width 188 height 21
click at [763, 237] on span at bounding box center [764, 243] width 14 height 14
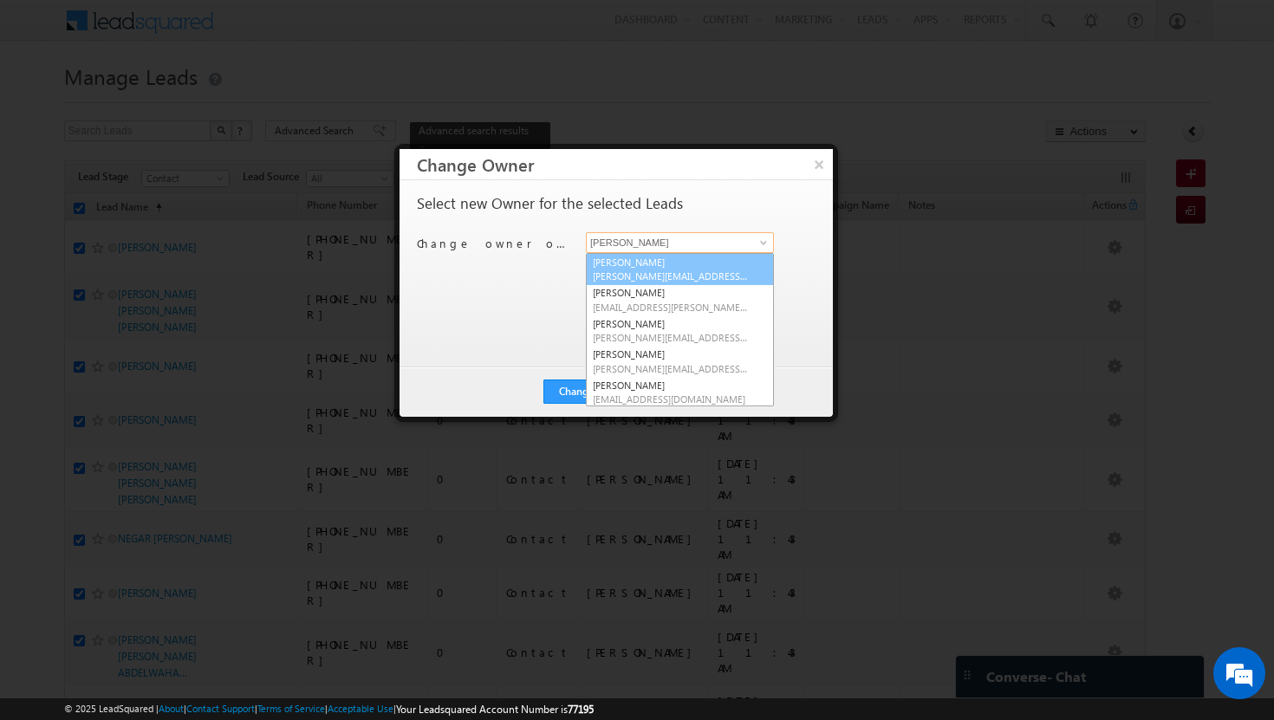
click at [608, 266] on link "[PERSON_NAME][DEMOGRAPHIC_DATA] [PERSON_NAME][EMAIL_ADDRESS][DOMAIN_NAME]" at bounding box center [680, 269] width 188 height 33
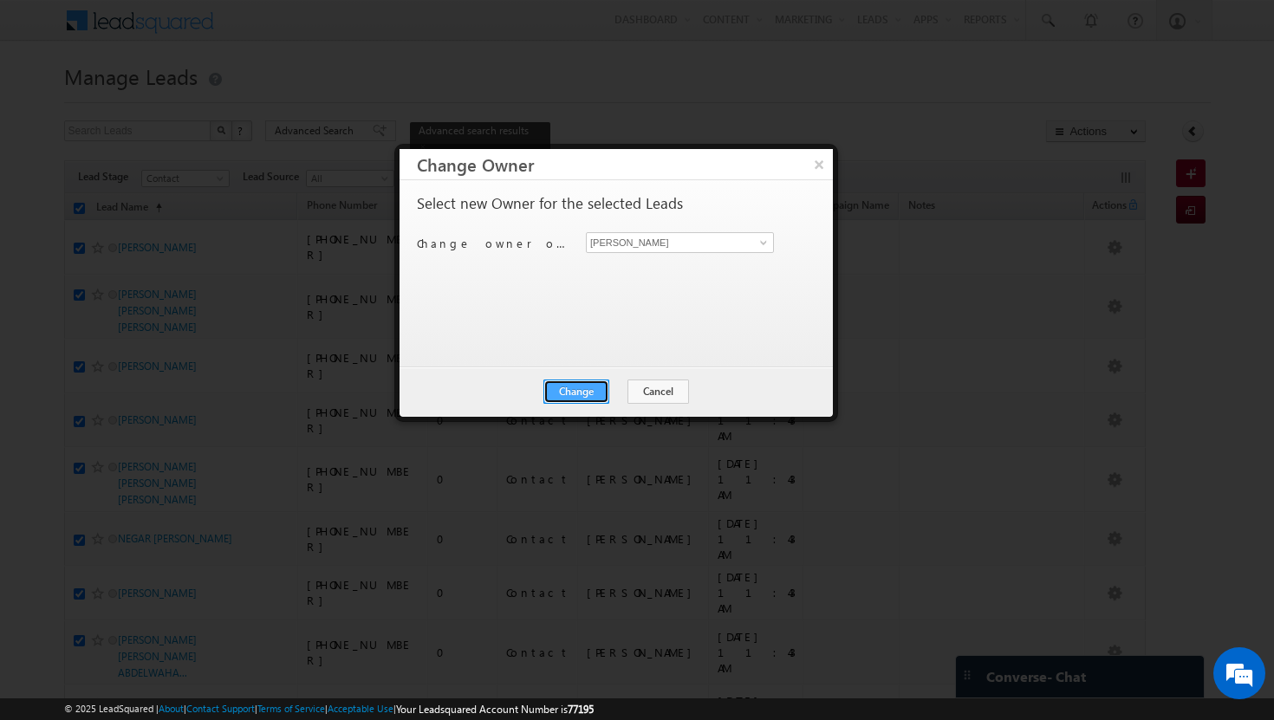
click at [586, 395] on button "Change" at bounding box center [576, 392] width 66 height 24
click at [626, 394] on button "Close" at bounding box center [618, 392] width 55 height 24
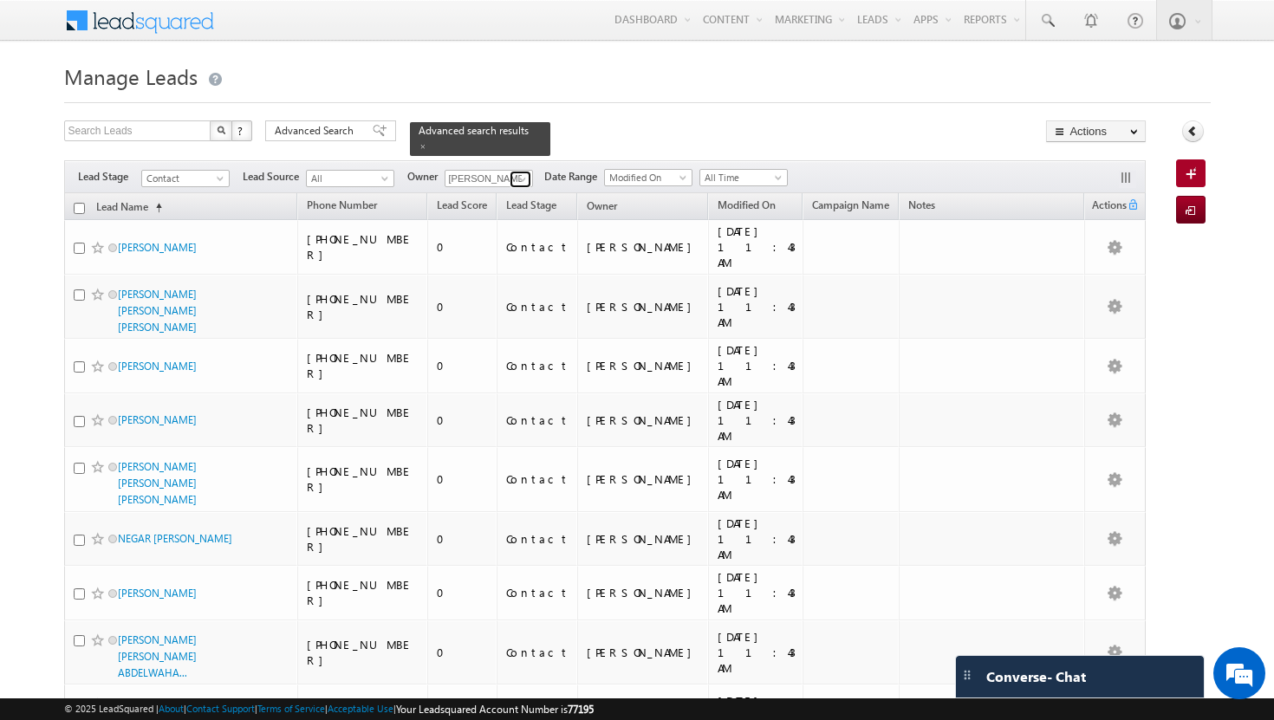
click at [524, 172] on span at bounding box center [523, 179] width 14 height 14
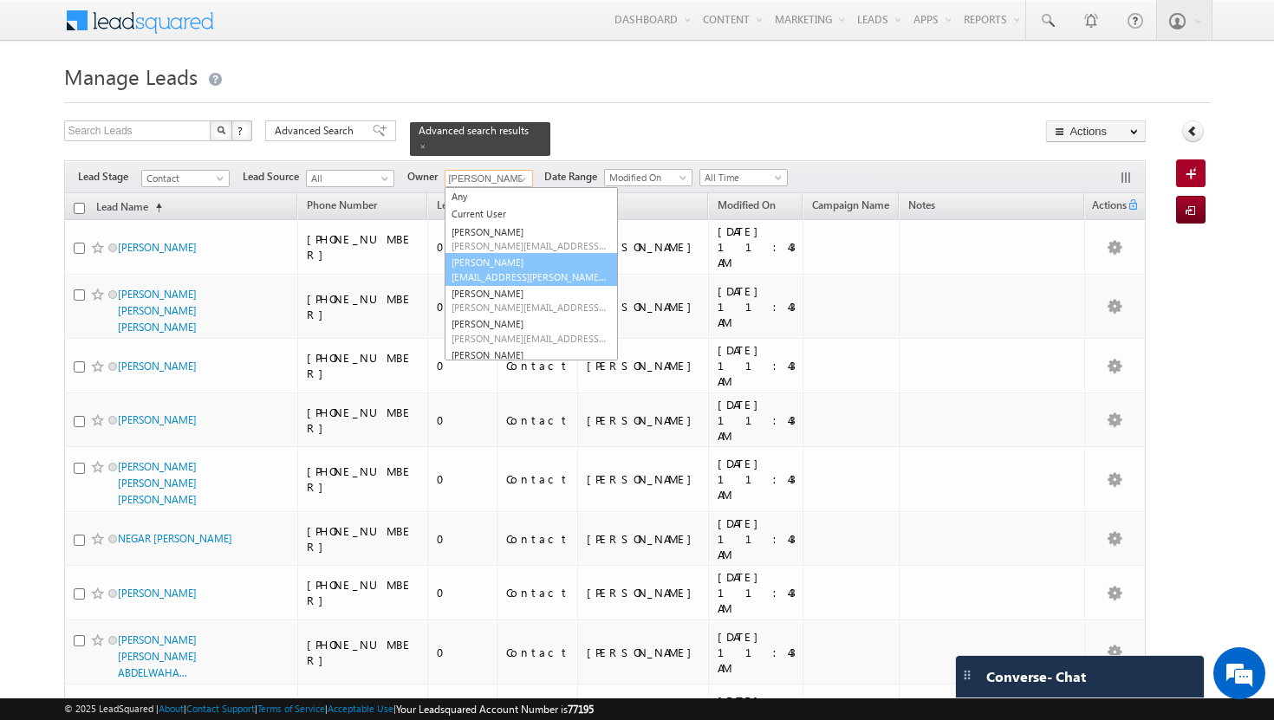
click at [507, 253] on link "Afeef Mohammad [EMAIL_ADDRESS][PERSON_NAME][DOMAIN_NAME]" at bounding box center [531, 269] width 173 height 33
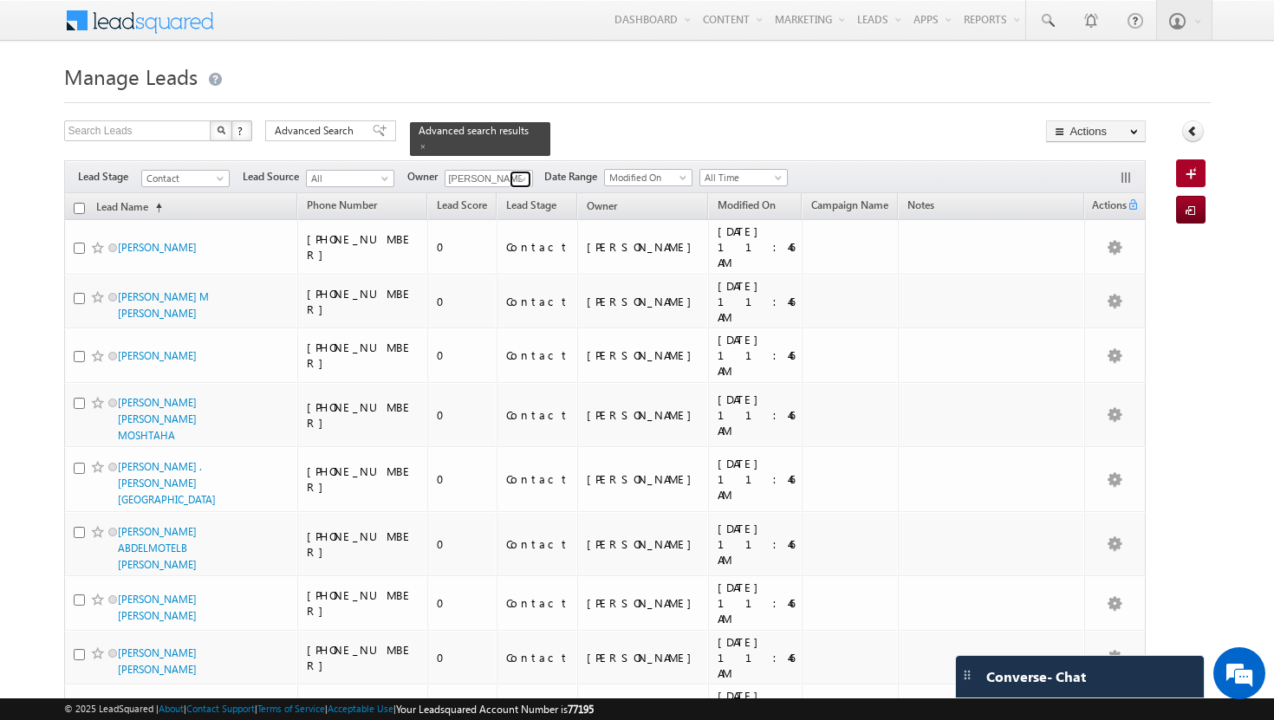
click at [523, 172] on span at bounding box center [523, 179] width 14 height 14
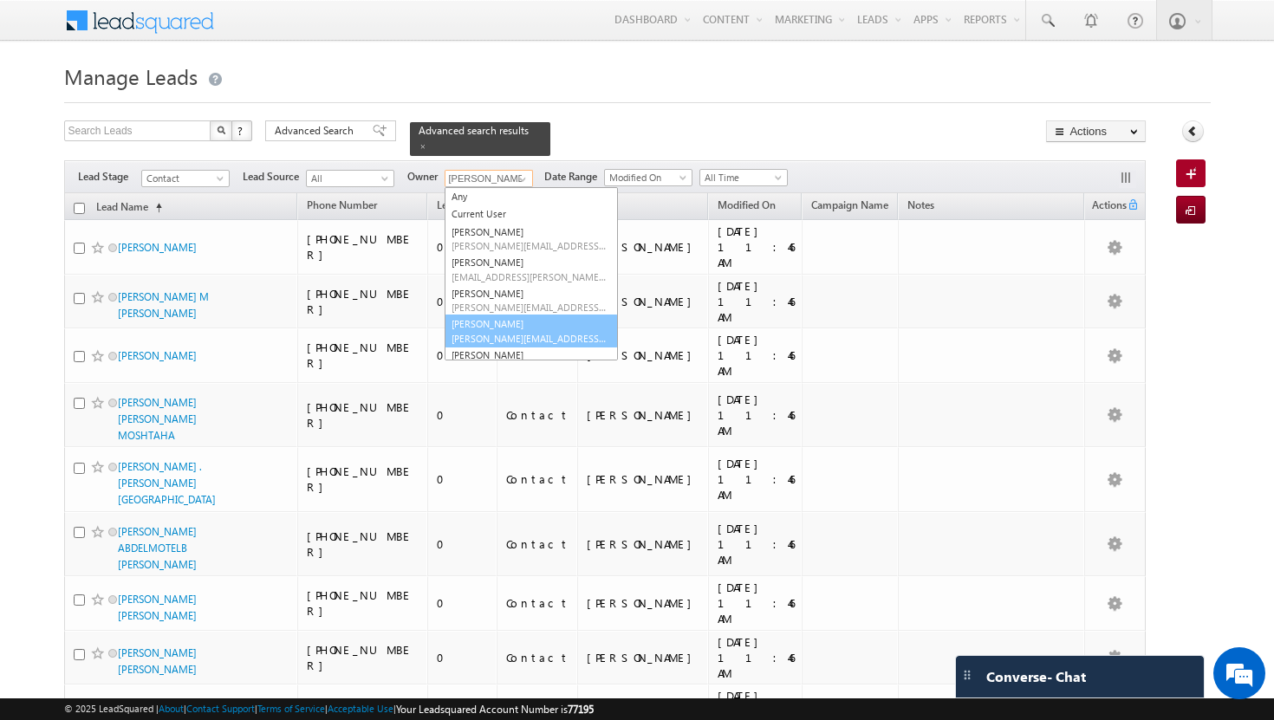
click at [505, 315] on link "[PERSON_NAME] Tp [EMAIL_ADDRESS][DOMAIN_NAME]" at bounding box center [531, 331] width 173 height 33
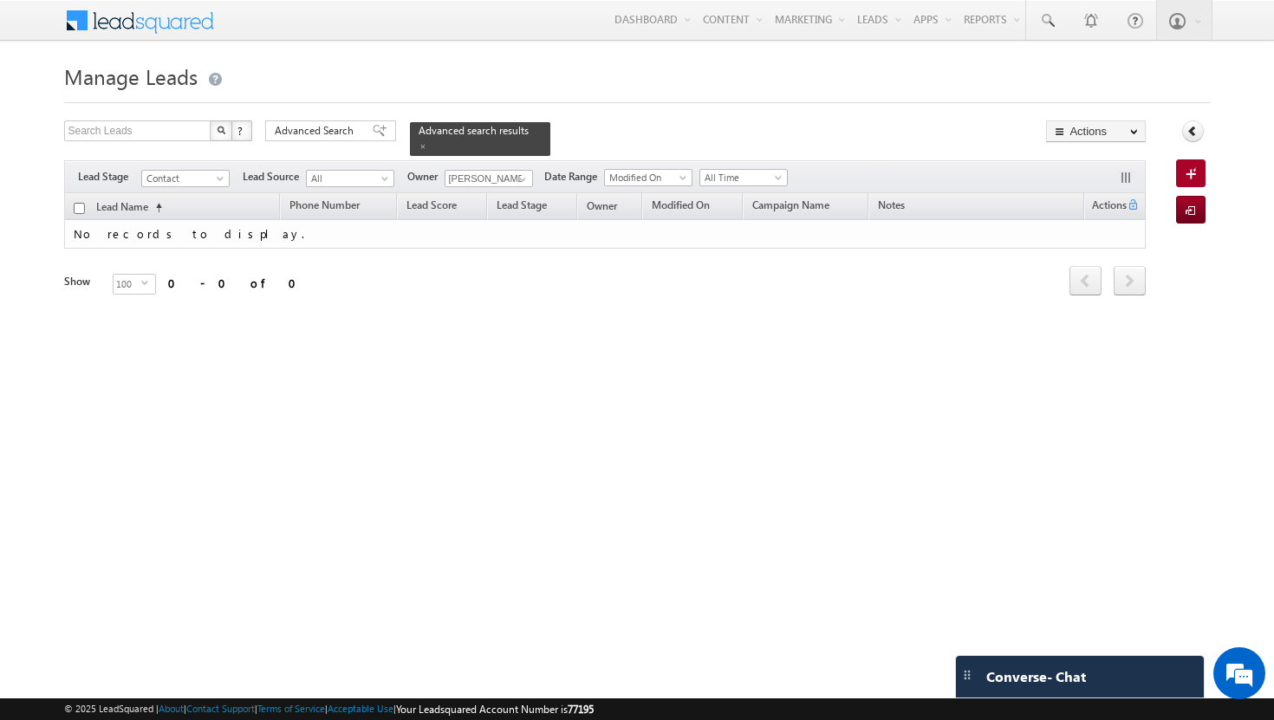
click at [505, 315] on div "Tags × Select at-least one lead to tag... × Close Lead Name (sorted ascending) …" at bounding box center [605, 268] width 1083 height 151
click at [522, 172] on span at bounding box center [523, 179] width 14 height 14
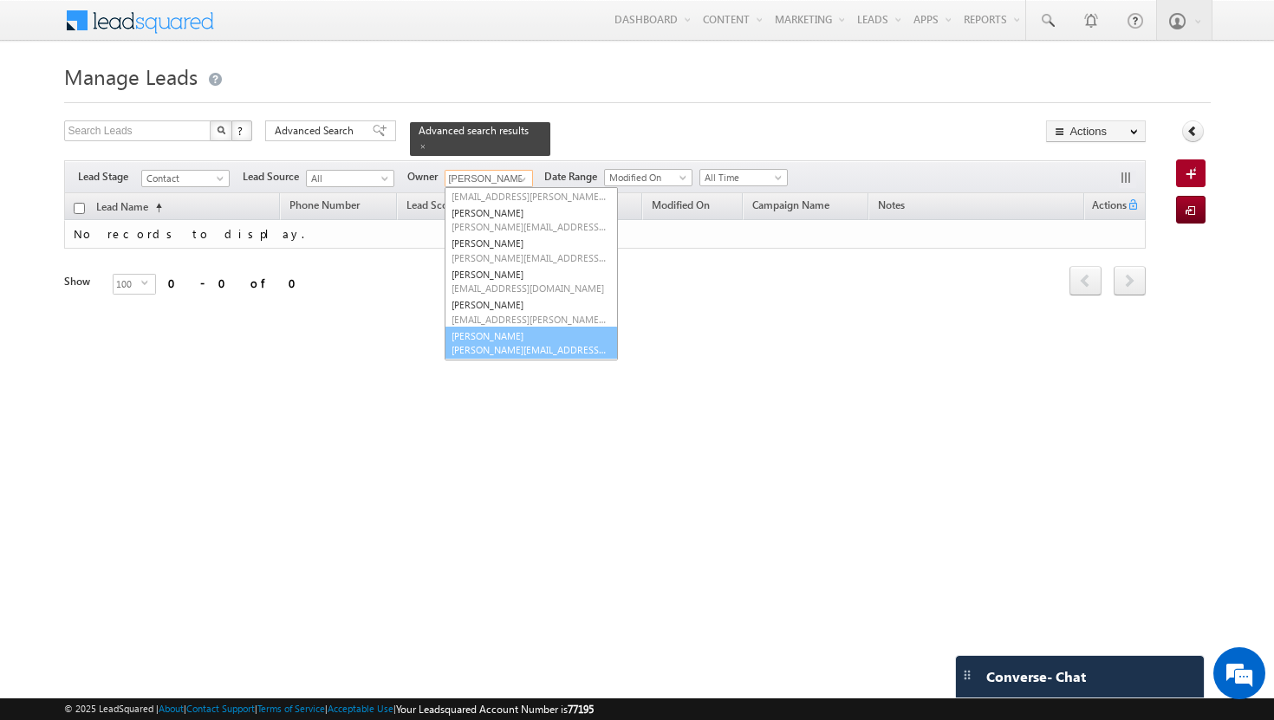
scroll to position [81, 0]
click at [509, 342] on span "[PERSON_NAME][EMAIL_ADDRESS][PERSON_NAME][DOMAIN_NAME]" at bounding box center [530, 348] width 156 height 13
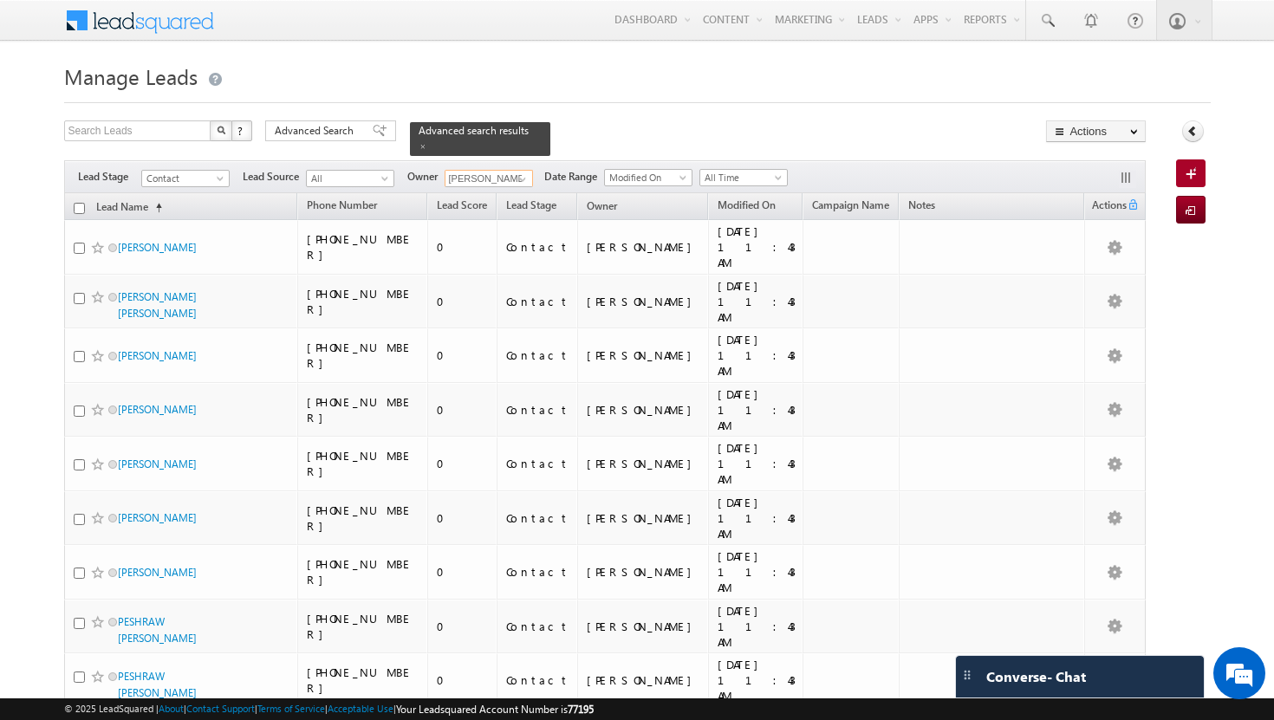
click at [77, 203] on input "checkbox" at bounding box center [79, 208] width 11 height 11
click at [778, 174] on span at bounding box center [780, 181] width 14 height 14
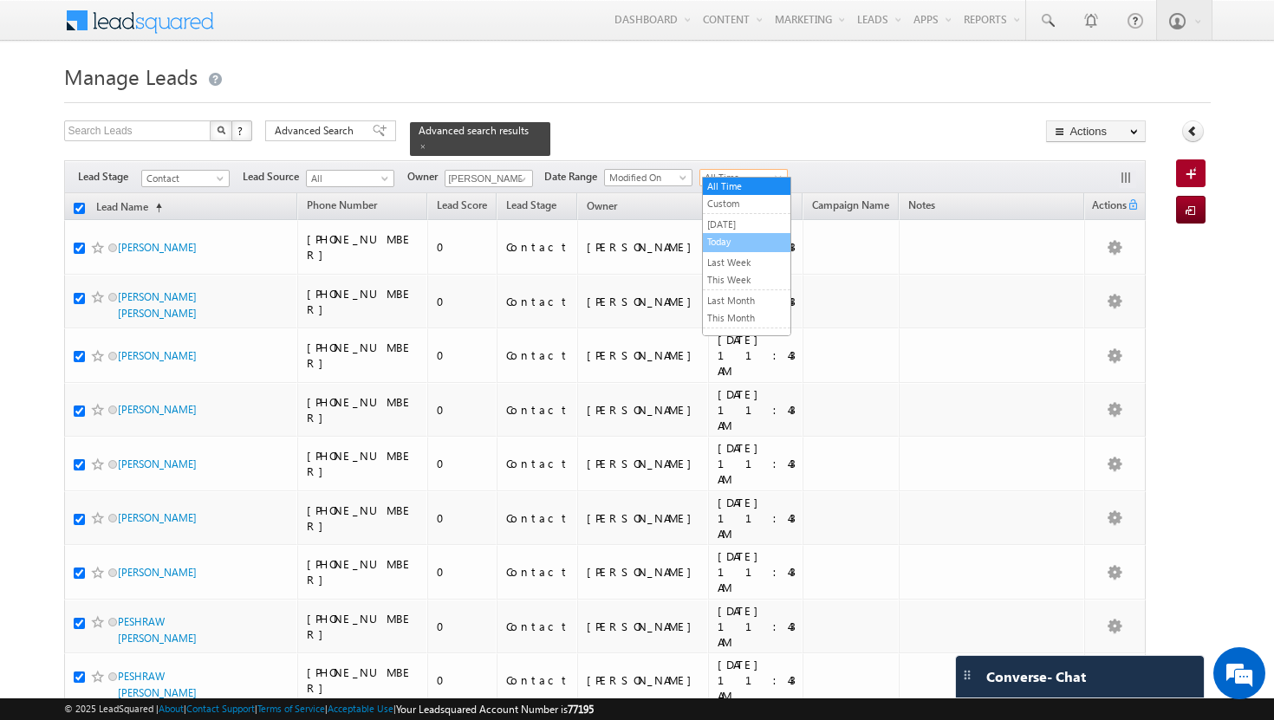
click at [758, 238] on link "Today" at bounding box center [747, 242] width 88 height 16
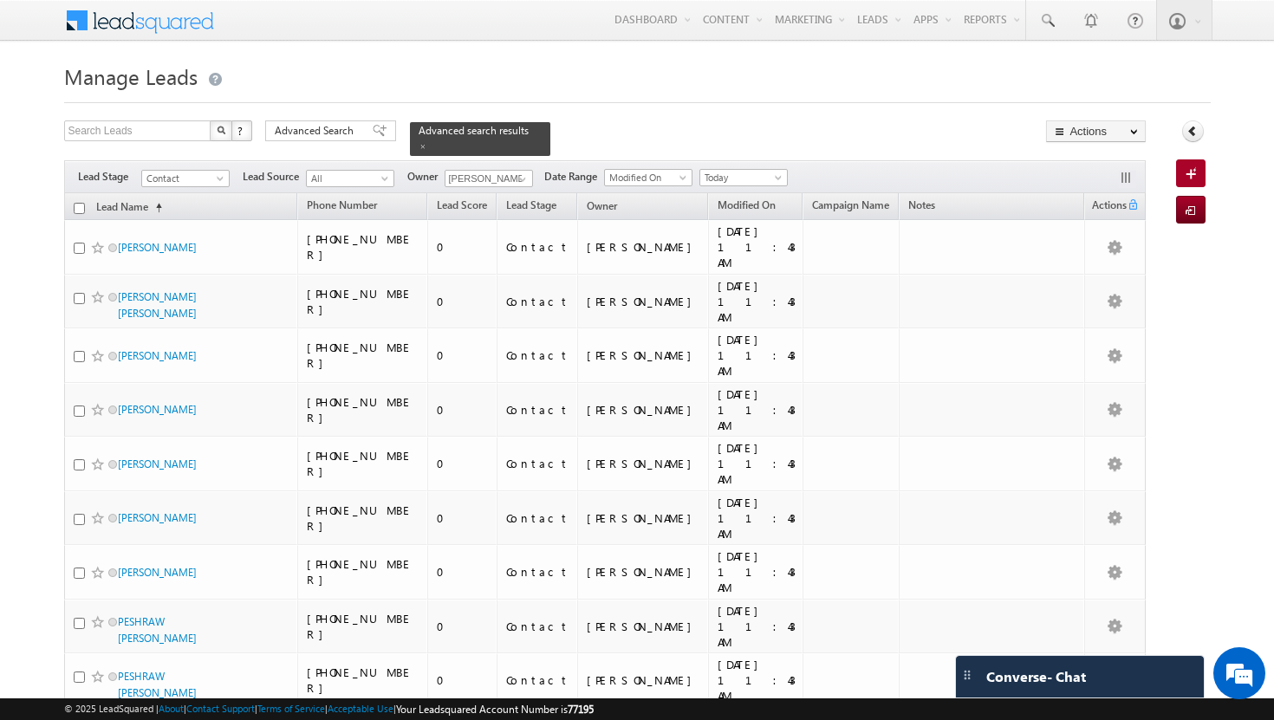
click at [78, 203] on input "checkbox" at bounding box center [79, 208] width 11 height 11
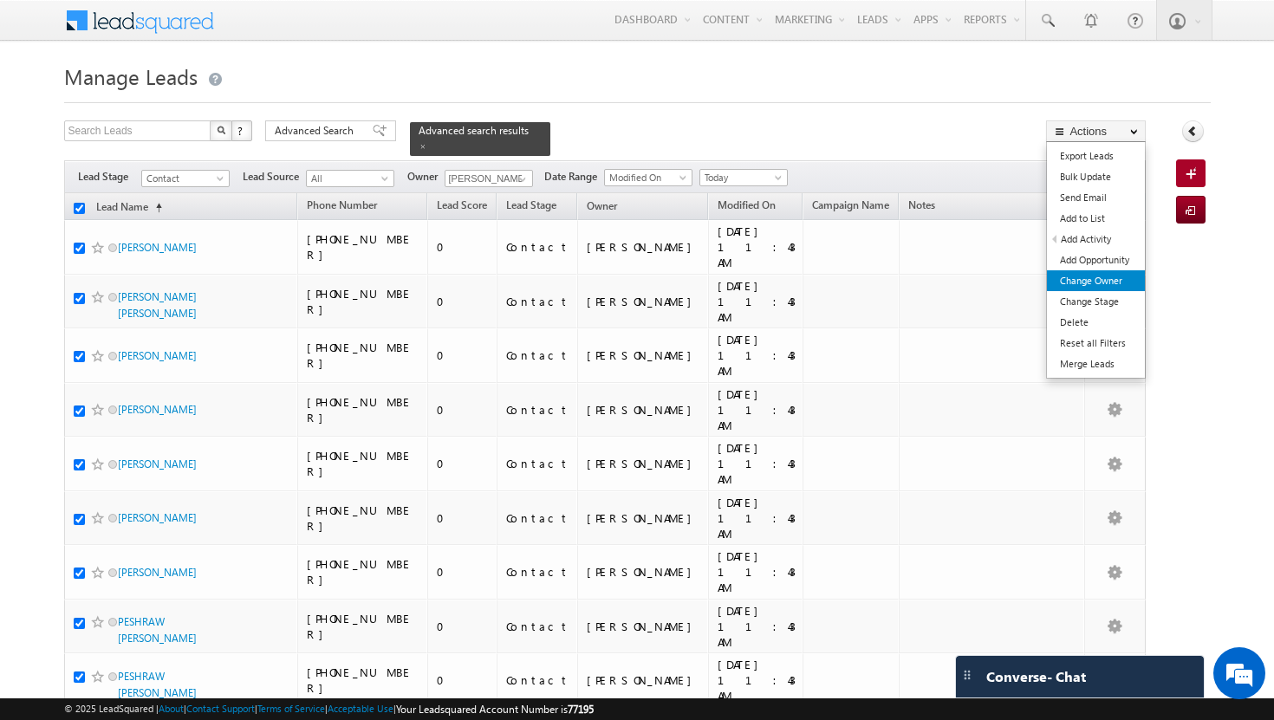
click at [1115, 272] on link "Change Owner" at bounding box center [1096, 280] width 98 height 21
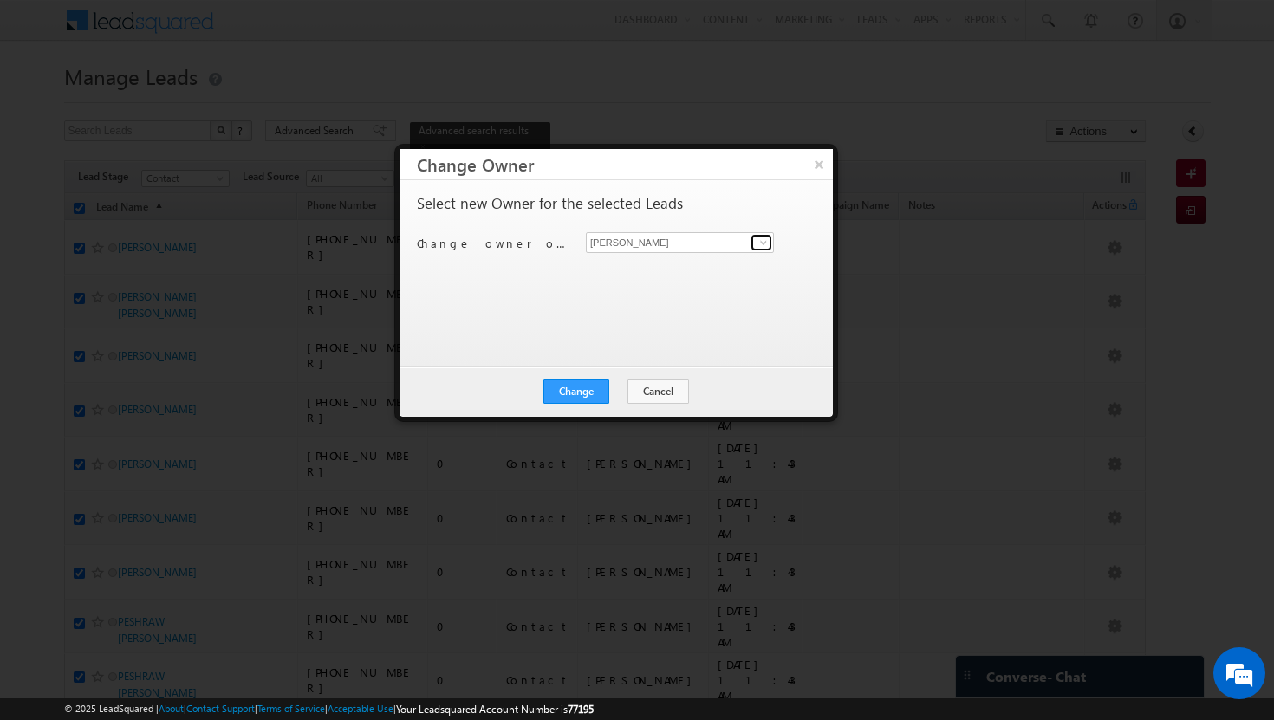
click at [762, 237] on span at bounding box center [764, 243] width 14 height 14
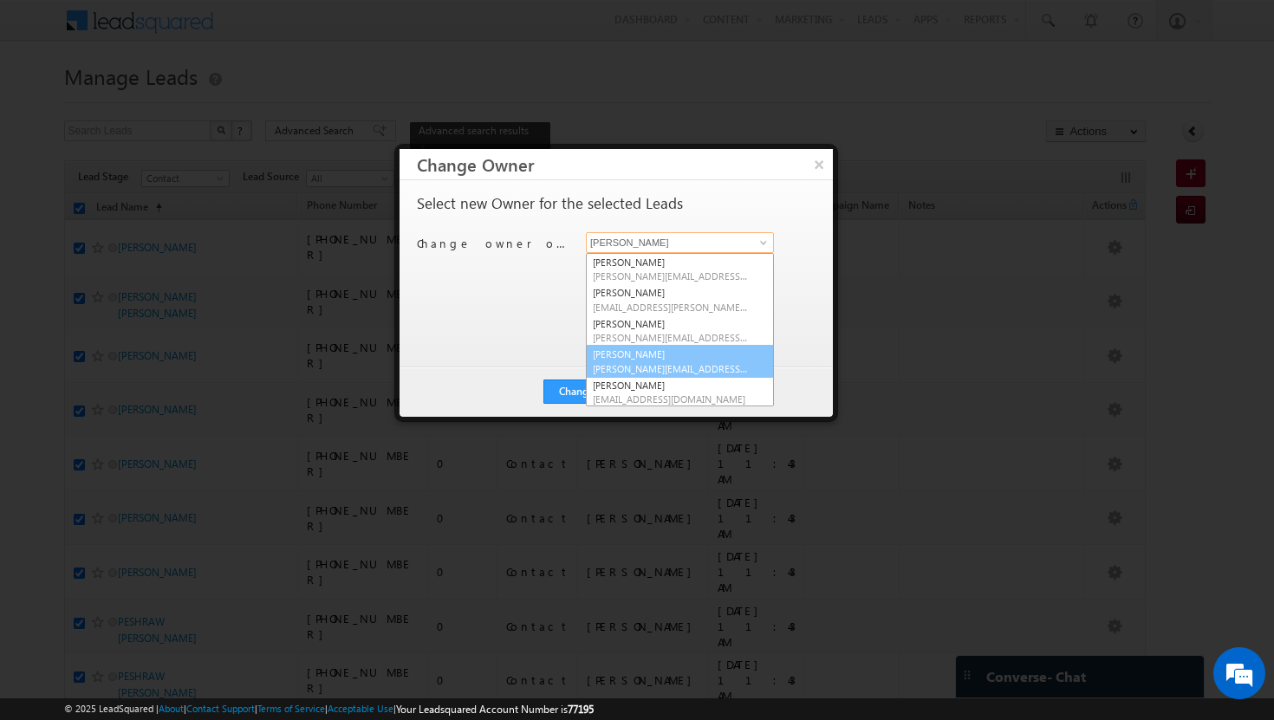
click at [698, 350] on link "[PERSON_NAME] Tp [EMAIL_ADDRESS][DOMAIN_NAME]" at bounding box center [680, 361] width 188 height 33
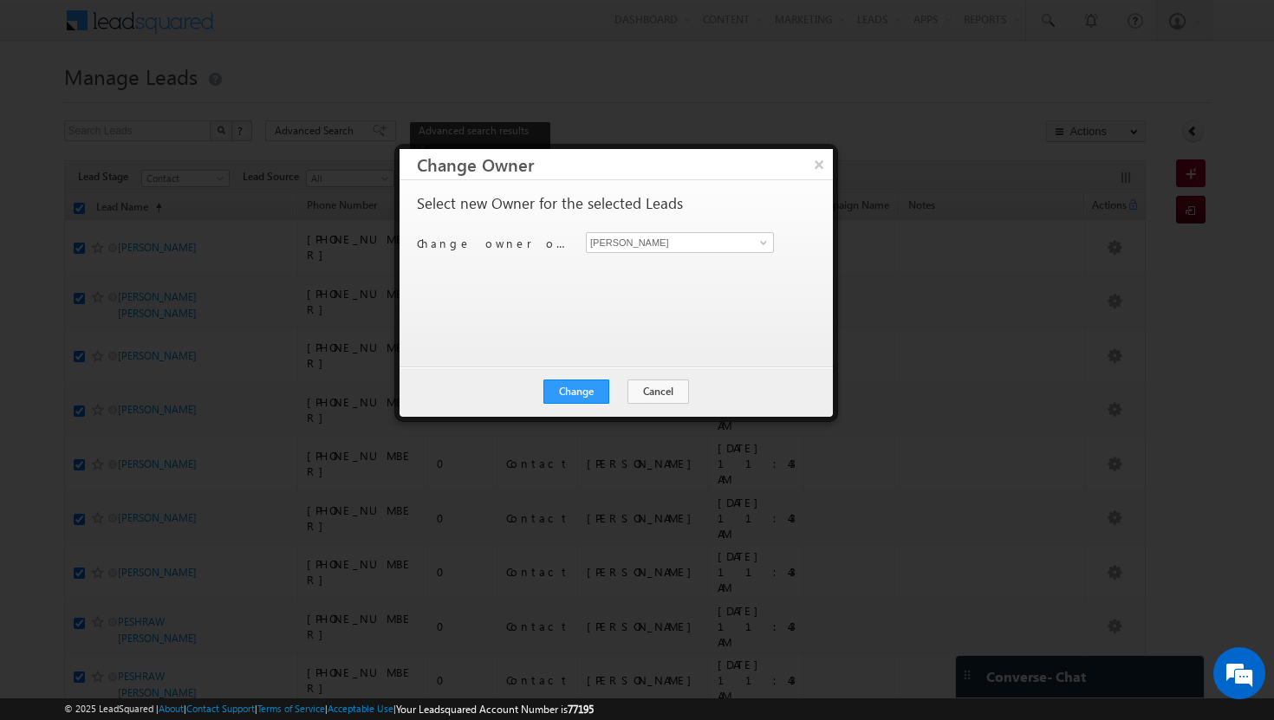
click at [698, 350] on div "Select new Owner for the selected Leads Change owner of 100 leads to [PERSON_NA…" at bounding box center [616, 273] width 433 height 186
click at [592, 389] on button "Change" at bounding box center [576, 392] width 66 height 24
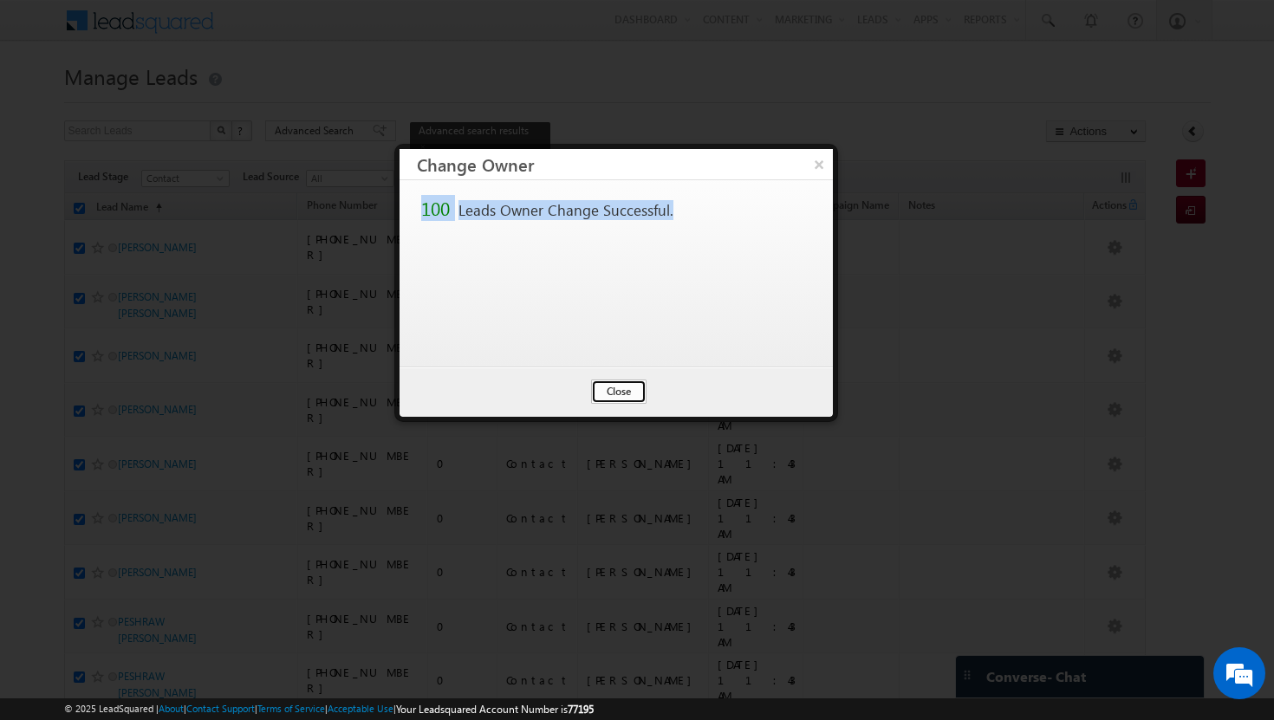
click at [608, 393] on button "Close" at bounding box center [618, 392] width 55 height 24
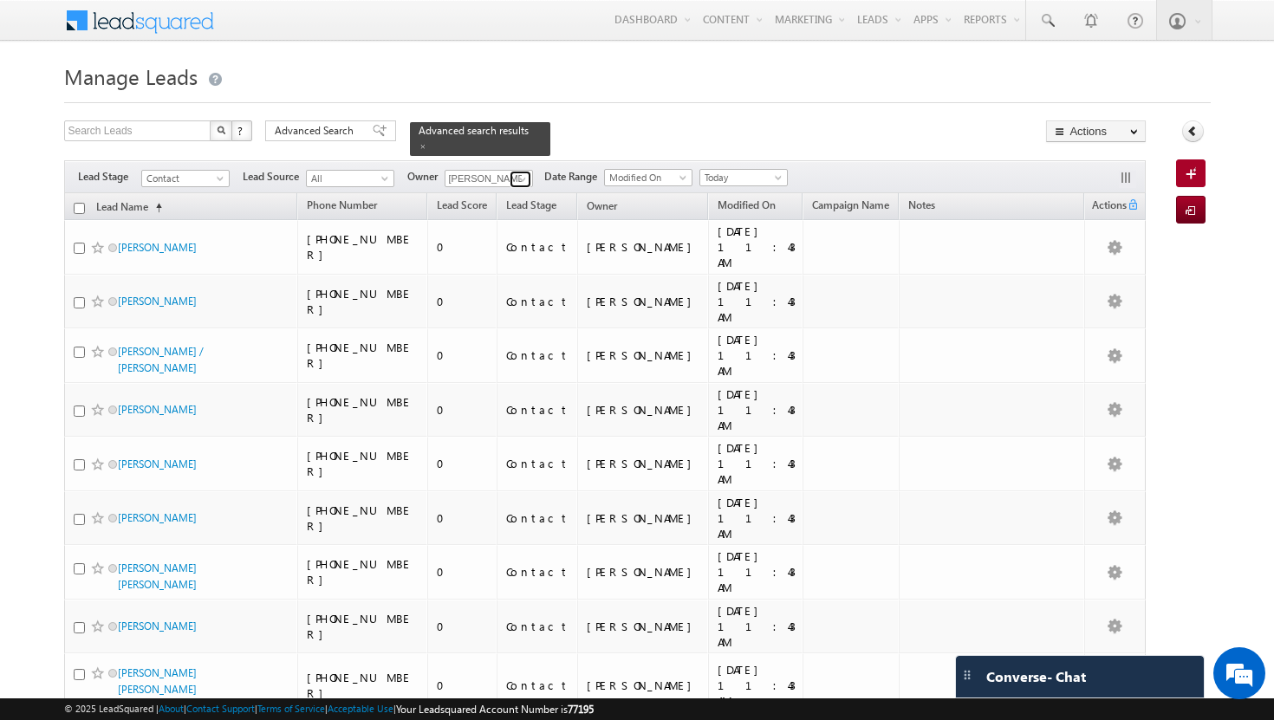
click at [527, 172] on span at bounding box center [523, 179] width 14 height 14
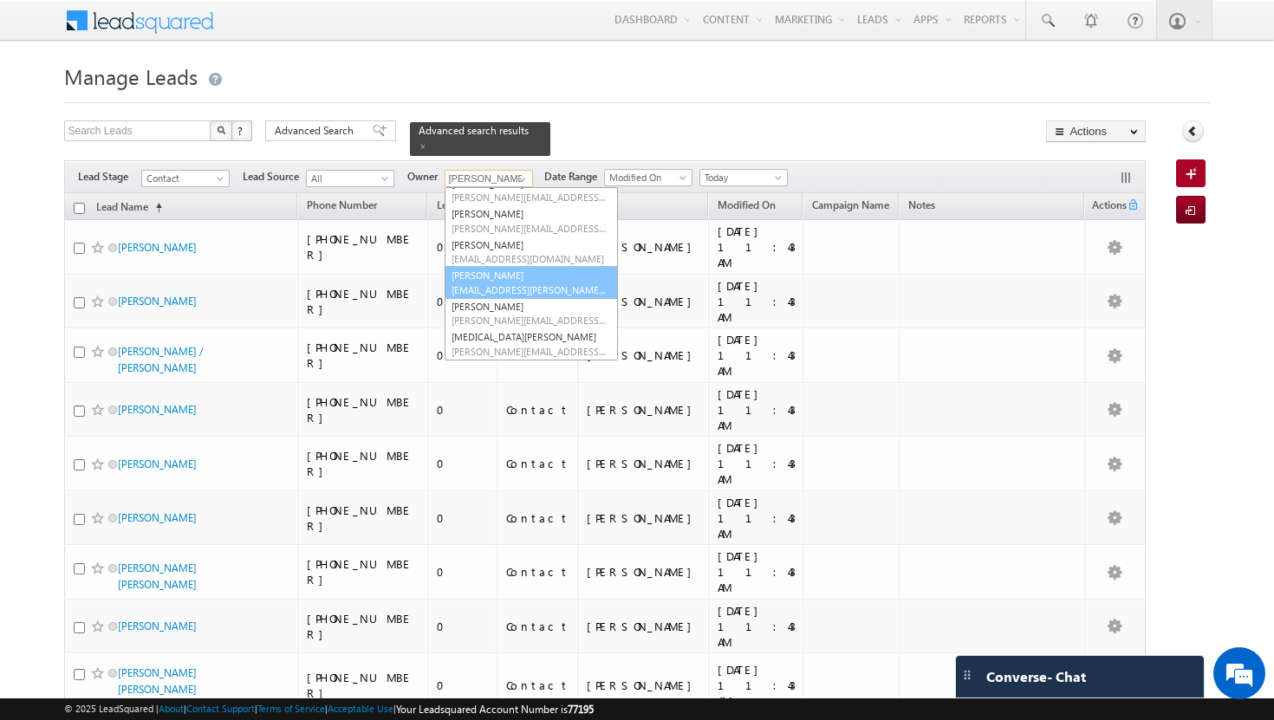
scroll to position [117, 0]
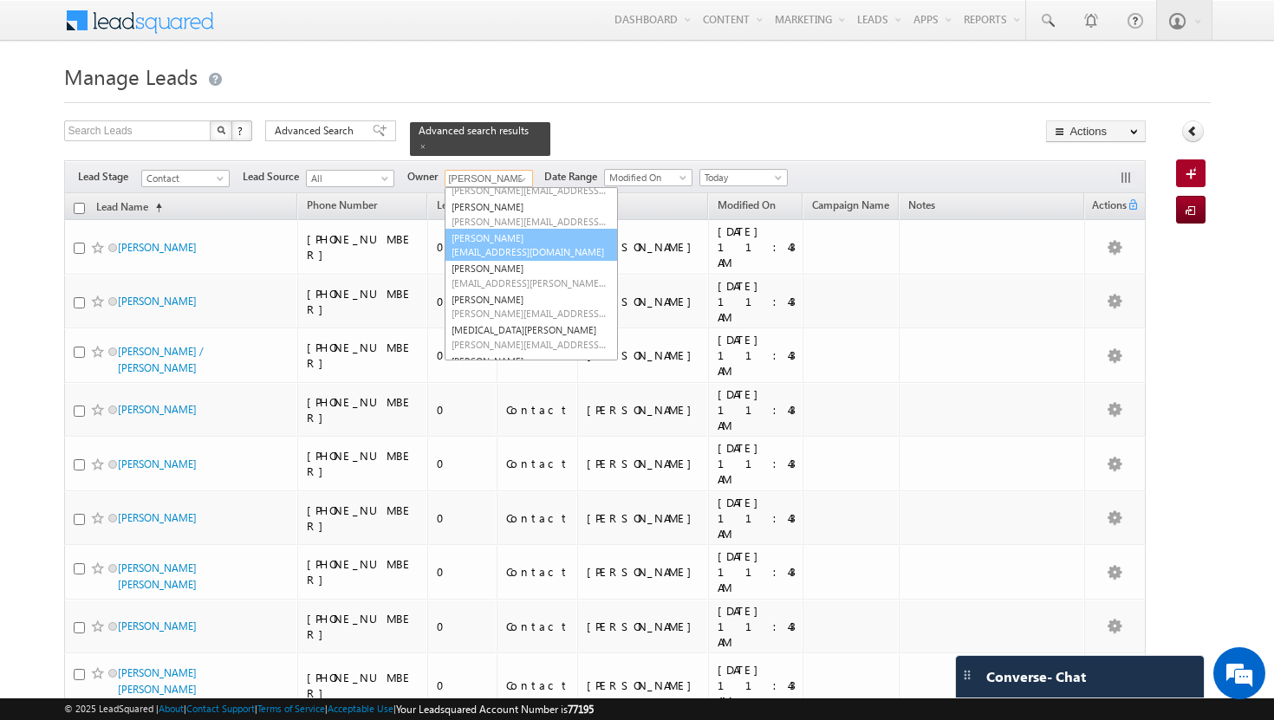
click at [495, 234] on link "[PERSON_NAME] [PERSON_NAME][EMAIL_ADDRESS][DOMAIN_NAME]" at bounding box center [531, 245] width 173 height 33
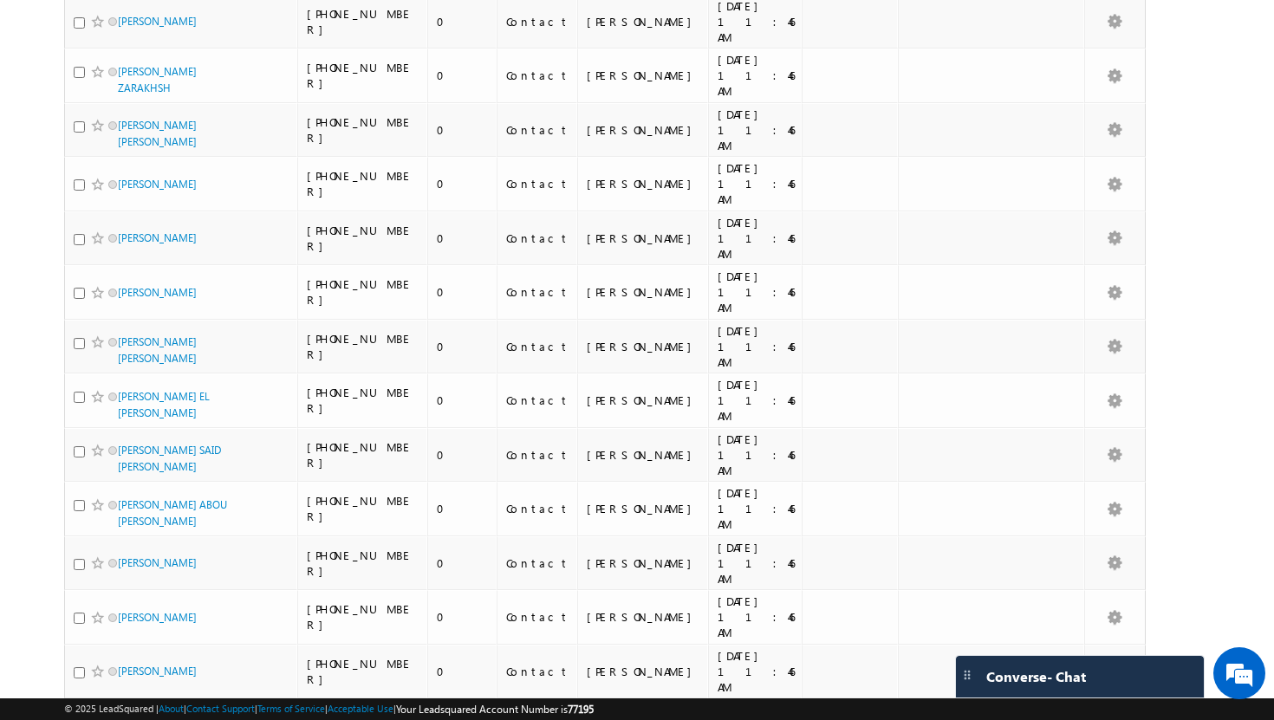
scroll to position [0, 0]
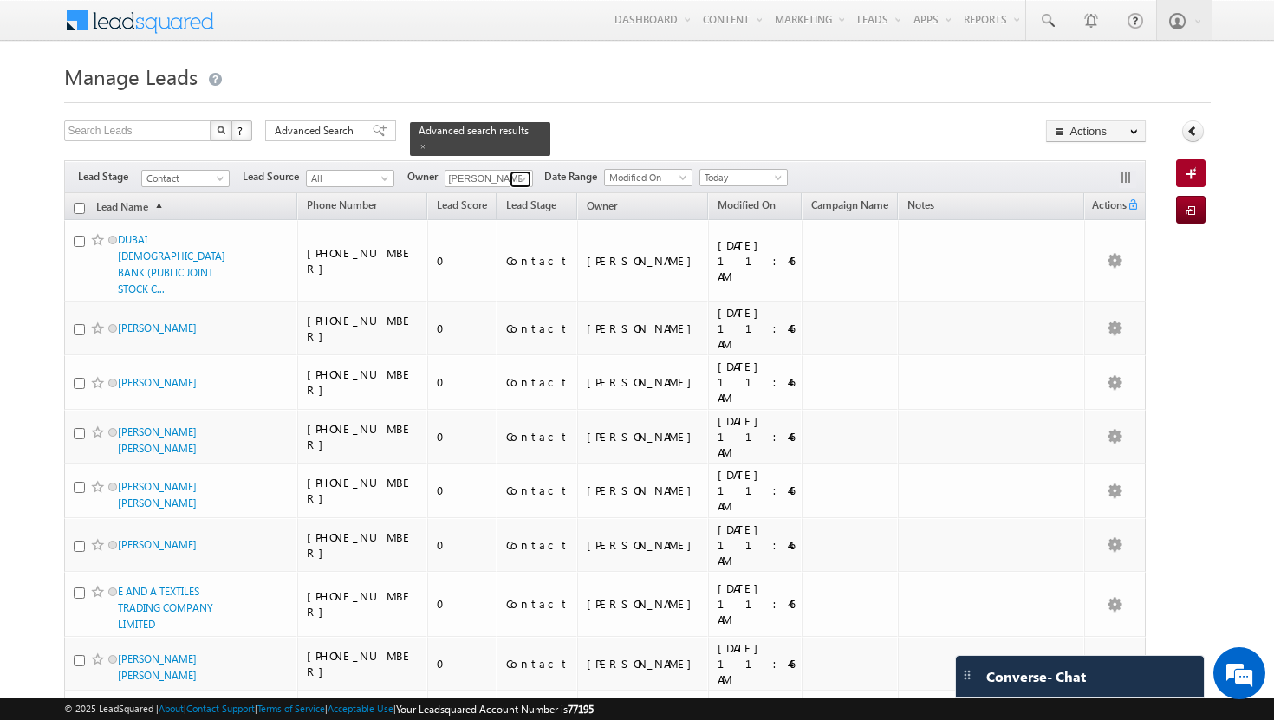
click at [523, 172] on span at bounding box center [523, 179] width 14 height 14
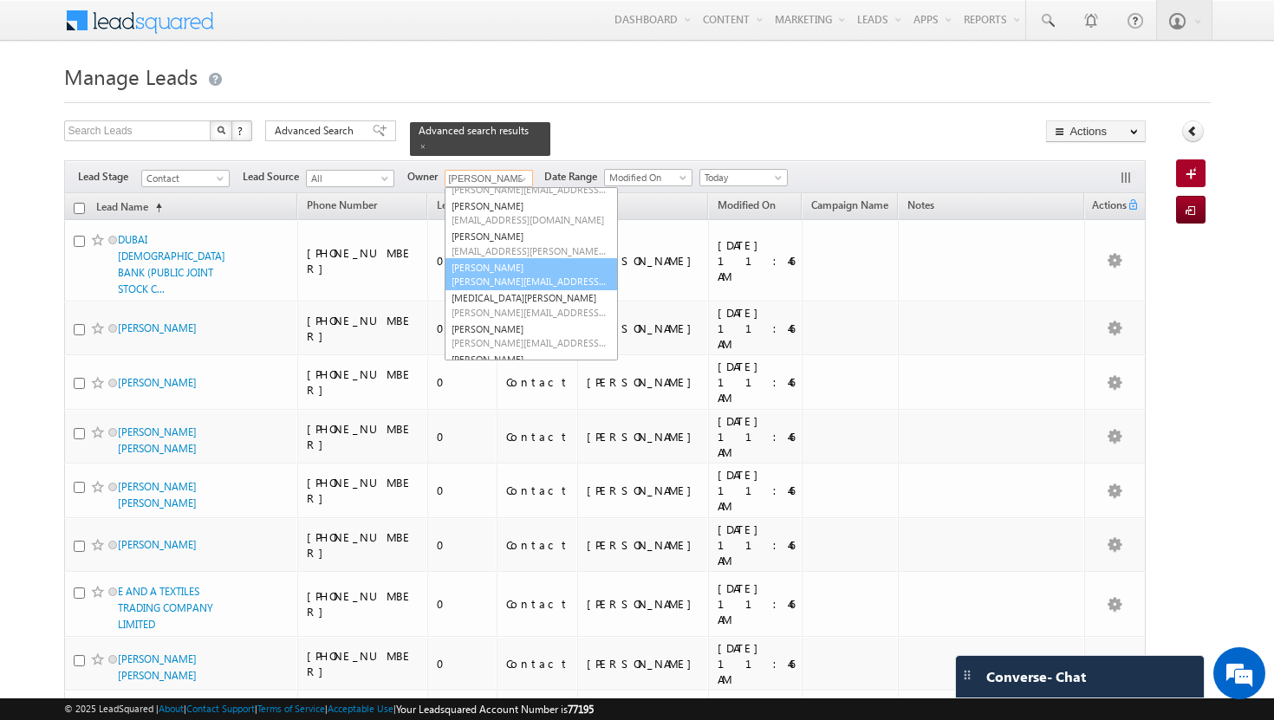
scroll to position [154, 0]
click at [509, 301] on span "[PERSON_NAME][EMAIL_ADDRESS][DOMAIN_NAME]" at bounding box center [530, 307] width 156 height 13
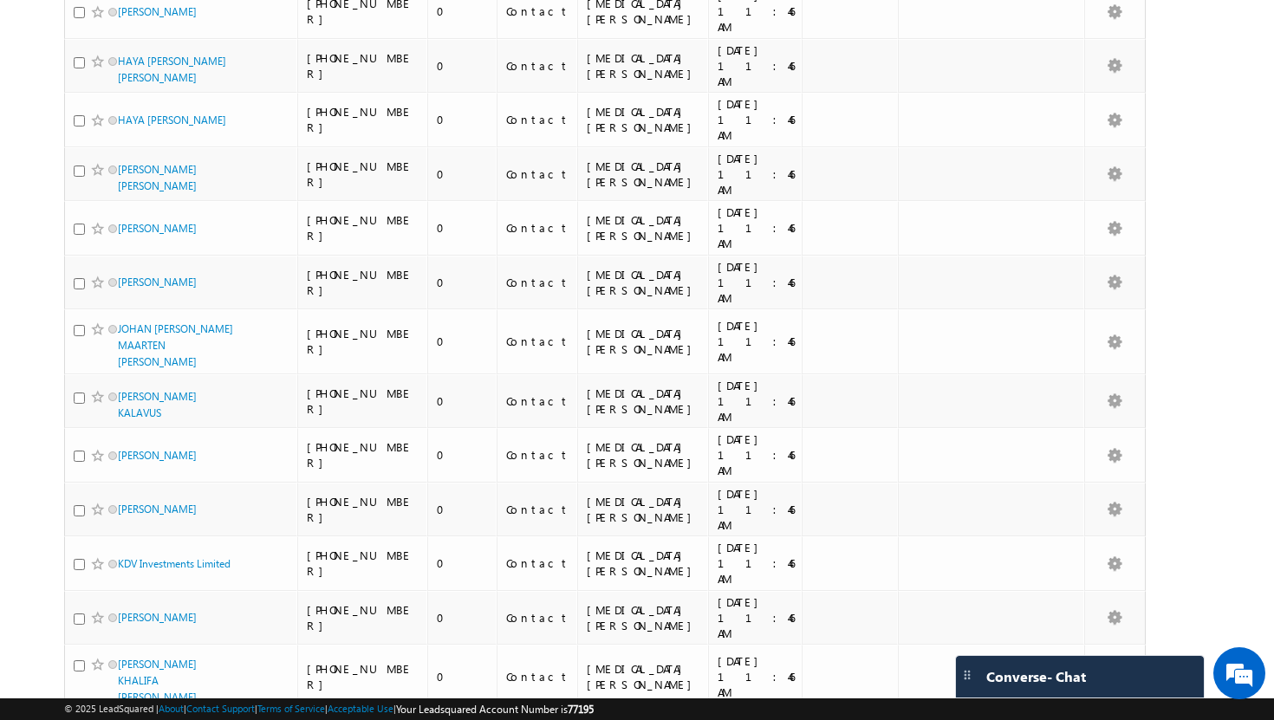
scroll to position [0, 0]
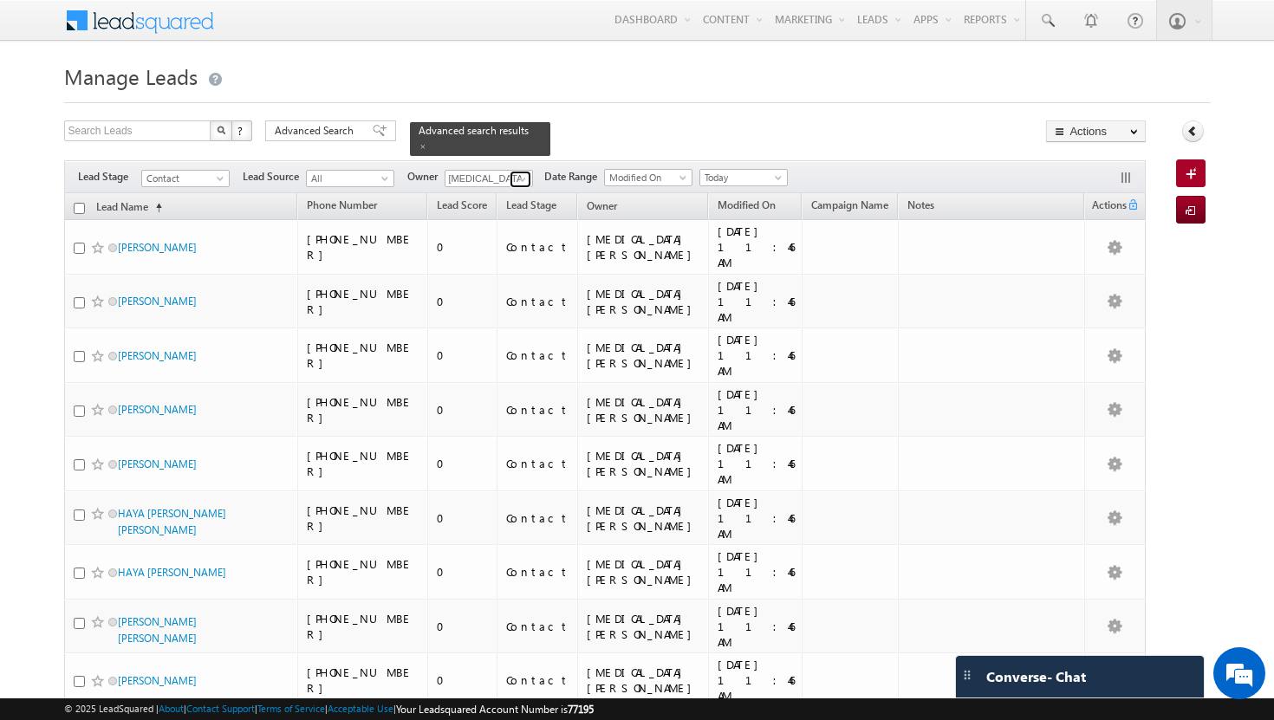
click at [525, 172] on span at bounding box center [523, 179] width 14 height 14
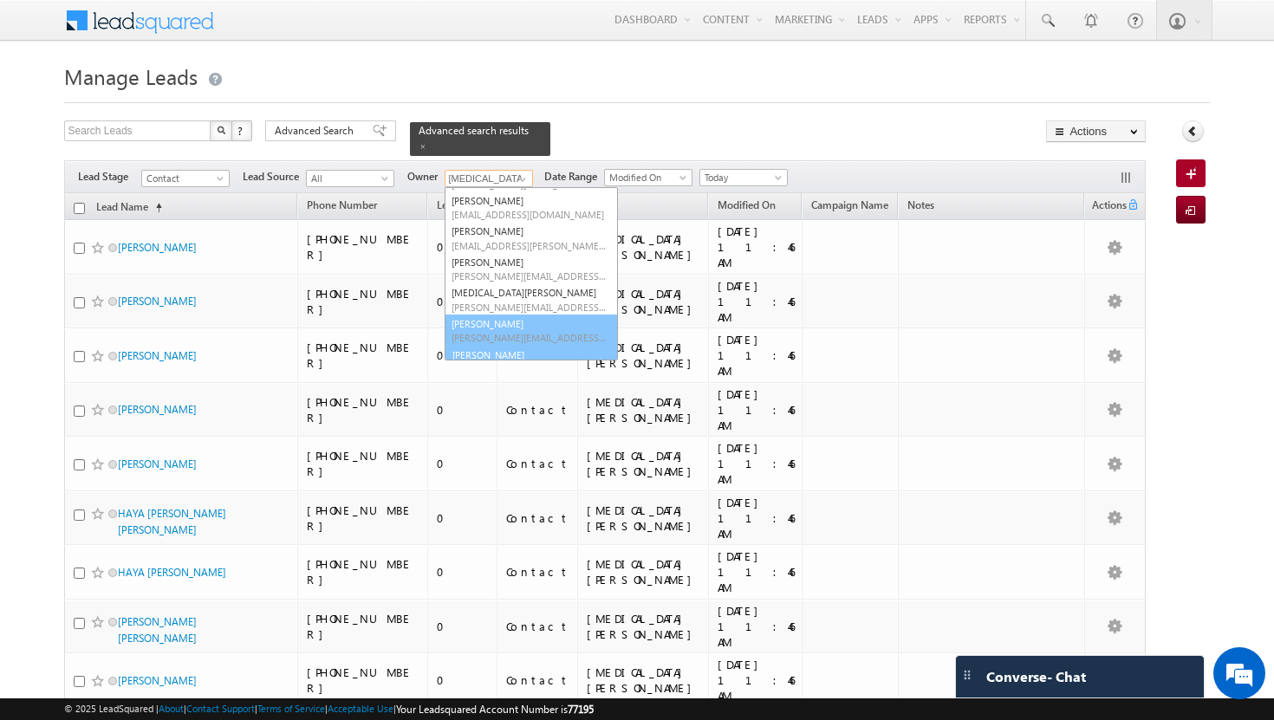
scroll to position [172, 0]
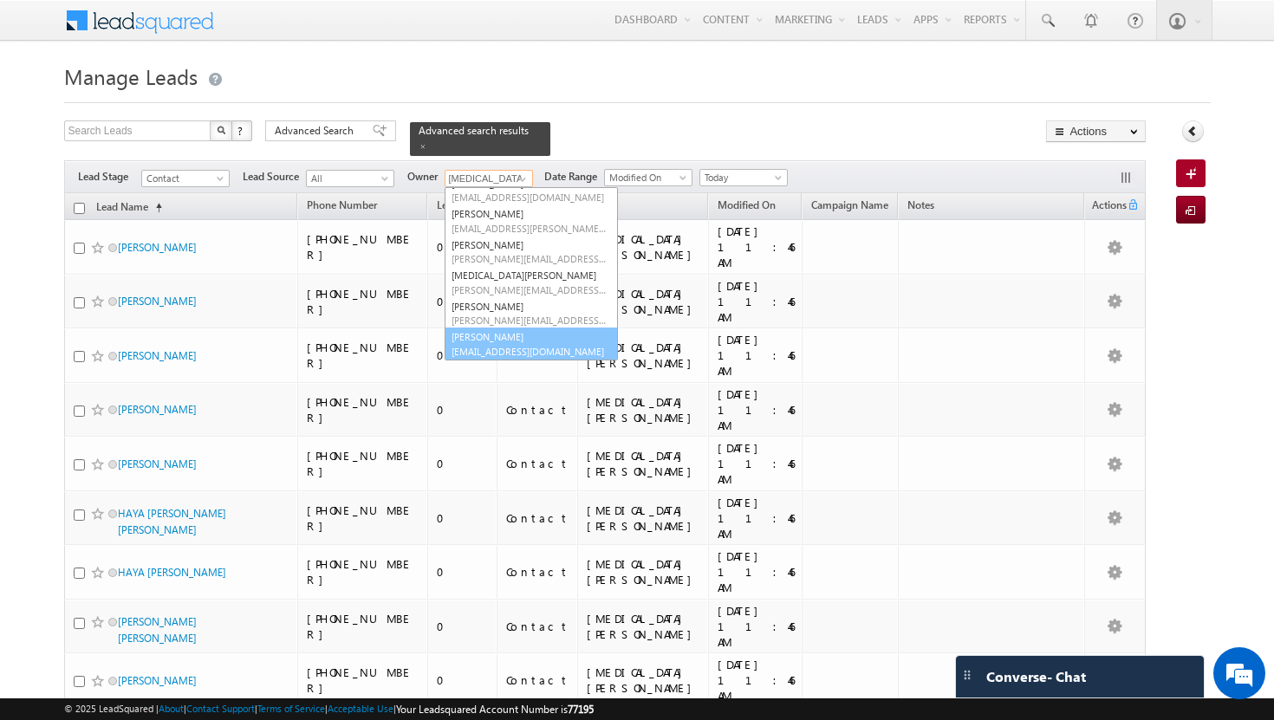
click at [513, 345] on span "[EMAIL_ADDRESS][DOMAIN_NAME]" at bounding box center [530, 351] width 156 height 13
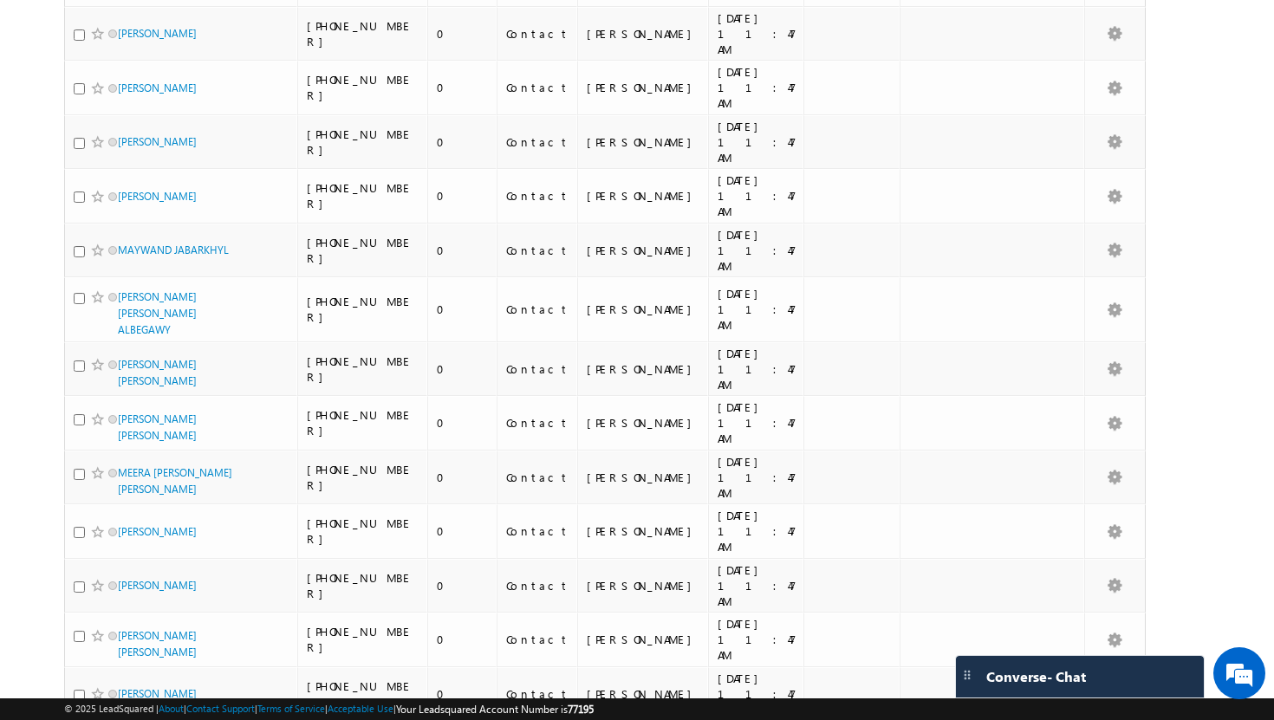
scroll to position [4075, 0]
